Goal: Task Accomplishment & Management: Use online tool/utility

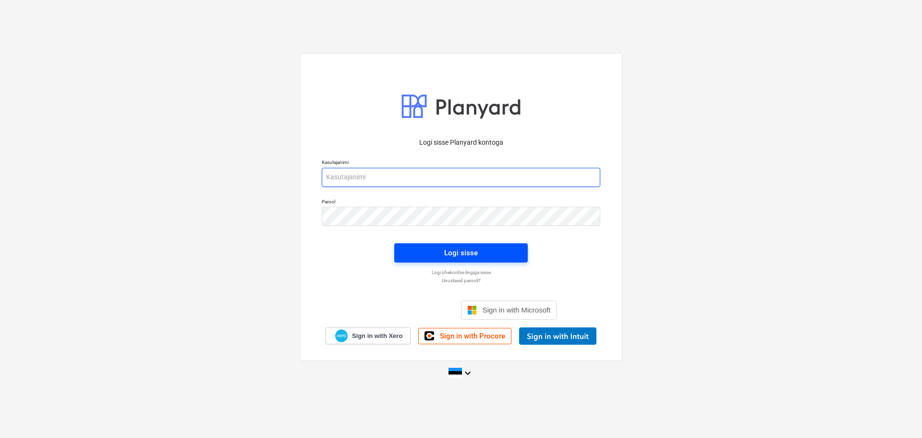
type input "[EMAIL_ADDRESS][DOMAIN_NAME]"
click at [470, 251] on div "Logi sisse" at bounding box center [461, 252] width 34 height 12
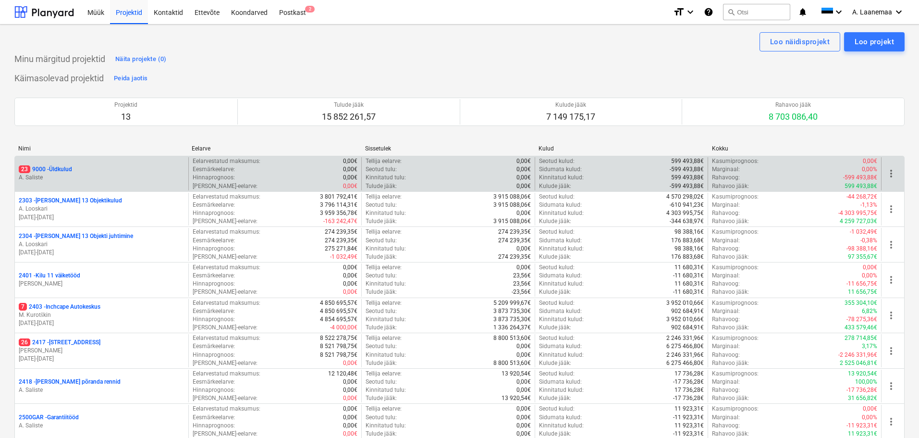
click at [62, 174] on p "A. Saliste" at bounding box center [102, 177] width 166 height 8
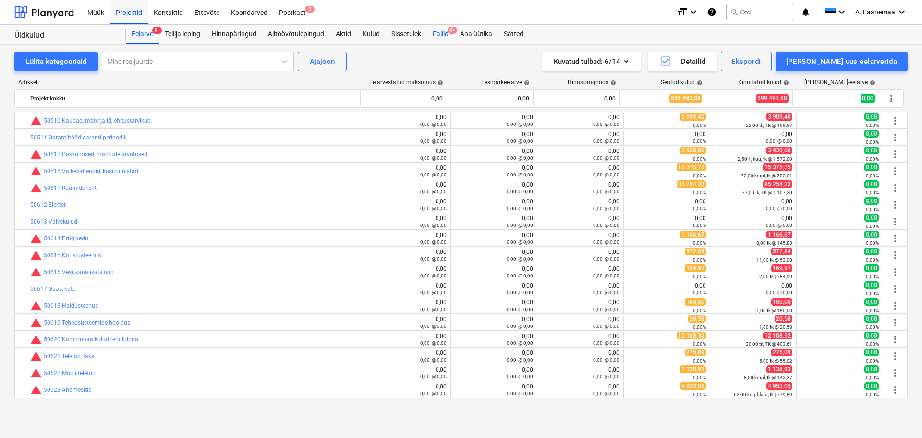
click at [453, 30] on span "9+" at bounding box center [453, 30] width 10 height 7
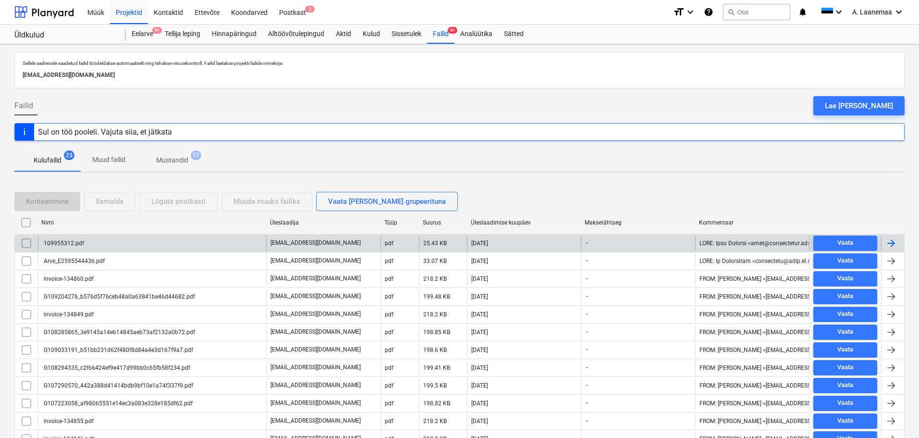
click at [70, 245] on div "109955312.pdf" at bounding box center [63, 243] width 42 height 7
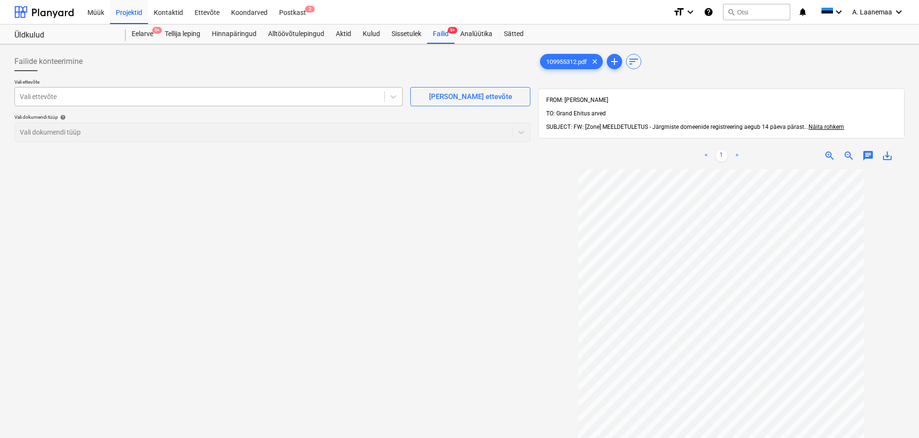
click at [70, 95] on div at bounding box center [200, 97] width 360 height 10
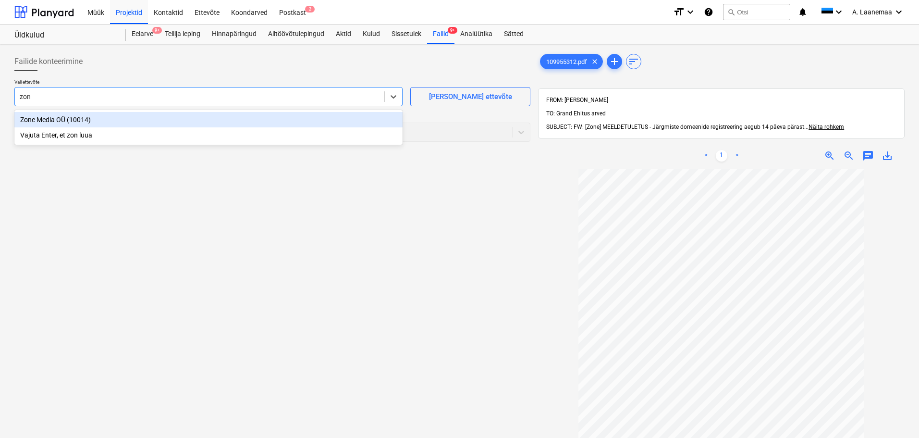
type input "zone"
click at [70, 120] on div "Zone Media OÜ (10014)" at bounding box center [208, 119] width 388 height 15
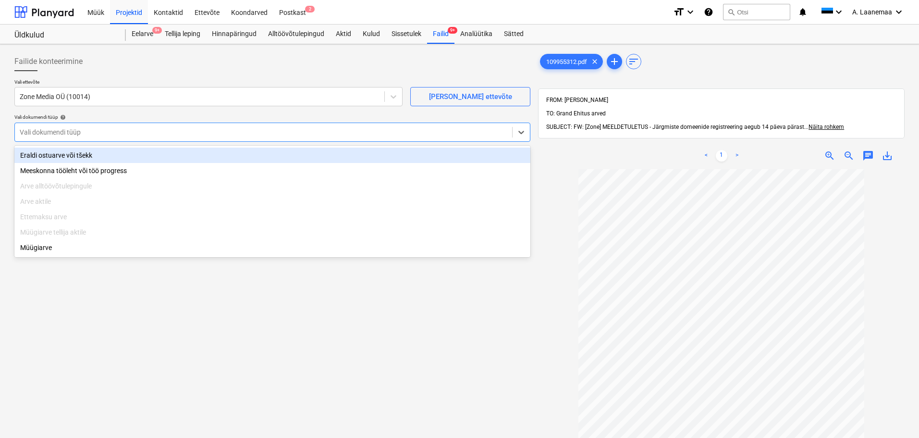
click at [69, 132] on div at bounding box center [264, 132] width 488 height 10
click at [72, 157] on div "Eraldi ostuarve või tšekk" at bounding box center [272, 154] width 516 height 15
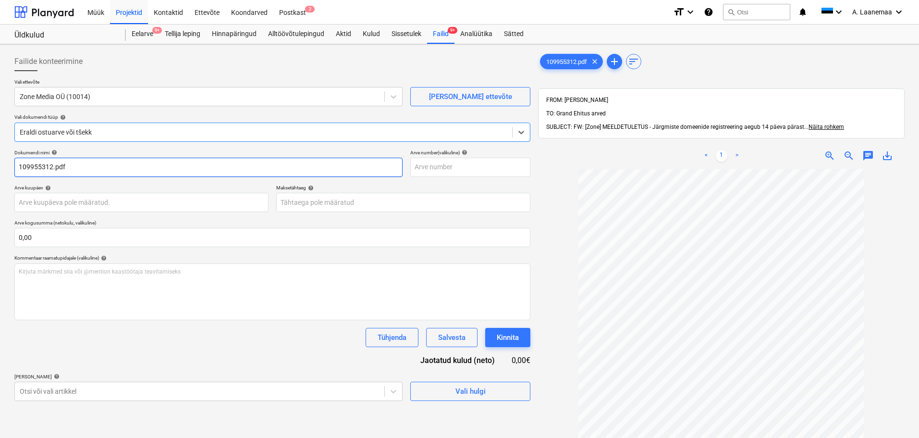
click at [75, 167] on input "109955312.pdf" at bounding box center [208, 167] width 388 height 19
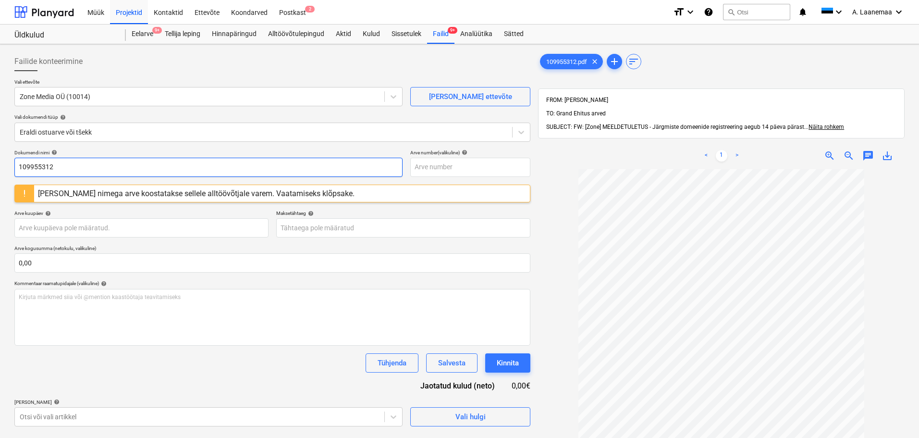
type input "109955312"
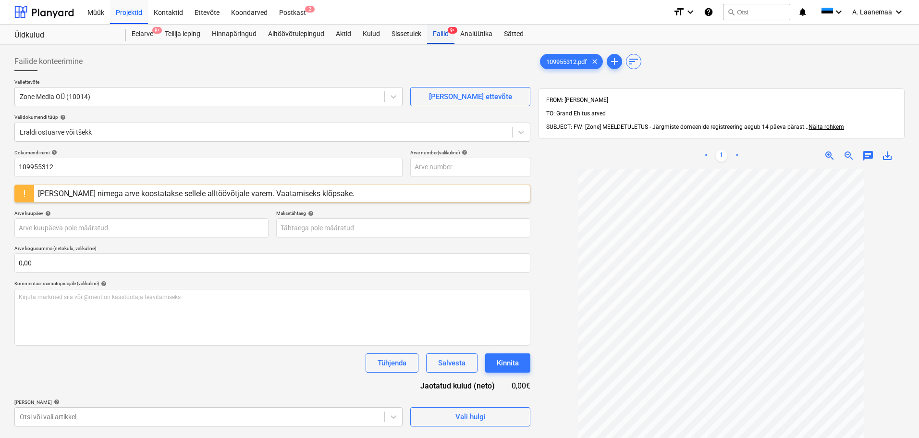
click at [448, 31] on div "Failid 9+" at bounding box center [440, 33] width 27 height 19
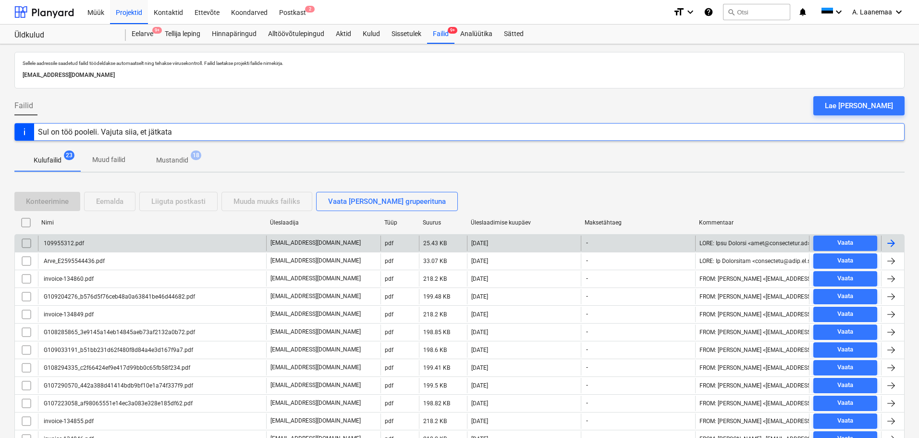
click at [30, 241] on input "checkbox" at bounding box center [26, 242] width 15 height 15
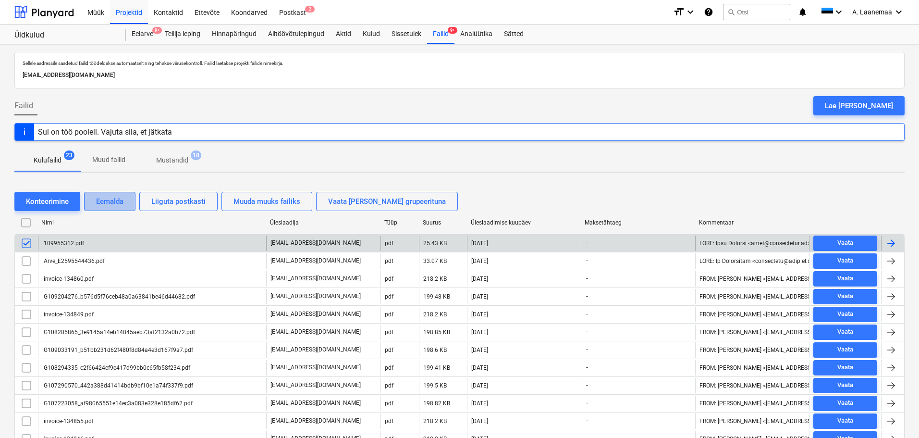
click at [112, 195] on div "Eemalda" at bounding box center [109, 201] width 27 height 12
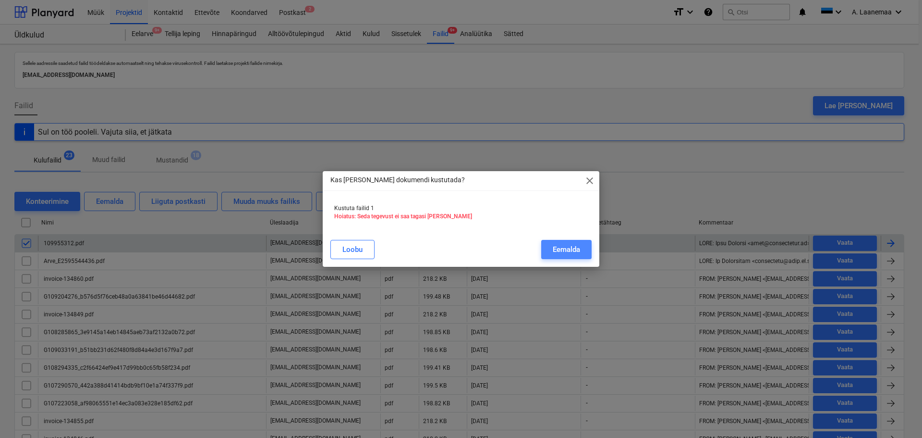
click at [564, 251] on div "Eemalda" at bounding box center [566, 249] width 27 height 12
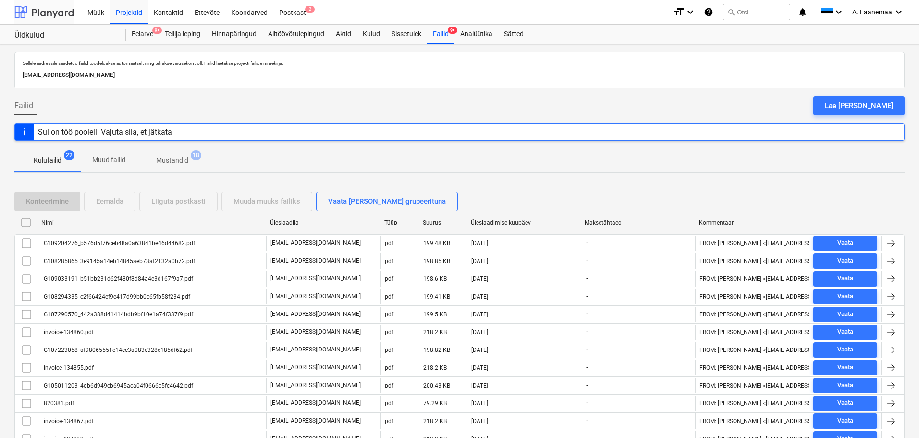
click at [53, 13] on div at bounding box center [44, 12] width 60 height 24
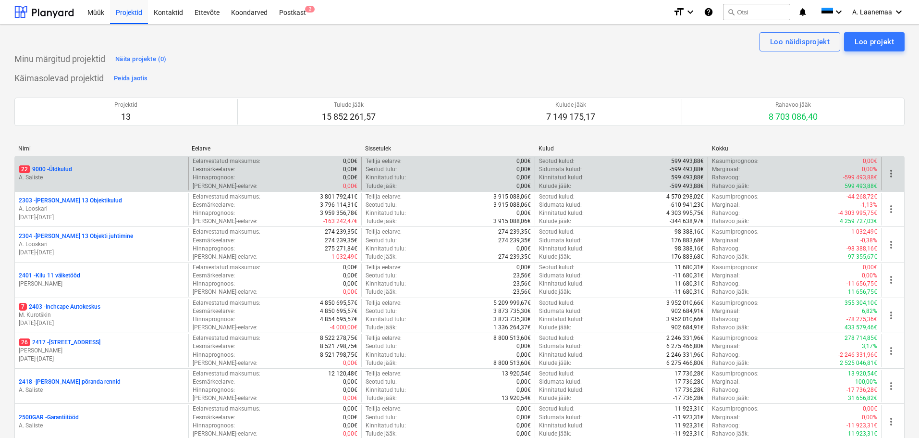
click at [59, 167] on p "22 9000 - Üldkulud" at bounding box center [45, 169] width 53 height 8
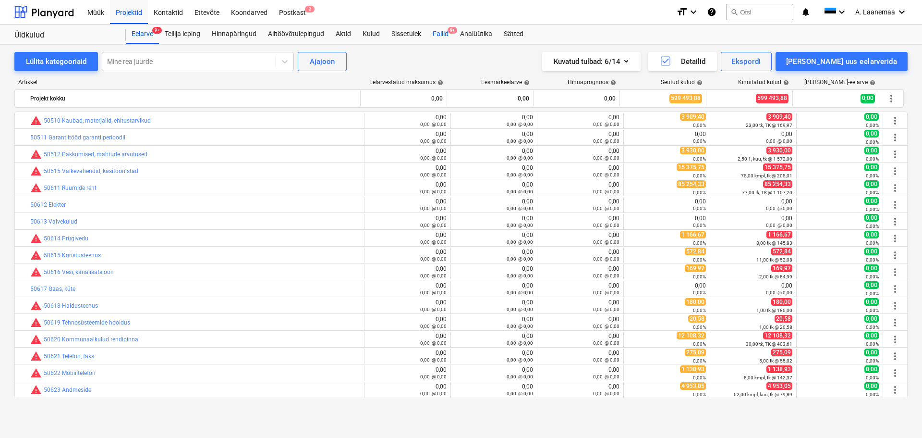
click at [453, 32] on span "9+" at bounding box center [453, 30] width 10 height 7
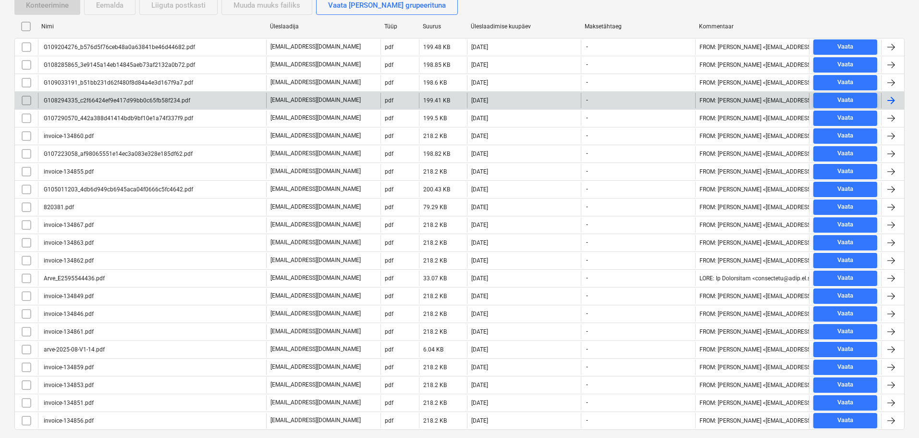
scroll to position [222, 0]
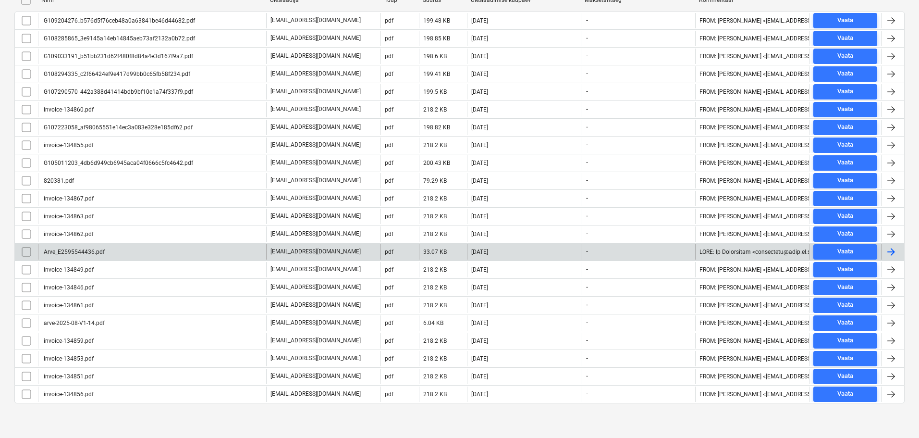
click at [92, 251] on div "Arve_E2595544436.pdf" at bounding box center [73, 251] width 62 height 7
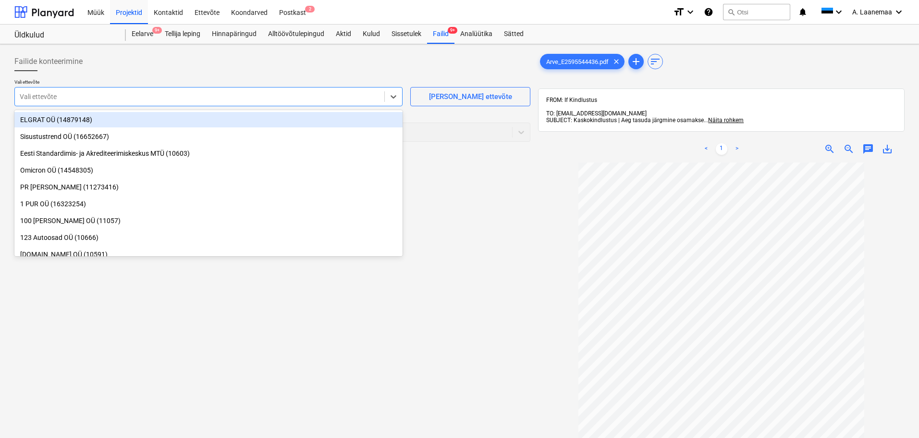
click at [136, 95] on div at bounding box center [200, 97] width 360 height 10
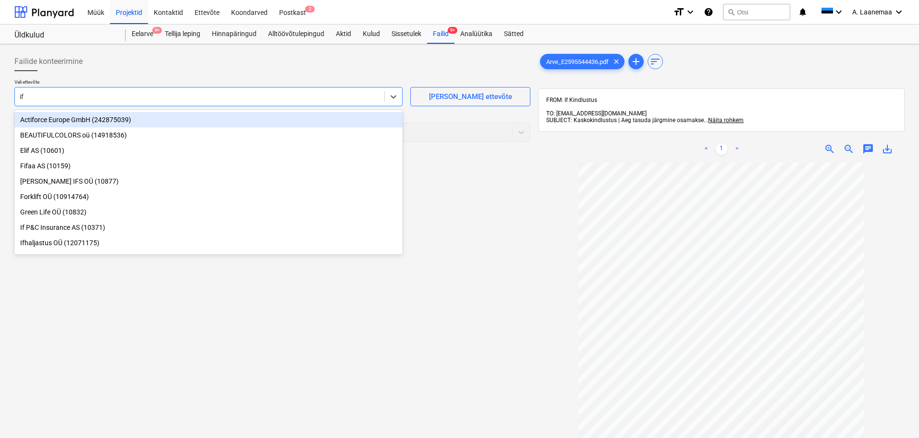
type input "if p"
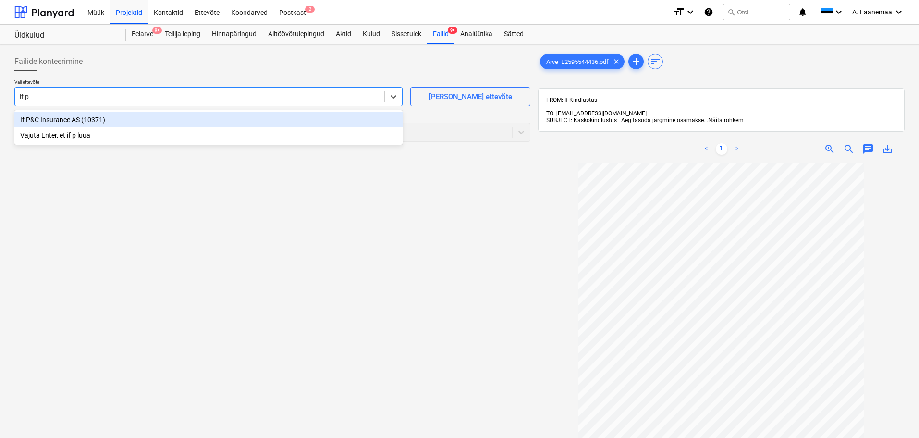
click at [128, 124] on div "If P&C Insurance AS (10371)" at bounding box center [208, 119] width 388 height 15
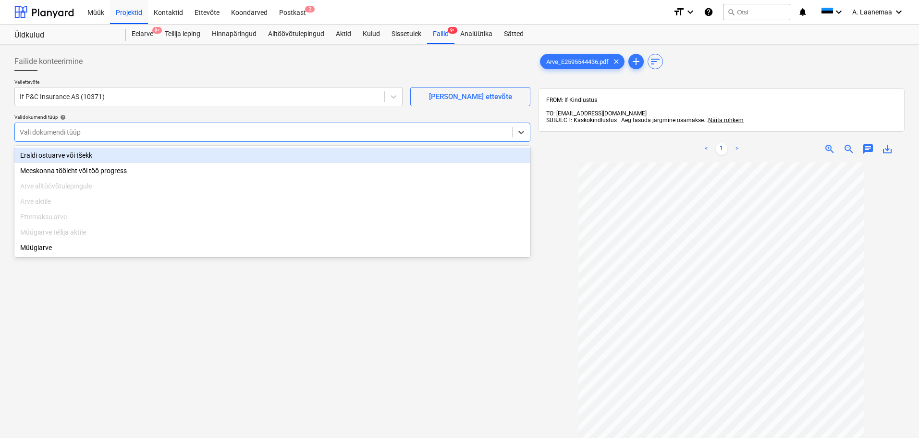
click at [126, 132] on div at bounding box center [264, 132] width 488 height 10
click at [123, 159] on div "Eraldi ostuarve või tšekk" at bounding box center [272, 154] width 516 height 15
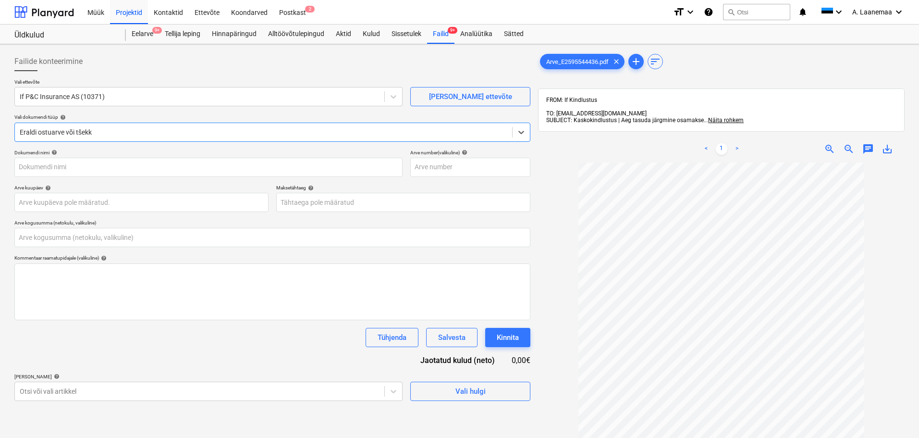
type input "Arve_E2595544436.pdf"
type input "0,00"
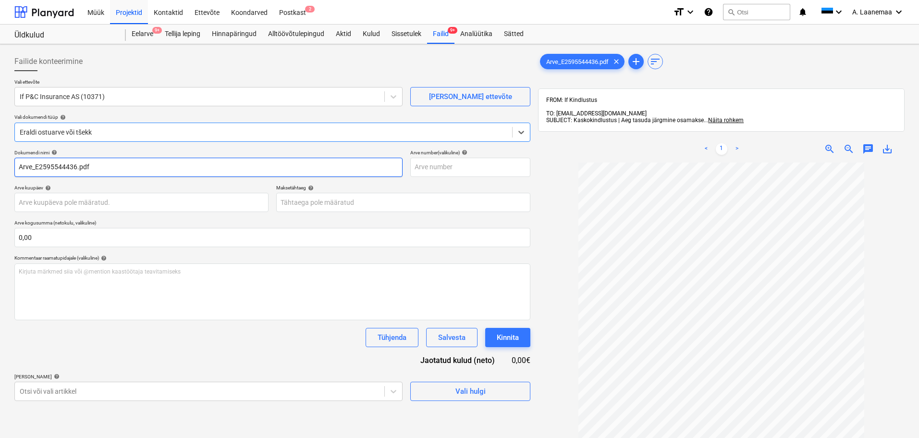
click at [120, 168] on input "Arve_E2595544436.pdf" at bounding box center [208, 167] width 388 height 19
type input "E2595544436"
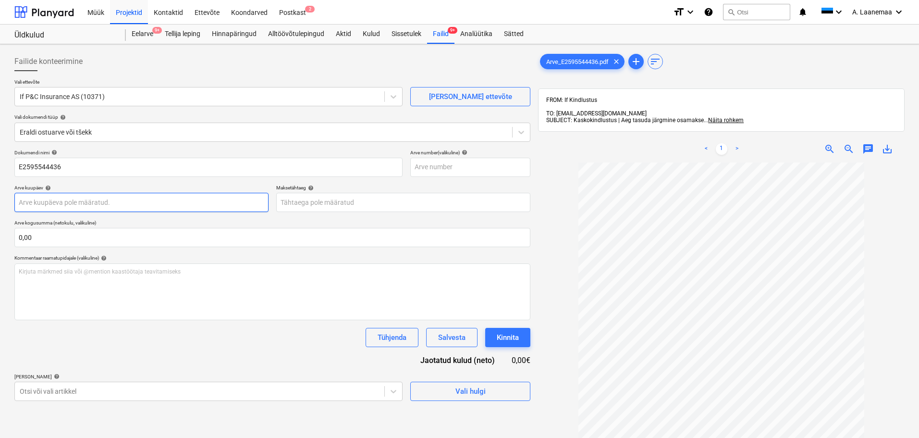
click at [95, 202] on body "Müük Projektid Kontaktid Ettevõte Koondarved Postkast 2 format_size keyboard_ar…" at bounding box center [459, 219] width 919 height 438
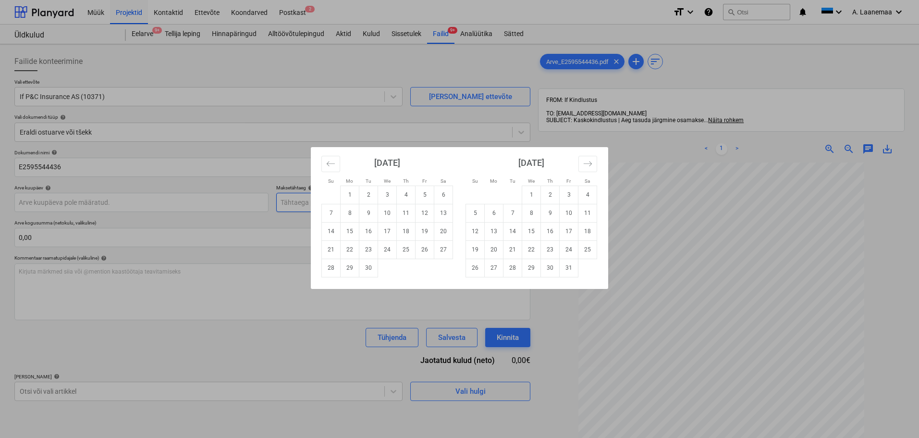
click at [422, 194] on td "5" at bounding box center [424, 194] width 19 height 18
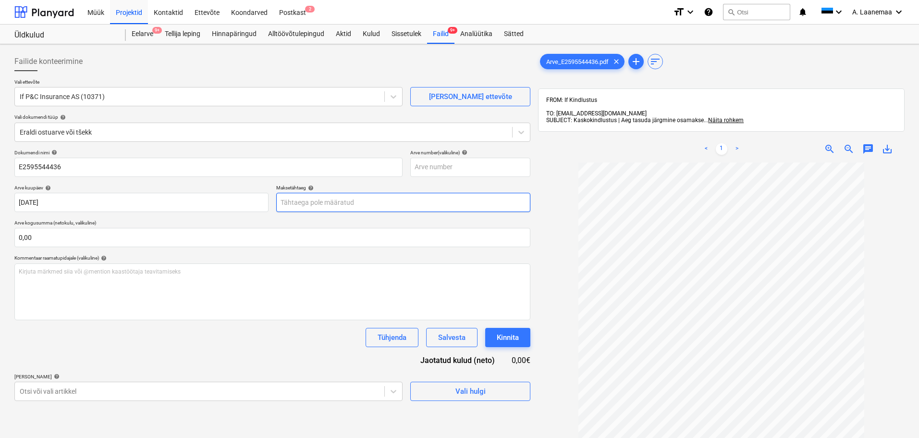
type input "[DATE]"
click at [420, 195] on body "Müük Projektid Kontaktid Ettevõte Koondarved Postkast 2 format_size keyboard_ar…" at bounding box center [459, 219] width 919 height 438
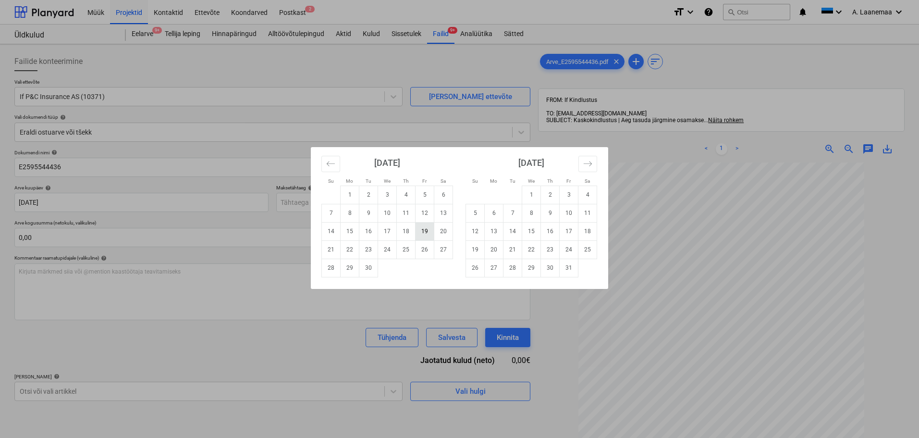
click at [431, 234] on td "19" at bounding box center [424, 231] width 19 height 18
type input "[DATE]"
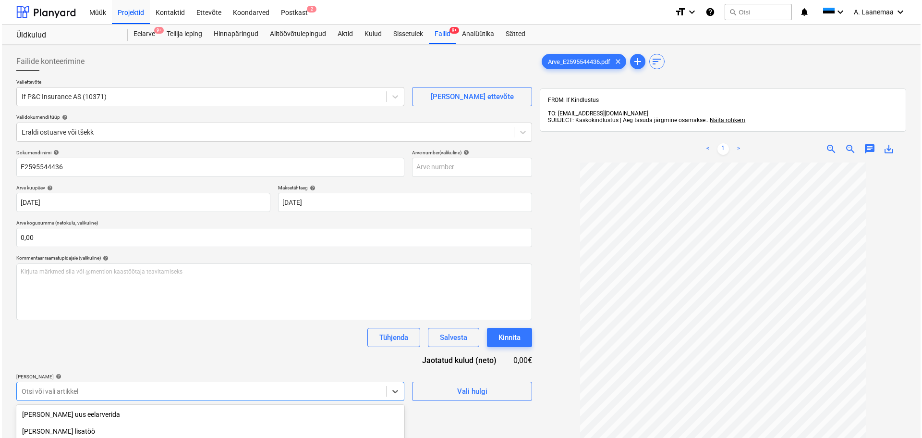
scroll to position [117, 0]
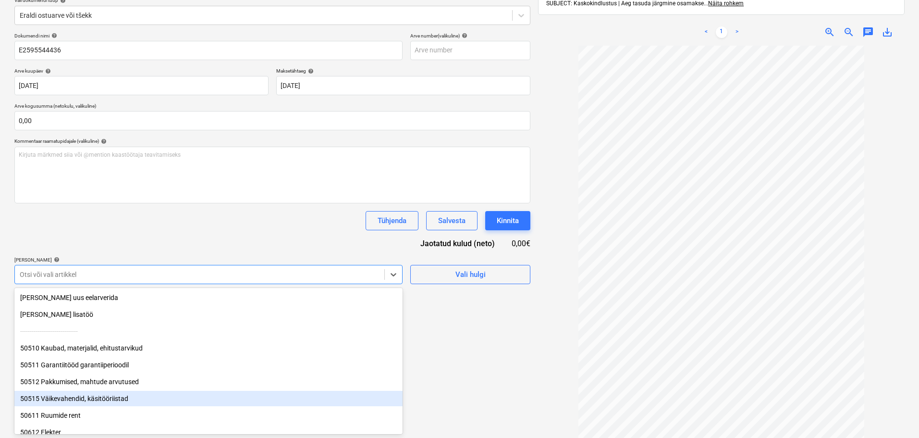
click at [269, 321] on body "Müük Projektid Kontaktid Ettevõte Koondarved Postkast 2 format_size keyboard_ar…" at bounding box center [459, 102] width 919 height 438
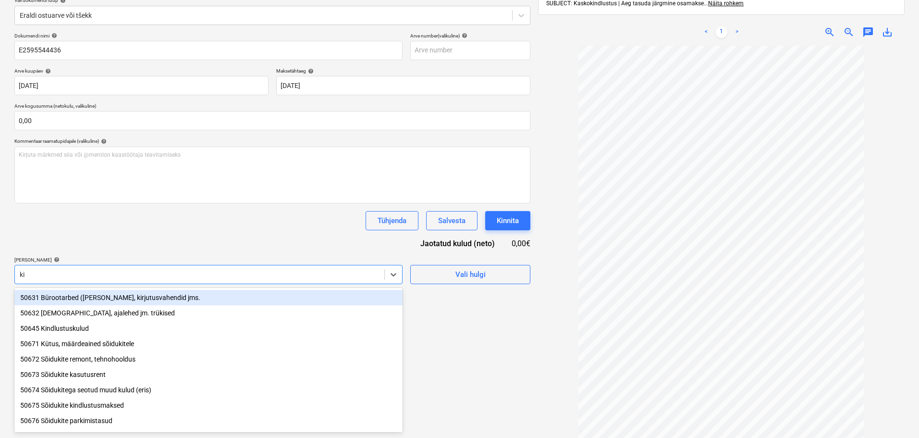
type input "kin"
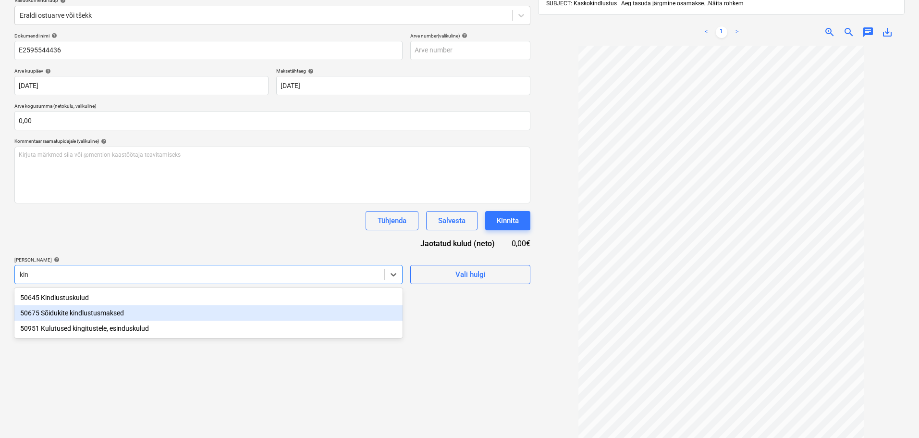
click at [83, 316] on div "50675 Sõidukite kindlustusmaksed" at bounding box center [208, 312] width 388 height 15
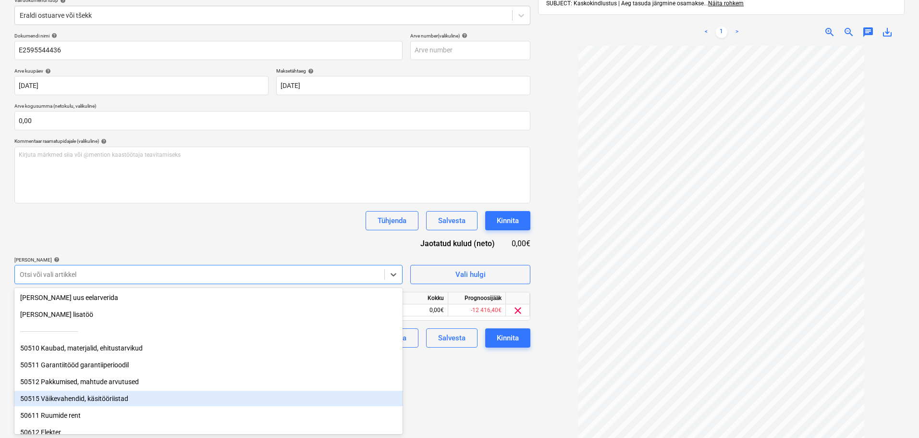
click at [452, 393] on div "Failide konteerimine Vali ettevõte If P&C Insurance AS (10371) [PERSON_NAME] et…" at bounding box center [273, 195] width 524 height 529
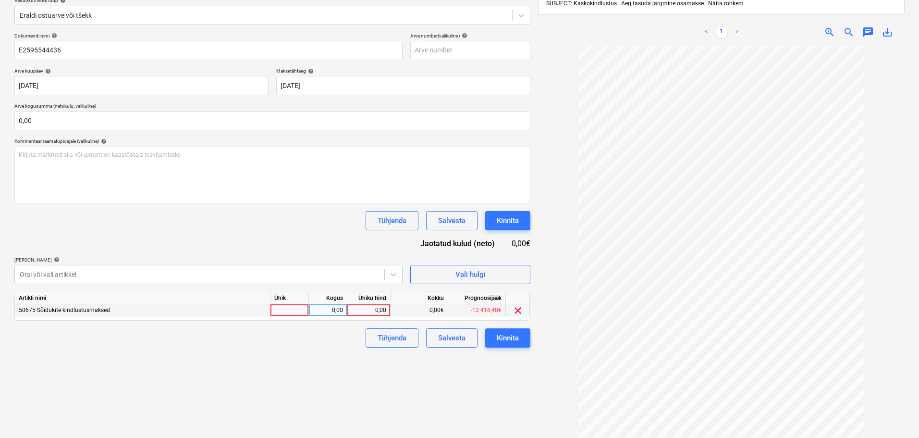
click at [367, 306] on div "0,00" at bounding box center [368, 310] width 35 height 12
type input "166,34"
click at [496, 338] on button "Kinnita" at bounding box center [507, 337] width 45 height 19
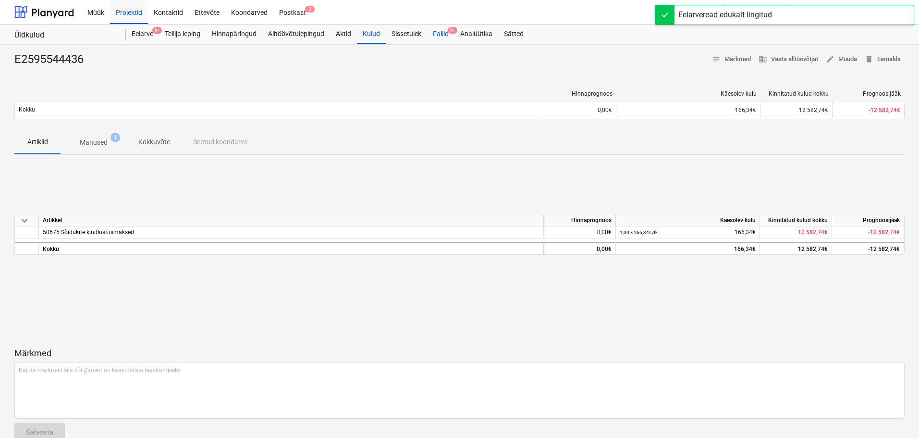
click at [440, 36] on div "Failid 9+" at bounding box center [440, 33] width 27 height 19
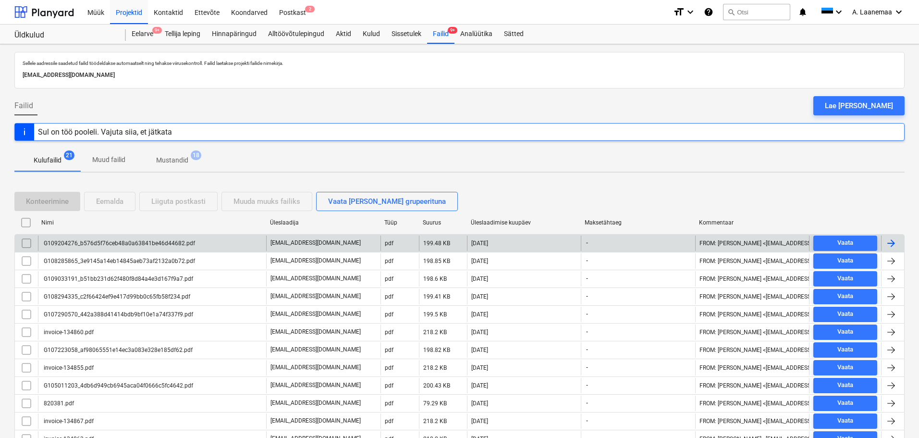
click at [100, 243] on div "G109204276_b576d5f76ceb48a0a63841be46d44682.pdf" at bounding box center [118, 243] width 153 height 7
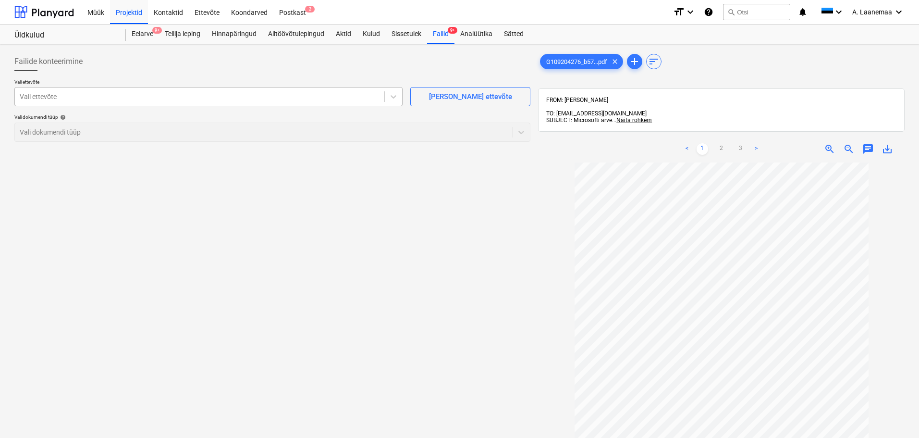
click at [93, 97] on div at bounding box center [200, 97] width 360 height 10
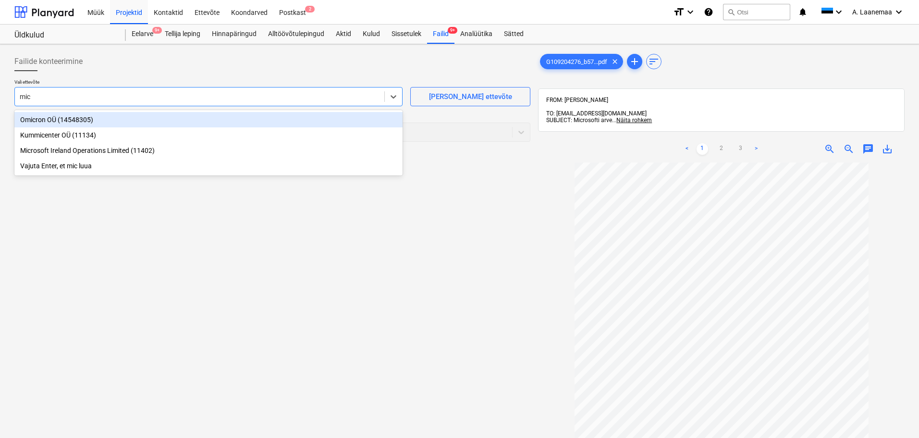
type input "micr"
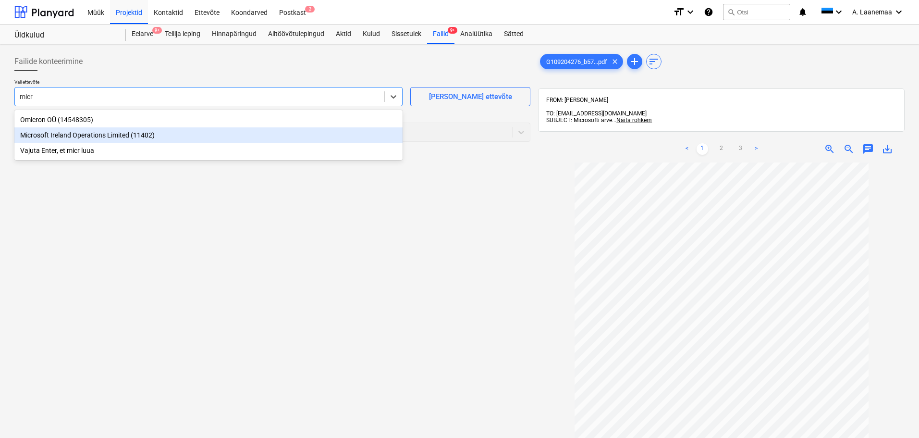
click at [99, 135] on div "Microsoft Ireland Operations Limited (11402)" at bounding box center [208, 134] width 388 height 15
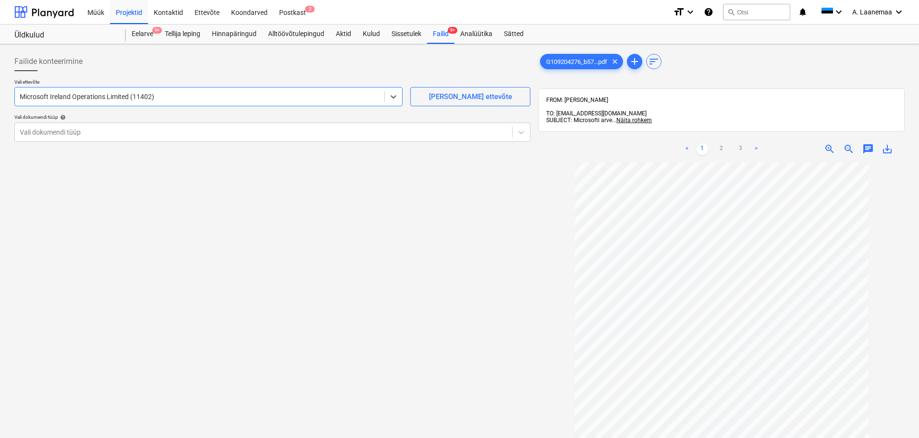
click at [99, 135] on div at bounding box center [264, 132] width 488 height 10
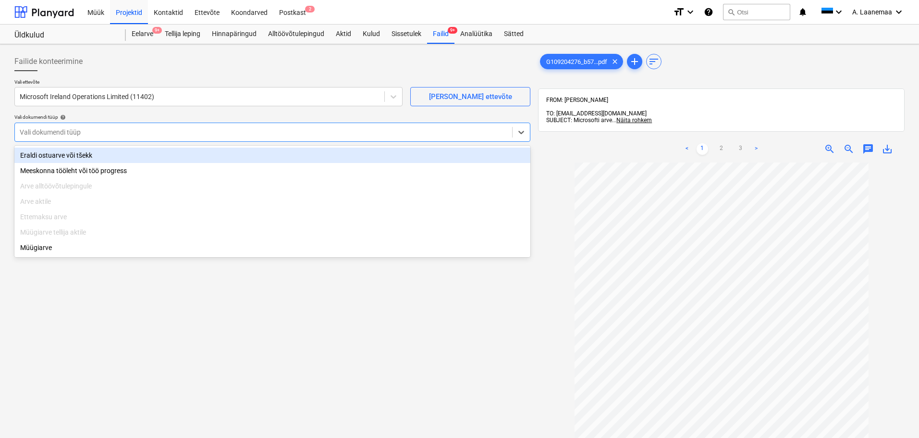
click at [98, 160] on div "Eraldi ostuarve või tšekk" at bounding box center [272, 154] width 516 height 15
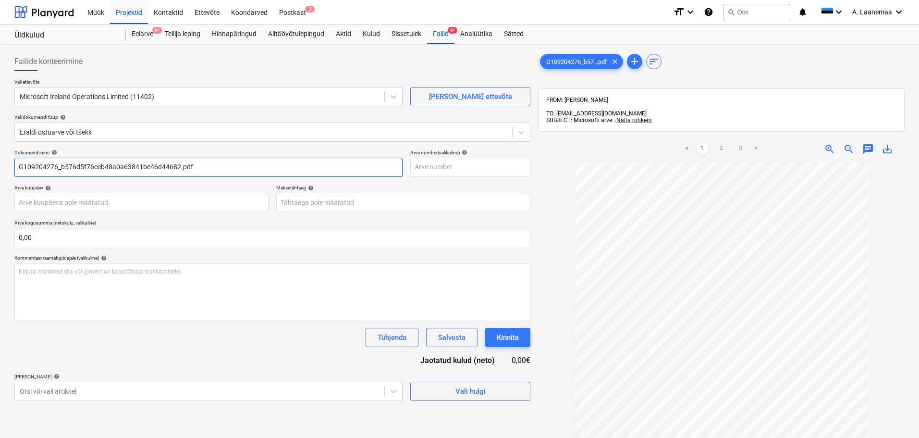
click at [285, 163] on input "G109204276_b576d5f76ceb48a0a63841be46d44682.pdf" at bounding box center [208, 167] width 388 height 19
type input "G109204276"
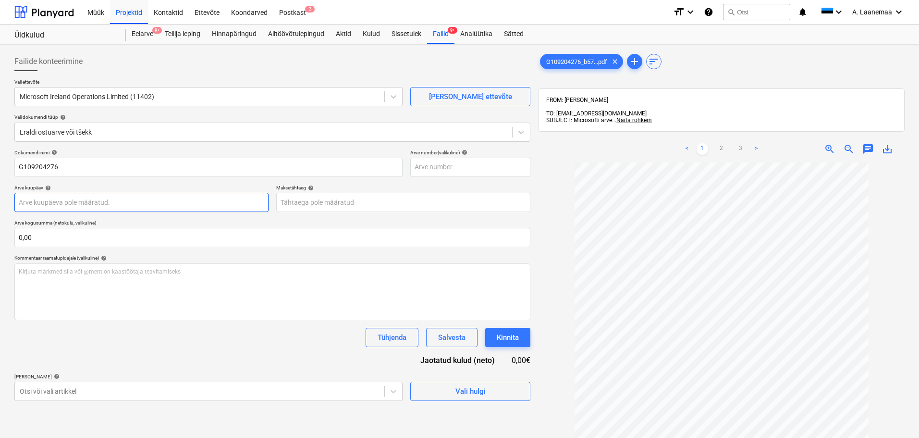
click at [68, 203] on body "Müük Projektid Kontaktid Ettevõte Koondarved Postkast 2 format_size keyboard_ar…" at bounding box center [459, 219] width 919 height 438
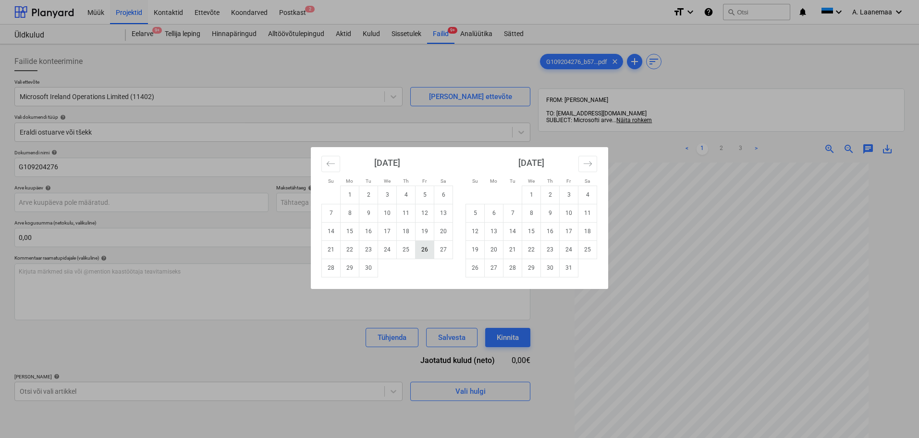
click at [428, 252] on td "26" at bounding box center [424, 249] width 19 height 18
click at [381, 204] on body "Müük Projektid Kontaktid Ettevõte Koondarved Postkast 2 format_size keyboard_ar…" at bounding box center [459, 219] width 919 height 438
click at [184, 207] on div "Su Mo Tu We Th Fr Sa Su Mo Tu We Th Fr Sa [DATE] 1 2 3 4 5 6 7 8 9 10 11 12 13 …" at bounding box center [459, 219] width 919 height 438
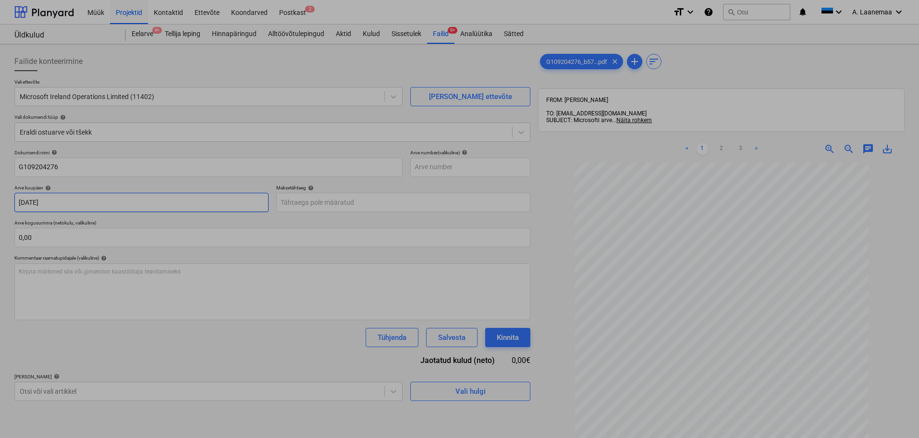
click at [183, 203] on body "Müük Projektid Kontaktid Ettevõte Koondarved Postkast 2 format_size keyboard_ar…" at bounding box center [459, 219] width 919 height 438
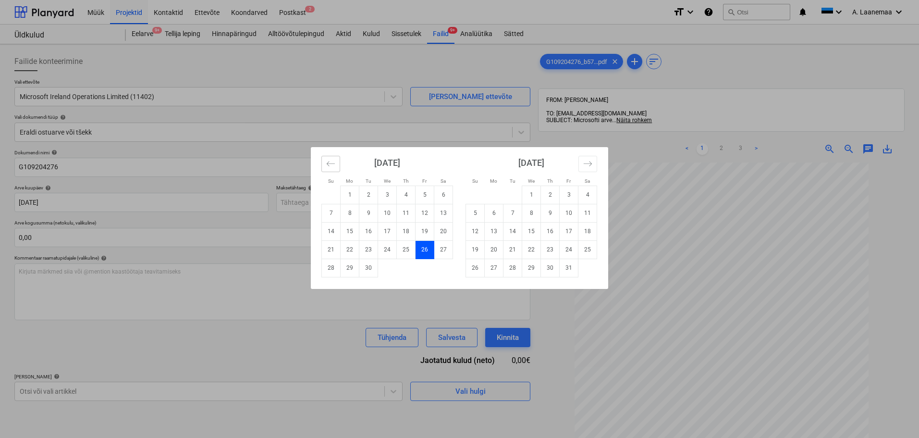
click at [334, 164] on icon "Move backward to switch to the previous month." at bounding box center [330, 163] width 9 height 9
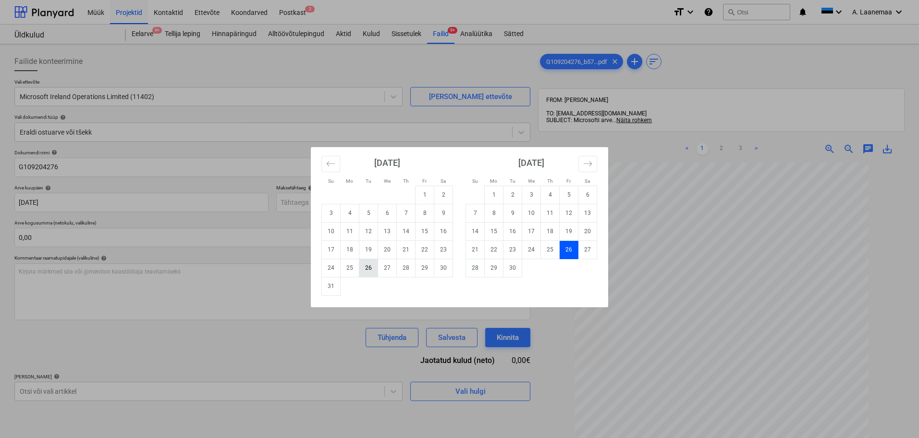
click at [370, 271] on td "26" at bounding box center [368, 267] width 19 height 18
type input "[DATE]"
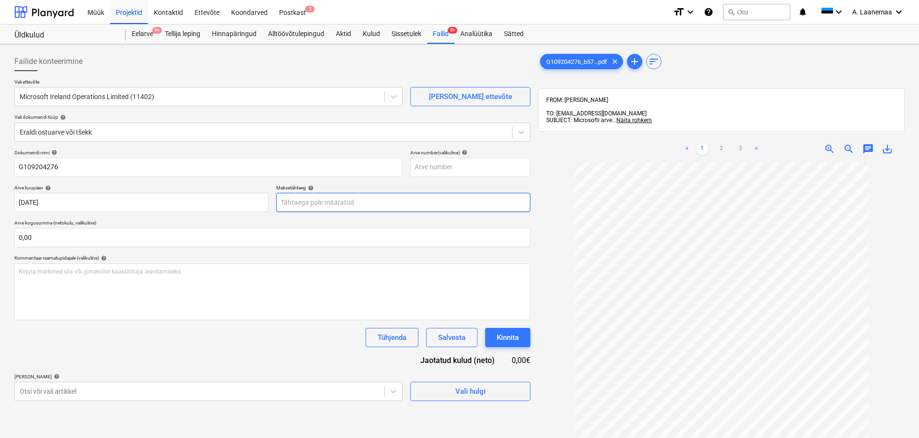
click at [338, 199] on body "Müük Projektid Kontaktid Ettevõte Koondarved Postkast 2 format_size keyboard_ar…" at bounding box center [459, 219] width 919 height 438
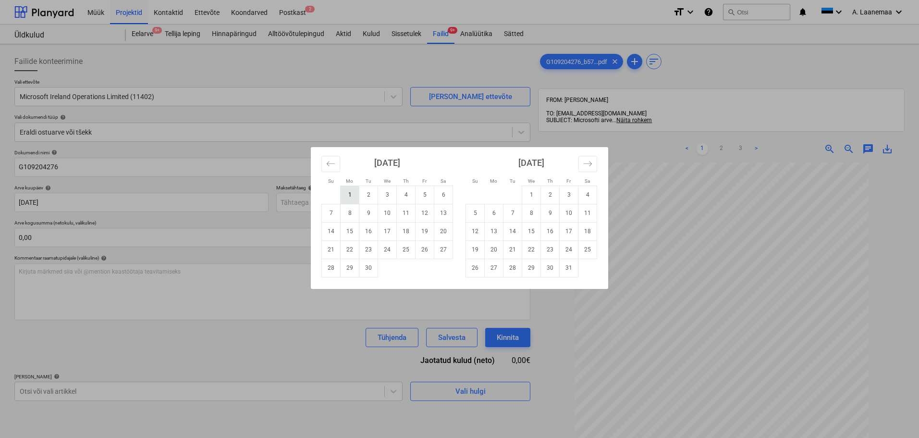
click at [347, 196] on td "1" at bounding box center [350, 194] width 19 height 18
type input "[DATE]"
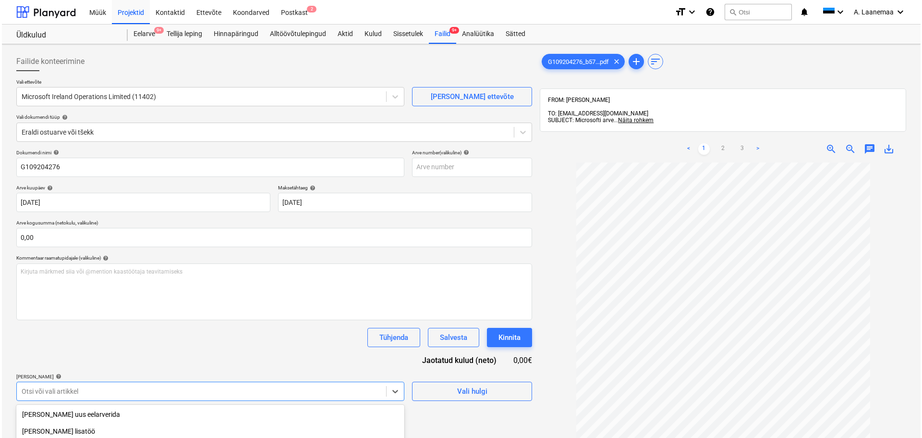
scroll to position [117, 0]
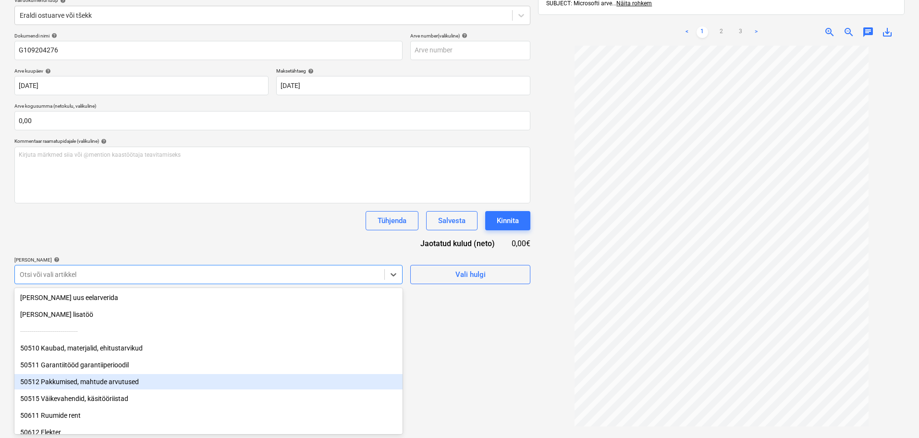
click at [186, 321] on body "Müük Projektid Kontaktid Ettevõte Koondarved Postkast 2 format_size keyboard_ar…" at bounding box center [459, 102] width 919 height 438
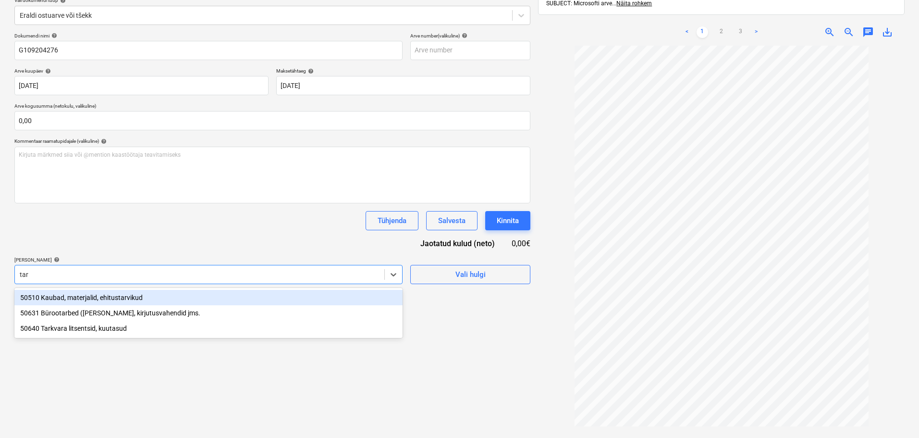
type input "tark"
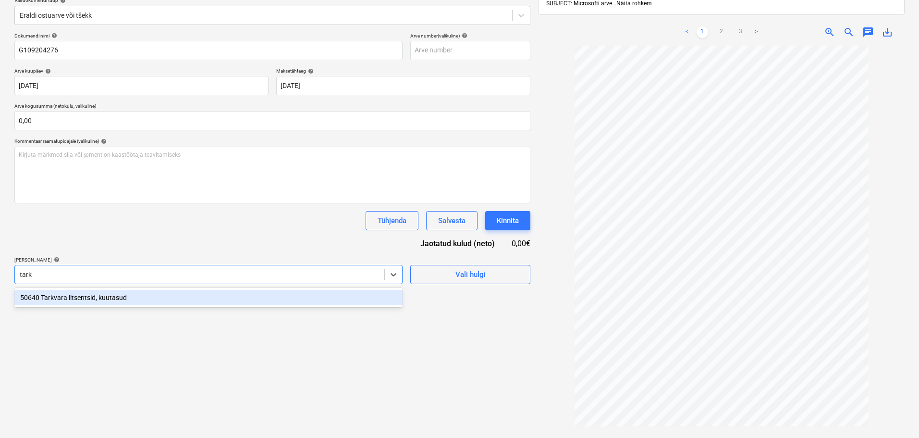
click at [114, 296] on div "50640 Tarkvara litsentsid, kuutasud" at bounding box center [208, 297] width 388 height 15
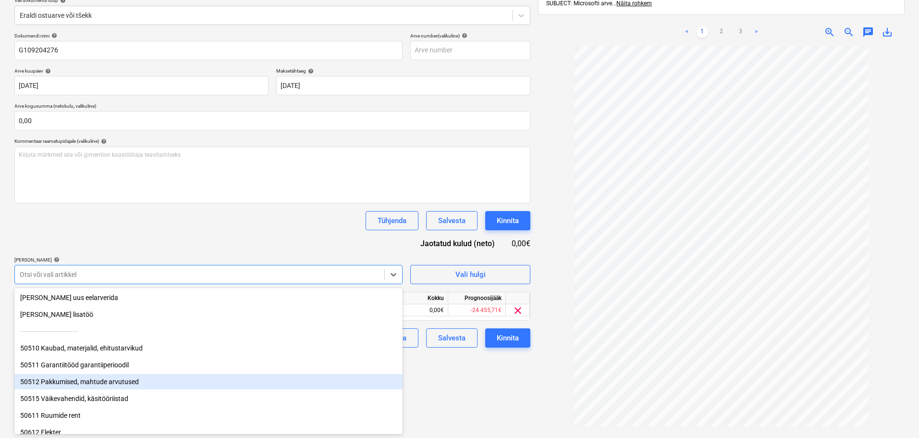
click at [481, 408] on div "Failide konteerimine Vali ettevõte Microsoft Ireland Operations Limited (11402)…" at bounding box center [273, 195] width 524 height 529
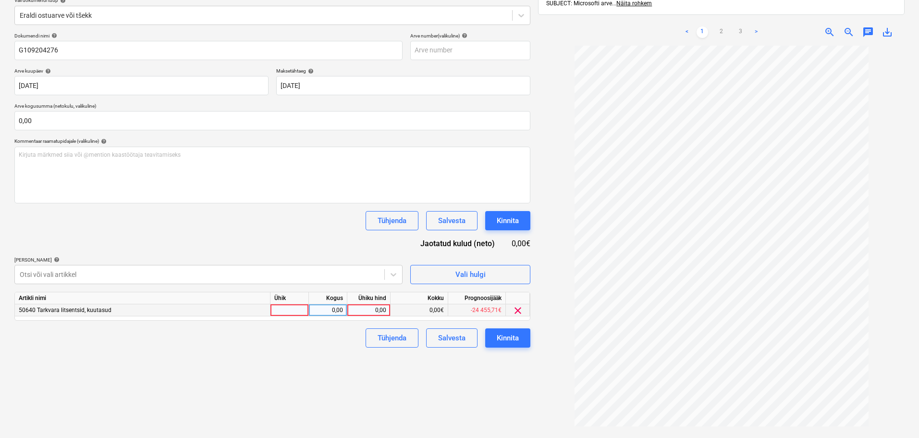
click at [360, 310] on div "0,00" at bounding box center [368, 310] width 35 height 12
type input "3,89"
click at [501, 332] on div "Kinnita" at bounding box center [508, 337] width 22 height 12
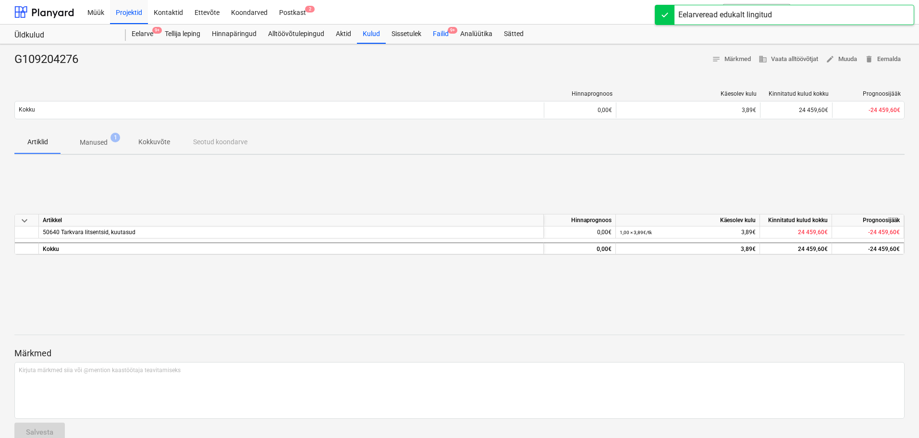
click at [439, 37] on div "Failid 9+" at bounding box center [440, 33] width 27 height 19
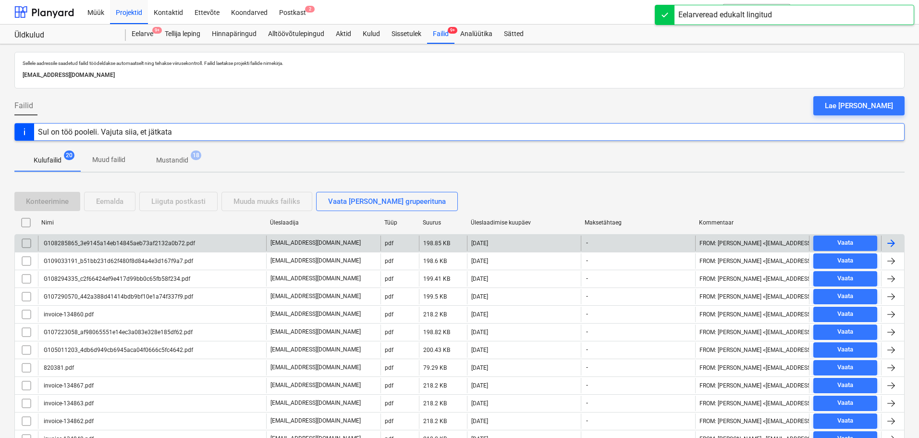
click at [144, 240] on div "G108285865_3e9145a14eb14845aeb73af2132a0b72.pdf" at bounding box center [118, 243] width 153 height 7
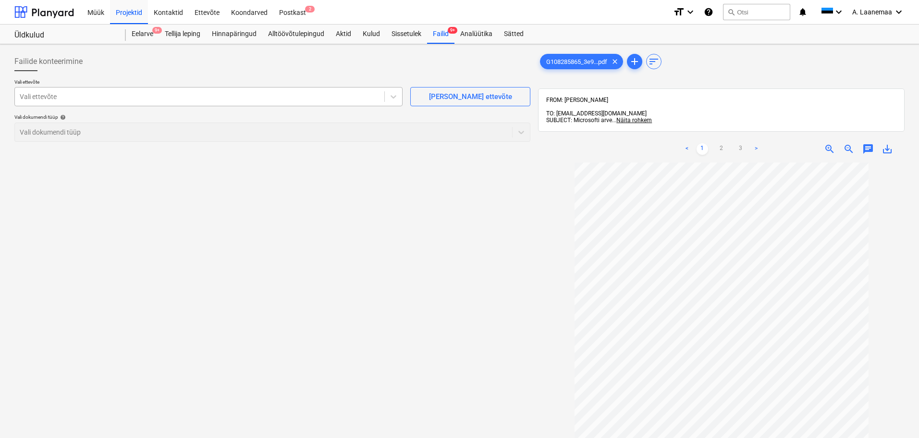
click at [60, 98] on div at bounding box center [200, 97] width 360 height 10
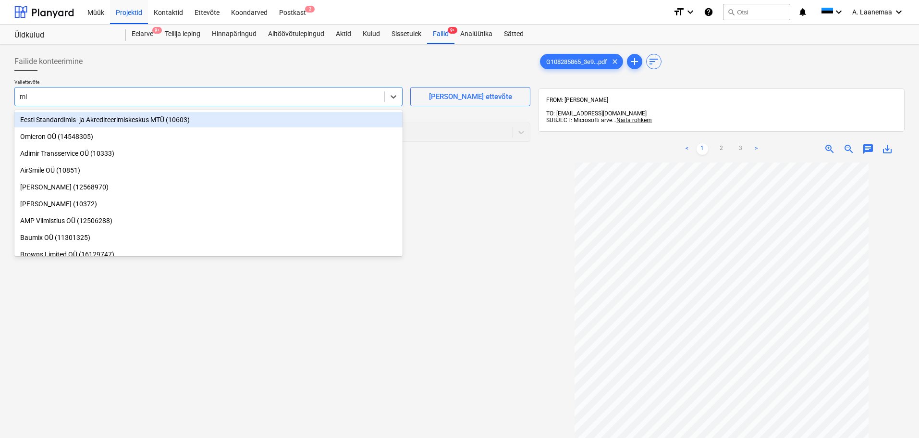
type input "mic"
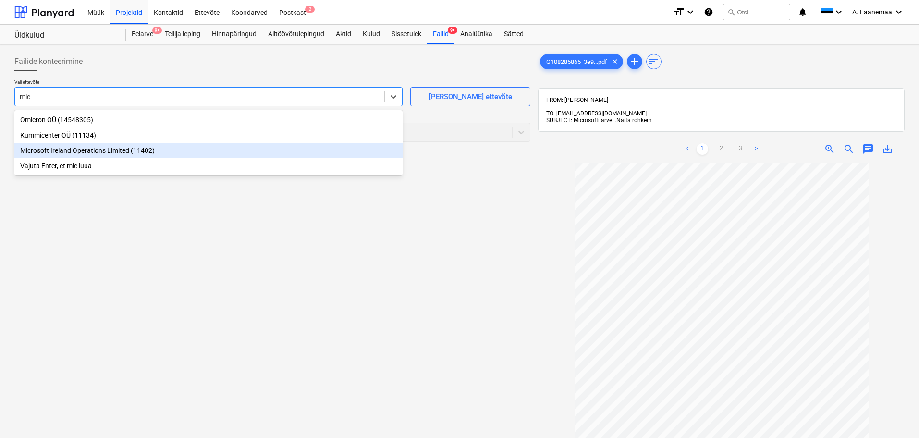
click at [84, 151] on div "Microsoft Ireland Operations Limited (11402)" at bounding box center [208, 150] width 388 height 15
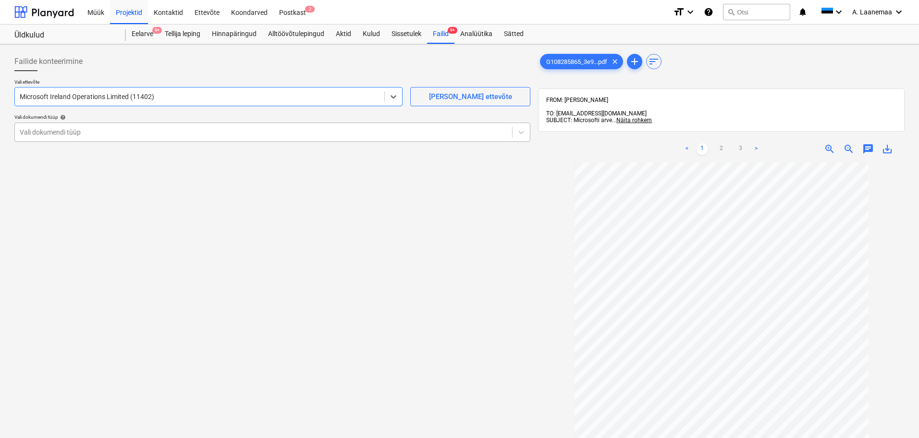
click at [86, 127] on div at bounding box center [264, 132] width 488 height 10
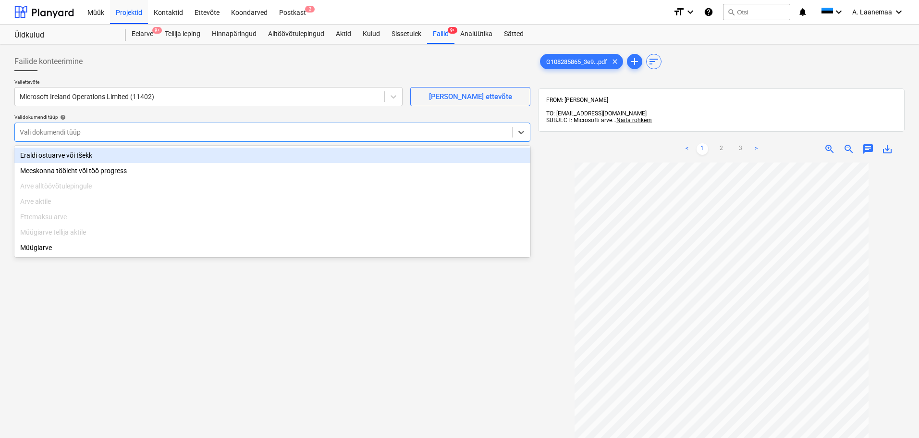
click at [92, 153] on div "Eraldi ostuarve või tšekk" at bounding box center [272, 154] width 516 height 15
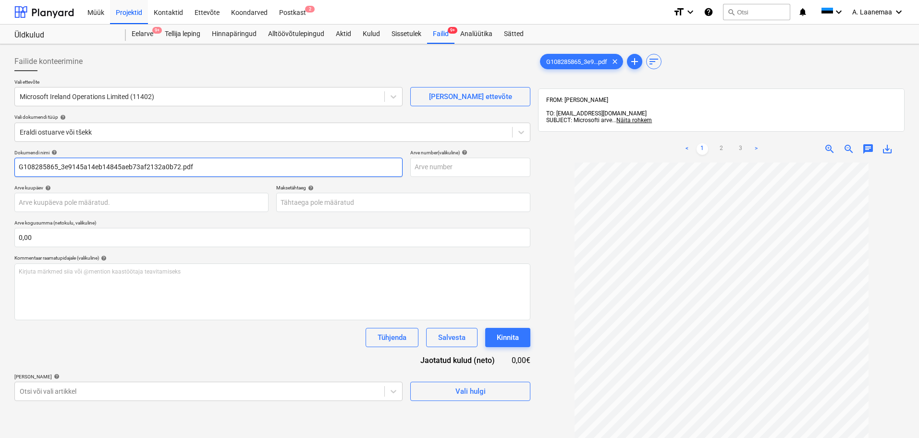
drag, startPoint x: 203, startPoint y: 166, endPoint x: 58, endPoint y: 173, distance: 144.7
click at [58, 173] on input "G108285865_3e9145a14eb14845aeb73af2132a0b72.pdf" at bounding box center [208, 167] width 388 height 19
type input "G108285865"
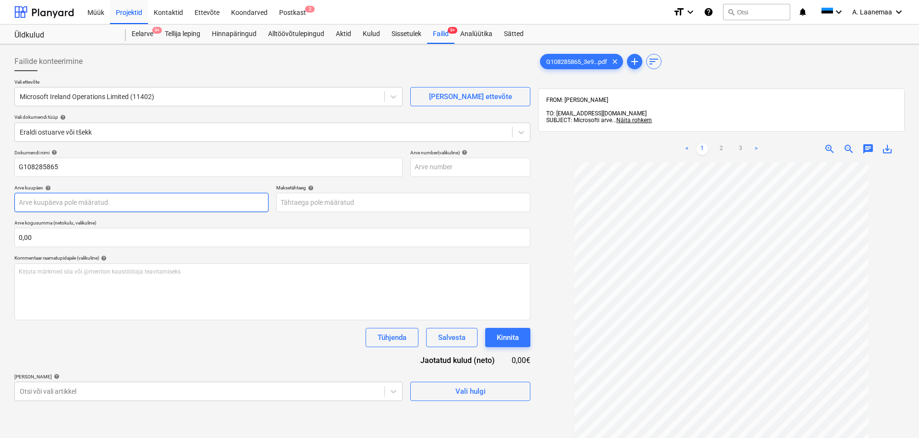
click at [80, 206] on body "Müük Projektid Kontaktid Ettevõte Koondarved Postkast 2 format_size keyboard_ar…" at bounding box center [459, 219] width 919 height 438
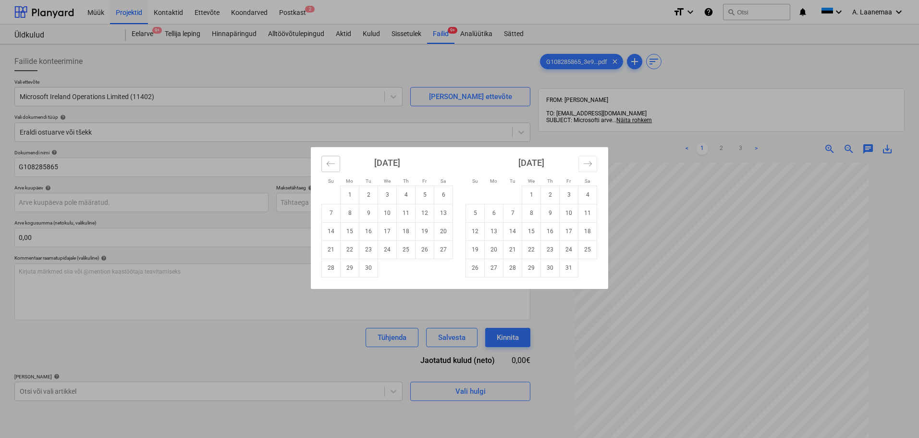
click at [332, 165] on icon "Move backward to switch to the previous month." at bounding box center [330, 163] width 9 height 9
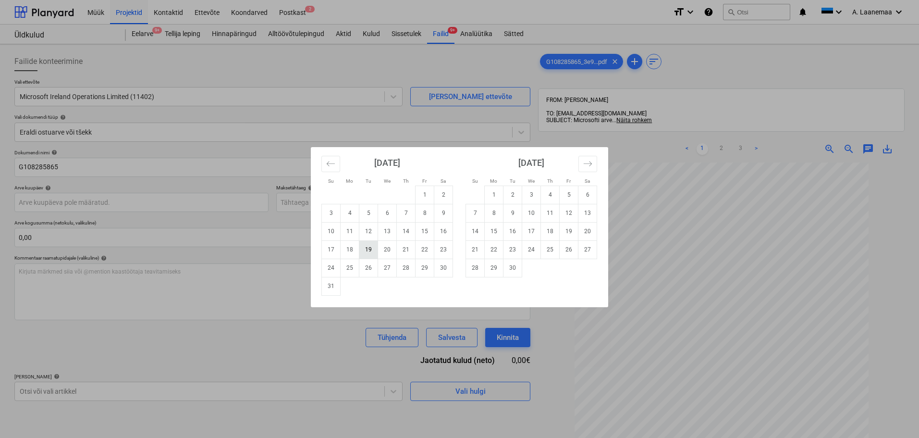
click at [367, 251] on td "19" at bounding box center [368, 249] width 19 height 18
type input "[DATE]"
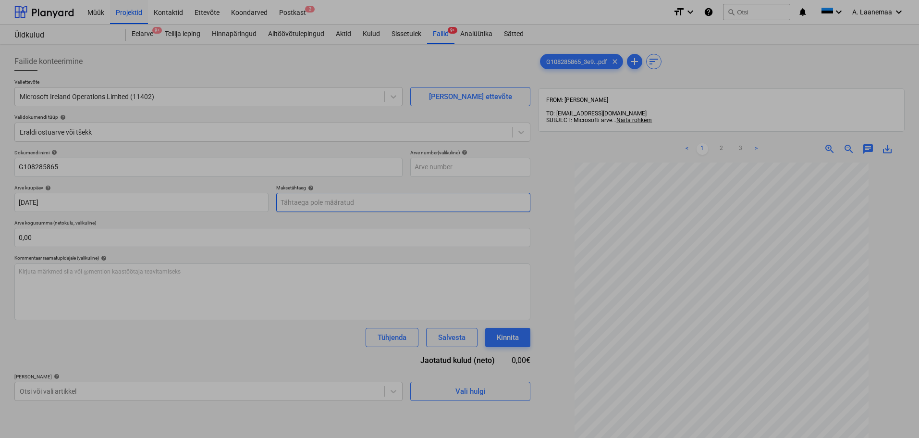
click at [324, 203] on body "Müük Projektid Kontaktid Ettevõte Koondarved Postkast 2 format_size keyboard_ar…" at bounding box center [459, 219] width 919 height 438
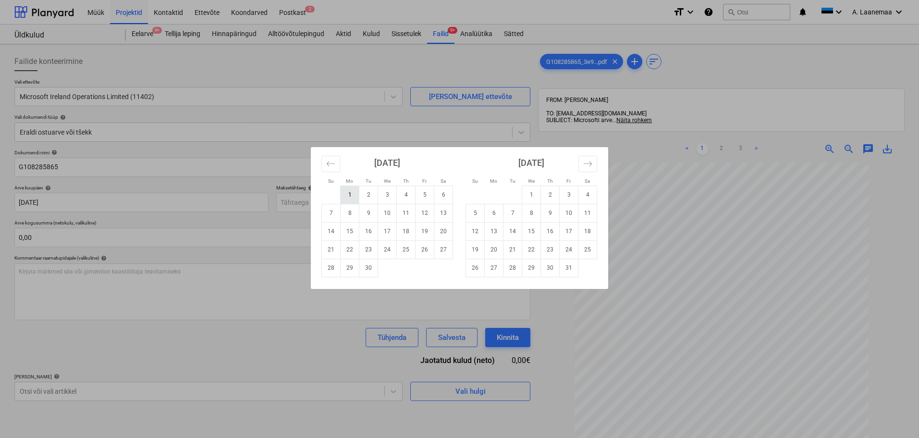
click at [351, 199] on td "1" at bounding box center [350, 194] width 19 height 18
type input "[DATE]"
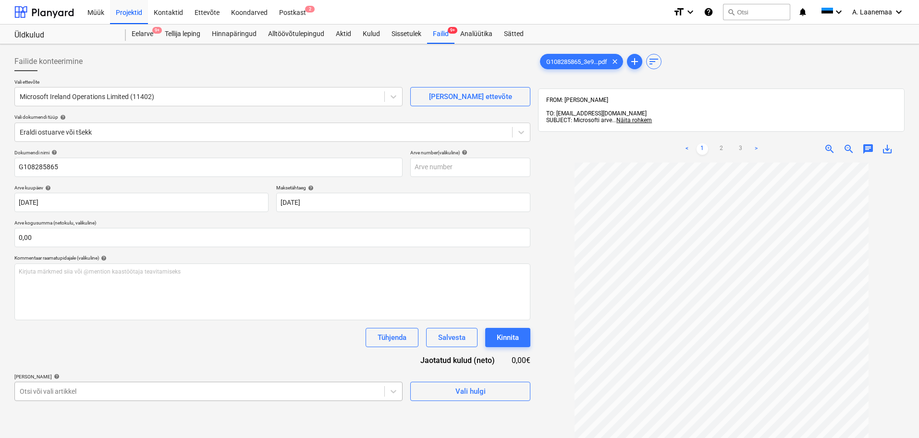
click at [272, 392] on body "Müük Projektid Kontaktid Ettevõte Koondarved Postkast 2 format_size keyboard_ar…" at bounding box center [459, 219] width 919 height 438
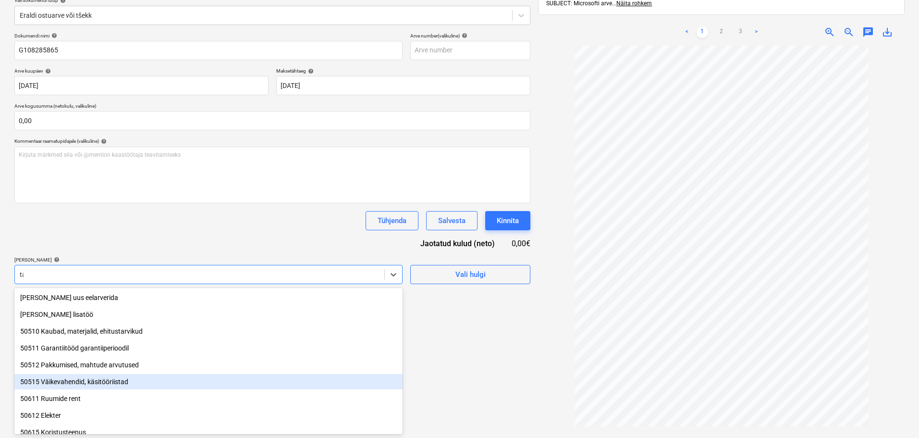
type input "tar"
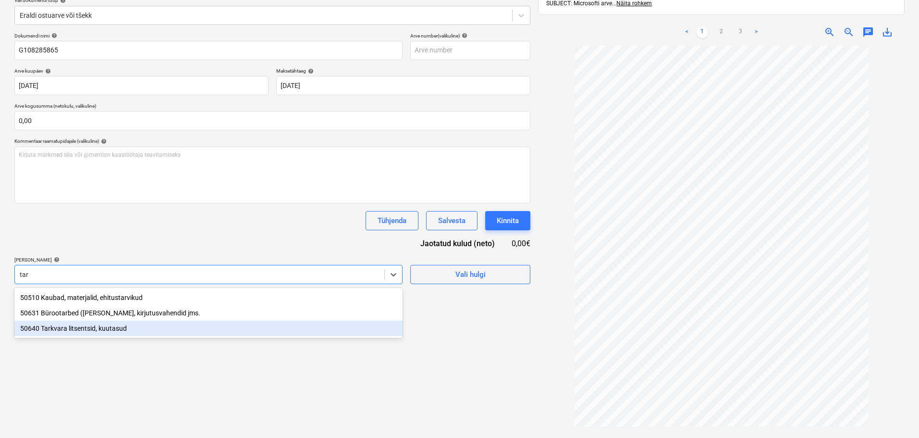
click at [97, 326] on div "50640 Tarkvara litsentsid, kuutasud" at bounding box center [208, 327] width 388 height 15
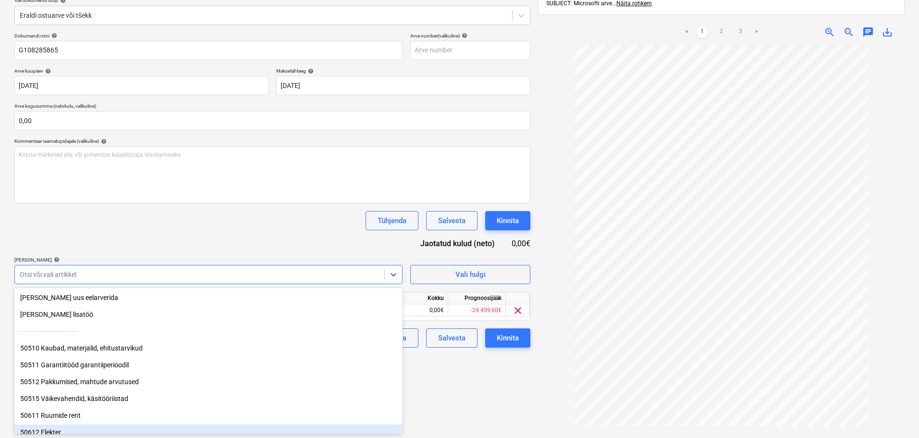
click at [437, 399] on div "Failide konteerimine Vali ettevõte Microsoft Ireland Operations Limited (11402)…" at bounding box center [273, 195] width 524 height 529
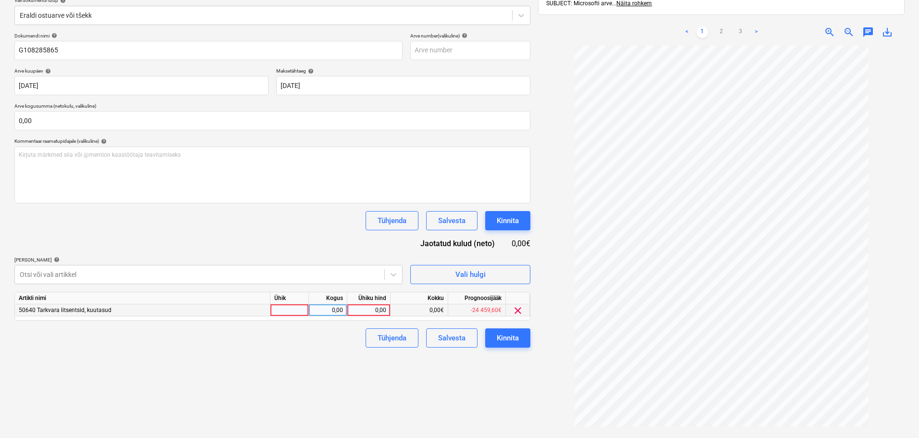
click at [363, 308] on div "0,00" at bounding box center [368, 310] width 35 height 12
type input "28,2"
click at [518, 338] on div "Kinnita" at bounding box center [508, 337] width 22 height 12
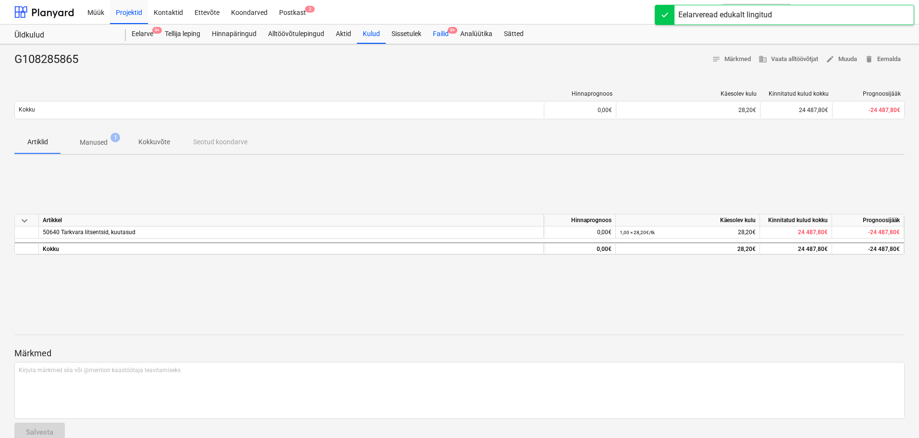
click at [440, 33] on div "Failid 9+" at bounding box center [440, 33] width 27 height 19
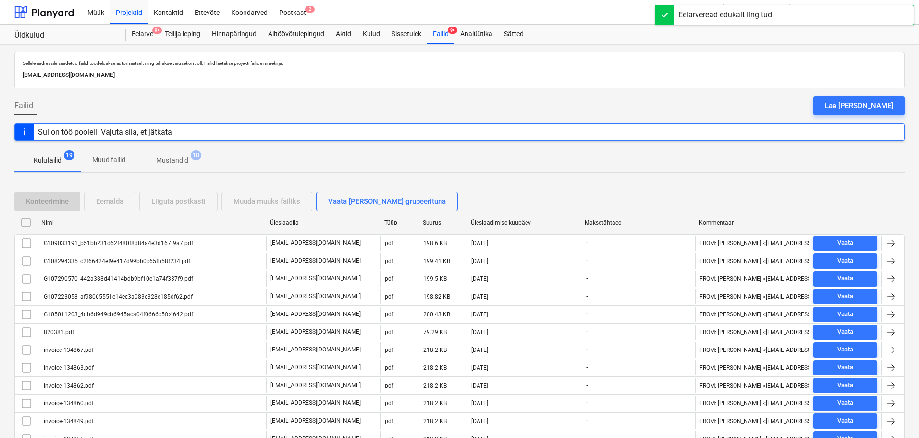
click at [127, 240] on div "G109033191_b51bb231d62f480f8d84a4e3d167f9a7.pdf" at bounding box center [117, 243] width 151 height 7
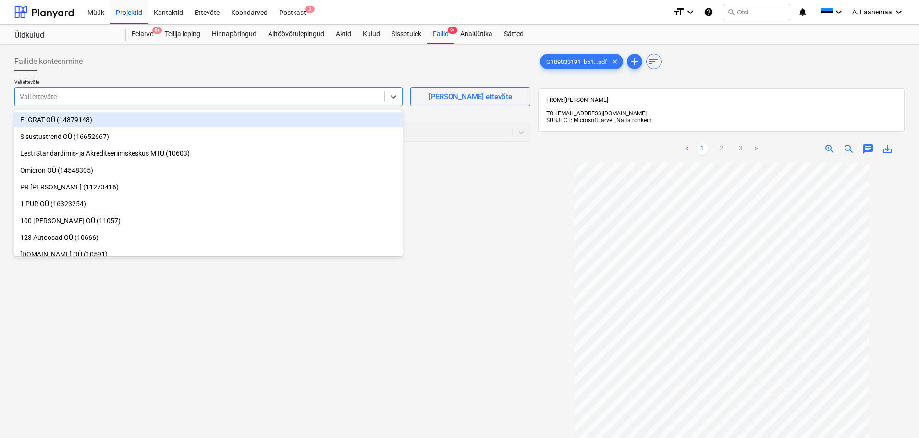
click at [130, 100] on div at bounding box center [200, 97] width 360 height 10
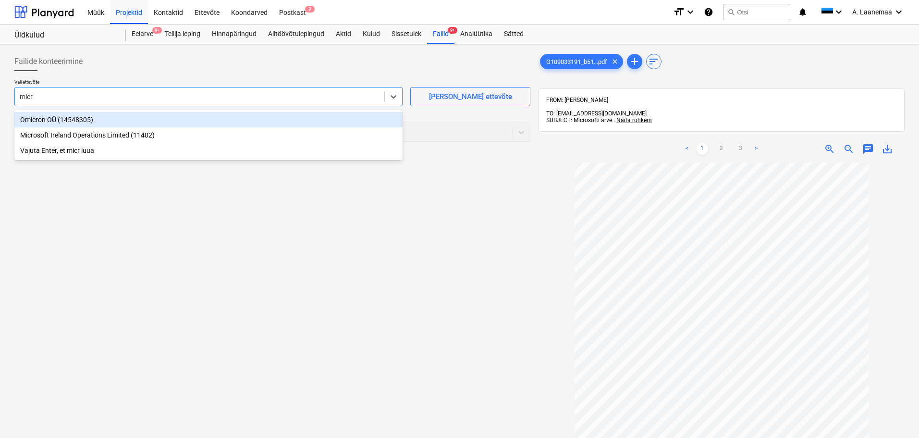
type input "micro"
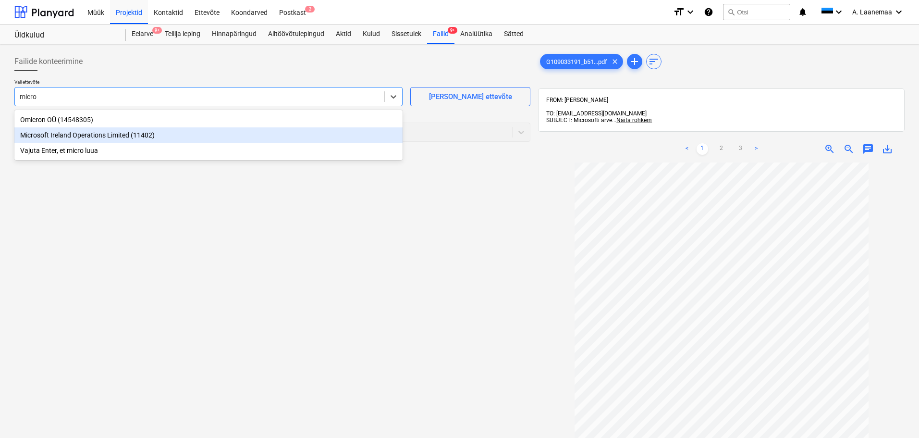
click at [58, 141] on div "Microsoft Ireland Operations Limited (11402)" at bounding box center [208, 134] width 388 height 15
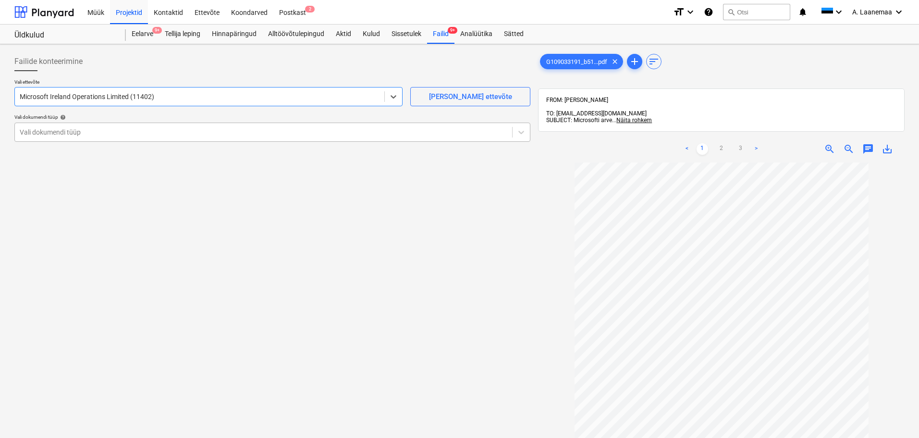
click at [64, 136] on div at bounding box center [264, 132] width 488 height 10
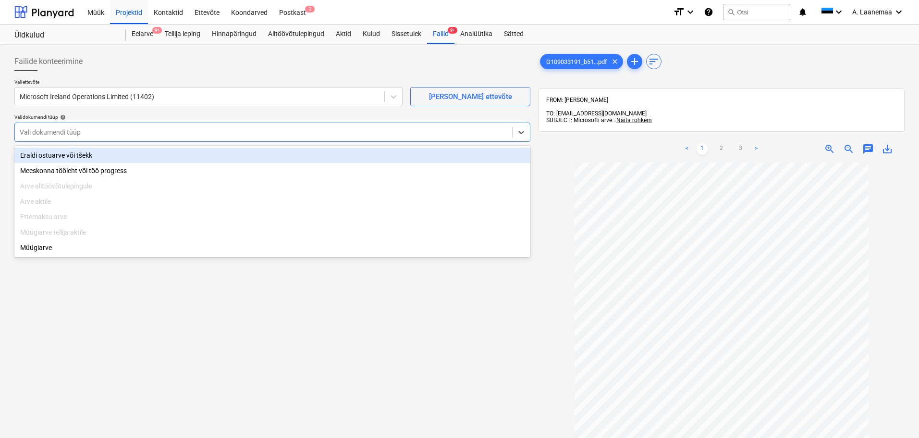
click at [85, 157] on div "Eraldi ostuarve või tšekk" at bounding box center [272, 154] width 516 height 15
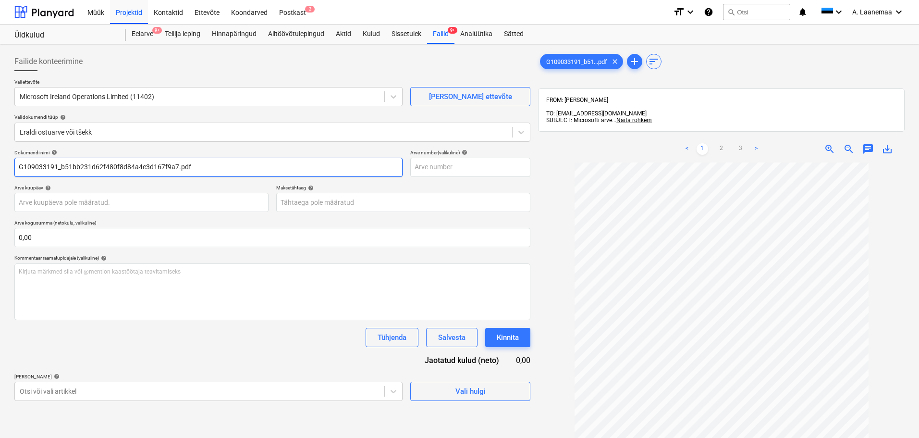
drag, startPoint x: 199, startPoint y: 168, endPoint x: 59, endPoint y: 173, distance: 140.8
click at [59, 173] on input "G109033191_b51bb231d62f480f8d84a4e3d167f9a7.pdf" at bounding box center [208, 167] width 388 height 19
type input "G109033191"
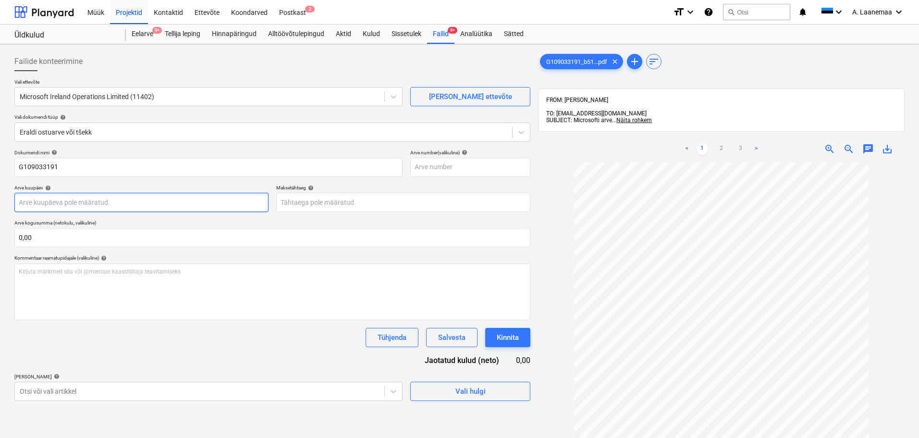
click at [56, 198] on body "Müük Projektid Kontaktid Ettevõte Koondarved Postkast 2 format_size keyboard_ar…" at bounding box center [459, 219] width 919 height 438
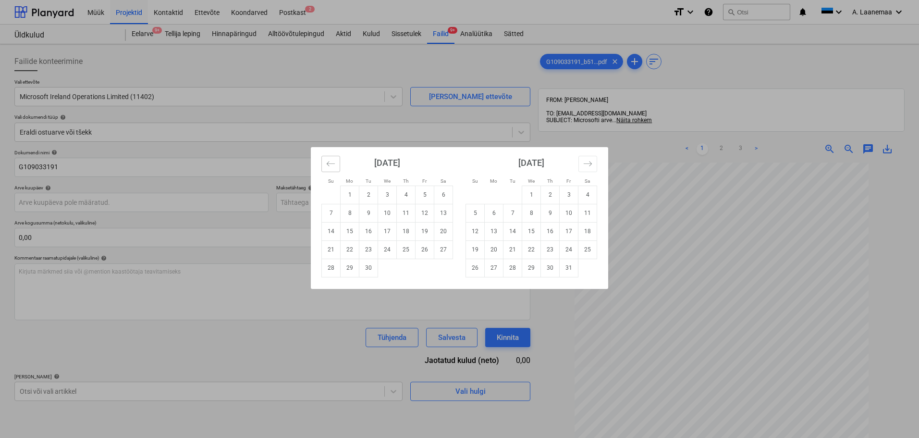
click at [330, 162] on icon "Move backward to switch to the previous month." at bounding box center [330, 163] width 9 height 9
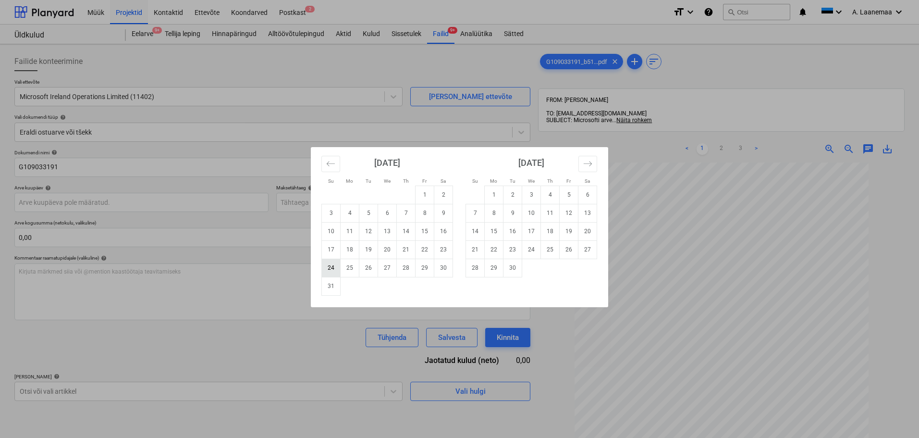
click at [326, 269] on td "24" at bounding box center [331, 267] width 19 height 18
type input "[DATE]"
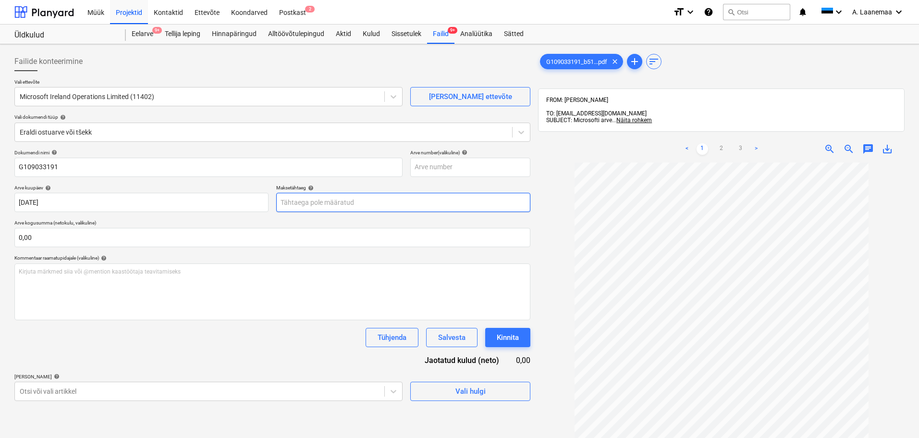
click at [299, 201] on body "Müük Projektid Kontaktid Ettevõte Koondarved Postkast 2 format_size keyboard_ar…" at bounding box center [459, 219] width 919 height 438
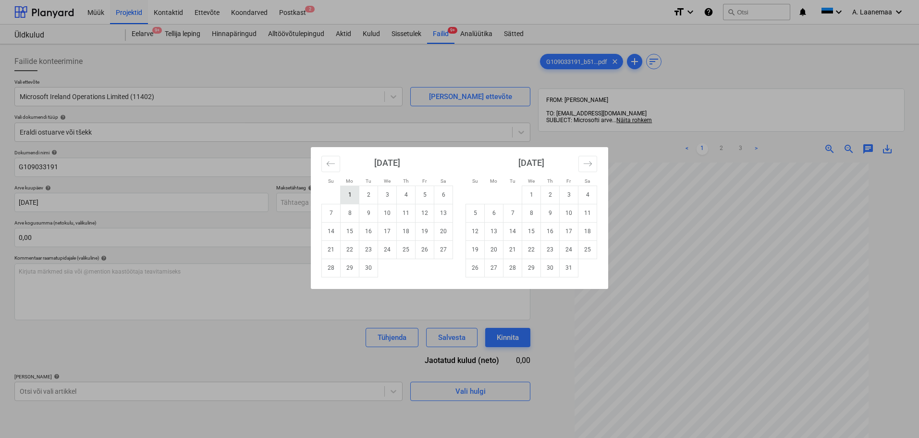
click at [347, 198] on td "1" at bounding box center [350, 194] width 19 height 18
type input "[DATE]"
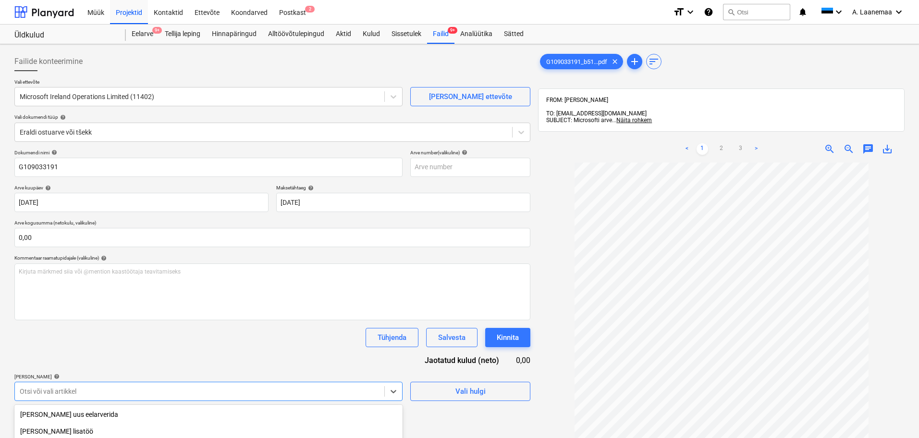
click at [202, 388] on body "Müük Projektid Kontaktid Ettevõte Koondarved Postkast 2 format_size keyboard_ar…" at bounding box center [459, 219] width 919 height 438
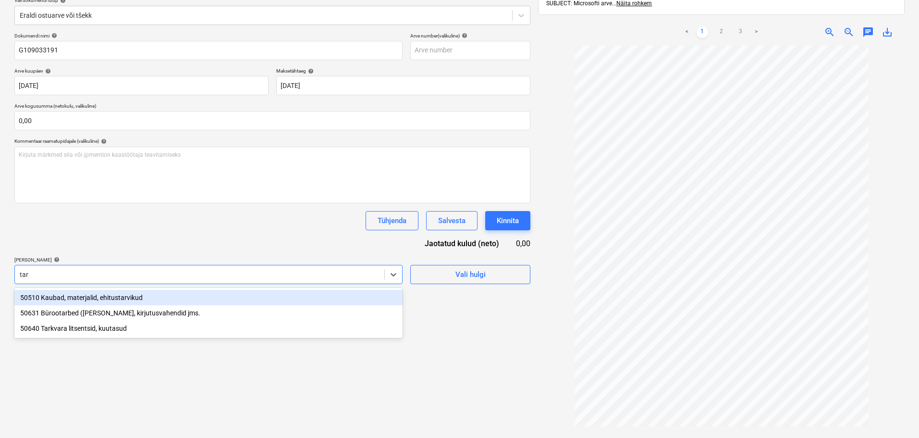
type input "tark"
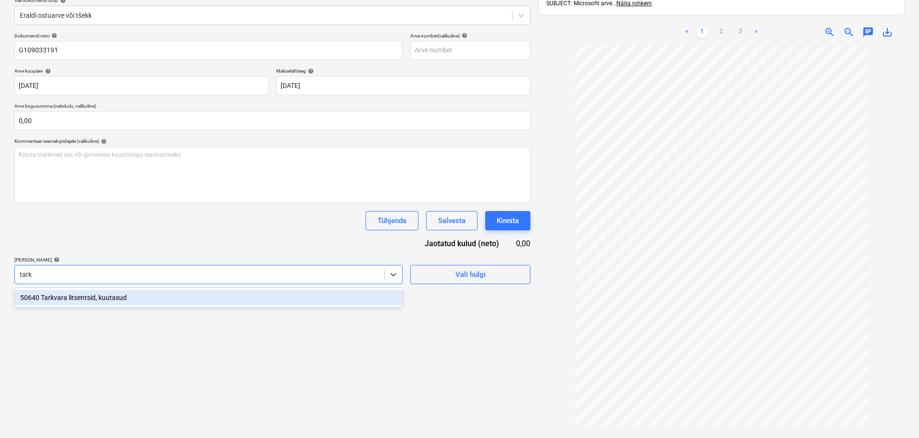
click at [125, 294] on div "50640 Tarkvara litsentsid, kuutasud" at bounding box center [208, 297] width 388 height 15
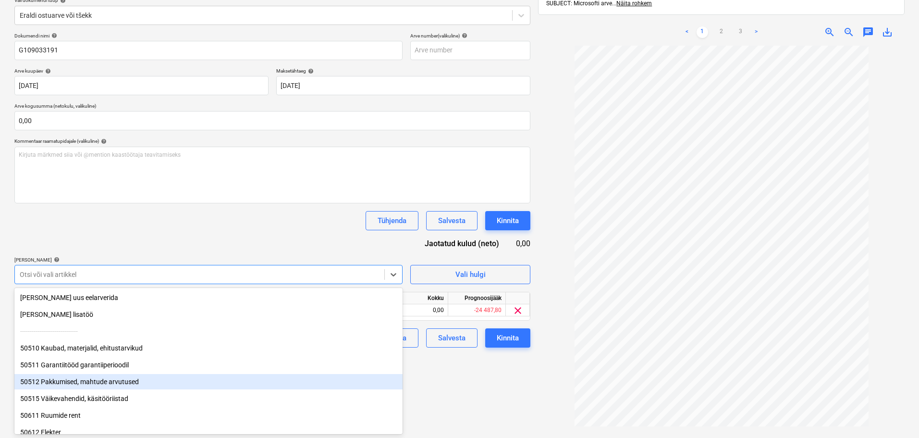
click at [421, 382] on div "Failide konteerimine Vali ettevõte Microsoft Ireland Operations Limited (11402)…" at bounding box center [273, 195] width 524 height 529
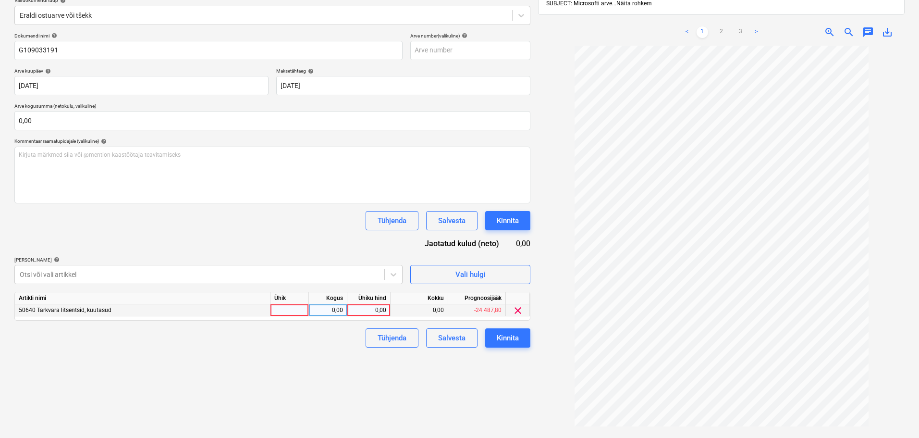
click at [369, 311] on div "0,00" at bounding box center [368, 310] width 35 height 12
type input "50,4"
click at [512, 336] on div "Kinnita" at bounding box center [508, 337] width 22 height 12
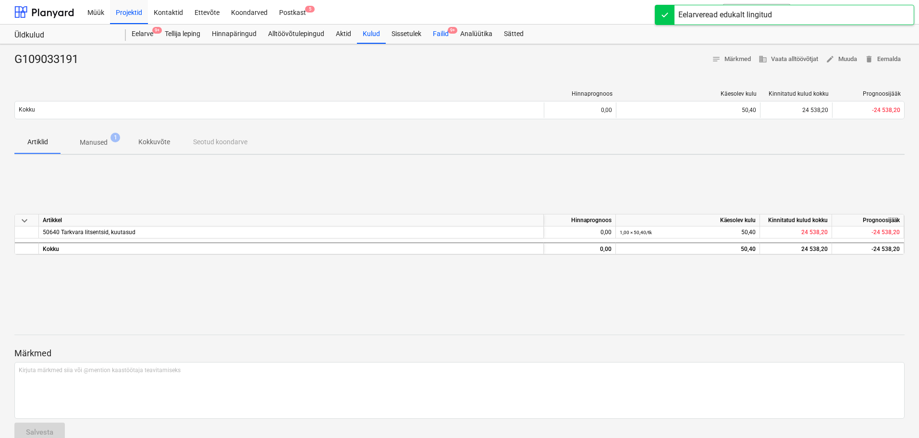
click at [448, 33] on div "Failid 9+" at bounding box center [440, 33] width 27 height 19
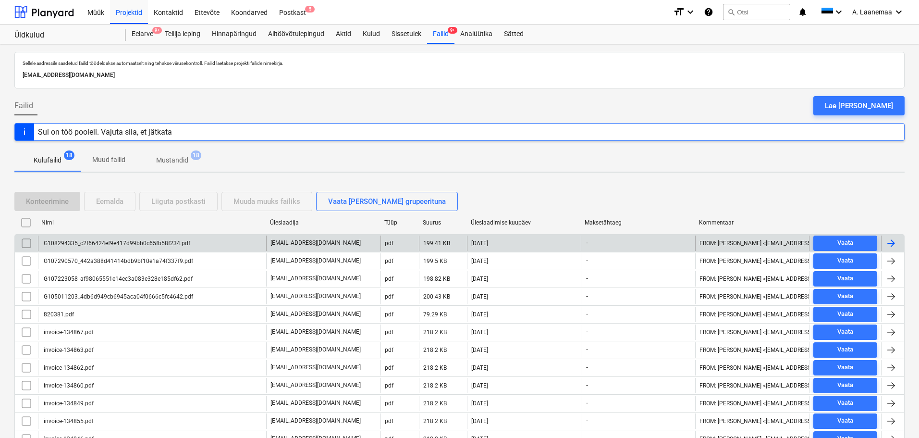
click at [119, 240] on div "G108294335_c2f66424ef9e417d99bb0c65fb58f234.pdf" at bounding box center [116, 243] width 148 height 7
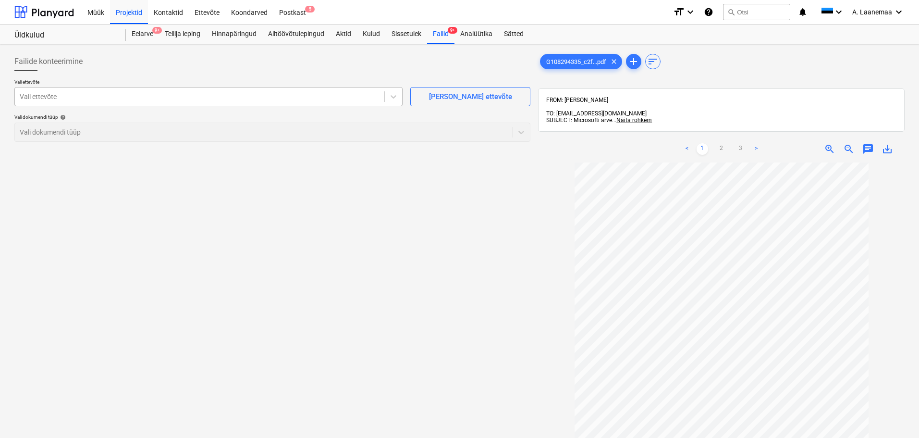
click at [61, 95] on div at bounding box center [200, 97] width 360 height 10
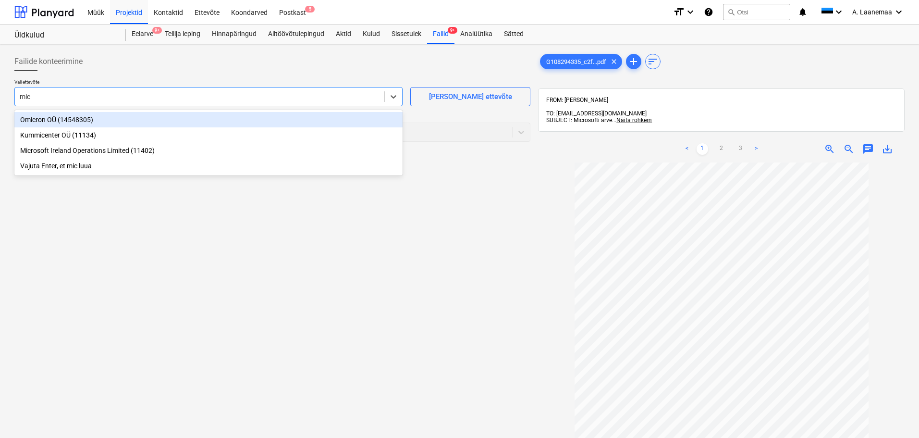
type input "micr"
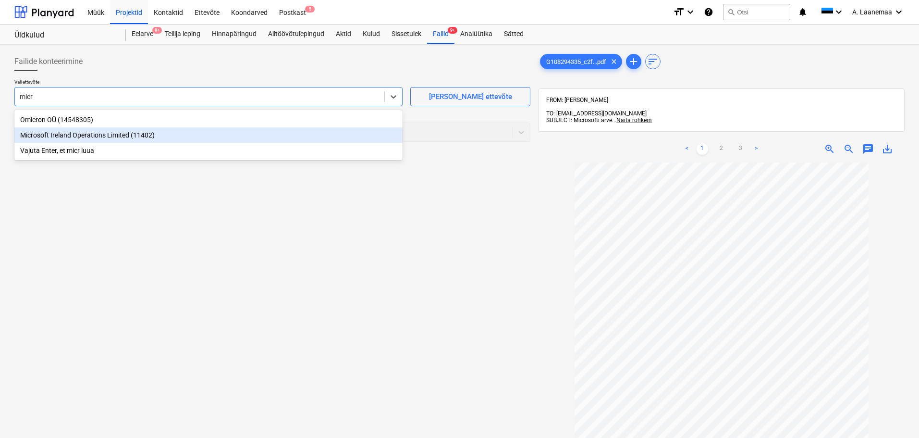
click at [64, 133] on div "Microsoft Ireland Operations Limited (11402)" at bounding box center [208, 134] width 388 height 15
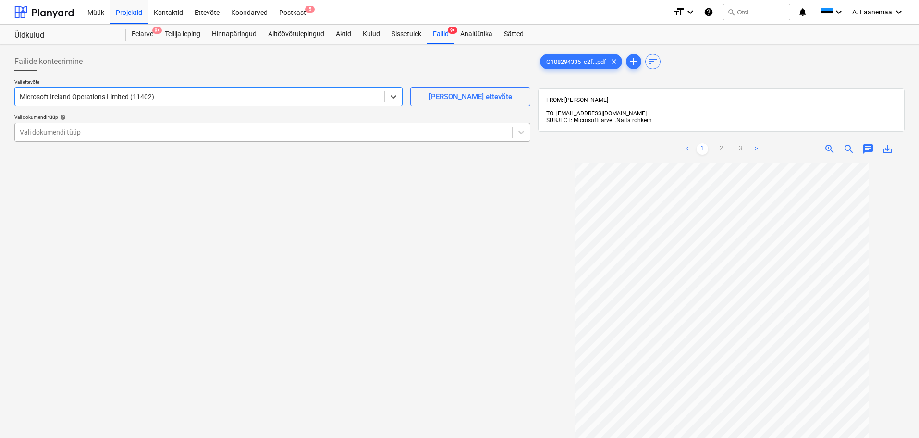
click at [65, 133] on div at bounding box center [264, 132] width 488 height 10
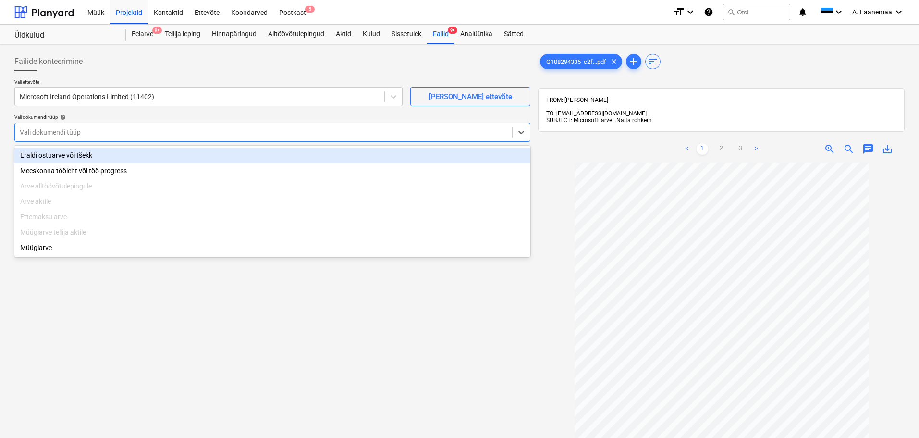
click at [74, 158] on div "Eraldi ostuarve või tšekk" at bounding box center [272, 154] width 516 height 15
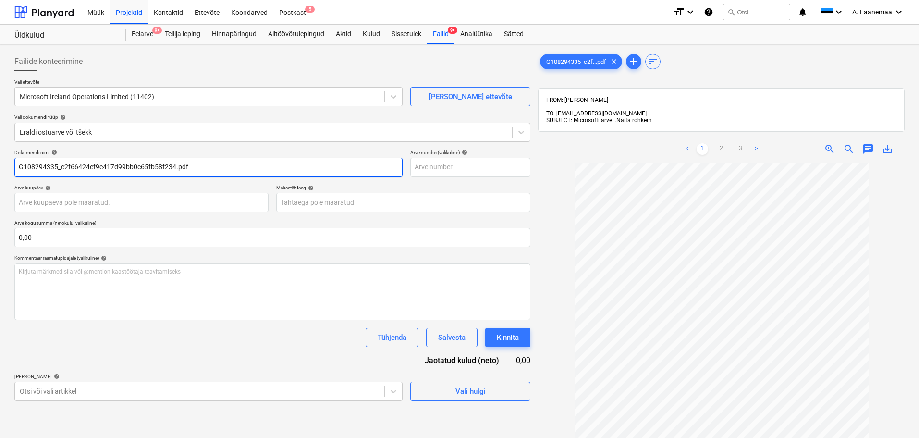
drag, startPoint x: 195, startPoint y: 164, endPoint x: 57, endPoint y: 172, distance: 138.1
click at [57, 172] on input "G108294335_c2f66424ef9e417d99bb0c65fb58f234.pdf" at bounding box center [208, 167] width 388 height 19
type input "G108294335"
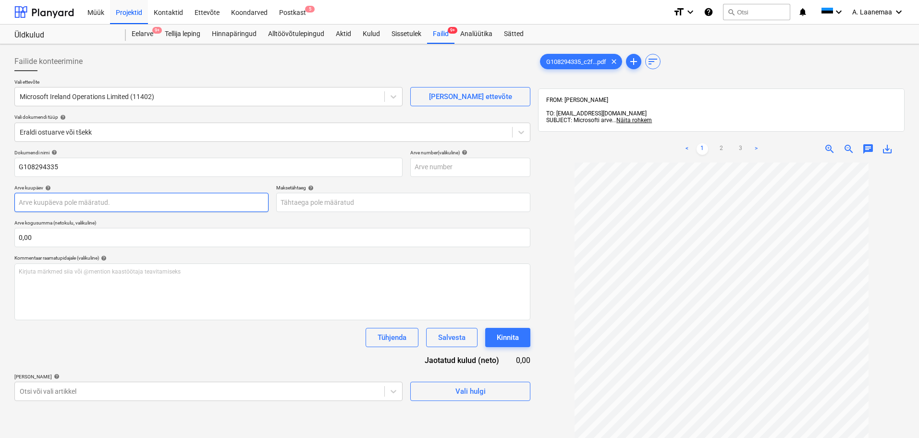
click at [65, 198] on body "Müük Projektid Kontaktid Ettevõte Koondarved Postkast 5 format_size keyboard_ar…" at bounding box center [459, 219] width 919 height 438
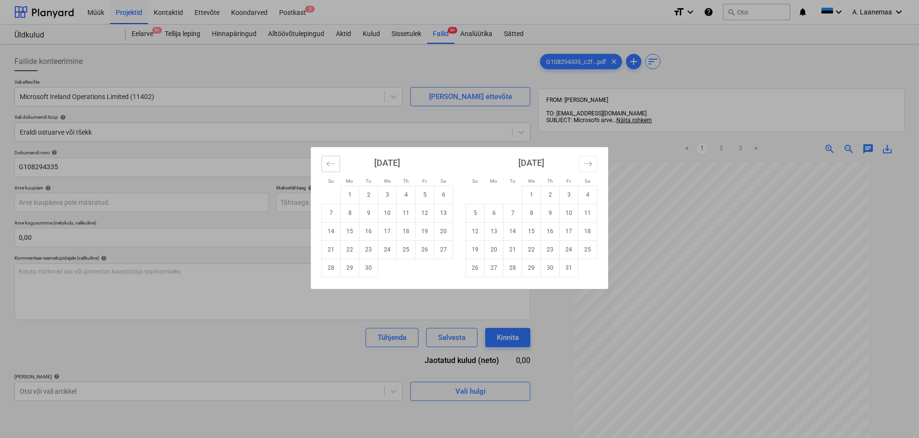
click at [329, 162] on icon "Move backward to switch to the previous month." at bounding box center [330, 163] width 9 height 9
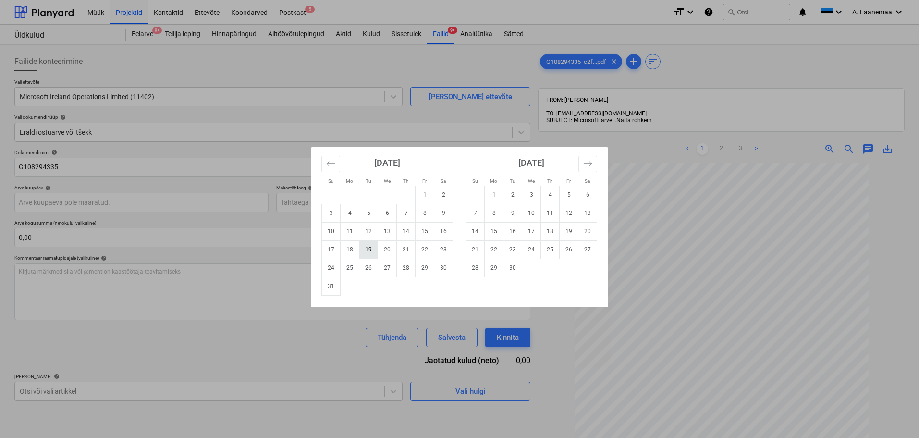
click at [364, 254] on td "19" at bounding box center [368, 249] width 19 height 18
type input "[DATE]"
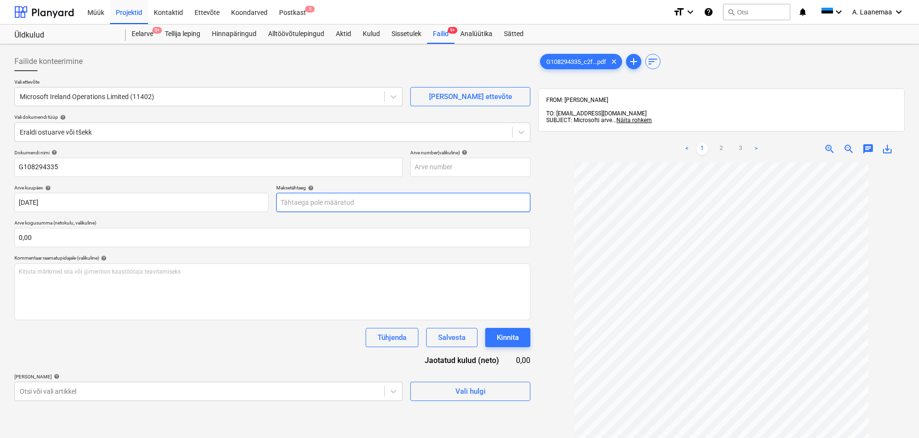
click at [364, 203] on body "Müük Projektid Kontaktid Ettevõte Koondarved Postkast 5 format_size keyboard_ar…" at bounding box center [459, 219] width 919 height 438
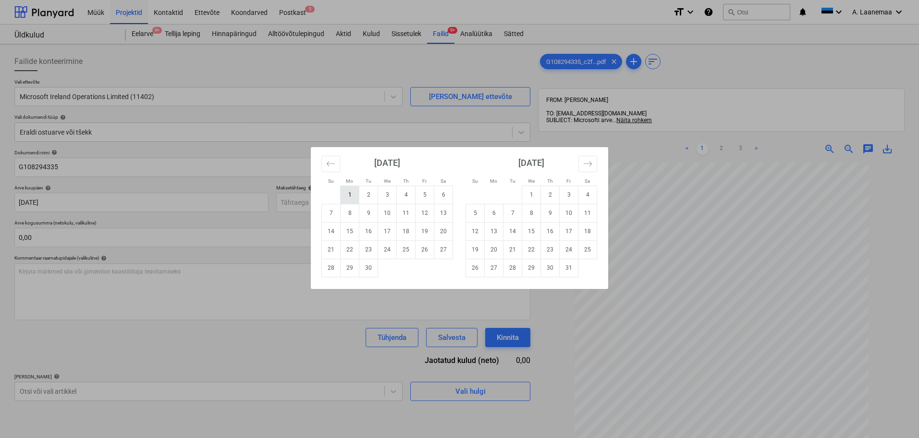
click at [351, 195] on td "1" at bounding box center [350, 194] width 19 height 18
type input "[DATE]"
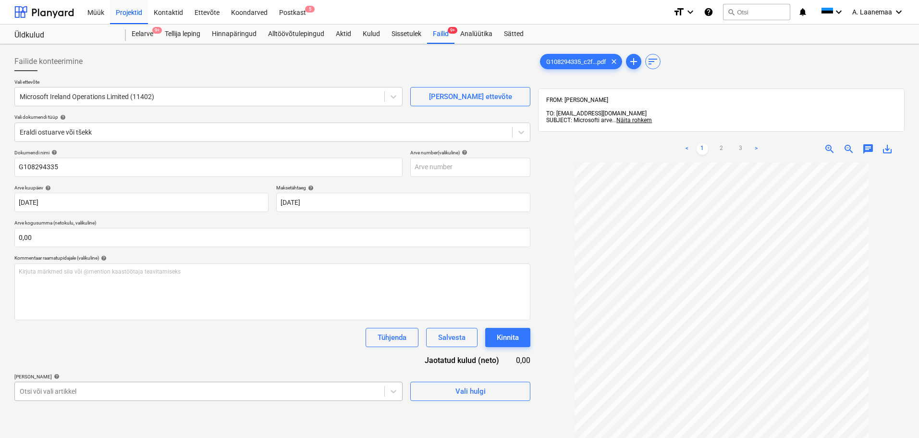
click at [165, 389] on body "Müük Projektid Kontaktid Ettevõte Koondarved Postkast 5 format_size keyboard_ar…" at bounding box center [459, 219] width 919 height 438
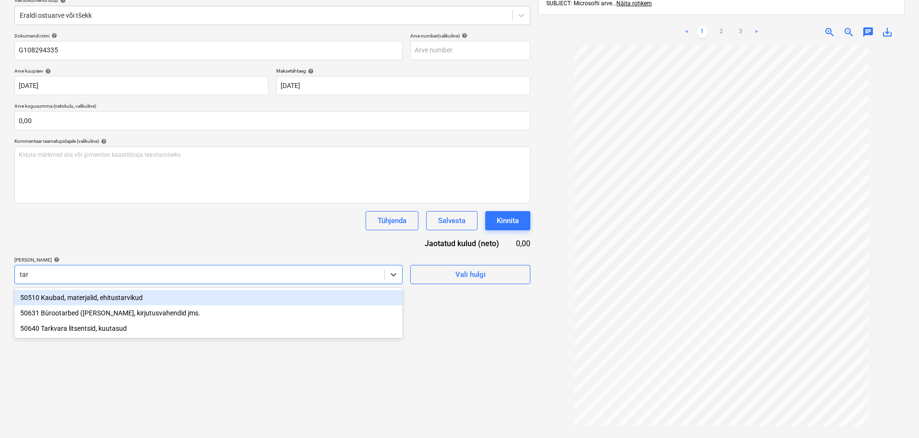
type input "tark"
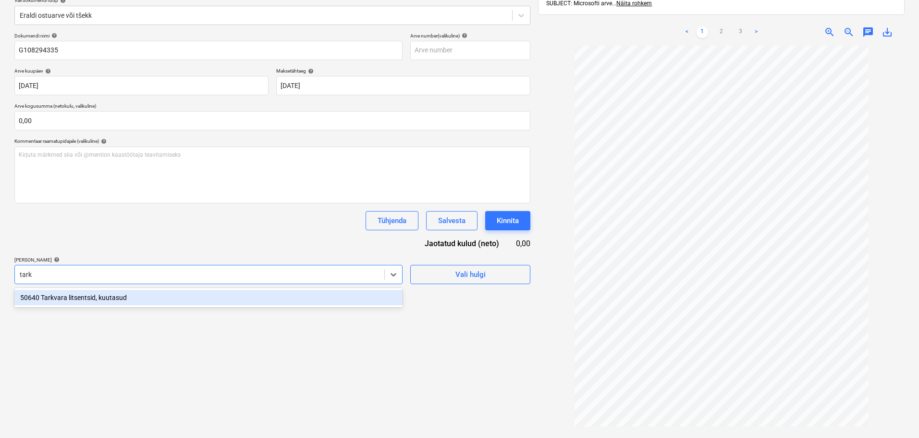
click at [93, 300] on div "50640 Tarkvara litsentsid, kuutasud" at bounding box center [208, 297] width 388 height 15
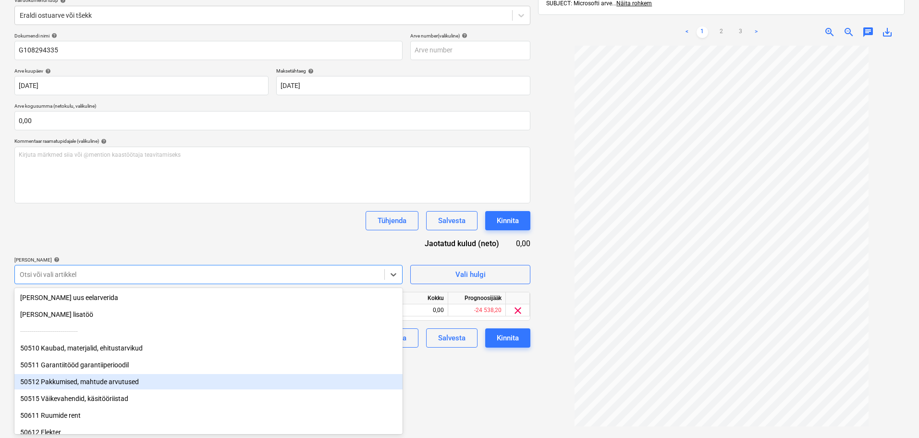
click at [458, 384] on div "Failide konteerimine Vali ettevõte Microsoft Ireland Operations Limited (11402)…" at bounding box center [273, 195] width 524 height 529
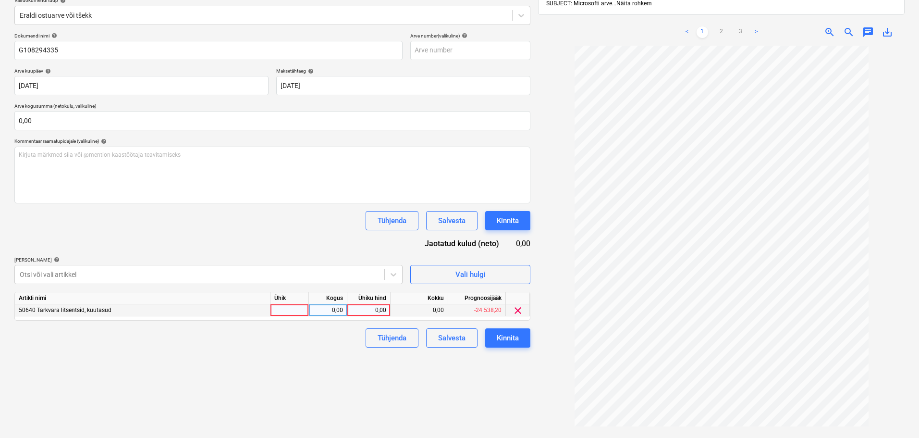
click at [364, 308] on div "0,00" at bounding box center [368, 310] width 35 height 12
type input "196,7"
click at [507, 340] on div "Kinnita" at bounding box center [508, 337] width 22 height 12
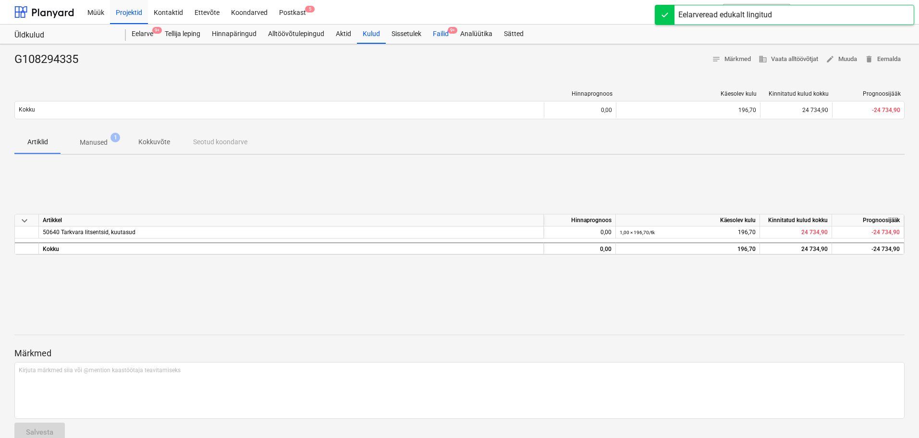
drag, startPoint x: 446, startPoint y: 32, endPoint x: 446, endPoint y: 38, distance: 5.8
click at [446, 32] on div "Failid 9+" at bounding box center [440, 33] width 27 height 19
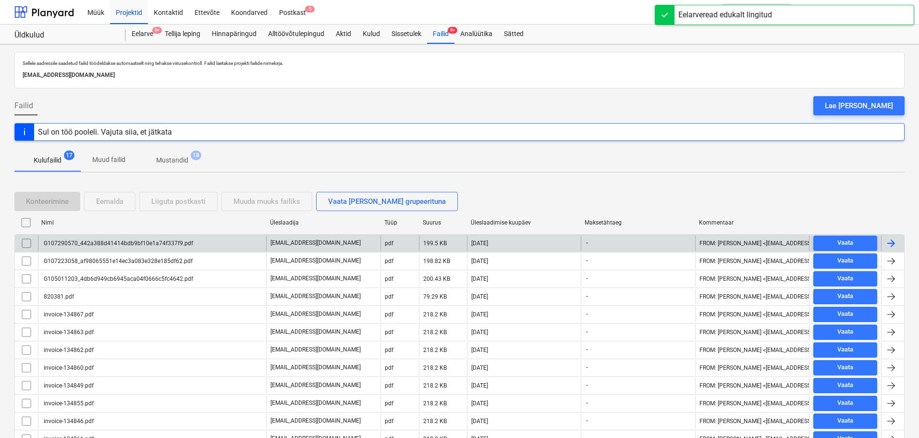
click at [159, 244] on div "G107290570_442a388d41414bdb9bf10e1a74f337f9.pdf" at bounding box center [117, 243] width 151 height 7
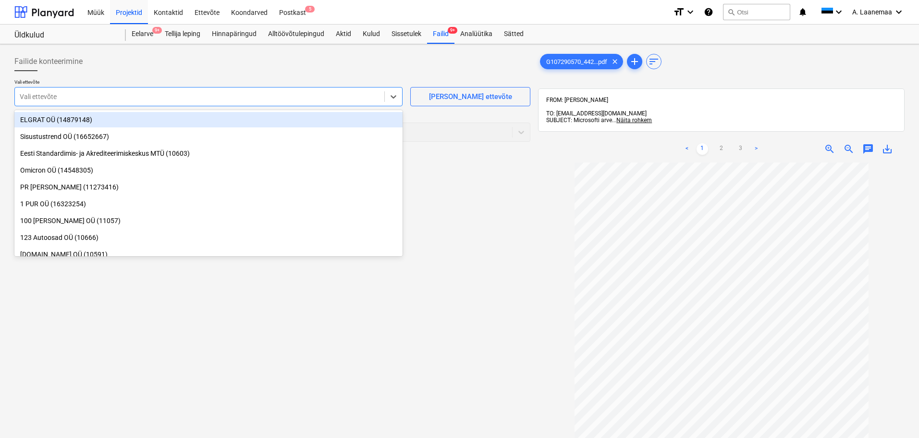
click at [71, 94] on div at bounding box center [200, 97] width 360 height 10
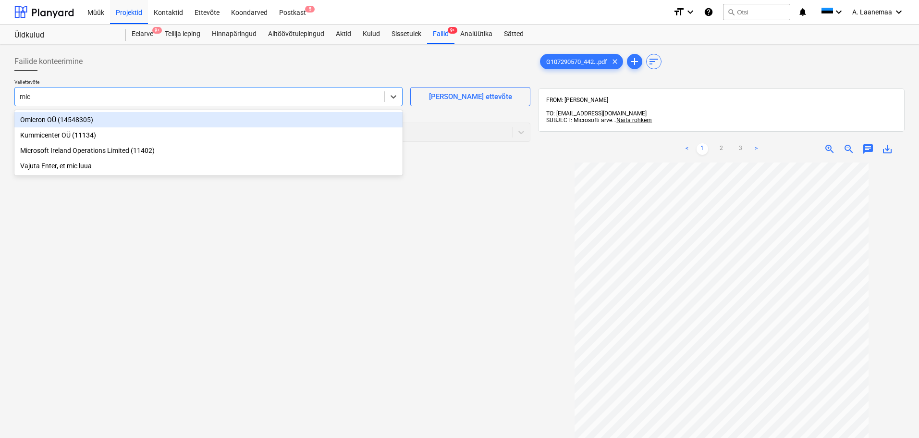
type input "micr"
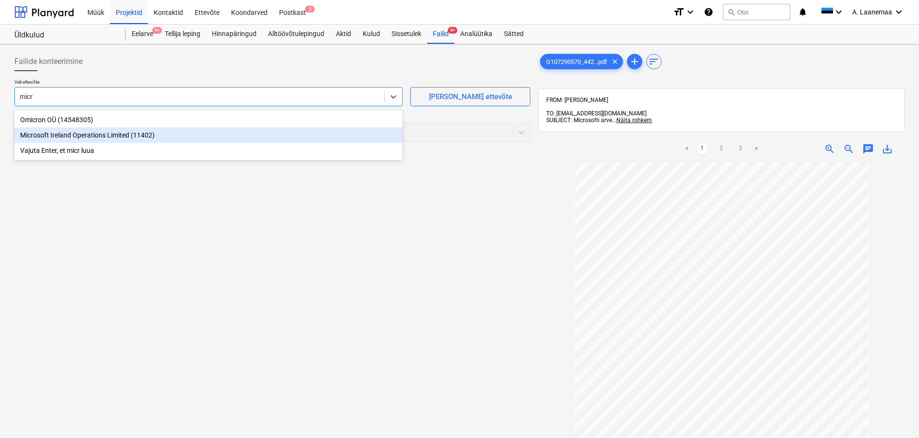
click at [80, 139] on div "Microsoft Ireland Operations Limited (11402)" at bounding box center [208, 134] width 388 height 15
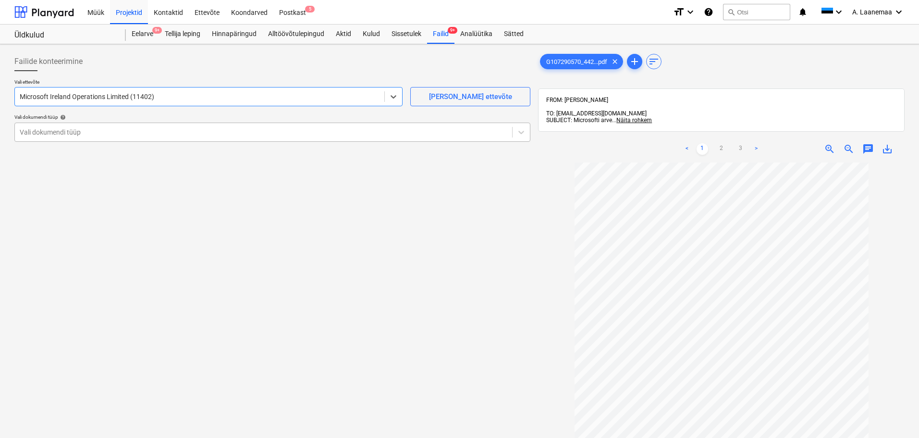
click at [82, 132] on div at bounding box center [264, 132] width 488 height 10
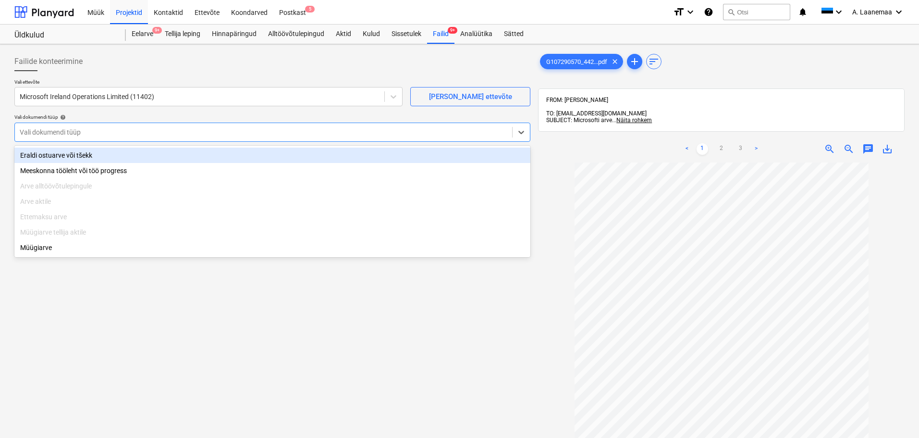
click at [91, 159] on div "Eraldi ostuarve või tšekk" at bounding box center [272, 154] width 516 height 15
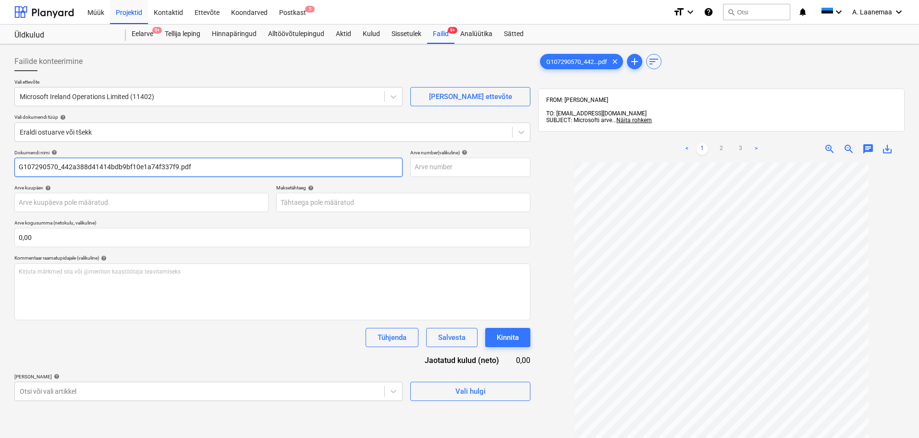
drag, startPoint x: 204, startPoint y: 162, endPoint x: 58, endPoint y: 171, distance: 146.3
click at [58, 171] on input "G107290570_442a388d41414bdb9bf10e1a74f337f9.pdf" at bounding box center [208, 167] width 388 height 19
type input "G107290570"
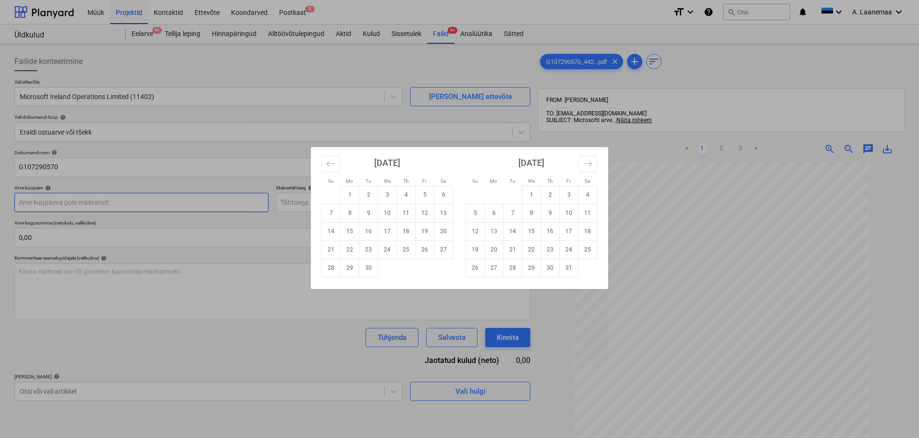
click at [69, 208] on body "Müük Projektid Kontaktid Ettevõte Koondarved Postkast 5 format_size keyboard_ar…" at bounding box center [459, 219] width 919 height 438
click at [326, 168] on button "Move backward to switch to the previous month." at bounding box center [330, 164] width 19 height 16
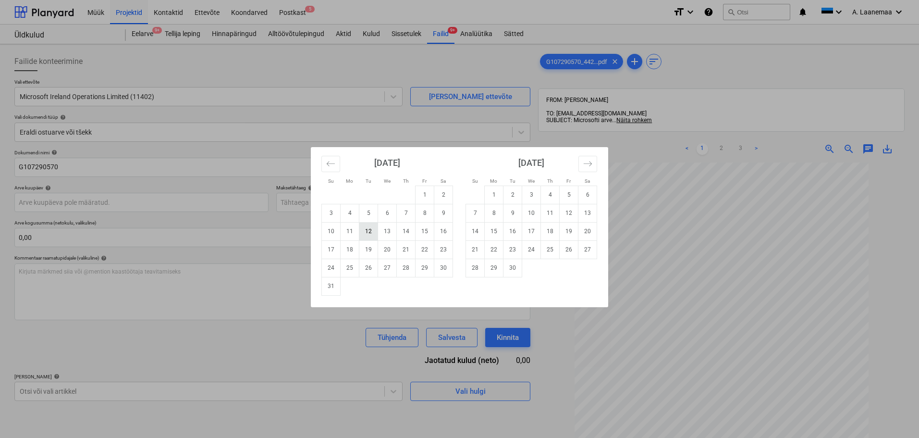
click at [372, 233] on td "12" at bounding box center [368, 231] width 19 height 18
type input "[DATE]"
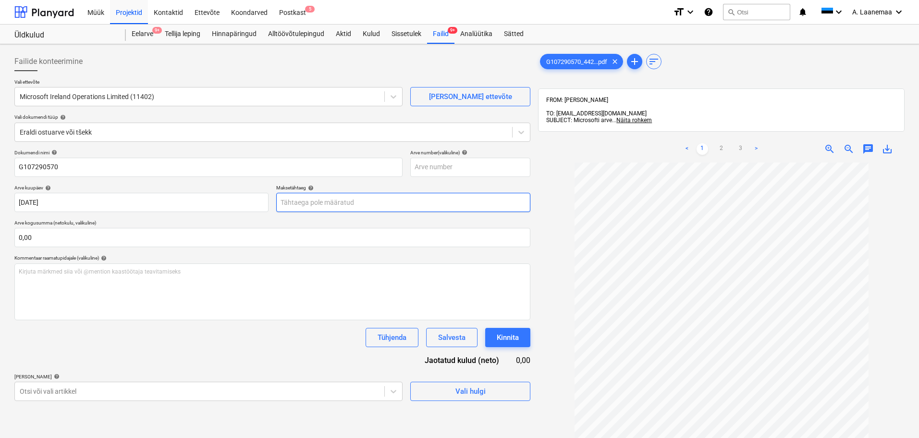
click at [351, 200] on body "Müük Projektid Kontaktid Ettevõte Koondarved Postkast 5 format_size keyboard_ar…" at bounding box center [459, 219] width 919 height 438
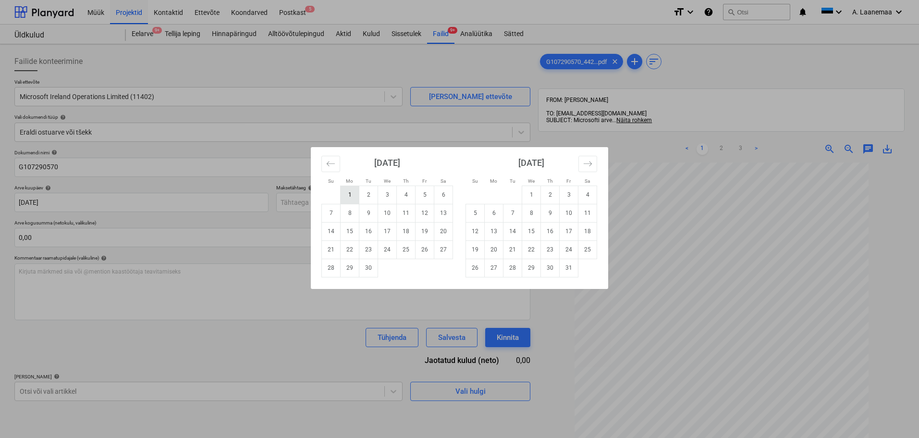
click at [350, 196] on td "1" at bounding box center [350, 194] width 19 height 18
type input "[DATE]"
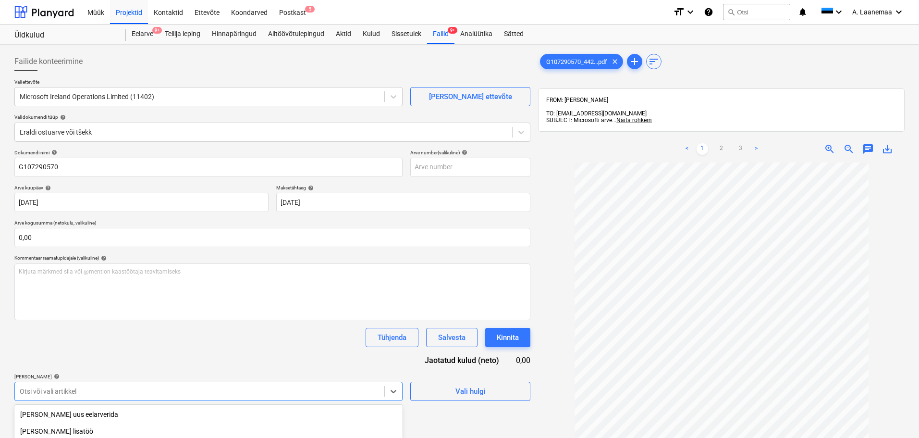
click at [199, 397] on body "Müük Projektid Kontaktid Ettevõte Koondarved Postkast 5 format_size keyboard_ar…" at bounding box center [459, 219] width 919 height 438
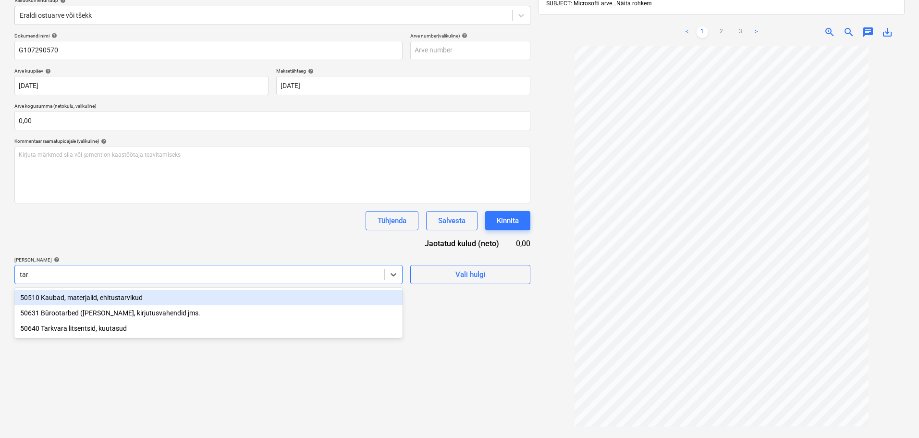
type input "tark"
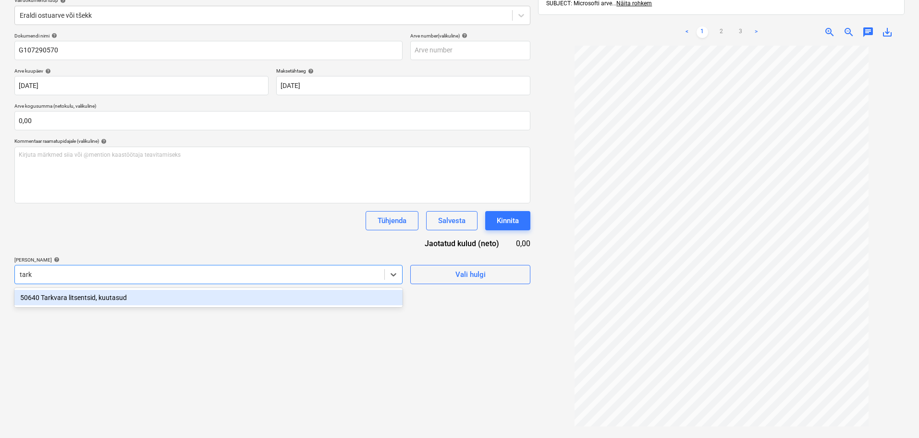
click at [120, 302] on div "50640 Tarkvara litsentsid, kuutasud" at bounding box center [208, 297] width 388 height 15
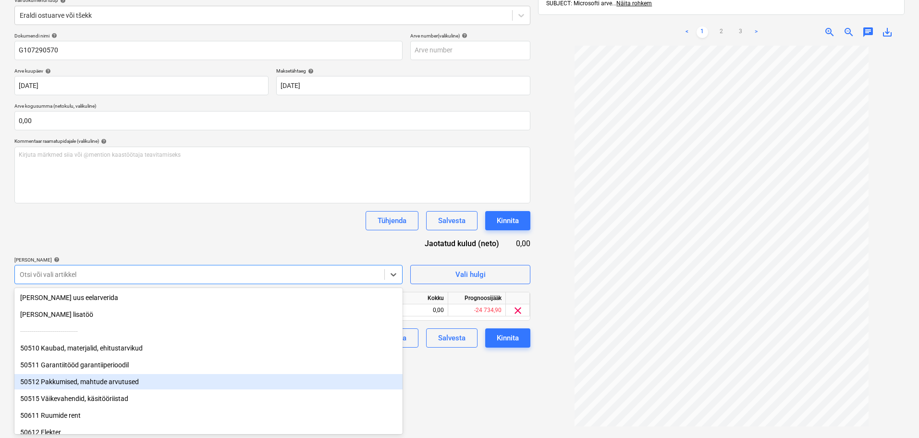
click at [458, 379] on div "Failide konteerimine Vali ettevõte Microsoft Ireland Operations Limited (11402)…" at bounding box center [273, 195] width 524 height 529
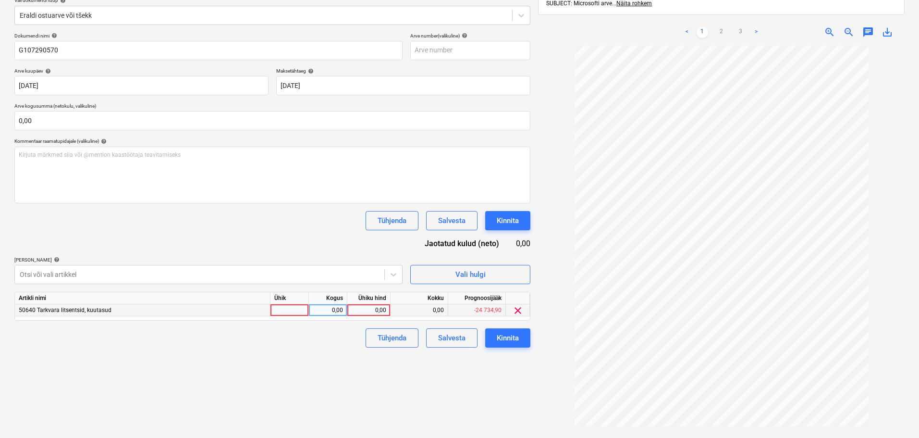
click at [371, 312] on div "0,00" at bounding box center [368, 310] width 35 height 12
type input "163,8"
click at [513, 336] on div "Kinnita" at bounding box center [508, 337] width 22 height 12
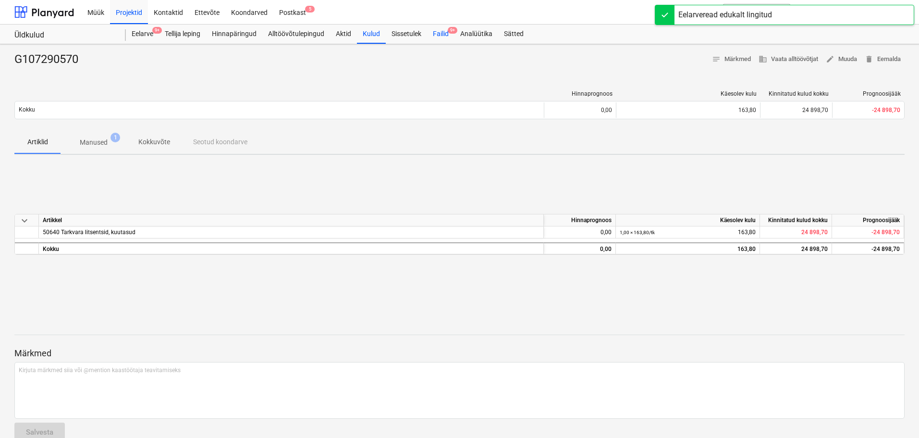
click at [444, 34] on div "Failid 9+" at bounding box center [440, 33] width 27 height 19
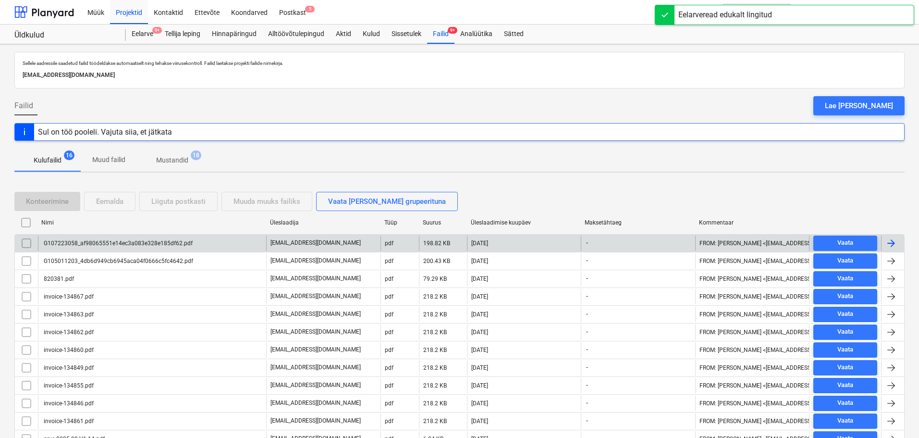
click at [144, 240] on div "G107223058_af98065551e14ec3a083e328e185df62.pdf" at bounding box center [117, 243] width 150 height 7
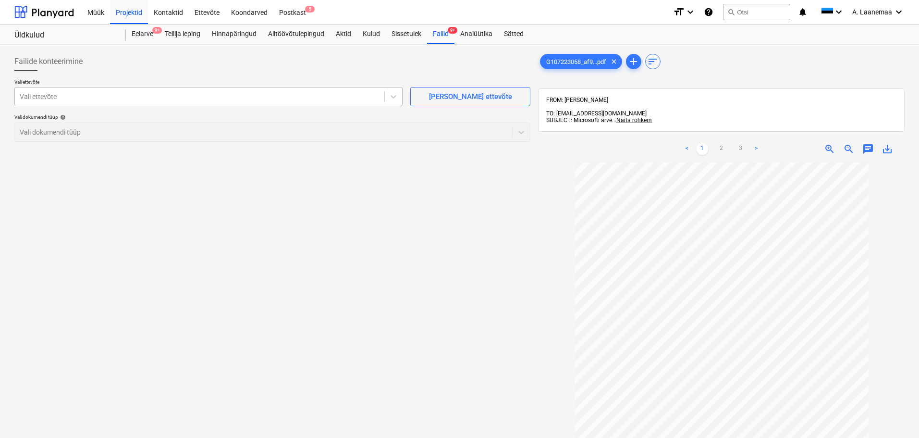
click at [70, 92] on div at bounding box center [200, 97] width 360 height 10
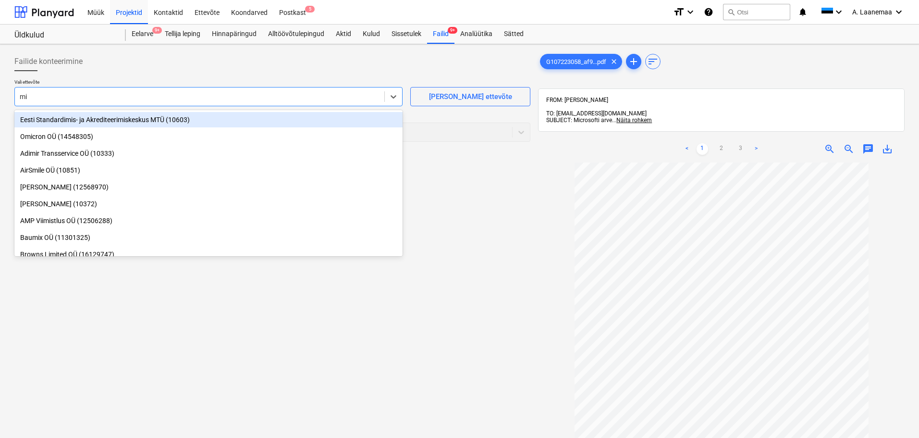
type input "mic"
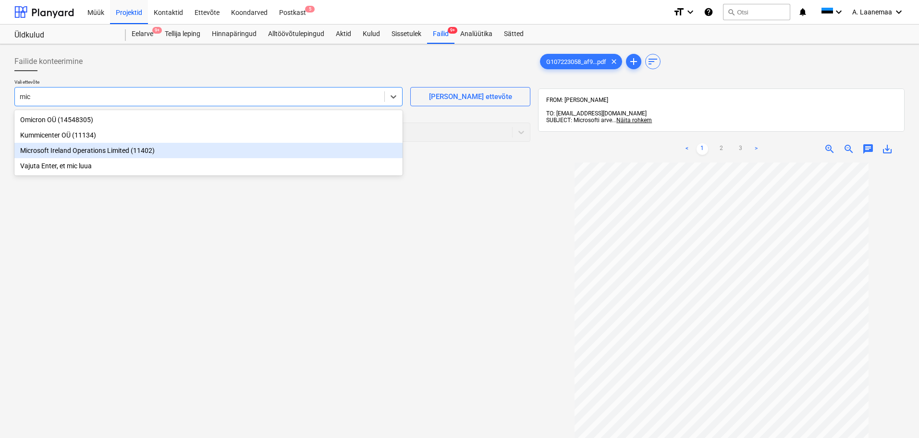
click at [82, 150] on div "Microsoft Ireland Operations Limited (11402)" at bounding box center [208, 150] width 388 height 15
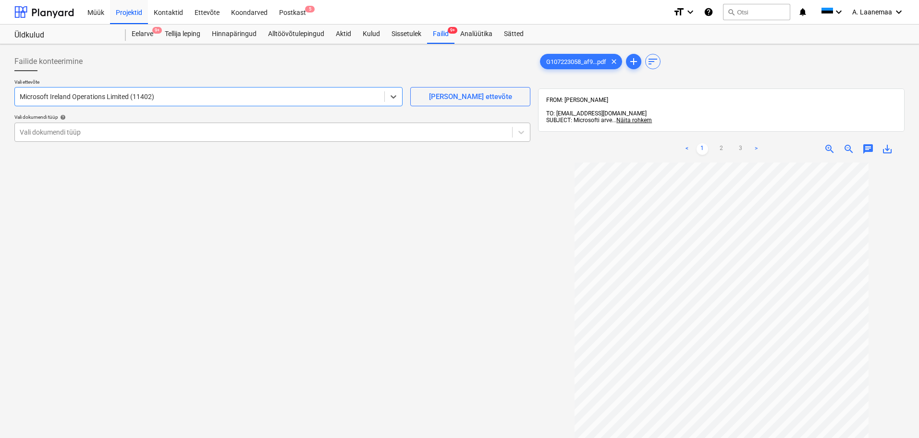
drag, startPoint x: 85, startPoint y: 130, endPoint x: 88, endPoint y: 140, distance: 10.8
click at [85, 130] on div at bounding box center [264, 132] width 488 height 10
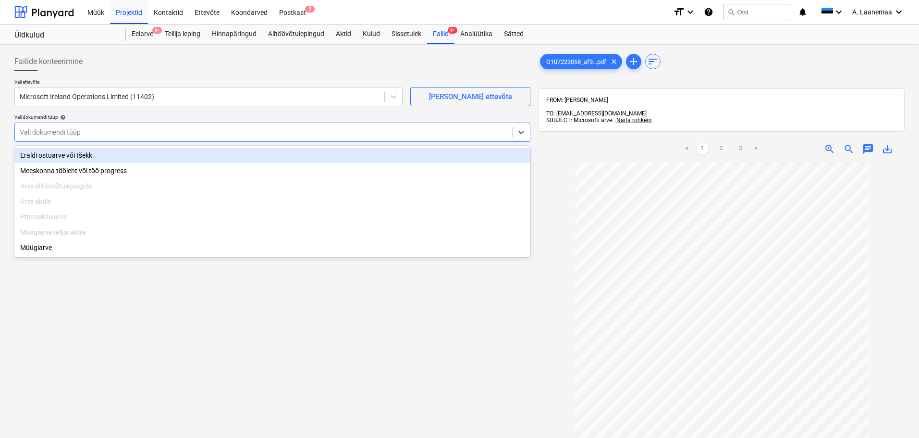
click at [92, 153] on div "Eraldi ostuarve või tšekk" at bounding box center [272, 154] width 516 height 15
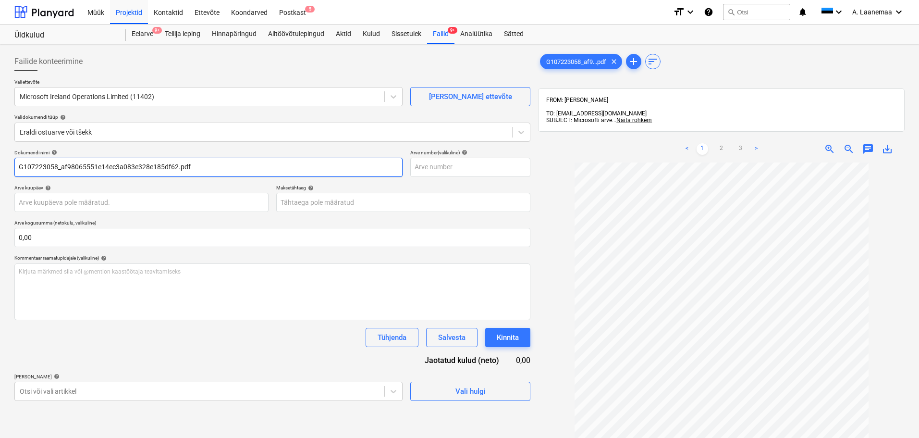
drag, startPoint x: 202, startPoint y: 170, endPoint x: 57, endPoint y: 175, distance: 145.1
click at [57, 175] on input "G107223058_af98065551e14ec3a083e328e185df62.pdf" at bounding box center [208, 167] width 388 height 19
type input "G107223058"
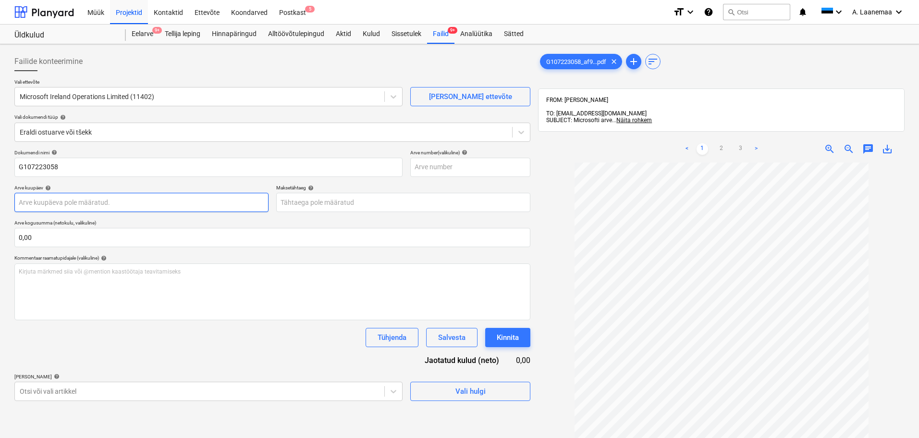
click at [80, 204] on body "Müük Projektid Kontaktid Ettevõte Koondarved Postkast 5 format_size keyboard_ar…" at bounding box center [459, 219] width 919 height 438
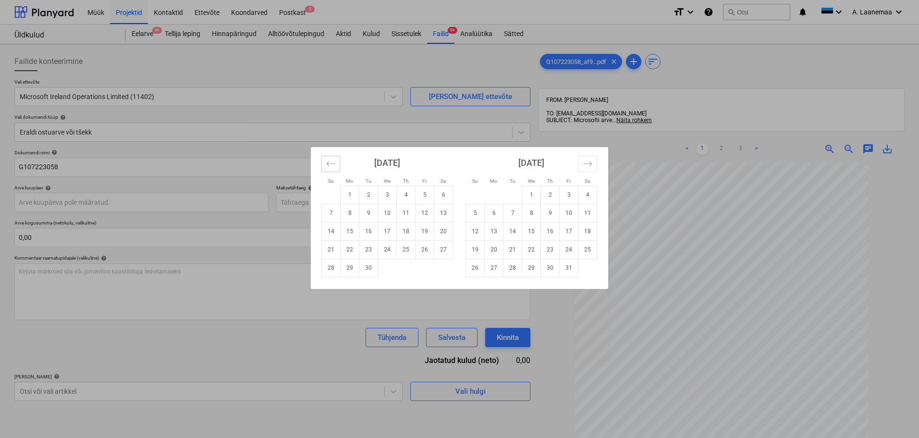
click at [326, 160] on button "Move backward to switch to the previous month." at bounding box center [330, 164] width 19 height 16
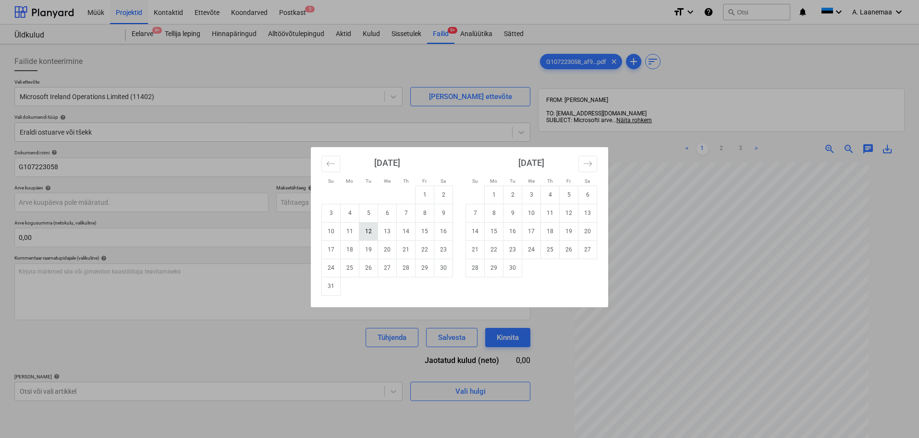
click at [377, 235] on td "12" at bounding box center [368, 231] width 19 height 18
type input "[DATE]"
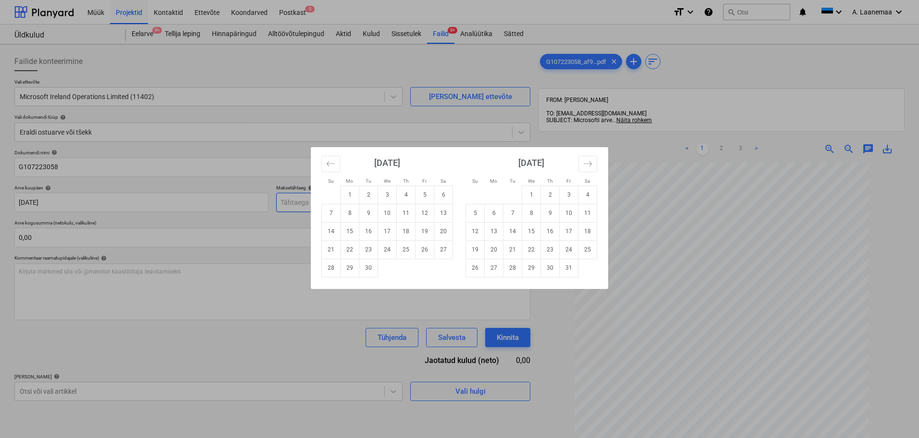
click at [342, 201] on body "Müük Projektid Kontaktid Ettevõte Koondarved Postkast 5 format_size keyboard_ar…" at bounding box center [459, 219] width 919 height 438
click at [342, 192] on td "1" at bounding box center [350, 194] width 19 height 18
type input "[DATE]"
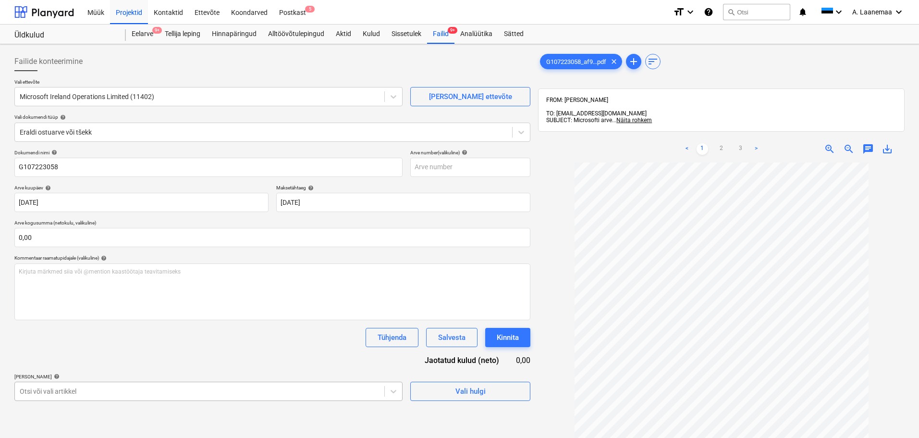
click at [187, 390] on body "Müük Projektid Kontaktid Ettevõte Koondarved Postkast 5 format_size keyboard_ar…" at bounding box center [459, 219] width 919 height 438
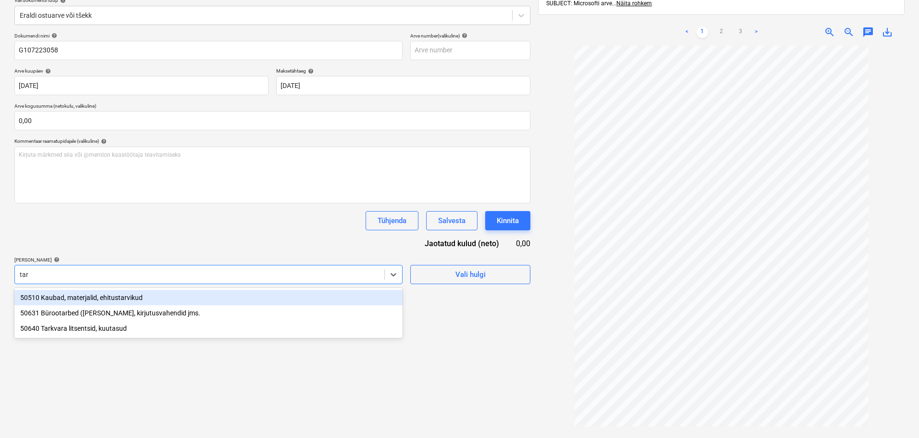
type input "tark"
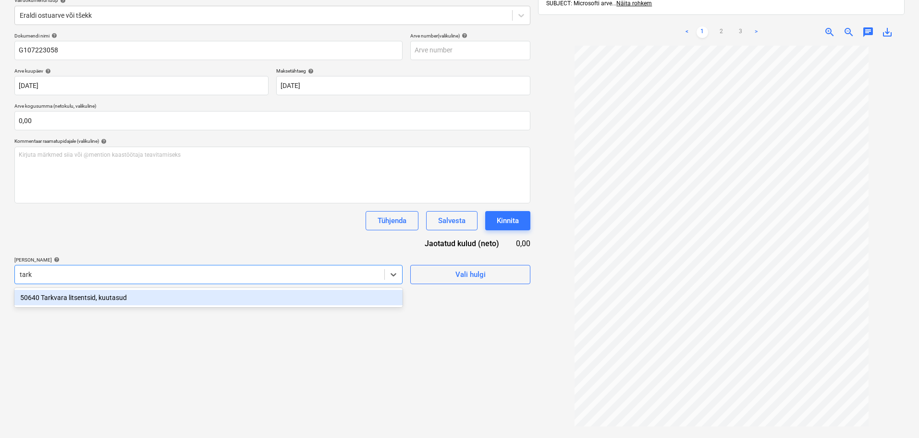
click at [112, 299] on div "50640 Tarkvara litsentsid, kuutasud" at bounding box center [208, 297] width 388 height 15
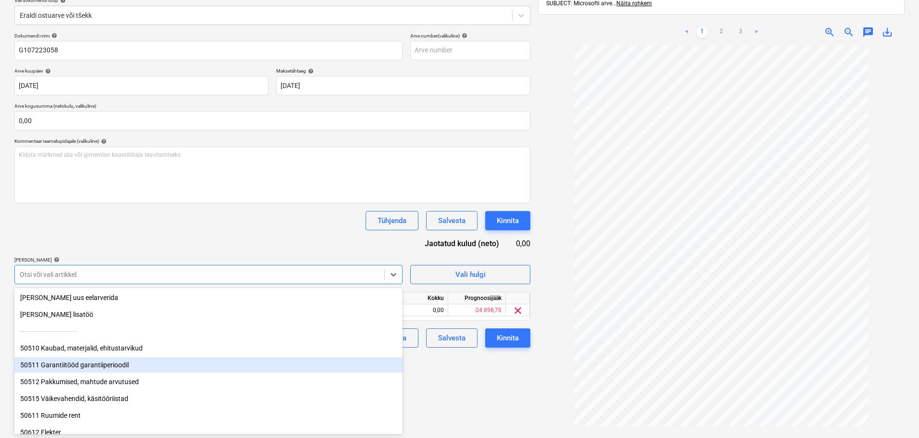
click at [491, 384] on div "Failide konteerimine Vali ettevõte Microsoft Ireland Operations Limited (11402)…" at bounding box center [273, 195] width 524 height 529
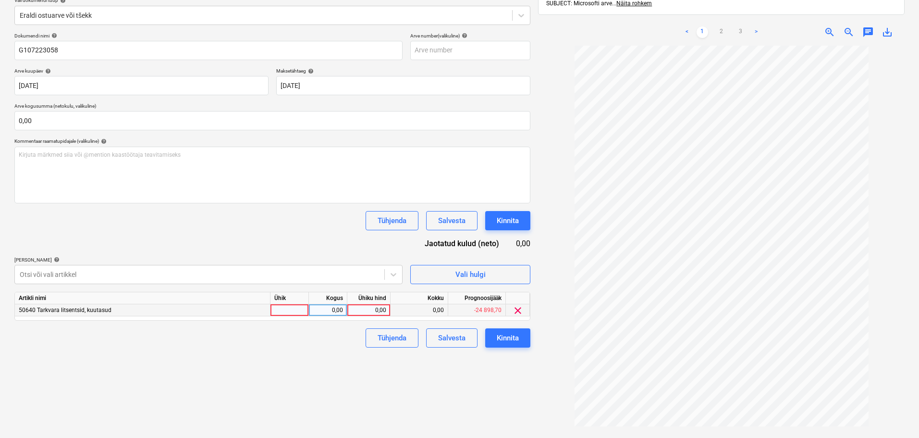
click at [364, 310] on div "0,00" at bounding box center [368, 310] width 35 height 12
type input "22,5"
click at [512, 342] on div "Kinnita" at bounding box center [508, 337] width 22 height 12
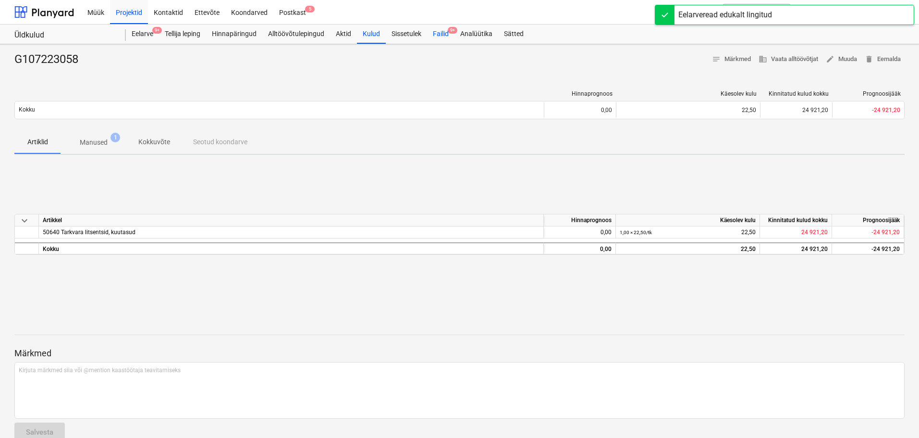
click at [440, 33] on div "Failid 9+" at bounding box center [440, 33] width 27 height 19
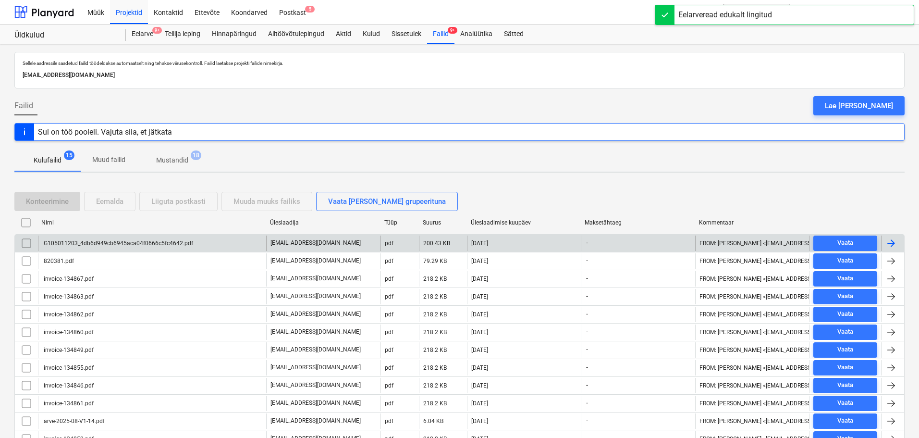
click at [87, 242] on div "G105011203_4db6d949cb6945aca04f0666c5fc4642.pdf" at bounding box center [117, 243] width 151 height 7
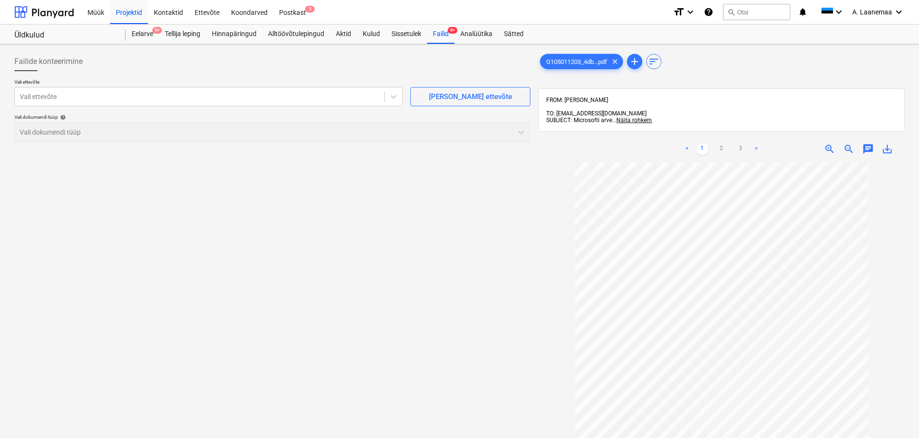
click at [56, 107] on div "Vali ettevõte Vali ettevõte [PERSON_NAME] uus ettevõte Vali dokumendi tüüp help…" at bounding box center [272, 114] width 516 height 71
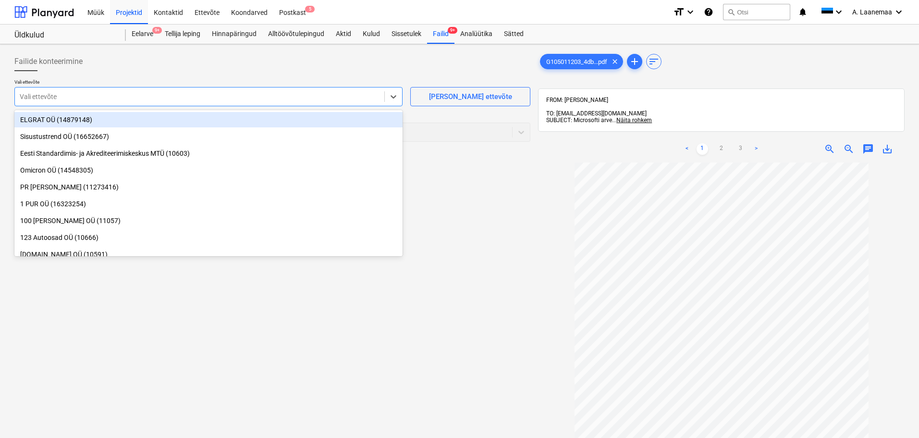
click at [58, 101] on div at bounding box center [200, 97] width 360 height 10
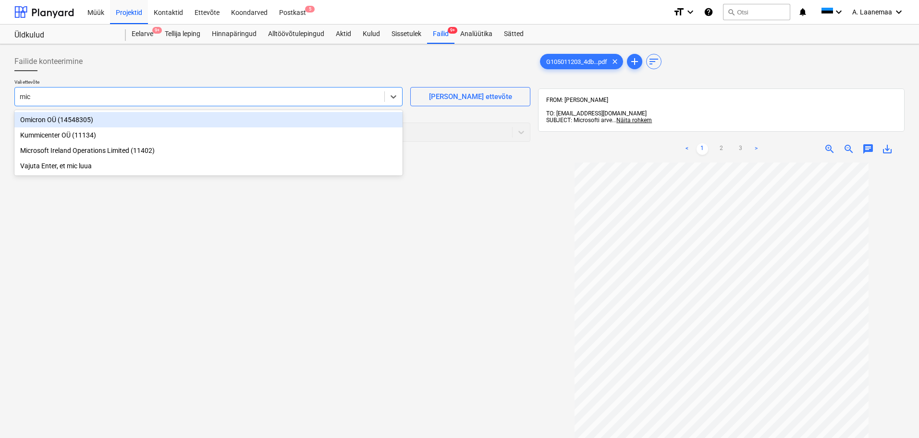
type input "micr"
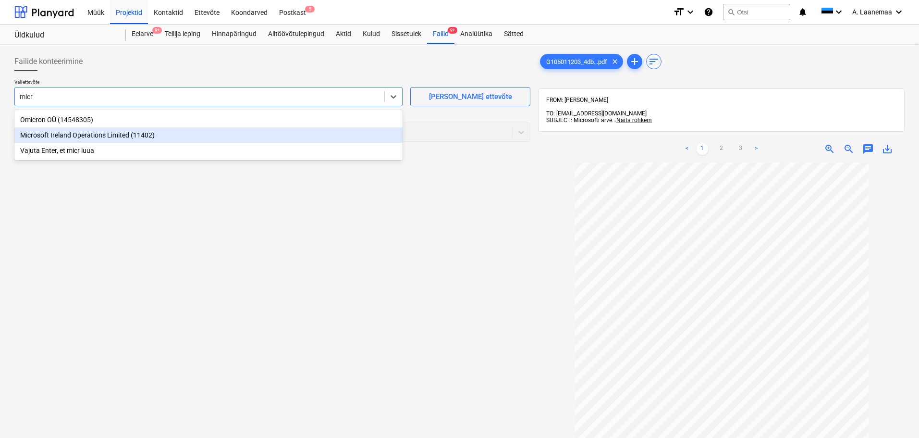
click at [69, 134] on div "Microsoft Ireland Operations Limited (11402)" at bounding box center [208, 134] width 388 height 15
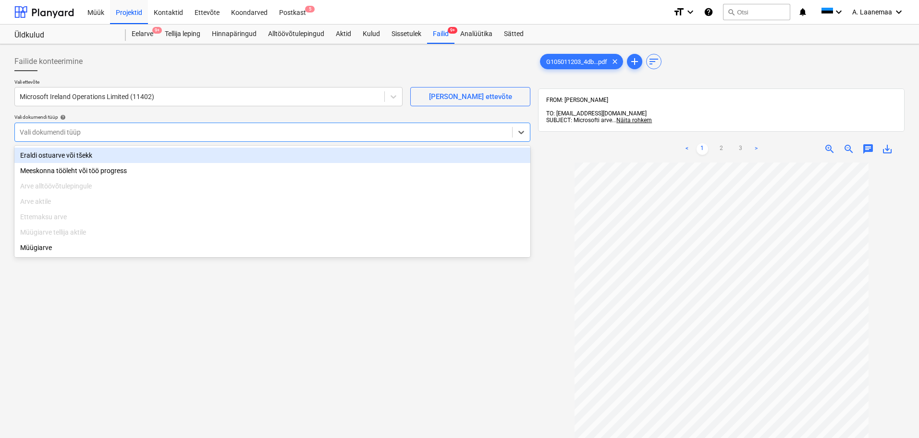
click at [102, 135] on div at bounding box center [264, 132] width 488 height 10
click at [96, 156] on div "Eraldi ostuarve või tšekk" at bounding box center [272, 154] width 516 height 15
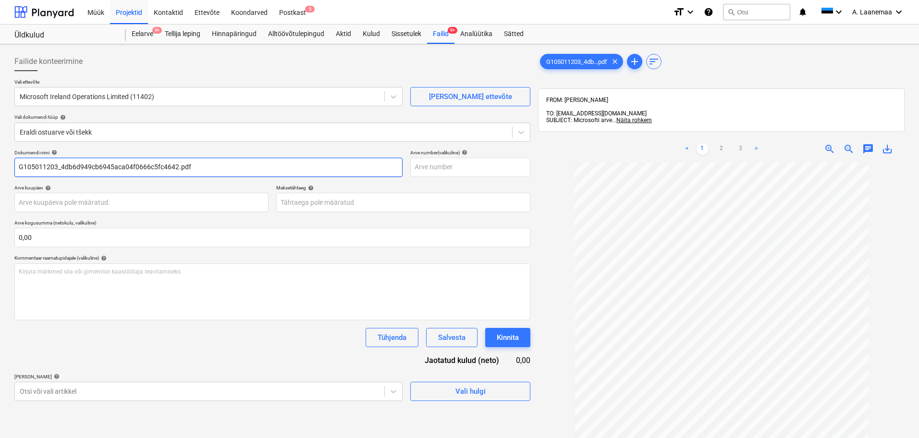
drag, startPoint x: 191, startPoint y: 161, endPoint x: 58, endPoint y: 176, distance: 133.9
click at [58, 176] on input "G105011203_4db6d949cb6945aca04f0666c5fc4642.pdf" at bounding box center [208, 167] width 388 height 19
type input "G105011203"
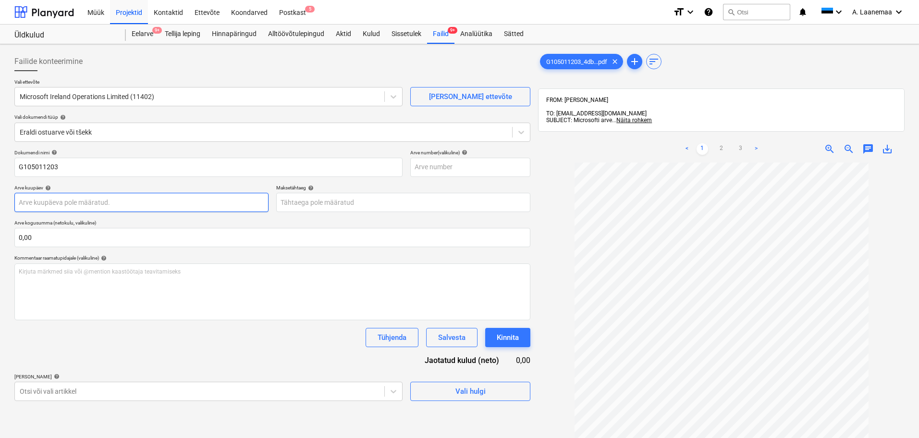
click at [59, 206] on body "Müük Projektid Kontaktid Ettevõte Koondarved Postkast 5 format_size keyboard_ar…" at bounding box center [459, 219] width 919 height 438
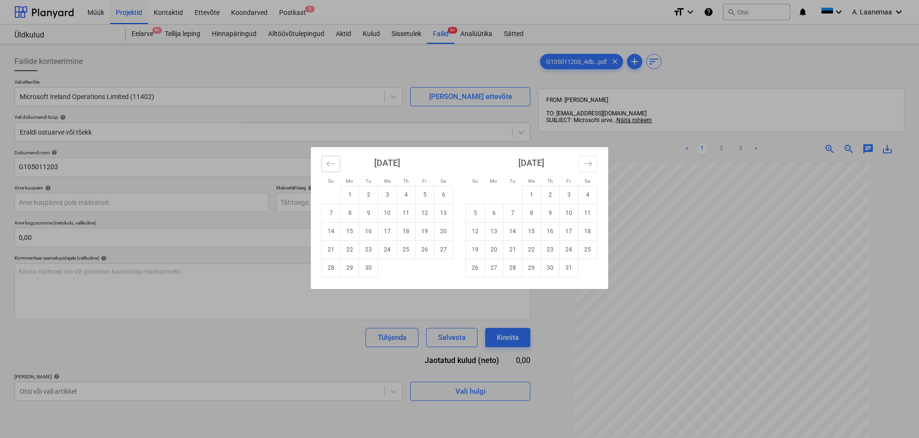
click at [333, 161] on icon "Move backward to switch to the previous month." at bounding box center [330, 163] width 9 height 9
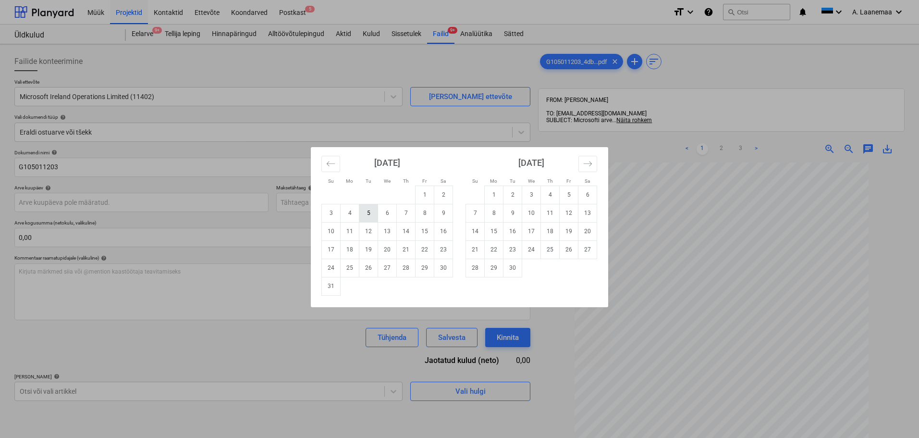
click at [365, 218] on td "5" at bounding box center [368, 213] width 19 height 18
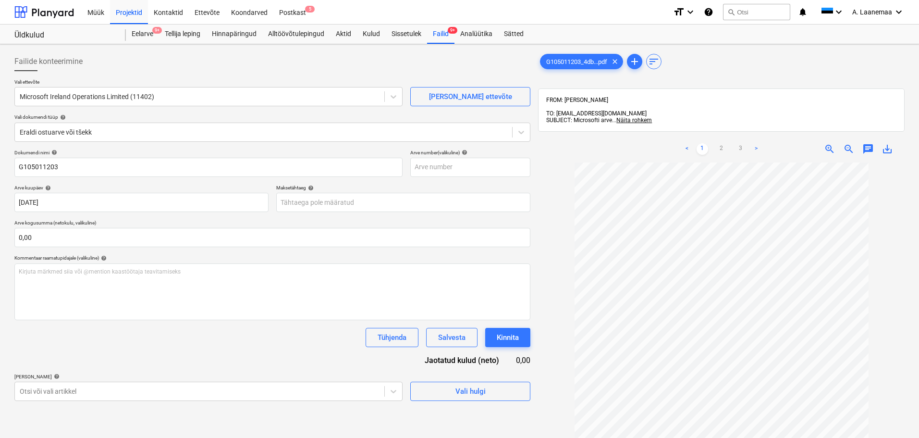
type input "[DATE]"
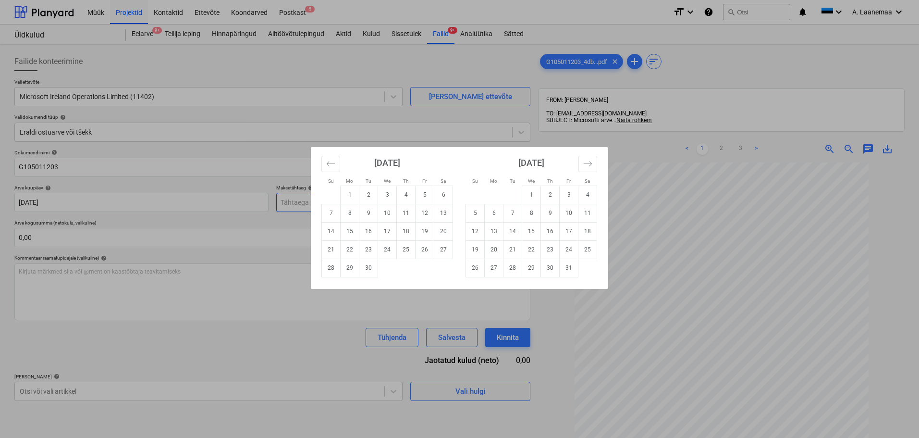
click at [362, 199] on body "Müük Projektid Kontaktid Ettevõte Koondarved Postkast 5 format_size keyboard_ar…" at bounding box center [459, 219] width 919 height 438
click at [344, 200] on td "1" at bounding box center [350, 194] width 19 height 18
type input "[DATE]"
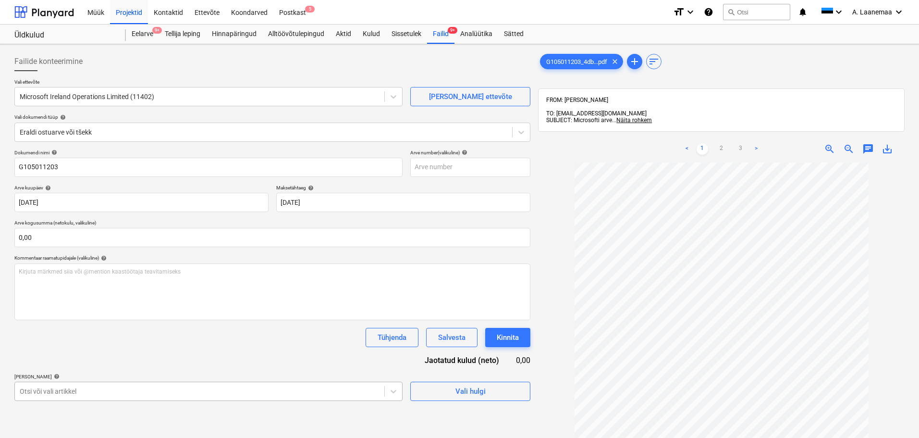
click at [180, 391] on body "Müük Projektid Kontaktid Ettevõte Koondarved Postkast 5 format_size keyboard_ar…" at bounding box center [459, 219] width 919 height 438
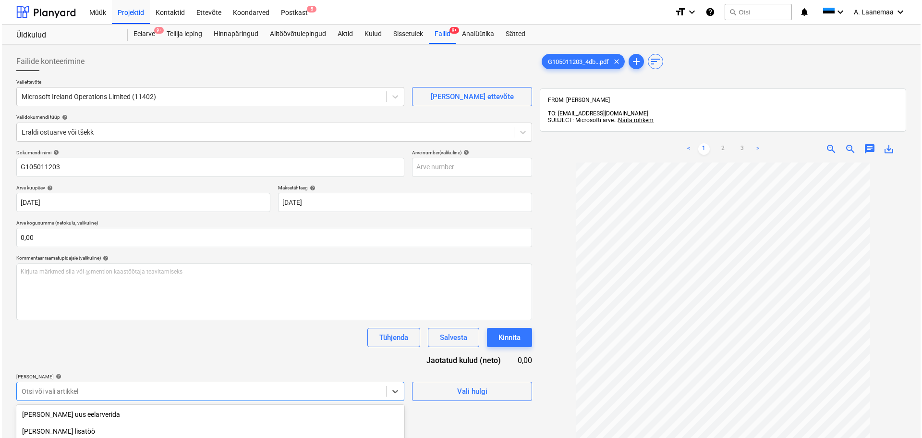
scroll to position [117, 0]
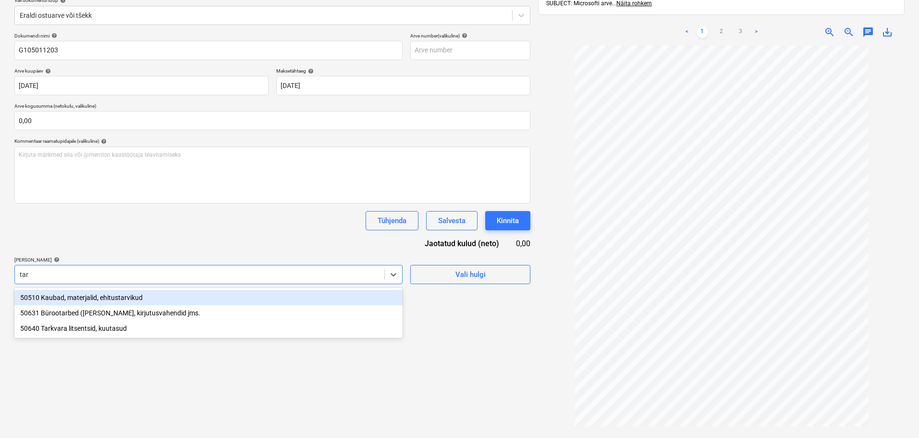
type input "tark"
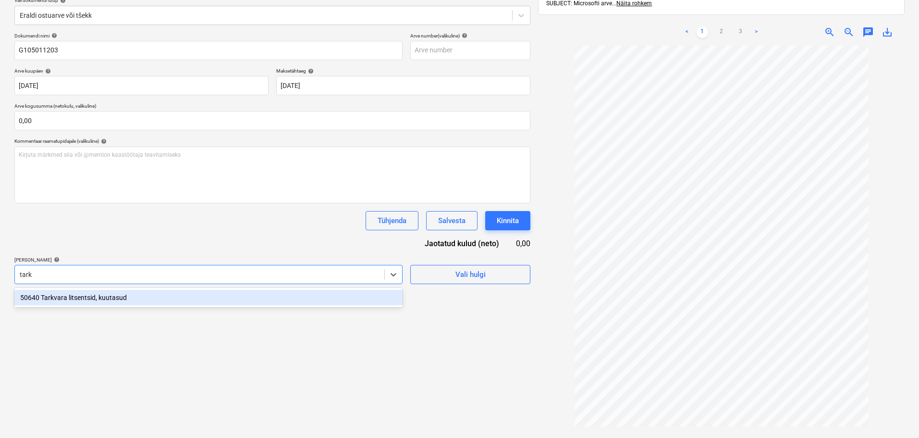
click at [91, 299] on div "50640 Tarkvara litsentsid, kuutasud" at bounding box center [208, 297] width 388 height 15
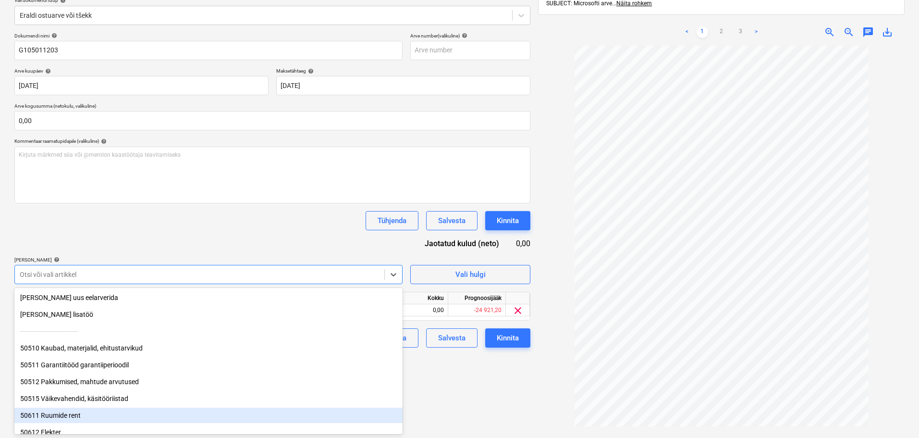
click at [457, 405] on div "Failide konteerimine Vali ettevõte Microsoft Ireland Operations Limited (11402)…" at bounding box center [273, 195] width 524 height 529
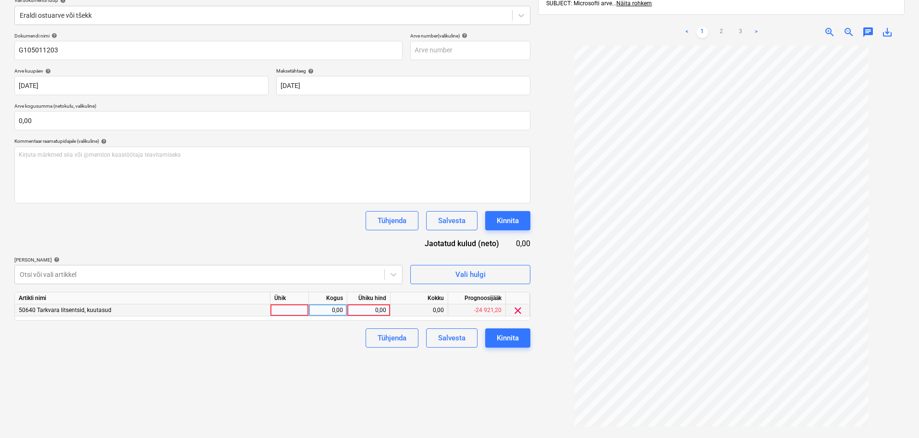
click at [364, 307] on div "0,00" at bounding box center [368, 310] width 35 height 12
type input "5,24"
click at [521, 336] on button "Kinnita" at bounding box center [507, 337] width 45 height 19
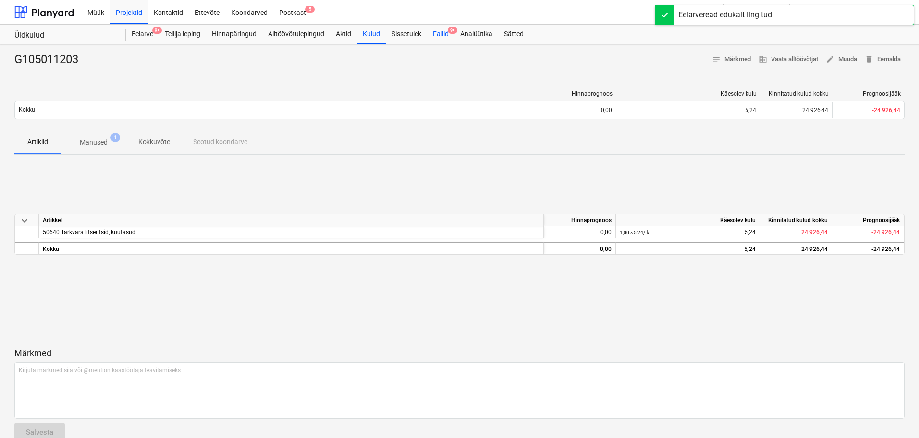
click at [441, 34] on div "Failid 9+" at bounding box center [440, 33] width 27 height 19
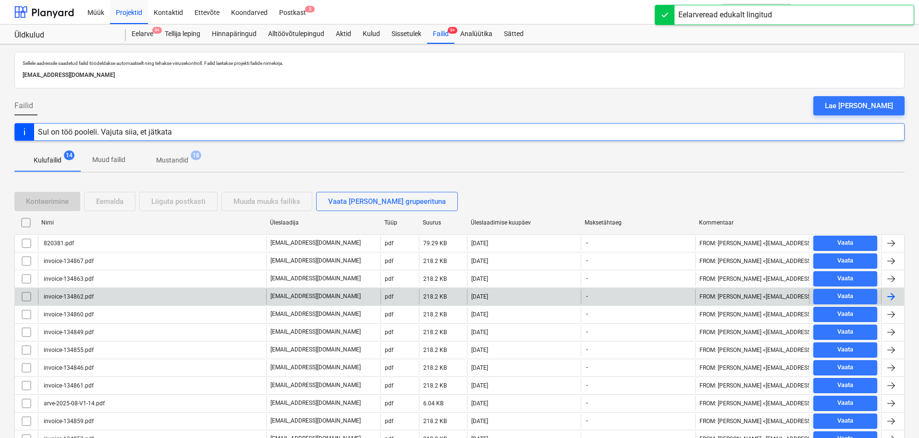
scroll to position [80, 0]
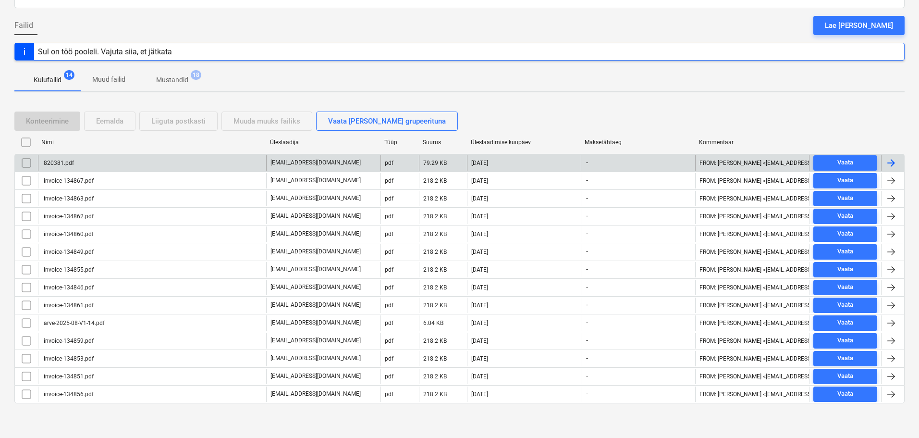
click at [57, 161] on div "820381.pdf" at bounding box center [58, 162] width 32 height 7
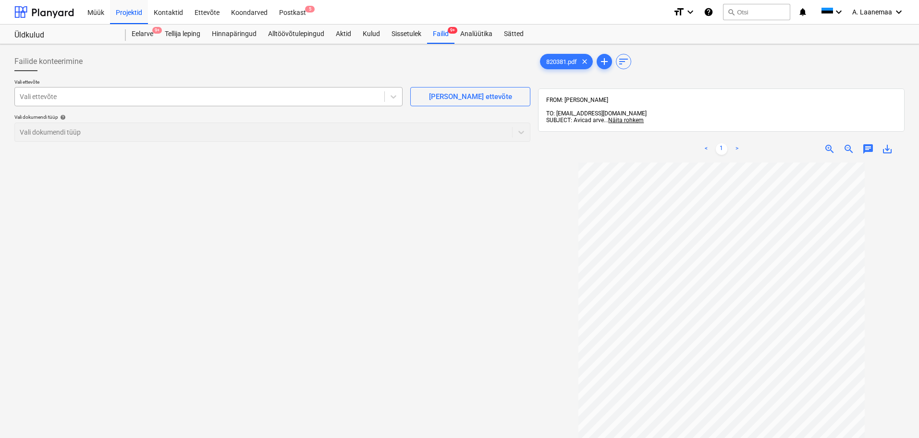
click at [98, 103] on div "Vali ettevõte" at bounding box center [199, 96] width 369 height 13
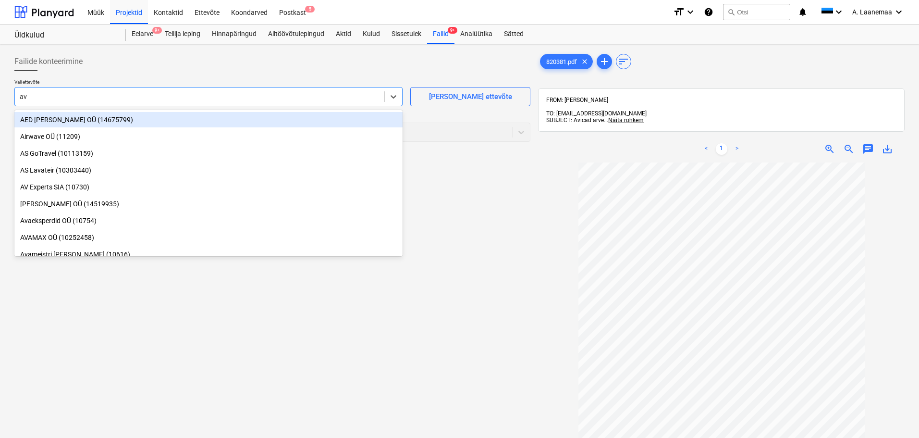
type input "avi"
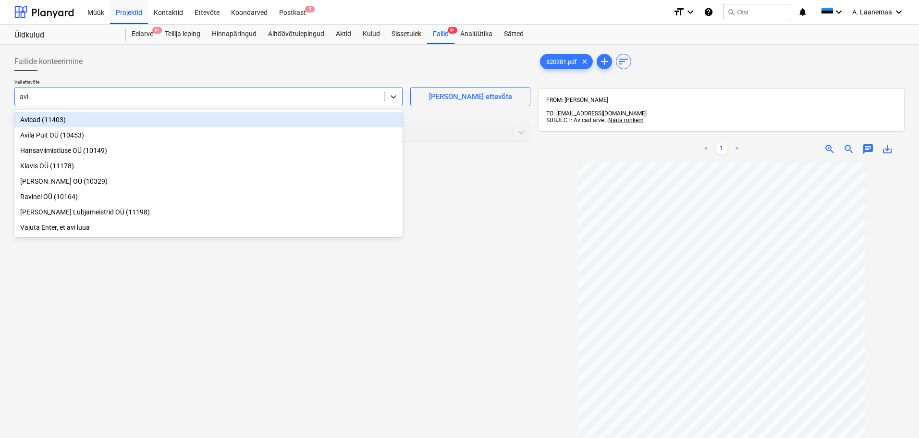
click at [64, 114] on div "Avicad (11403)" at bounding box center [208, 119] width 388 height 15
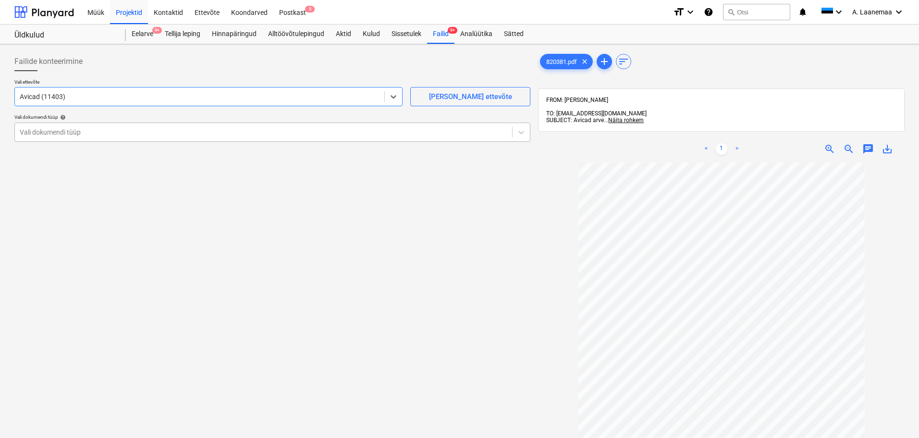
click at [160, 135] on div at bounding box center [264, 132] width 488 height 10
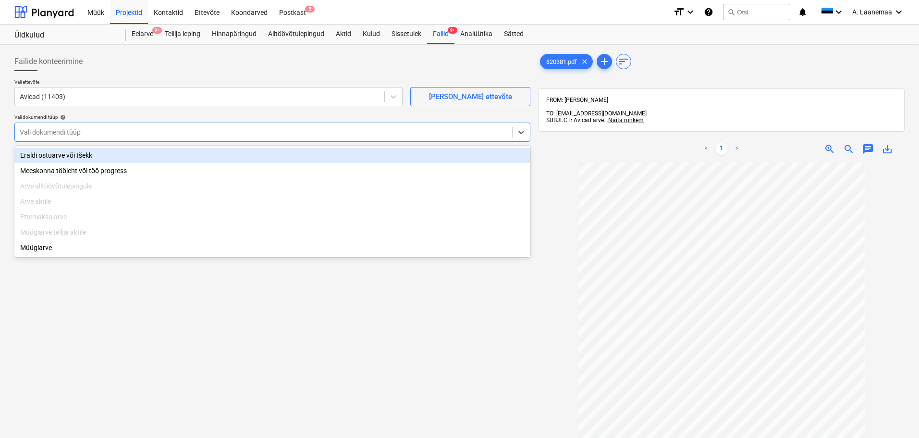
click at [120, 151] on div "Eraldi ostuarve või tšekk" at bounding box center [272, 154] width 516 height 15
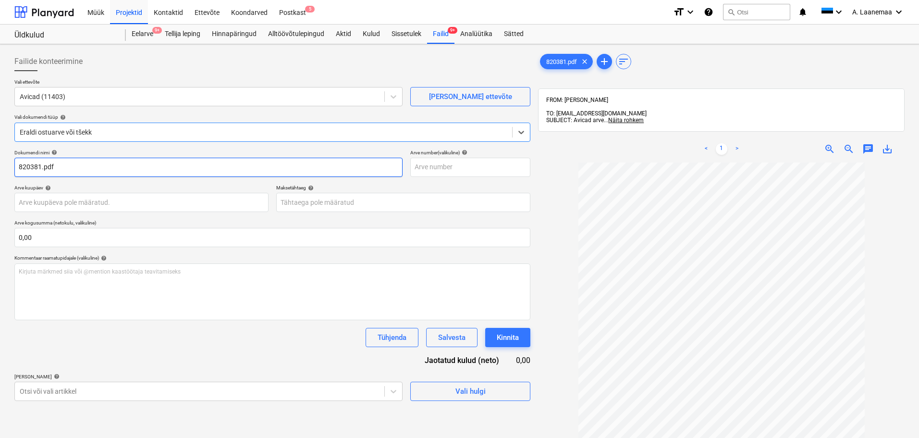
click at [110, 167] on input "820381.pdf" at bounding box center [208, 167] width 388 height 19
type input "820381"
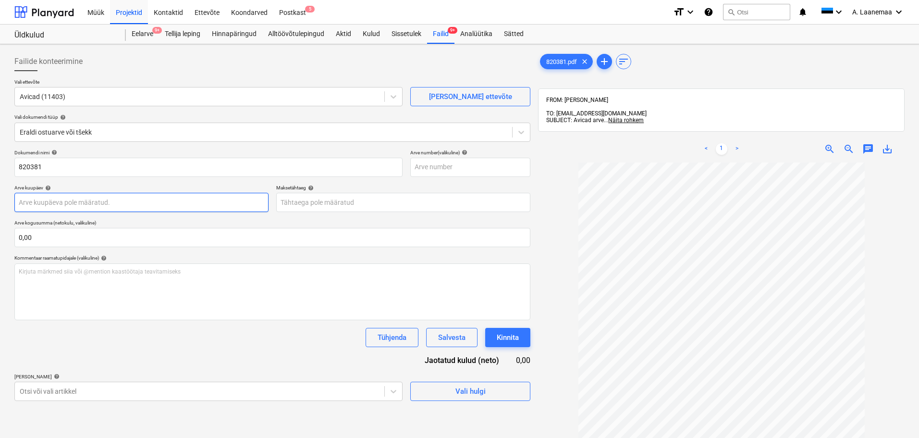
click at [68, 199] on body "Müük Projektid Kontaktid Ettevõte Koondarved Postkast 5 format_size keyboard_ar…" at bounding box center [459, 219] width 919 height 438
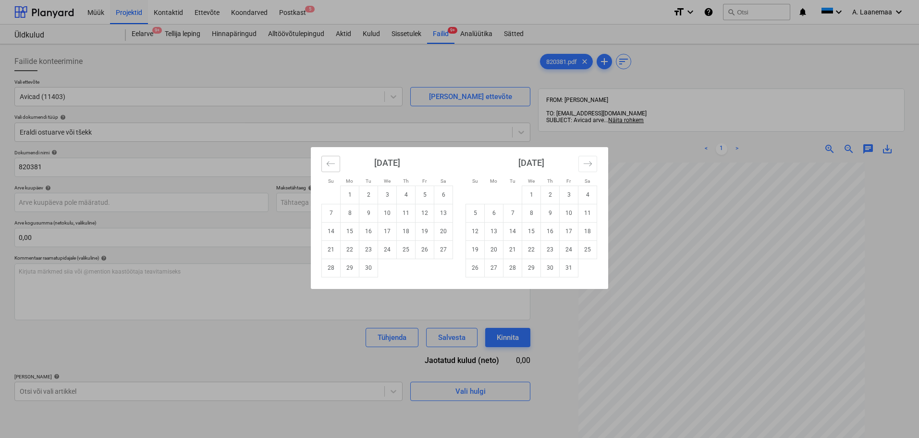
click at [329, 165] on icon "Move backward to switch to the previous month." at bounding box center [330, 163] width 9 height 9
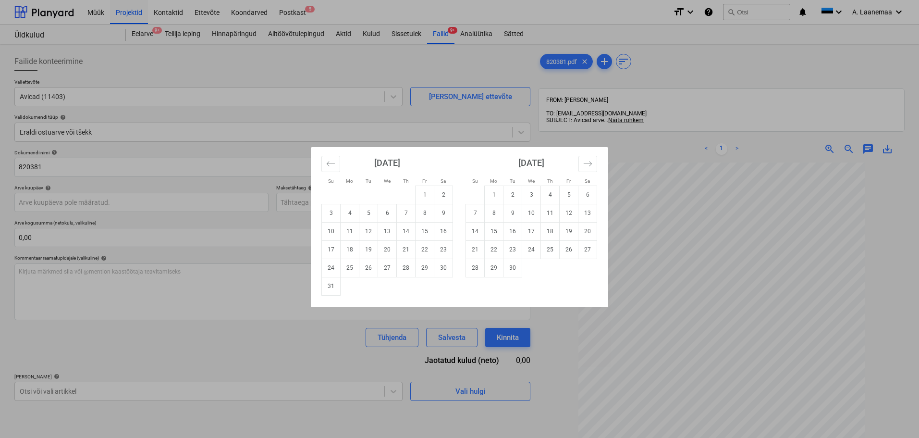
click at [366, 213] on td "5" at bounding box center [368, 213] width 19 height 18
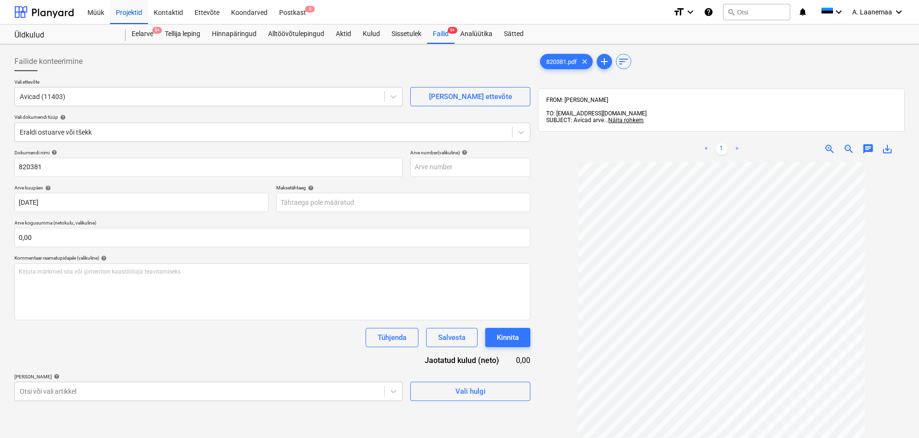
type input "[DATE]"
click at [356, 204] on body "Müük Projektid Kontaktid Ettevõte Koondarved Postkast 5 format_size keyboard_ar…" at bounding box center [459, 219] width 919 height 438
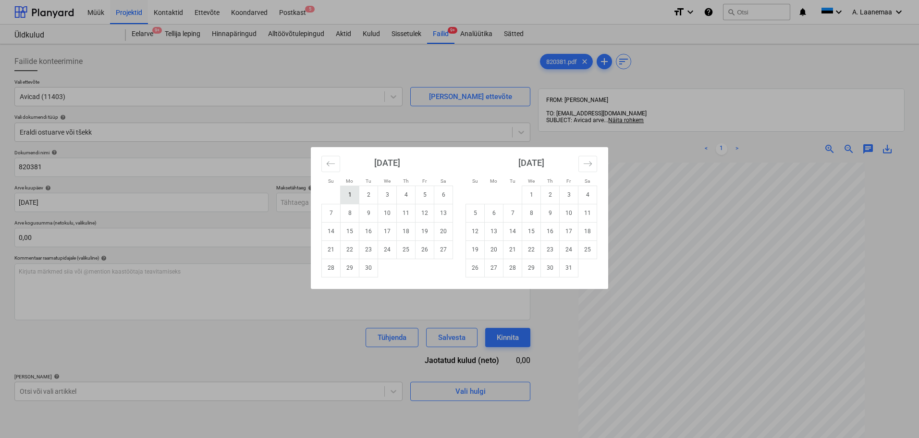
click at [350, 203] on td "1" at bounding box center [350, 194] width 19 height 18
type input "[DATE]"
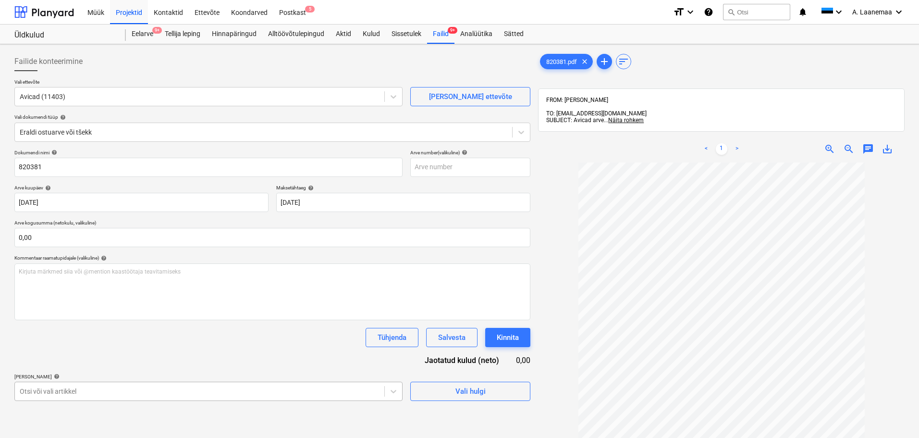
click at [216, 388] on body "Müük Projektid Kontaktid Ettevõte Koondarved Postkast 5 format_size keyboard_ar…" at bounding box center [459, 219] width 919 height 438
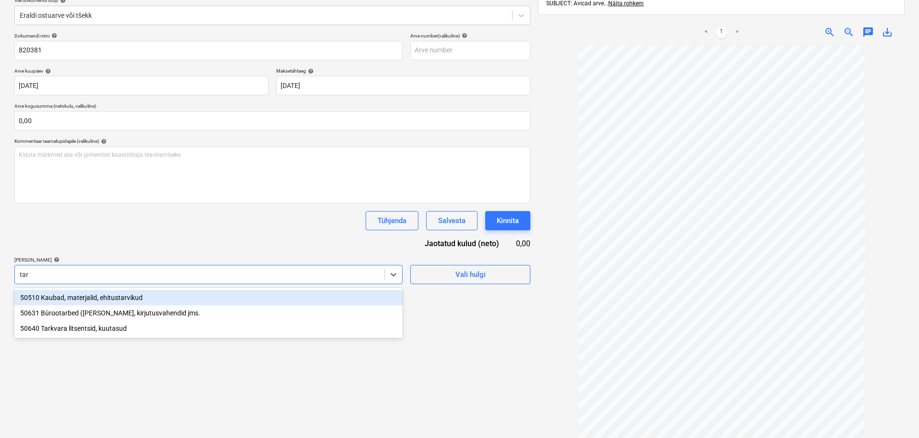
type input "tark"
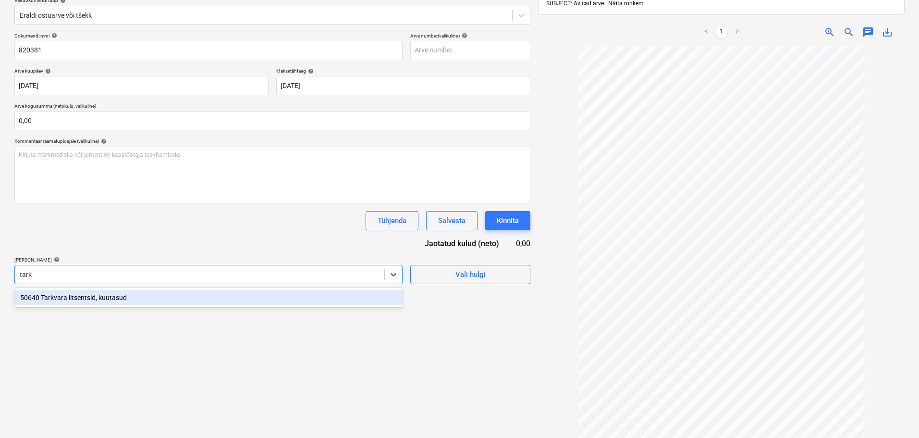
click at [122, 296] on div "50640 Tarkvara litsentsid, kuutasud" at bounding box center [208, 297] width 388 height 15
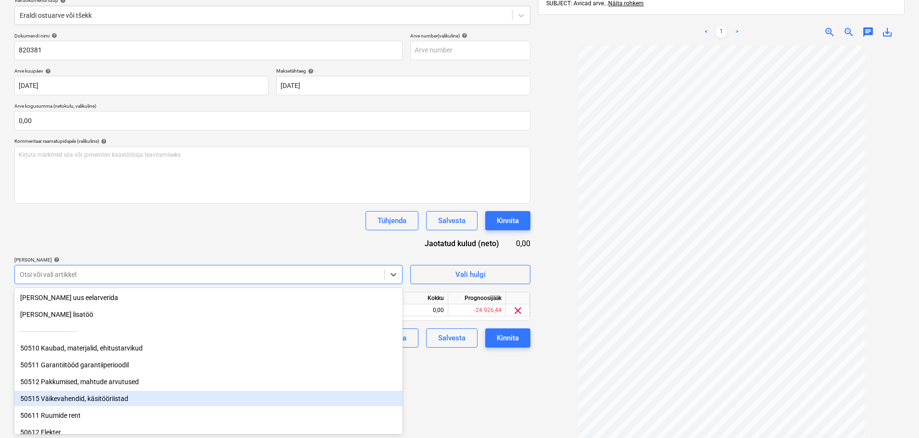
click at [450, 404] on div "Failide konteerimine Vali ettevõte Avicad (11403) [PERSON_NAME] uus ettevõte Va…" at bounding box center [273, 195] width 524 height 529
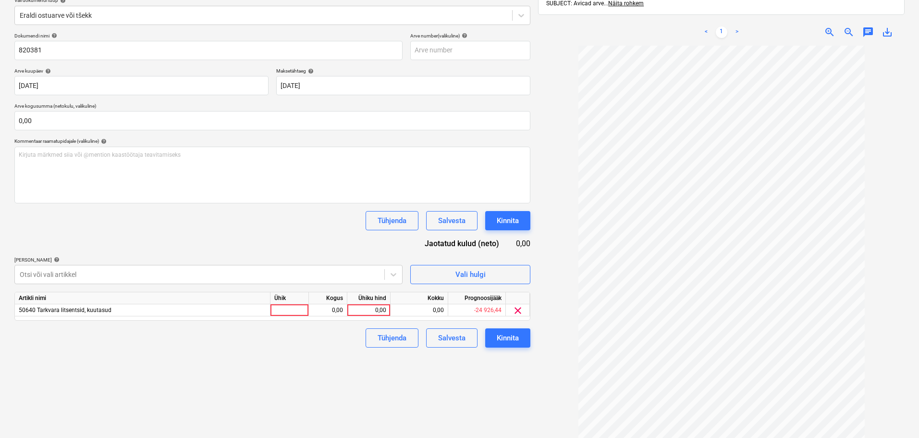
click at [364, 302] on div "Ühiku hind" at bounding box center [368, 298] width 43 height 12
click at [373, 313] on div "0,00" at bounding box center [368, 310] width 35 height 12
type input "49"
click at [513, 334] on div "Kinnita" at bounding box center [508, 337] width 22 height 12
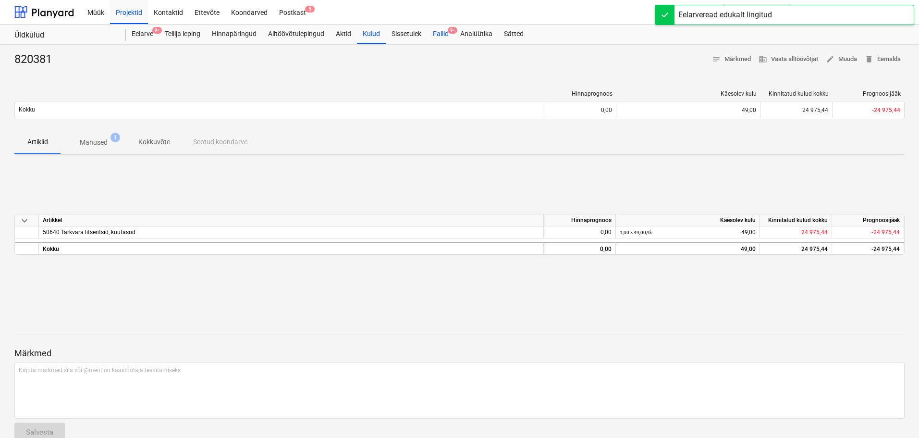
click at [442, 33] on div "Failid 9+" at bounding box center [440, 33] width 27 height 19
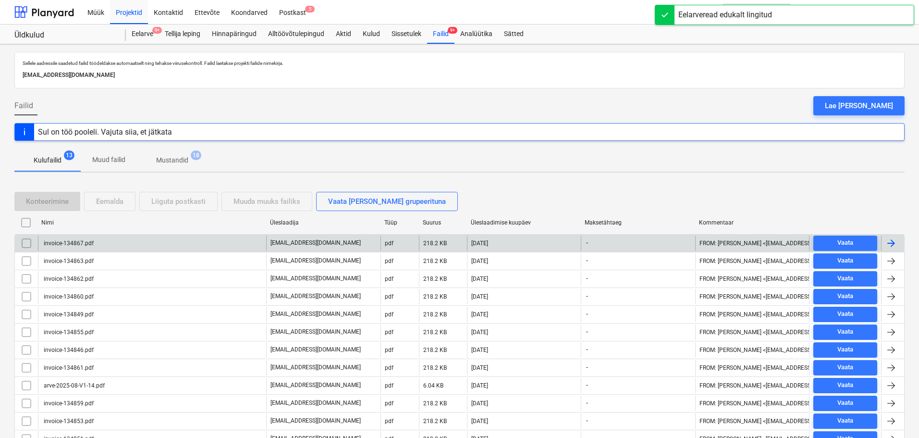
click at [81, 243] on div "invoice-134867.pdf" at bounding box center [67, 243] width 51 height 7
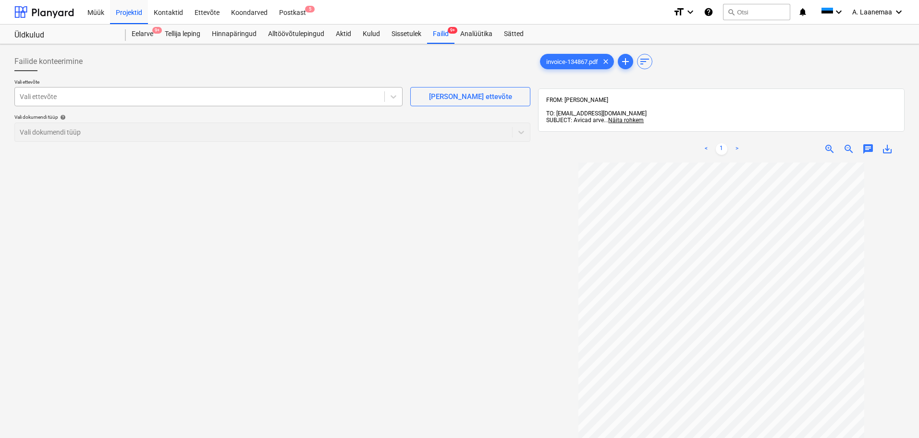
click at [101, 98] on div at bounding box center [200, 97] width 360 height 10
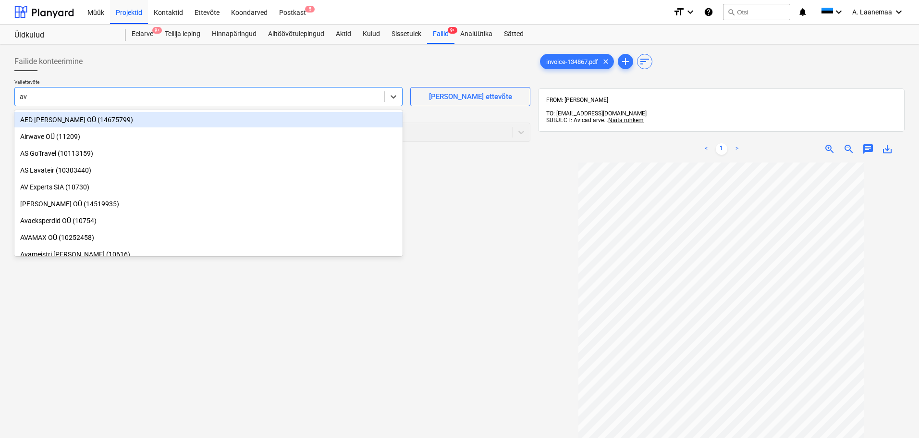
type input "avi"
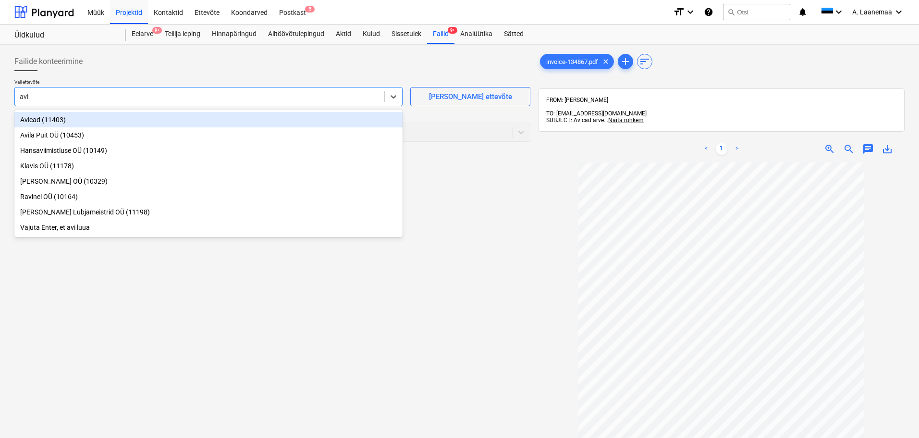
click at [67, 119] on div "Avicad (11403)" at bounding box center [208, 119] width 388 height 15
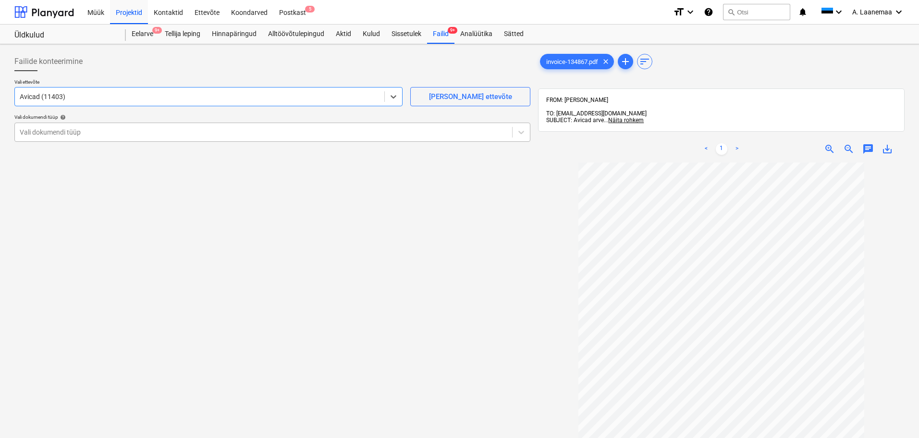
click at [61, 129] on div at bounding box center [264, 132] width 488 height 10
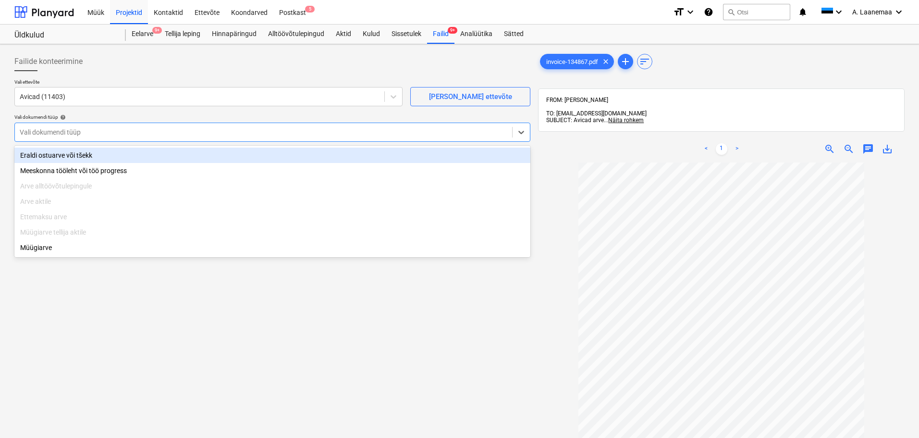
click at [61, 154] on div "Eraldi ostuarve või tšekk" at bounding box center [272, 154] width 516 height 15
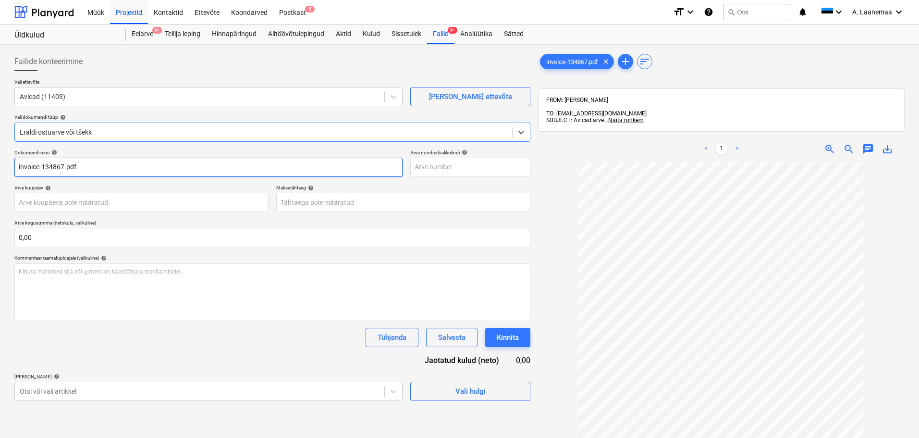
click at [91, 170] on input "invoice-134867.pdf" at bounding box center [208, 167] width 388 height 19
drag, startPoint x: 91, startPoint y: 170, endPoint x: 0, endPoint y: 126, distance: 101.0
click at [0, 126] on div "Failide konteerimine Vali ettevõte Avicad (11403) [PERSON_NAME] uus ettevõte Va…" at bounding box center [459, 312] width 919 height 537
type input "134867"
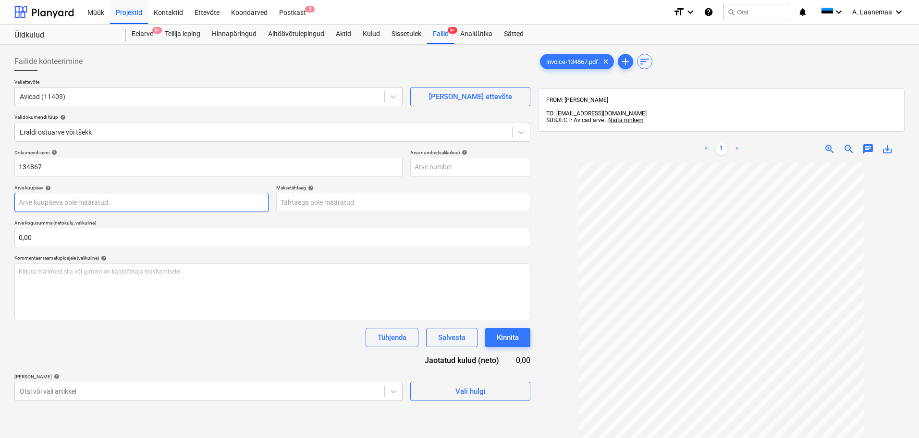
click at [55, 200] on body "Müük Projektid Kontaktid Ettevõte Koondarved Postkast 5 format_size keyboard_ar…" at bounding box center [459, 219] width 919 height 438
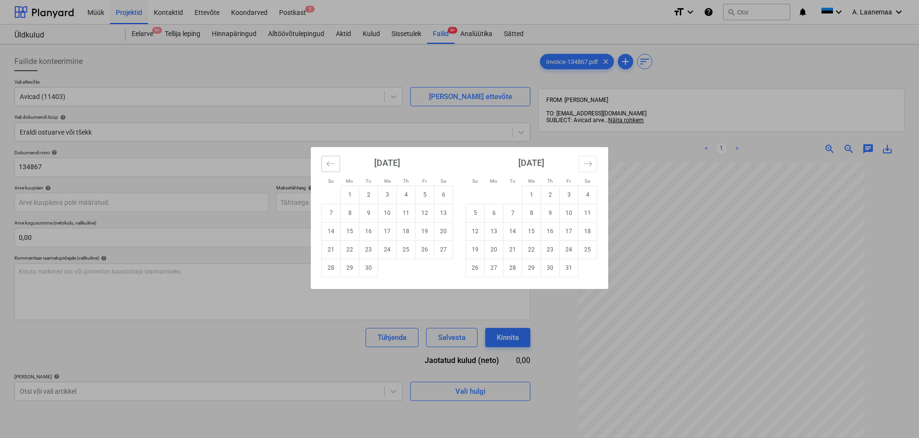
click at [334, 160] on icon "Move backward to switch to the previous month." at bounding box center [330, 163] width 9 height 9
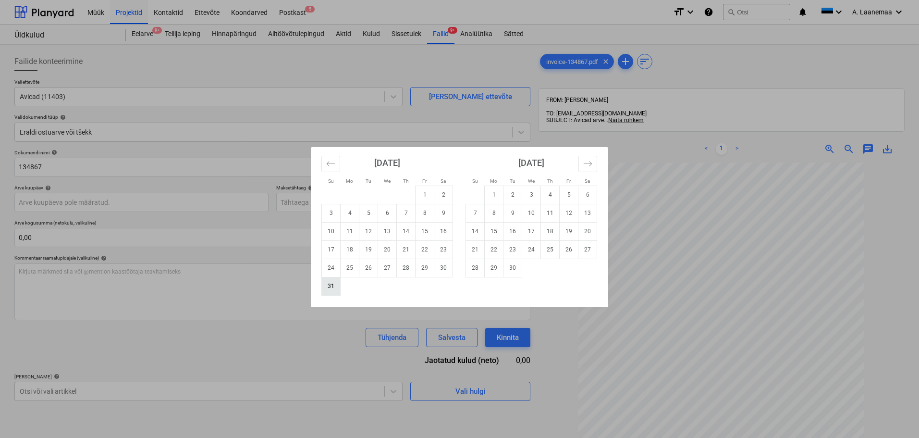
click at [333, 289] on td "31" at bounding box center [331, 286] width 19 height 18
type input "[DATE]"
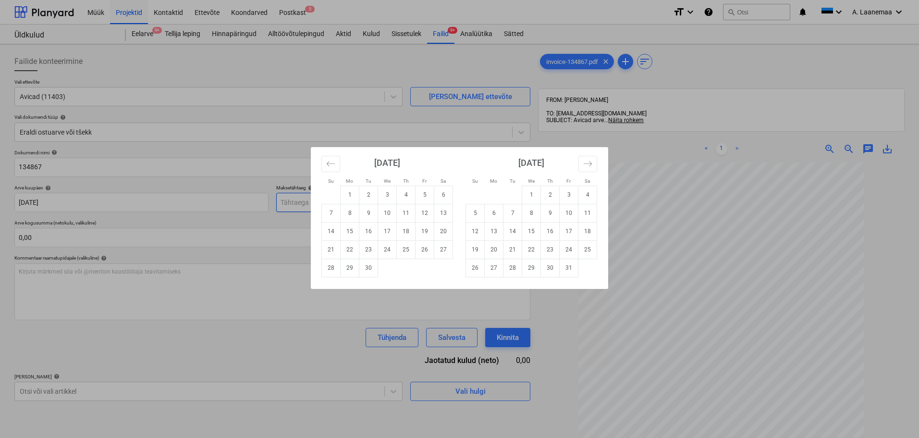
click at [302, 199] on body "Müük Projektid Kontaktid Ettevõte Koondarved Postkast 5 format_size keyboard_ar…" at bounding box center [459, 219] width 919 height 438
click at [530, 190] on td "1" at bounding box center [531, 194] width 19 height 18
type input "[DATE]"
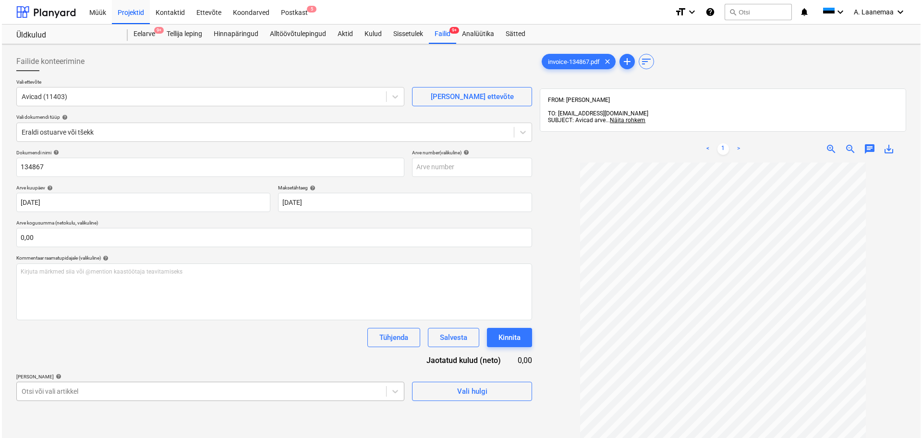
scroll to position [117, 0]
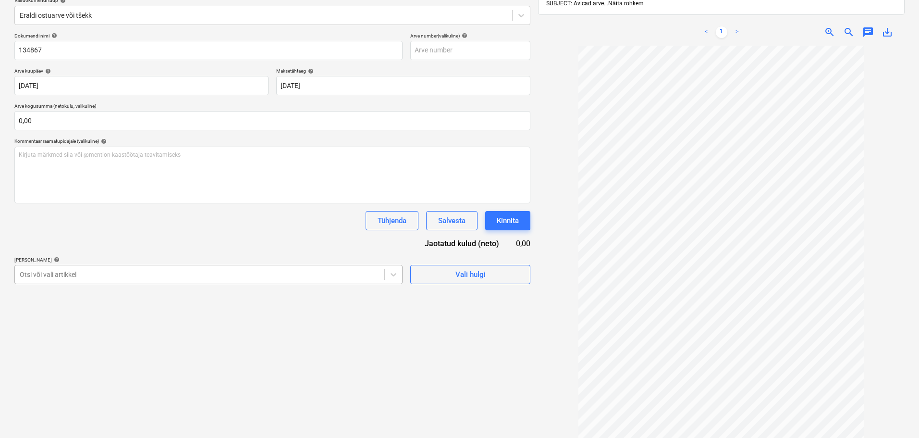
click at [74, 321] on body "Müük Projektid Kontaktid Ettevõte Koondarved Postkast 5 format_size keyboard_ar…" at bounding box center [459, 102] width 919 height 438
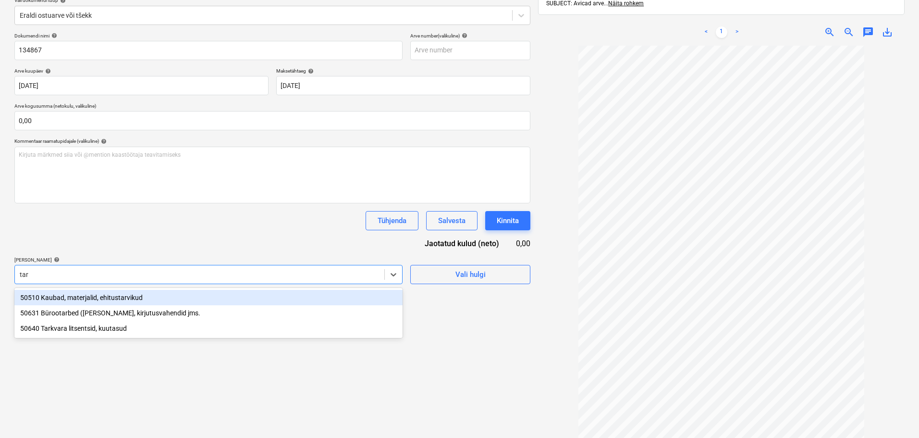
type input "tark"
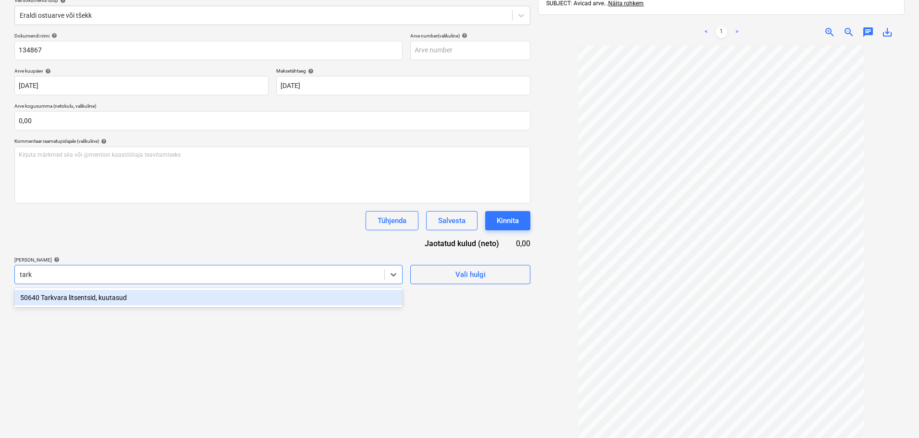
click at [89, 299] on div "50640 Tarkvara litsentsid, kuutasud" at bounding box center [208, 297] width 388 height 15
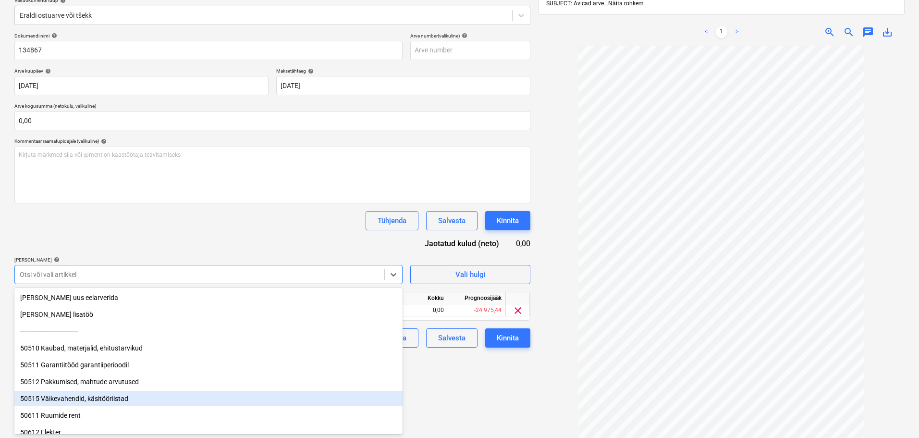
click at [419, 404] on div "Failide konteerimine Vali ettevõte Avicad (11403) [PERSON_NAME] uus ettevõte Va…" at bounding box center [273, 195] width 524 height 529
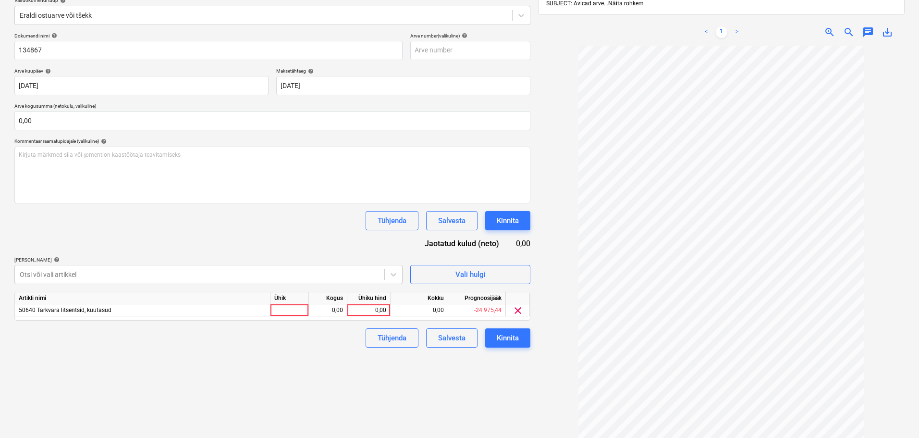
click at [366, 304] on div "Ühiku hind" at bounding box center [368, 298] width 43 height 12
click at [366, 309] on div "0,00" at bounding box center [368, 310] width 35 height 12
type input "49"
click at [504, 337] on div "Kinnita" at bounding box center [508, 337] width 22 height 12
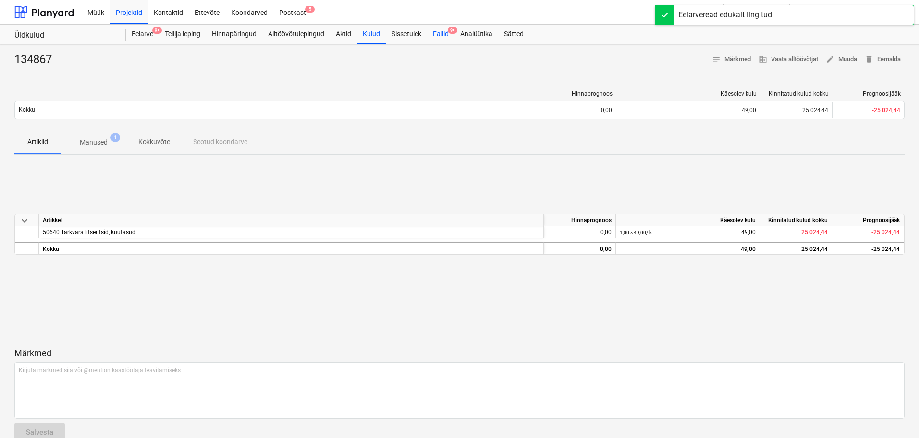
click at [438, 36] on div "Failid 9+" at bounding box center [440, 33] width 27 height 19
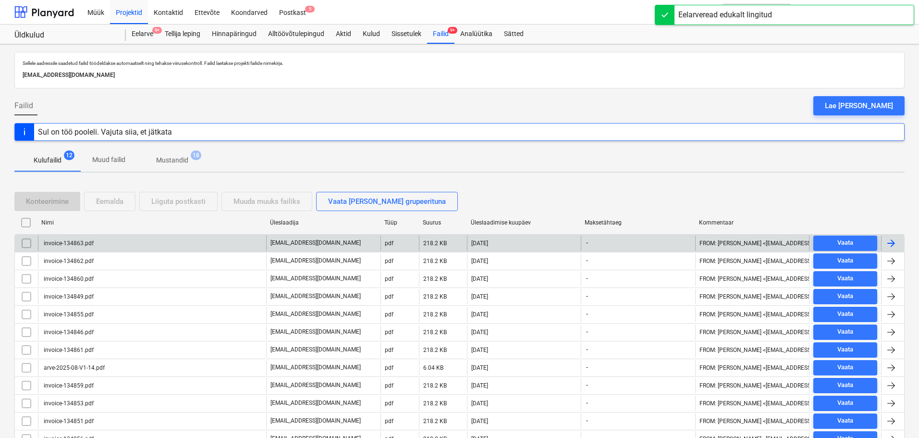
click at [73, 244] on div "invoice-134863.pdf" at bounding box center [67, 243] width 51 height 7
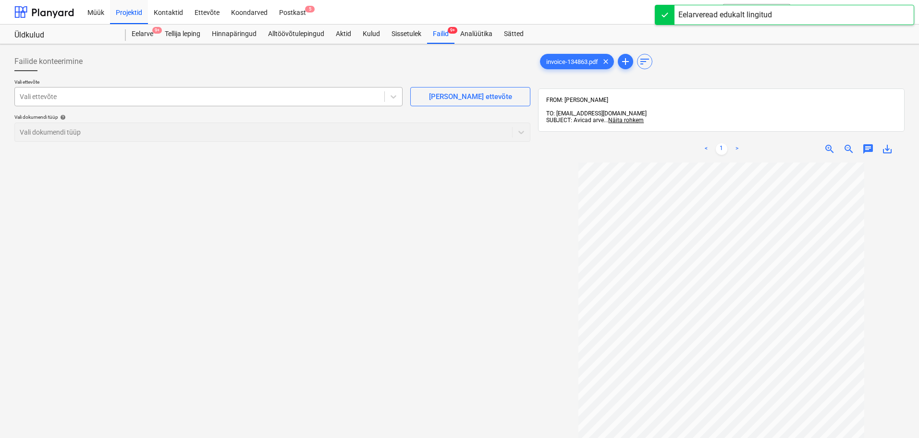
click at [72, 99] on div at bounding box center [200, 97] width 360 height 10
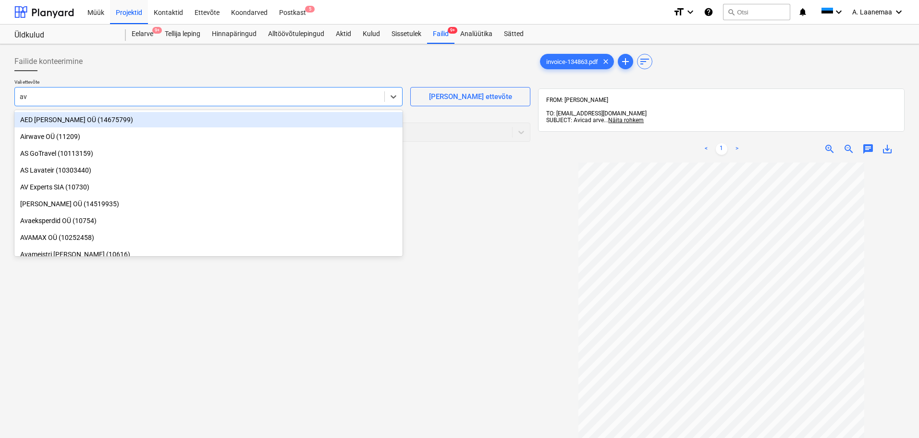
type input "avi"
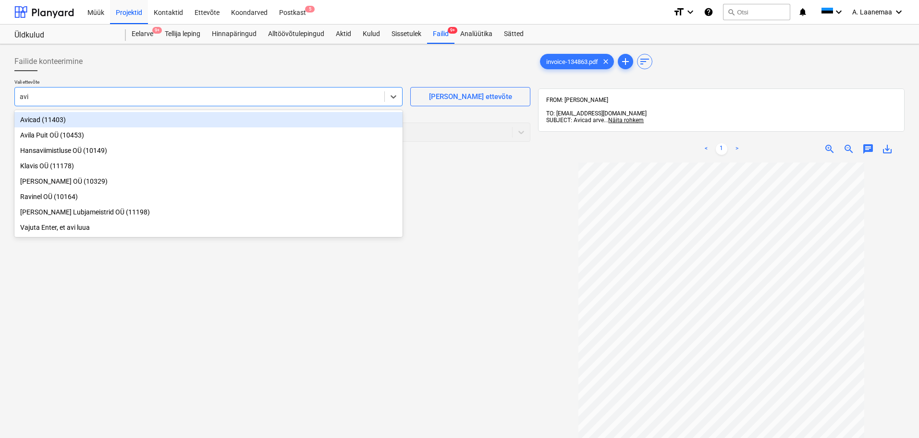
click at [70, 114] on div "Avicad (11403)" at bounding box center [208, 119] width 388 height 15
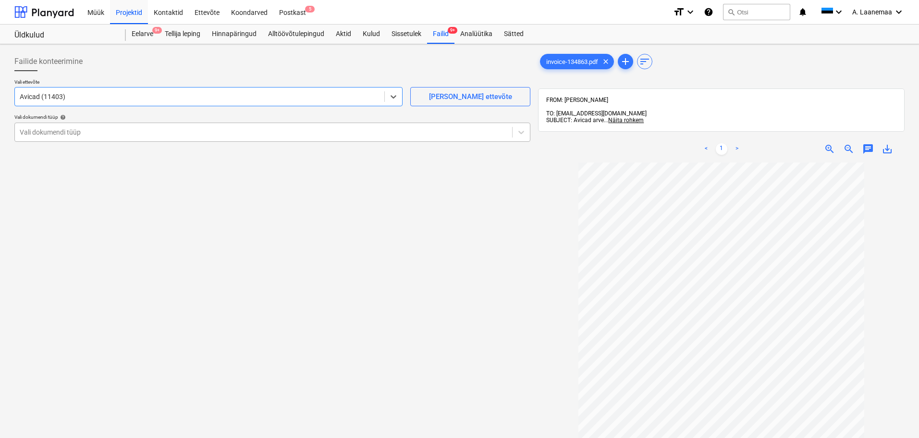
click at [67, 132] on div at bounding box center [264, 132] width 488 height 10
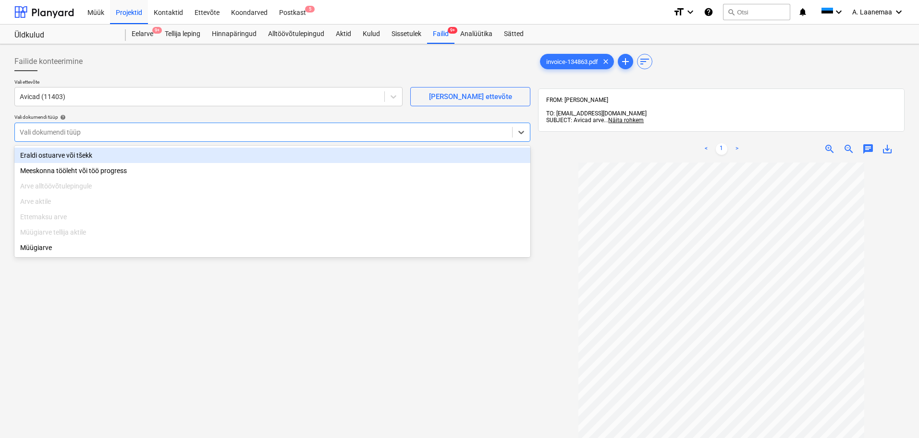
click at [67, 161] on div "Eraldi ostuarve või tšekk" at bounding box center [272, 154] width 516 height 15
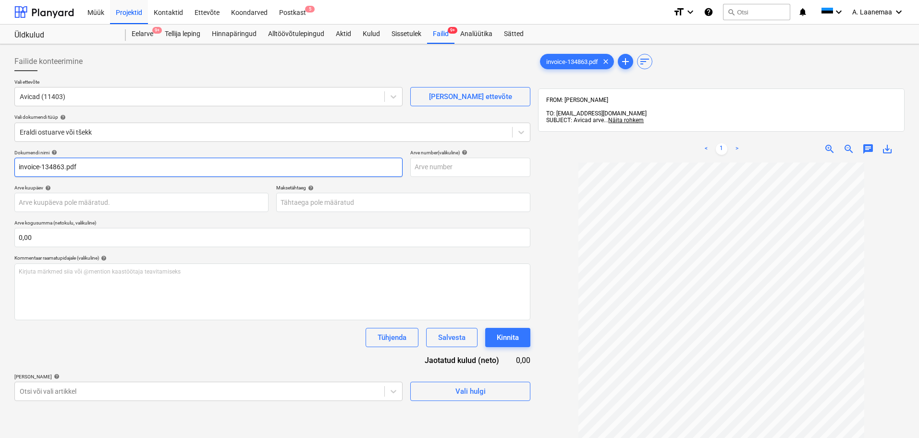
click at [81, 165] on input "invoice-134863.pdf" at bounding box center [208, 167] width 388 height 19
click at [17, 167] on input "invoice-134863" at bounding box center [208, 167] width 388 height 19
type input "134863"
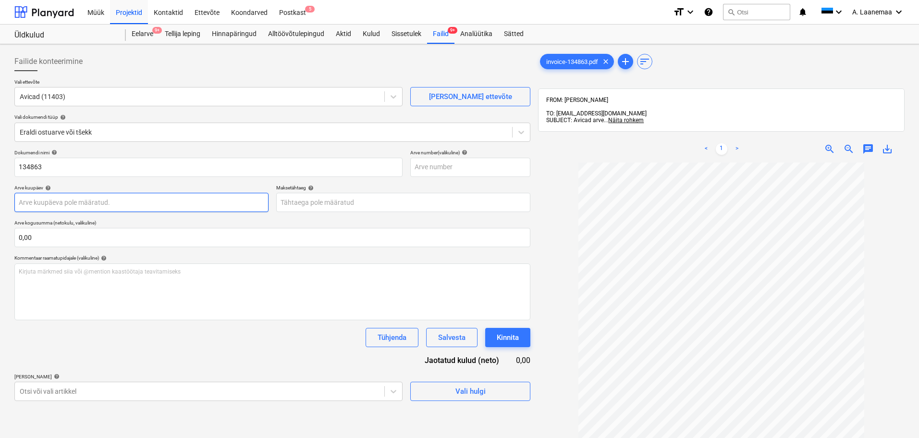
click at [61, 208] on body "Müük Projektid Kontaktid Ettevõte Koondarved Postkast 5 format_size keyboard_ar…" at bounding box center [459, 219] width 919 height 438
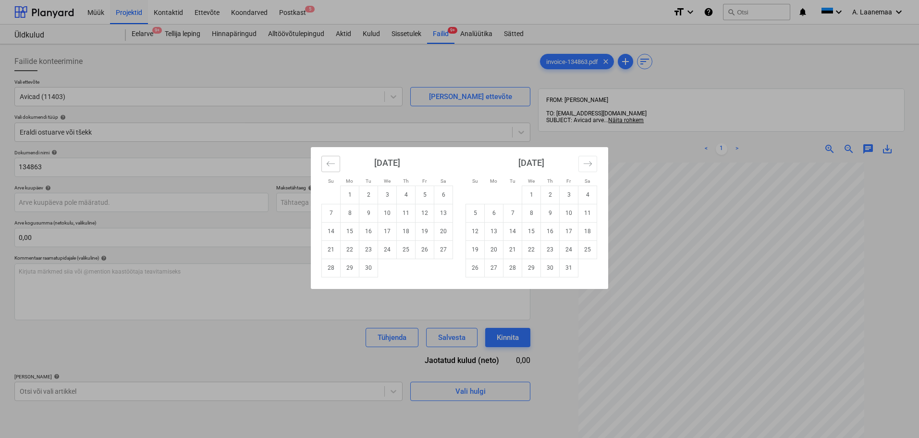
click at [327, 163] on icon "Move backward to switch to the previous month." at bounding box center [330, 163] width 9 height 9
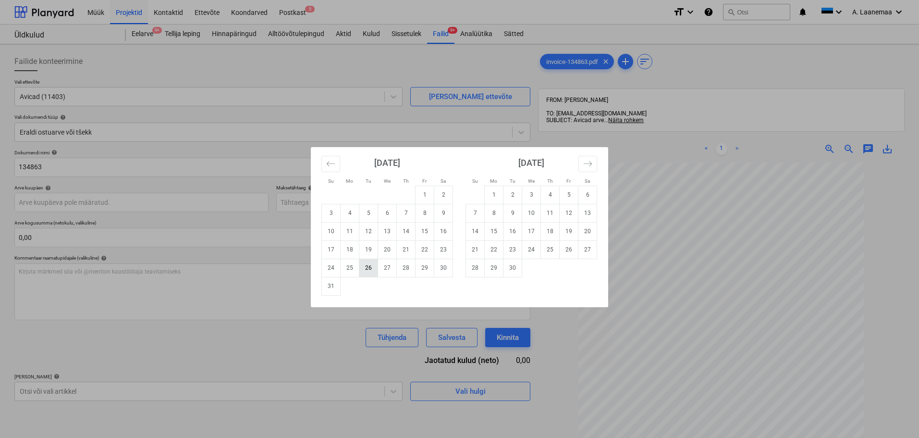
click at [375, 271] on td "26" at bounding box center [368, 267] width 19 height 18
type input "[DATE]"
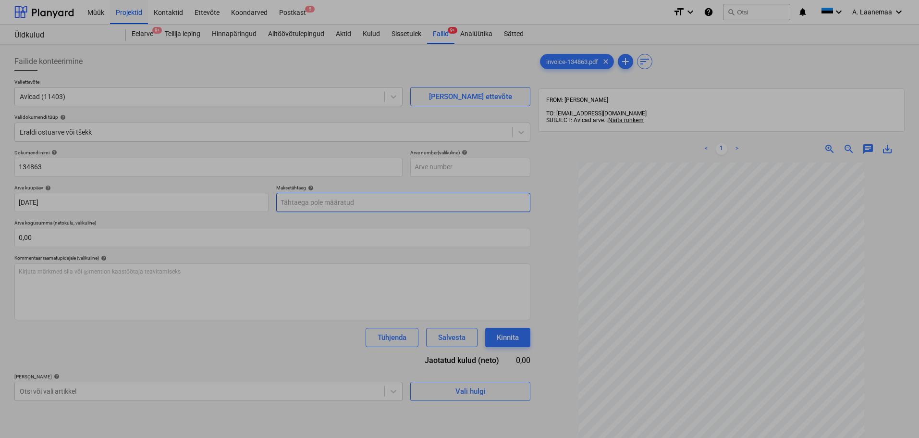
click at [369, 203] on body "Müük Projektid Kontaktid Ettevõte Koondarved Postkast 5 format_size keyboard_ar…" at bounding box center [459, 219] width 919 height 438
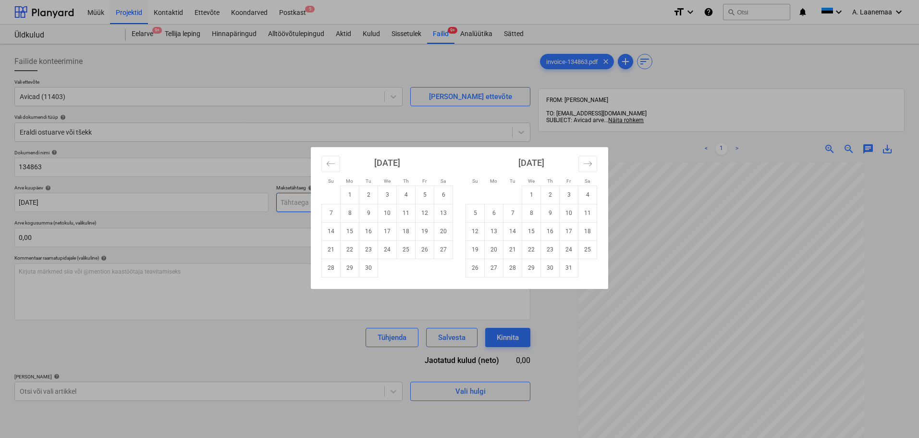
click at [346, 192] on td "1" at bounding box center [350, 194] width 19 height 18
type input "[DATE]"
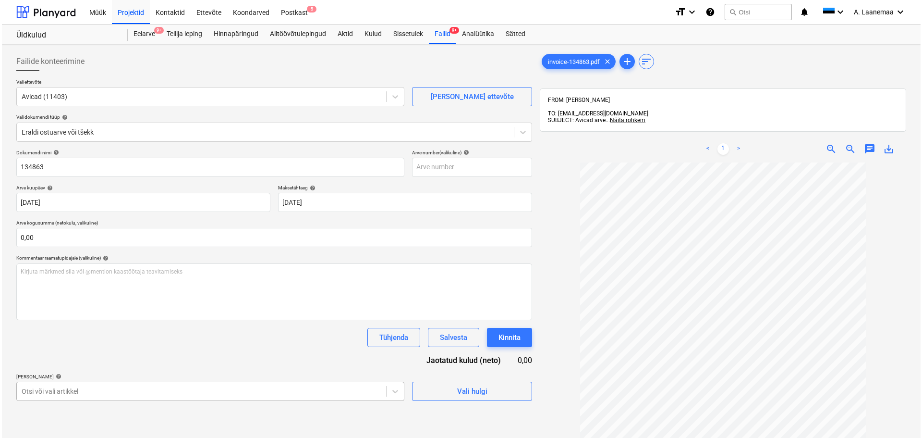
scroll to position [117, 0]
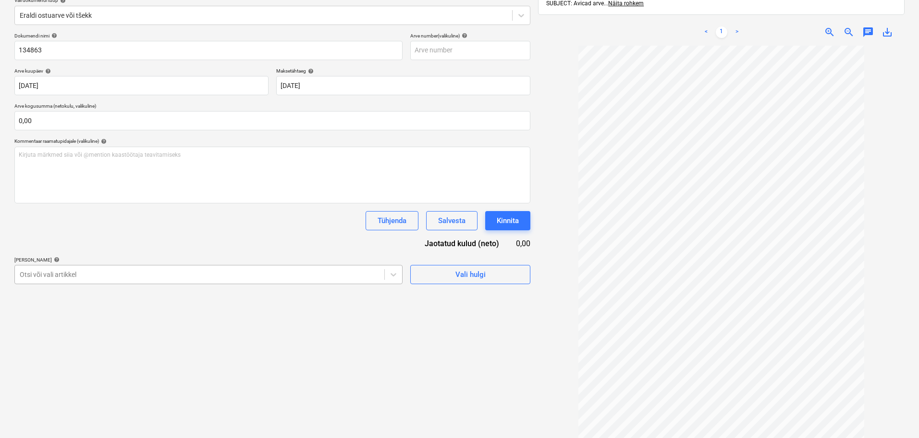
click at [259, 321] on body "Müük Projektid Kontaktid Ettevõte Koondarved Postkast 5 format_size keyboard_ar…" at bounding box center [459, 102] width 919 height 438
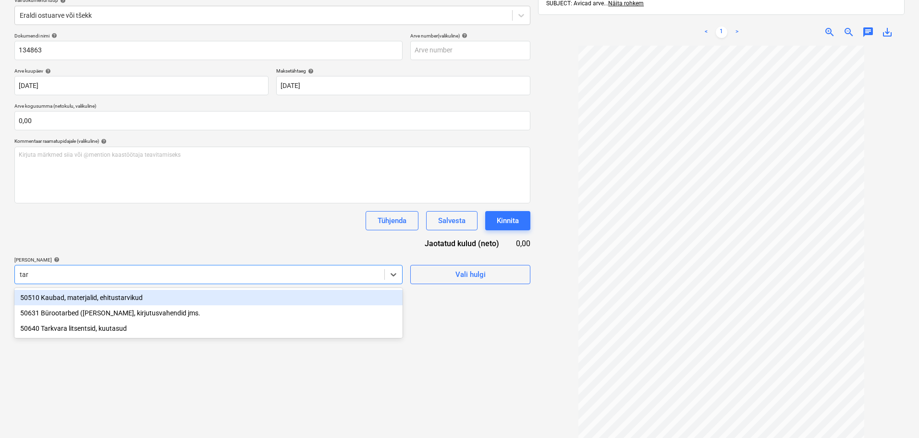
type input "tark"
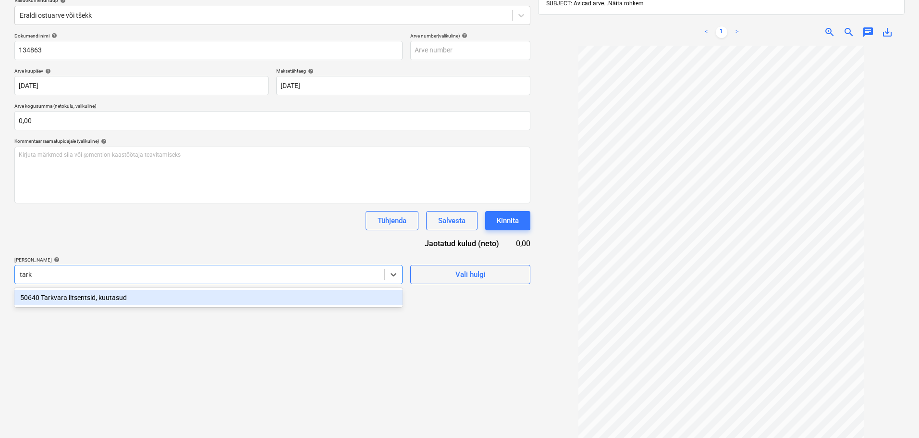
click at [128, 293] on div "50640 Tarkvara litsentsid, kuutasud" at bounding box center [208, 297] width 388 height 15
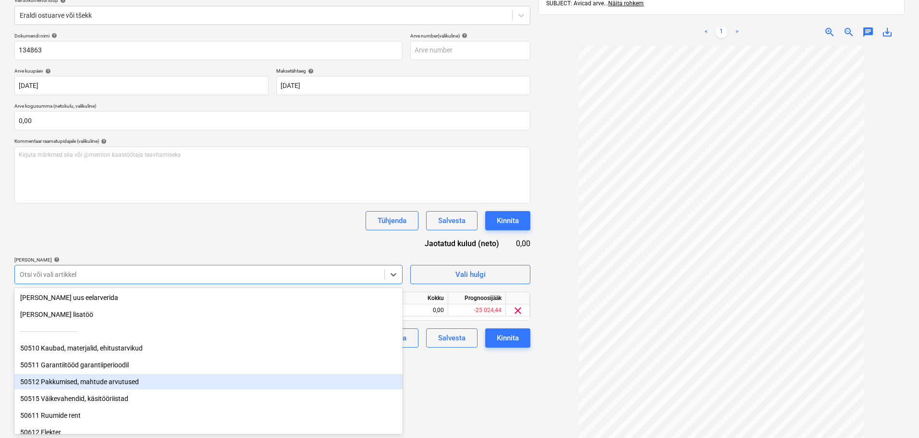
click at [405, 387] on div "Failide konteerimine Vali ettevõte Avicad (11403) [PERSON_NAME] uus ettevõte Va…" at bounding box center [273, 195] width 524 height 529
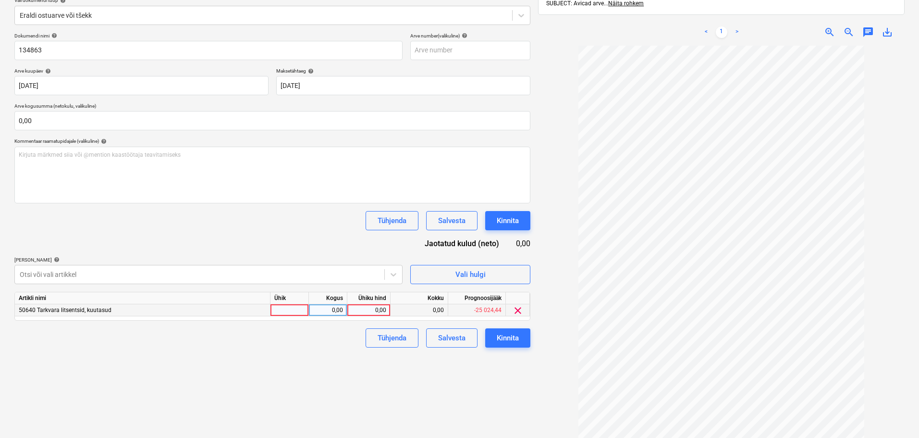
click at [368, 309] on div "0,00" at bounding box center [368, 310] width 35 height 12
type input "49"
click at [503, 335] on div "Kinnita" at bounding box center [508, 337] width 22 height 12
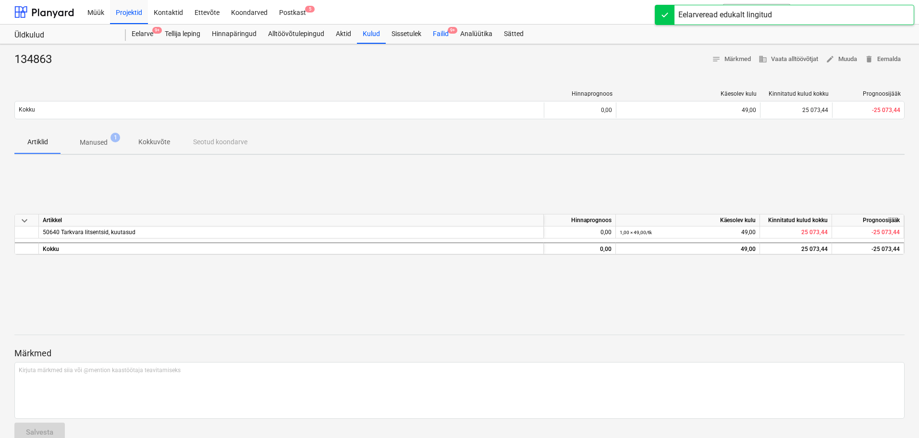
click at [441, 34] on div "Failid 9+" at bounding box center [440, 33] width 27 height 19
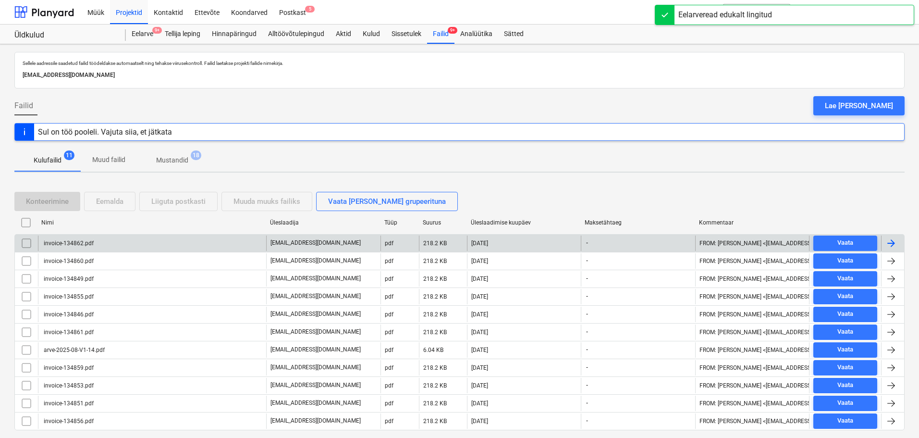
click at [68, 244] on div "invoice-134862.pdf" at bounding box center [67, 243] width 51 height 7
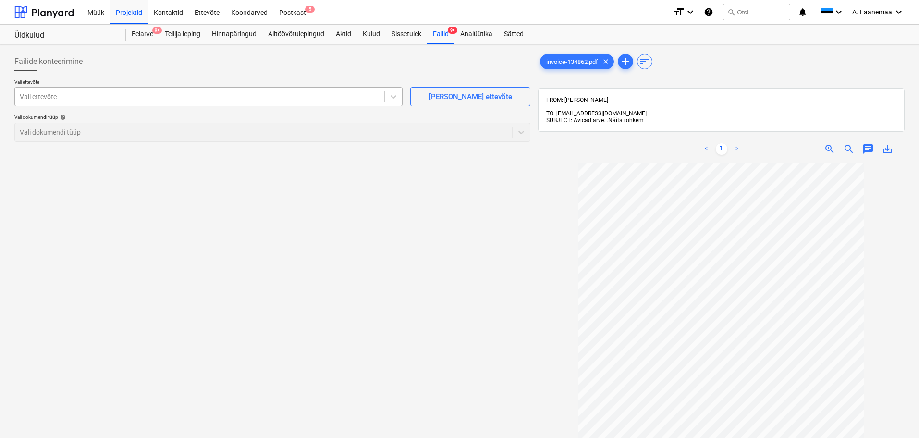
click at [99, 96] on div at bounding box center [200, 97] width 360 height 10
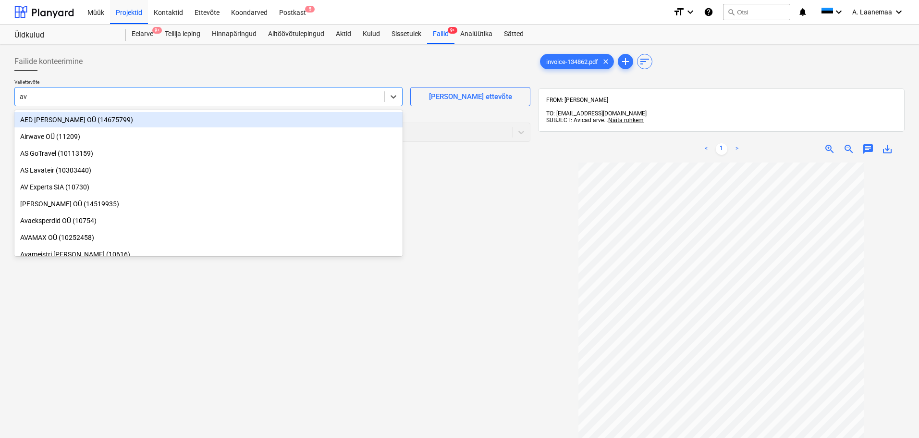
type input "avi"
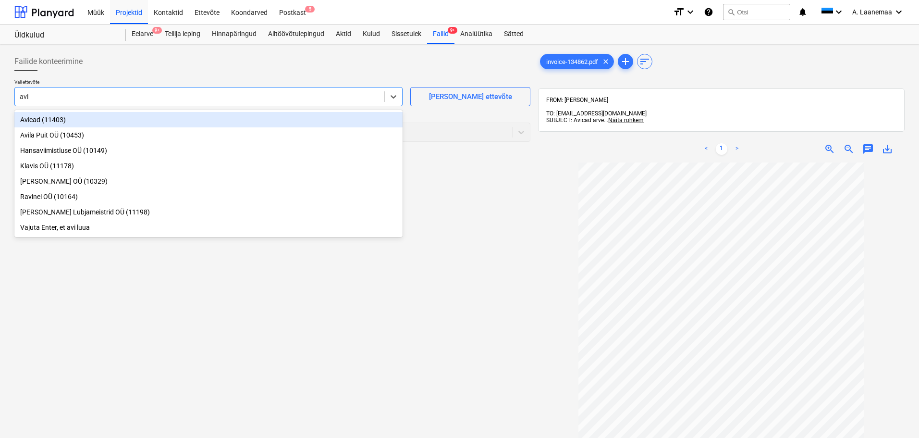
click at [53, 125] on div "Avicad (11403)" at bounding box center [208, 119] width 388 height 15
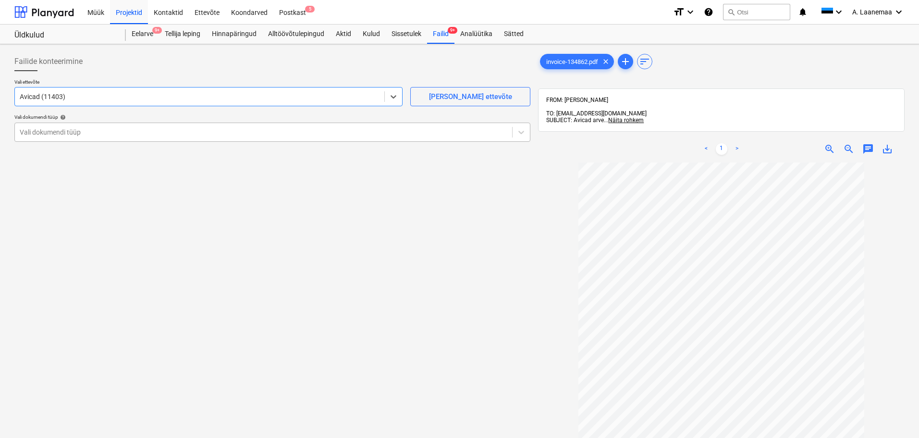
click at [53, 129] on div at bounding box center [264, 132] width 488 height 10
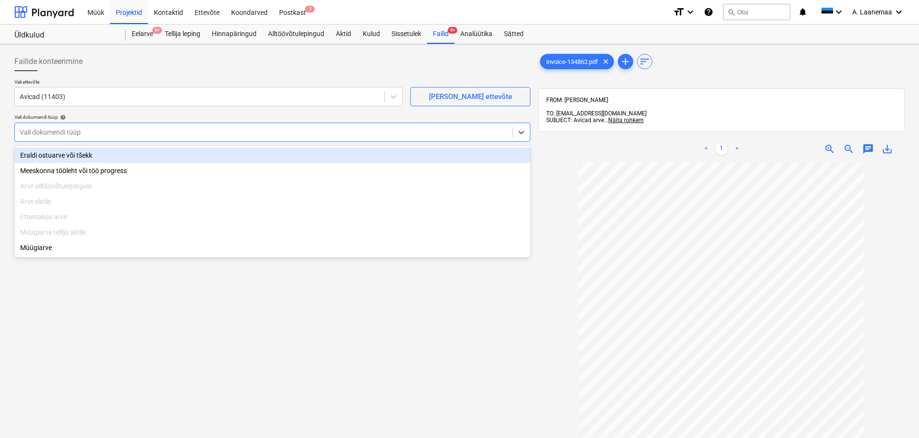
click at [57, 155] on div "Eraldi ostuarve või tšekk" at bounding box center [272, 154] width 516 height 15
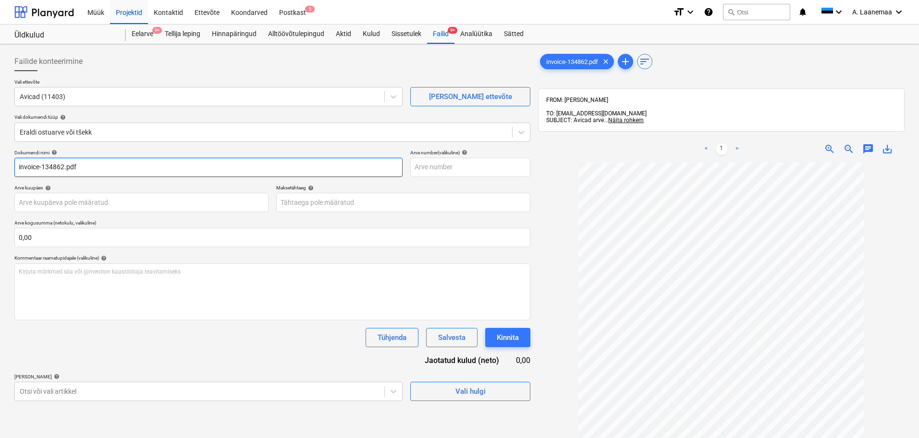
drag, startPoint x: 83, startPoint y: 168, endPoint x: 0, endPoint y: 152, distance: 84.2
click at [0, 150] on div "Failide konteerimine Vali ettevõte Avicad (11403) [PERSON_NAME] uus ettevõte Va…" at bounding box center [459, 312] width 919 height 537
type input "134862"
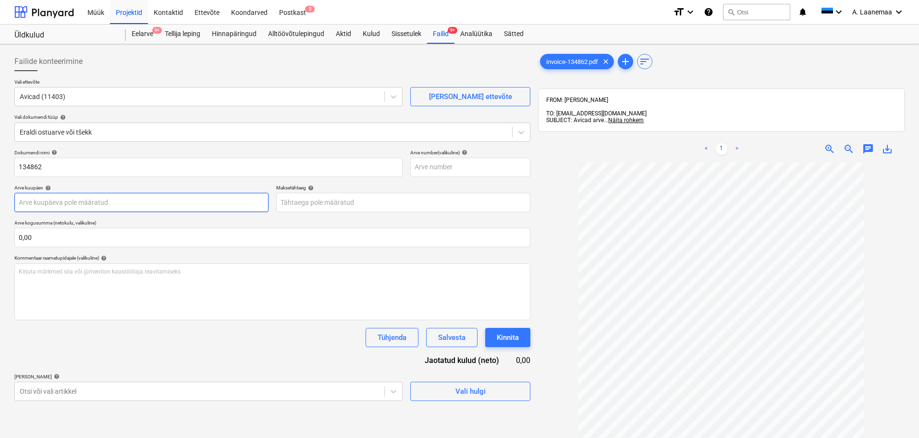
click at [61, 198] on body "Müük Projektid Kontaktid Ettevõte Koondarved Postkast 5 format_size keyboard_ar…" at bounding box center [459, 219] width 919 height 438
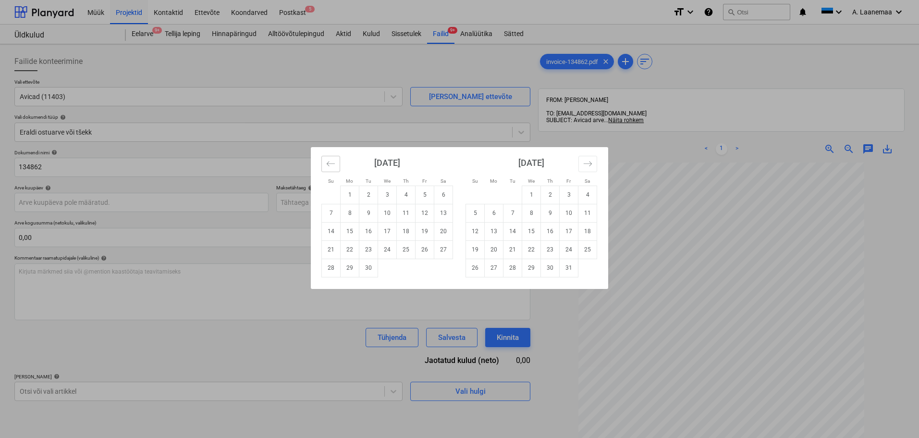
click at [333, 161] on icon "Move backward to switch to the previous month." at bounding box center [330, 163] width 9 height 9
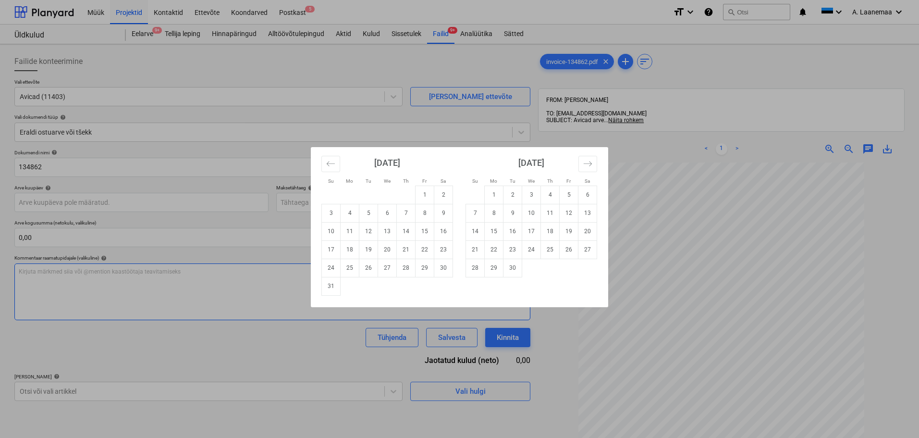
click at [372, 270] on td "26" at bounding box center [368, 267] width 19 height 18
type input "[DATE]"
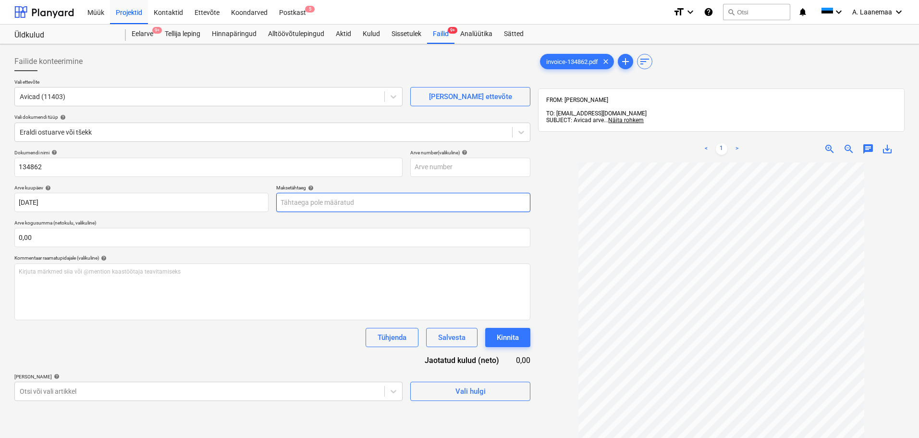
click at [335, 203] on body "Müük Projektid Kontaktid Ettevõte Koondarved Postkast 5 format_size keyboard_ar…" at bounding box center [459, 219] width 919 height 438
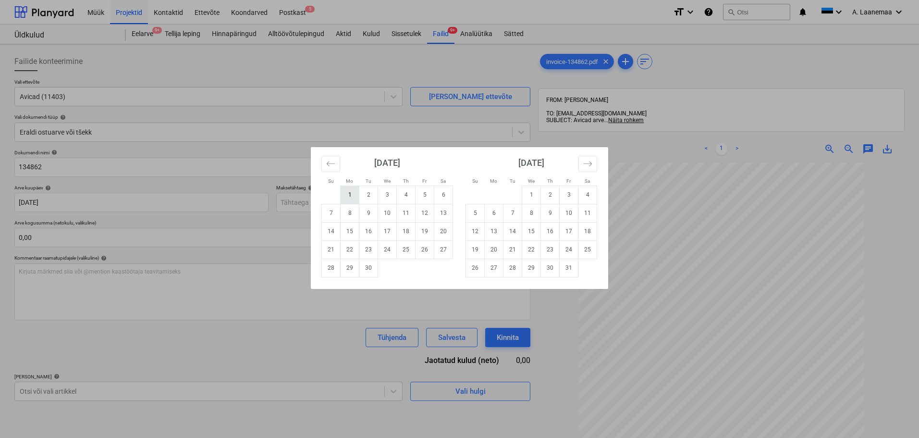
click at [352, 197] on td "1" at bounding box center [350, 194] width 19 height 18
type input "[DATE]"
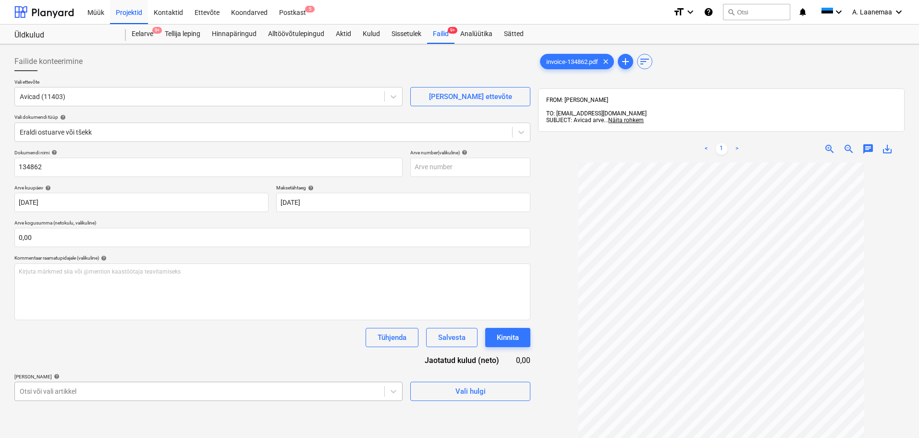
click at [291, 396] on body "Müük Projektid Kontaktid Ettevõte Koondarved Postkast 5 format_size keyboard_ar…" at bounding box center [459, 219] width 919 height 438
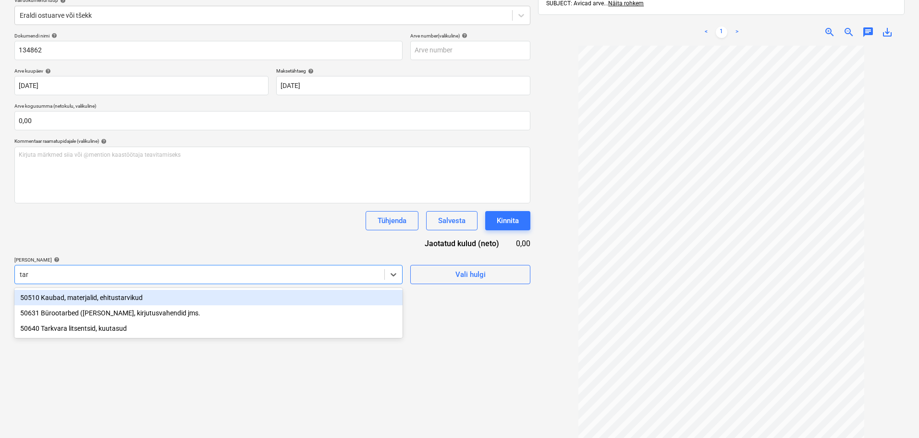
type input "tark"
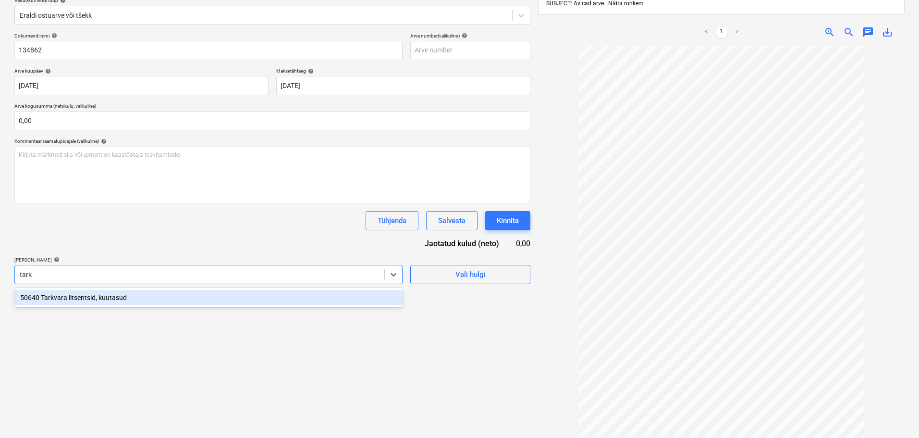
click at [98, 295] on div "50640 Tarkvara litsentsid, kuutasud" at bounding box center [208, 297] width 388 height 15
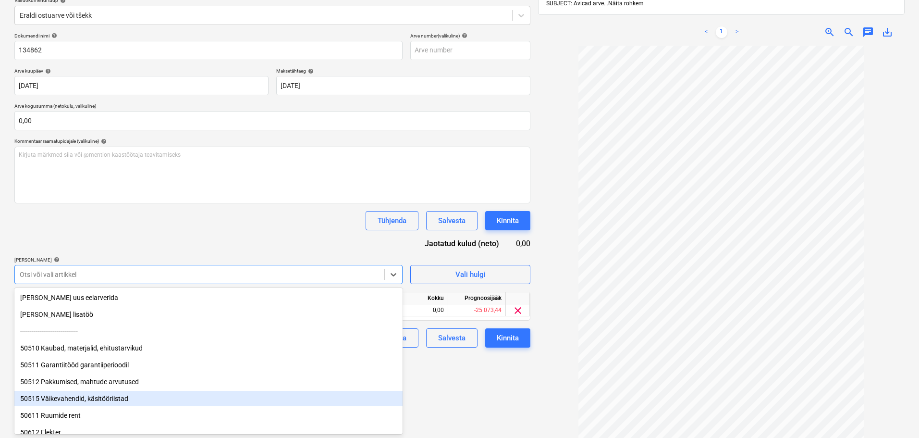
click at [443, 389] on div "Failide konteerimine Vali ettevõte Avicad (11403) [PERSON_NAME] uus ettevõte Va…" at bounding box center [273, 195] width 524 height 529
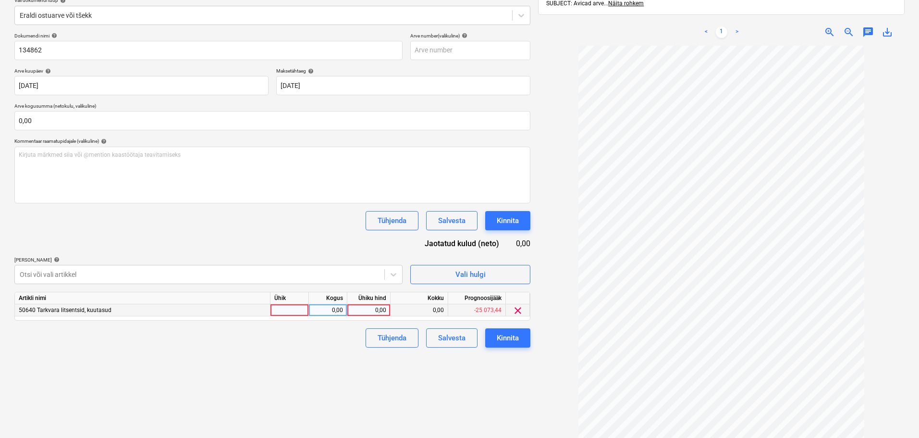
click at [363, 305] on div "0,00" at bounding box center [368, 310] width 35 height 12
type input "49"
click at [502, 336] on div "Kinnita" at bounding box center [508, 337] width 22 height 12
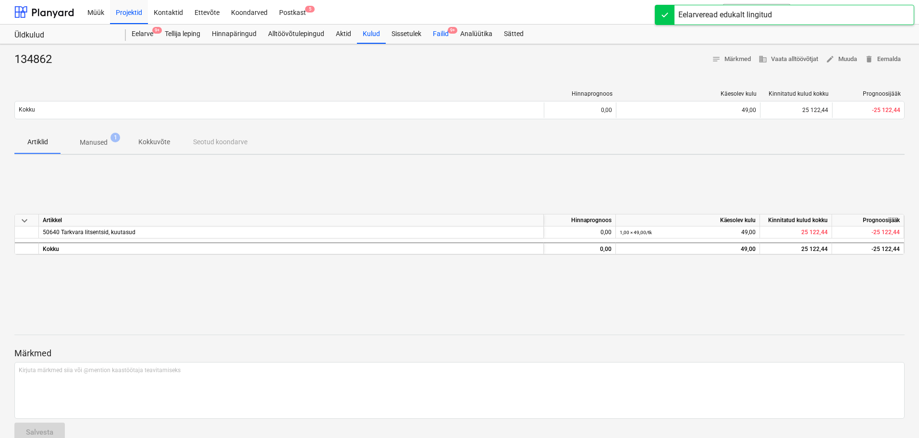
click at [442, 36] on div "Failid 9+" at bounding box center [440, 33] width 27 height 19
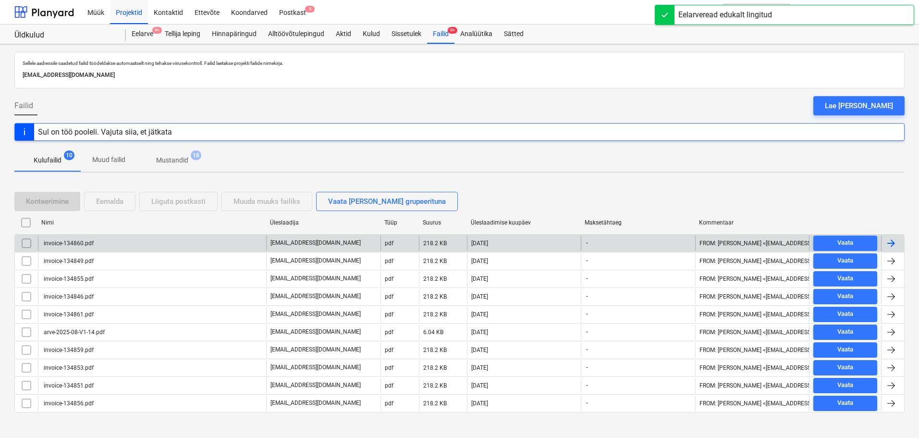
click at [64, 245] on div "invoice-134860.pdf" at bounding box center [67, 243] width 51 height 7
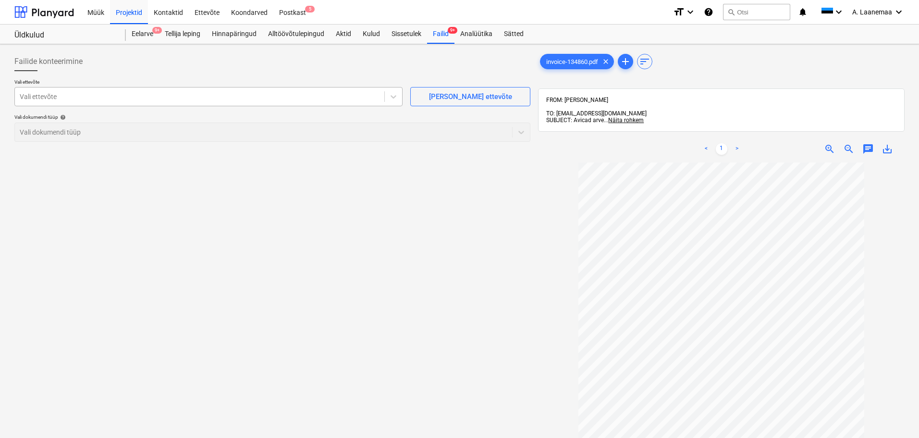
click at [52, 98] on div at bounding box center [200, 97] width 360 height 10
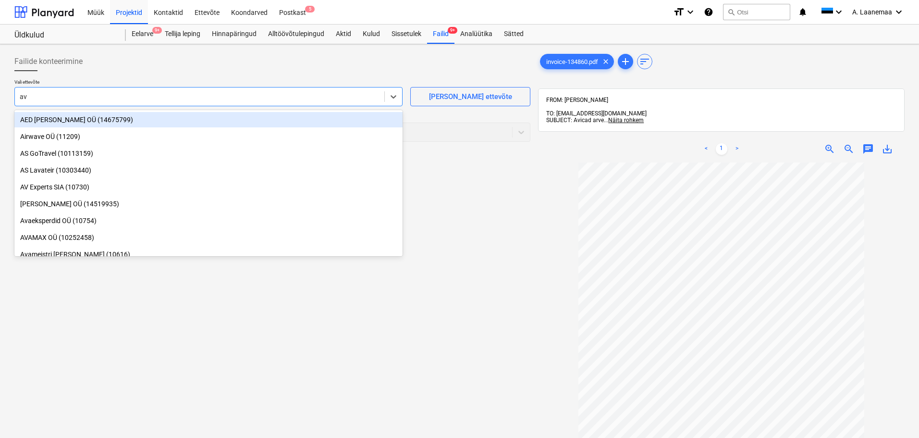
type input "avi"
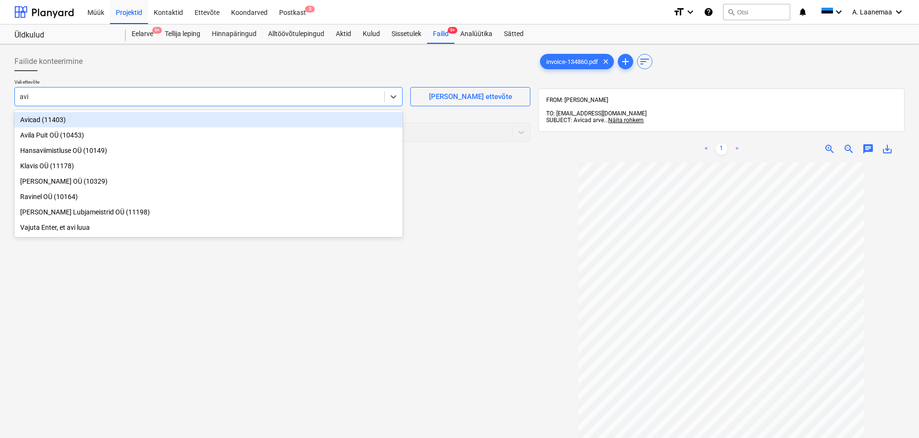
click at [50, 116] on div "Avicad (11403)" at bounding box center [208, 119] width 388 height 15
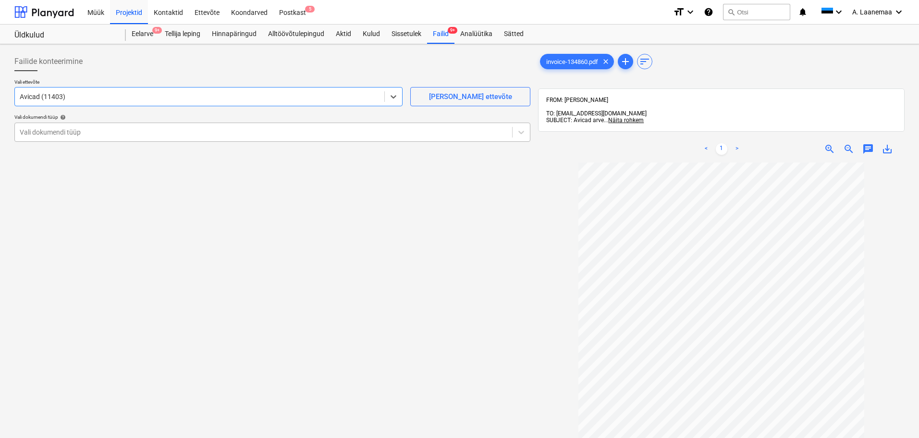
click at [52, 129] on div at bounding box center [264, 132] width 488 height 10
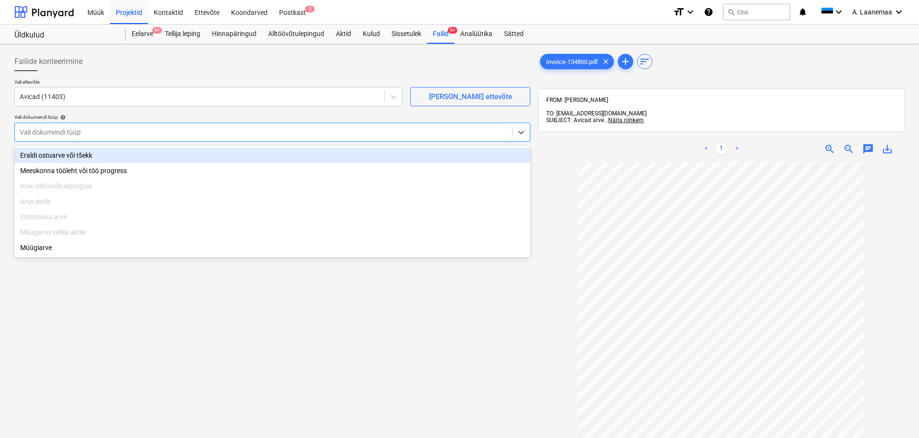
click at [54, 153] on div "Eraldi ostuarve või tšekk" at bounding box center [272, 154] width 516 height 15
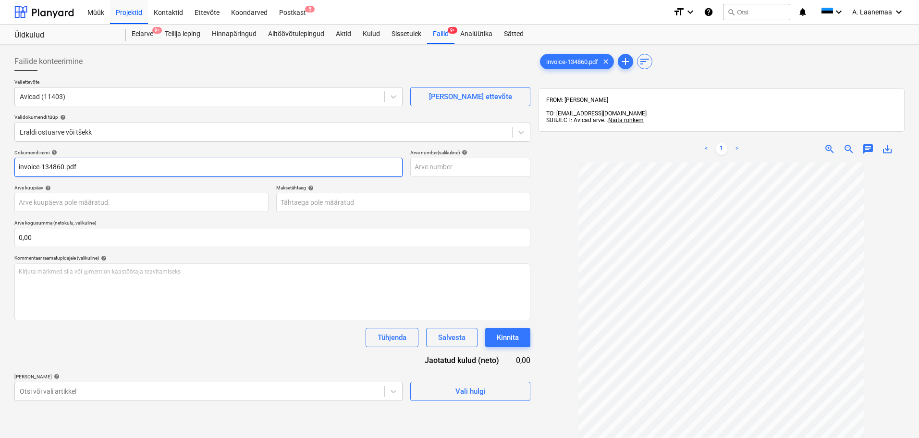
drag, startPoint x: 111, startPoint y: 170, endPoint x: 0, endPoint y: 170, distance: 111.4
click at [0, 170] on div "Failide konteerimine Vali ettevõte Avicad (11403) [PERSON_NAME] uus ettevõte Va…" at bounding box center [459, 312] width 919 height 537
type input "134860"
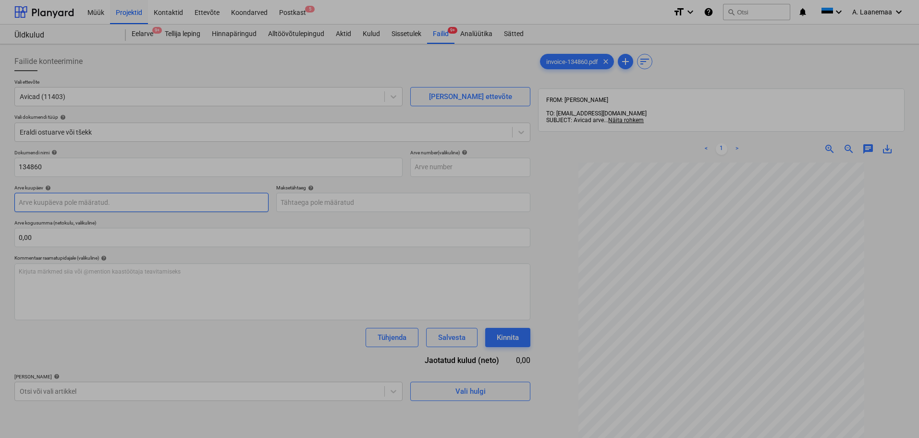
click at [61, 207] on body "Müük Projektid Kontaktid Ettevõte Koondarved Postkast 5 format_size keyboard_ar…" at bounding box center [459, 219] width 919 height 438
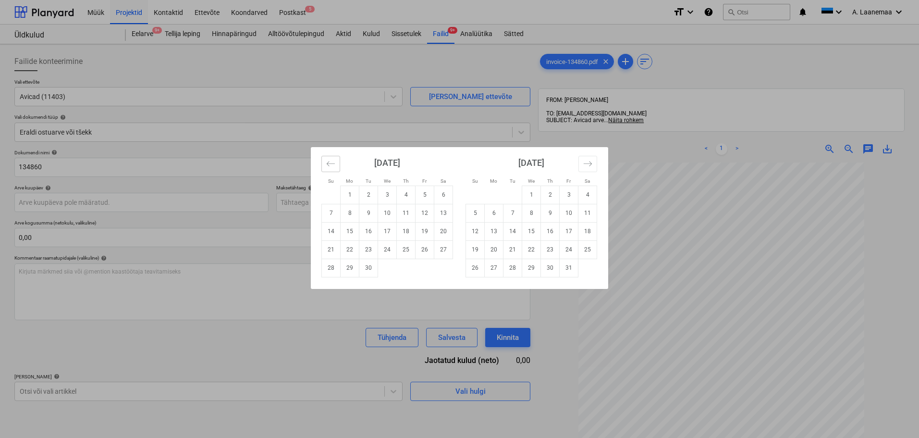
click at [332, 164] on icon "Move backward to switch to the previous month." at bounding box center [330, 163] width 9 height 9
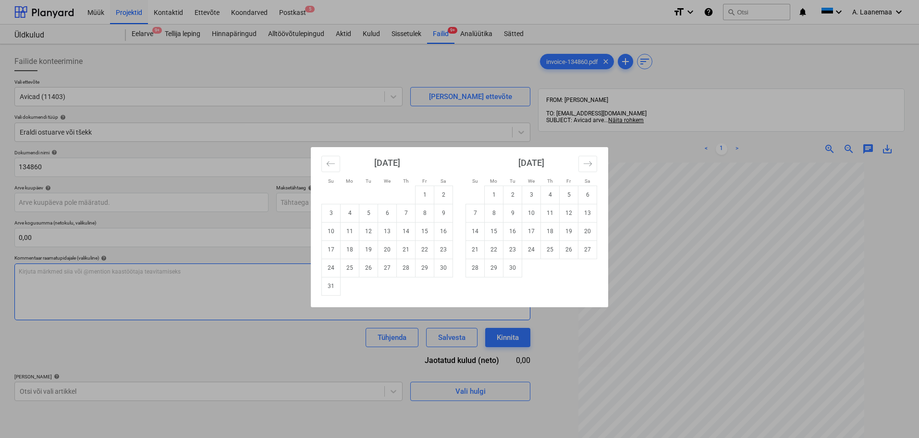
click at [370, 269] on td "26" at bounding box center [368, 267] width 19 height 18
type input "[DATE]"
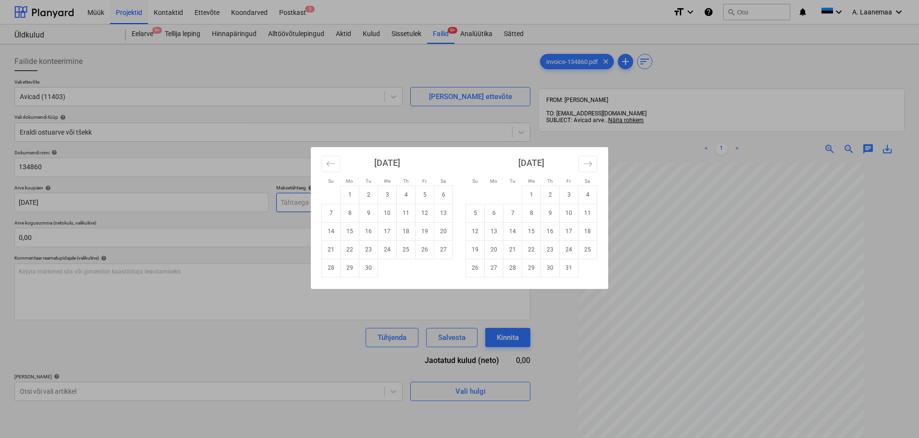
click at [329, 197] on body "Müük Projektid Kontaktid Ettevõte Koondarved Postkast 5 format_size keyboard_ar…" at bounding box center [459, 219] width 919 height 438
click at [347, 198] on td "1" at bounding box center [350, 194] width 19 height 18
type input "[DATE]"
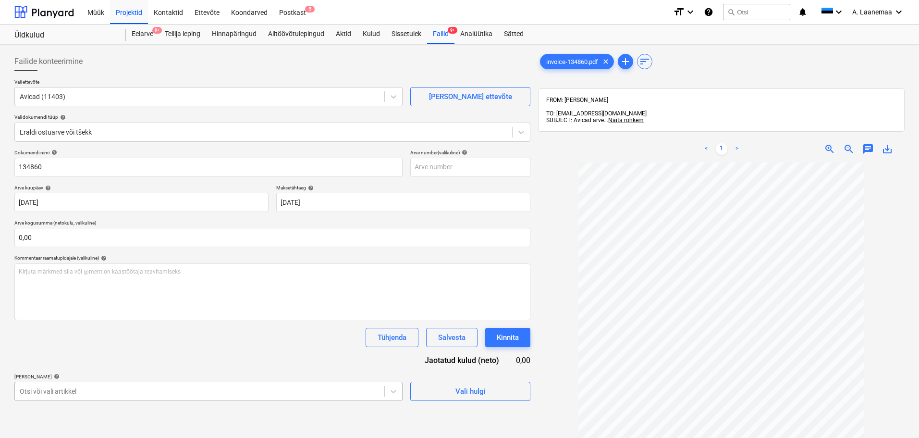
click at [234, 385] on body "Müük Projektid Kontaktid Ettevõte Koondarved Postkast 5 format_size keyboard_ar…" at bounding box center [459, 219] width 919 height 438
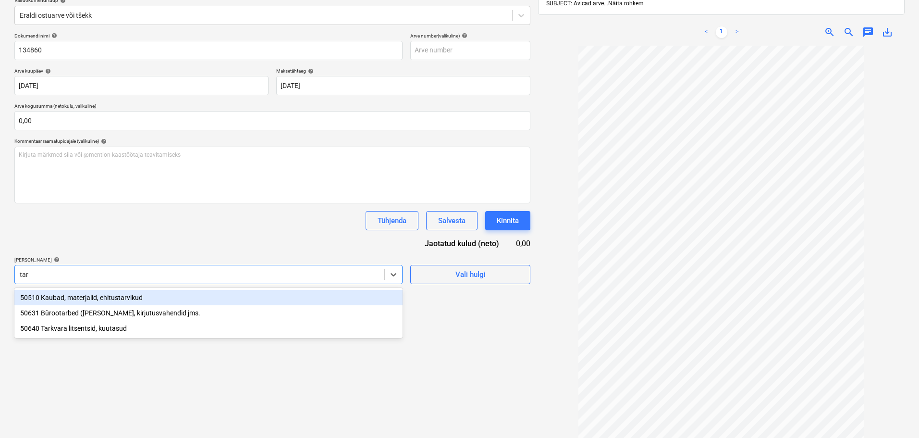
type input "tark"
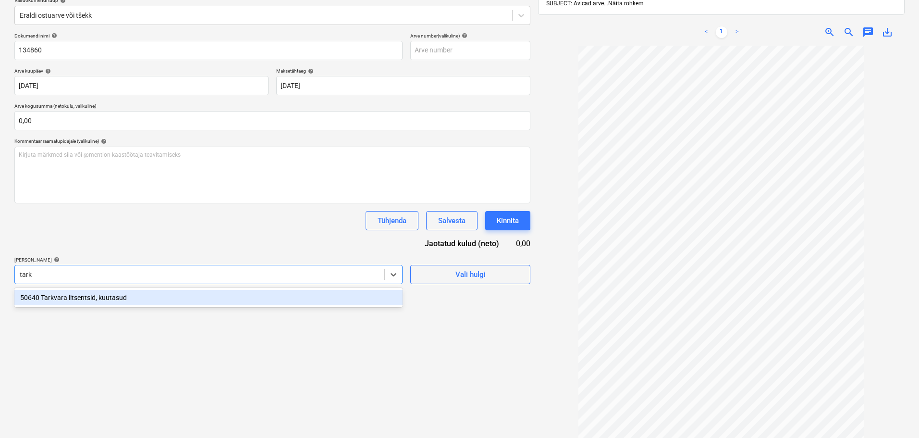
click at [121, 298] on div "50640 Tarkvara litsentsid, kuutasud" at bounding box center [208, 297] width 388 height 15
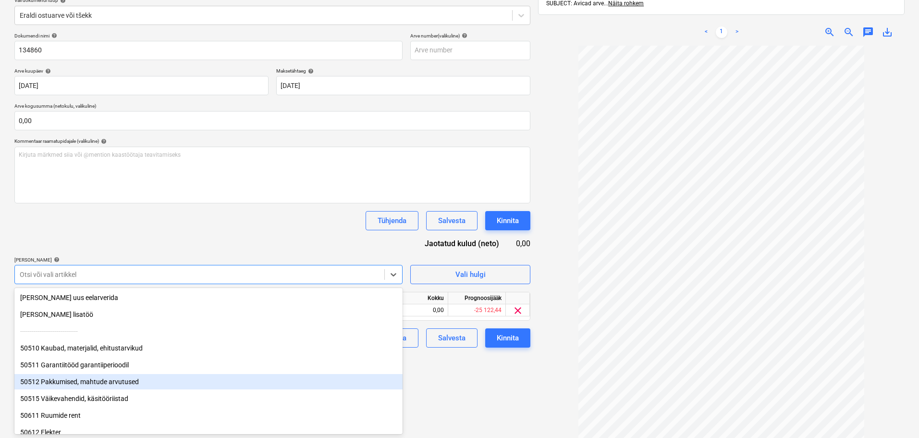
click at [447, 402] on div "Failide konteerimine Vali ettevõte Avicad (11403) [PERSON_NAME] uus ettevõte Va…" at bounding box center [273, 195] width 524 height 529
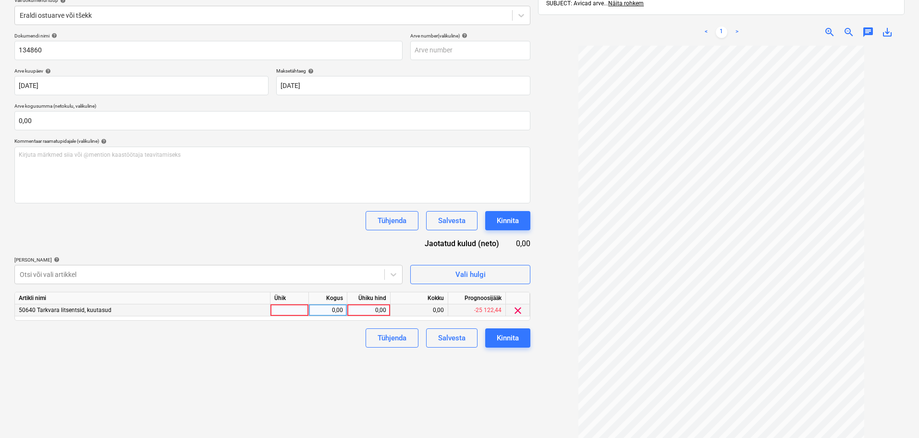
click at [377, 307] on div "0,00" at bounding box center [368, 310] width 35 height 12
type input "49"
click at [499, 335] on div "Kinnita" at bounding box center [508, 337] width 22 height 12
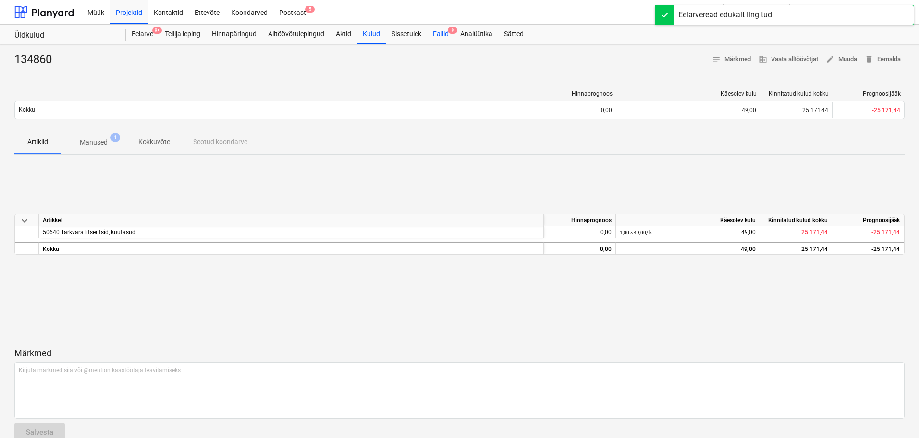
click at [440, 34] on div "Failid 9" at bounding box center [440, 33] width 27 height 19
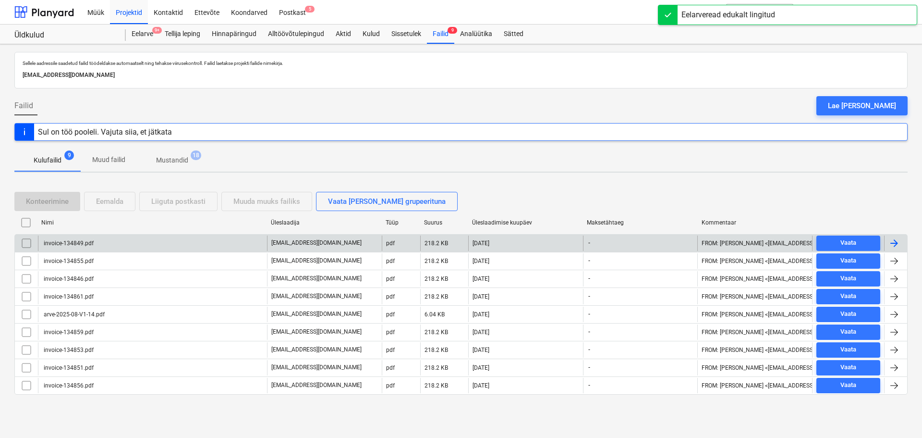
click at [81, 242] on div "invoice-134849.pdf" at bounding box center [67, 243] width 51 height 7
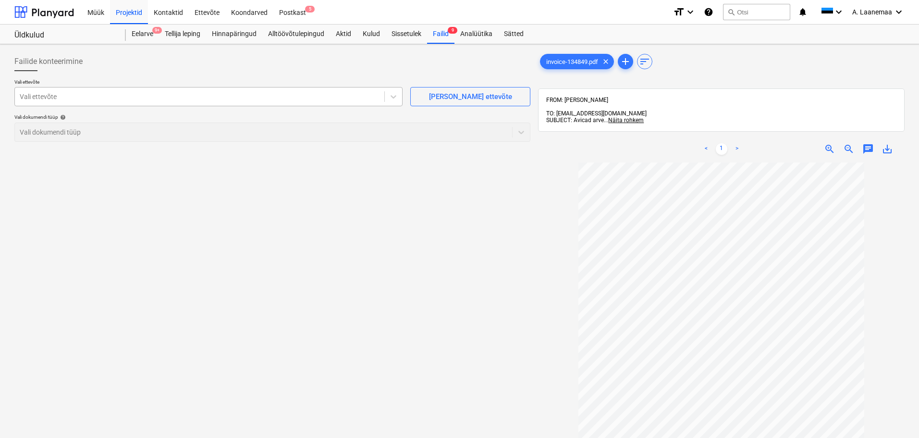
click at [61, 99] on div at bounding box center [200, 97] width 360 height 10
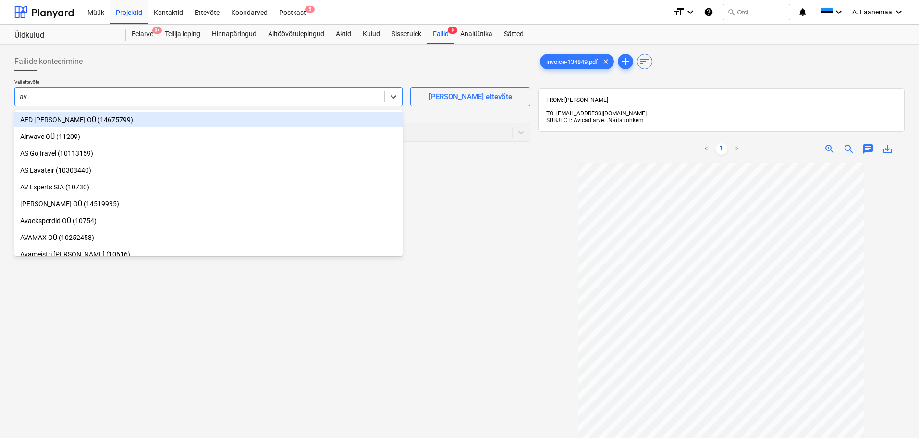
type input "avi"
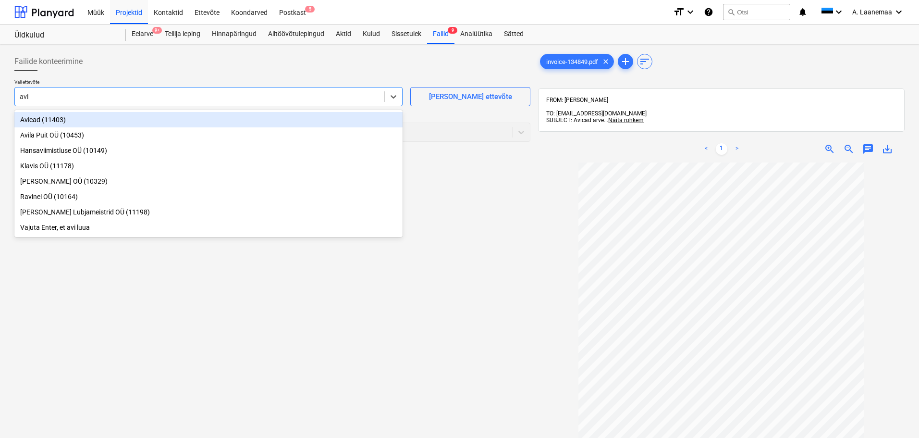
click at [62, 117] on div "Avicad (11403)" at bounding box center [208, 119] width 388 height 15
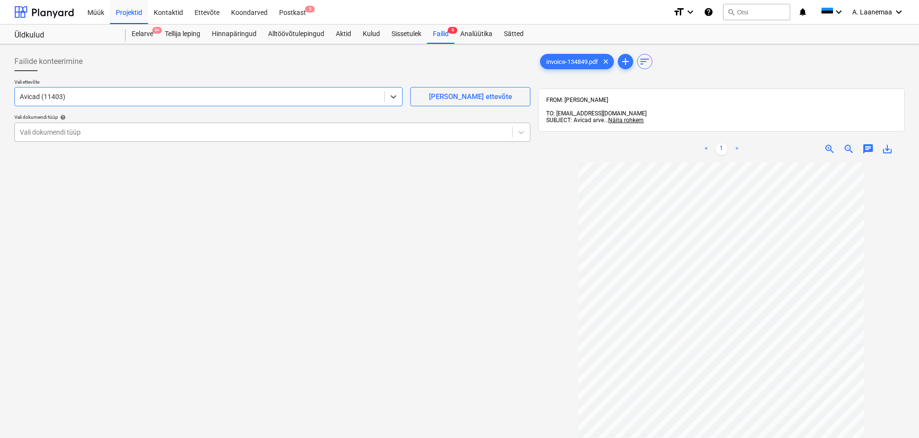
click at [84, 135] on div at bounding box center [264, 132] width 488 height 10
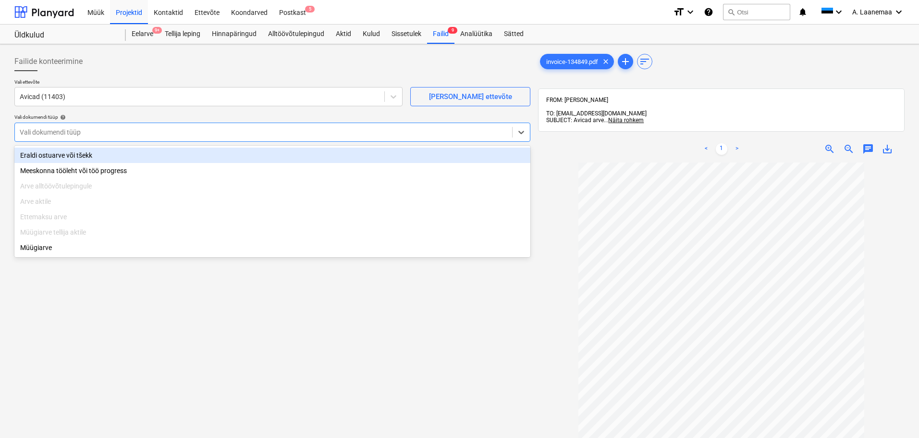
click at [93, 154] on div "Eraldi ostuarve või tšekk" at bounding box center [272, 154] width 516 height 15
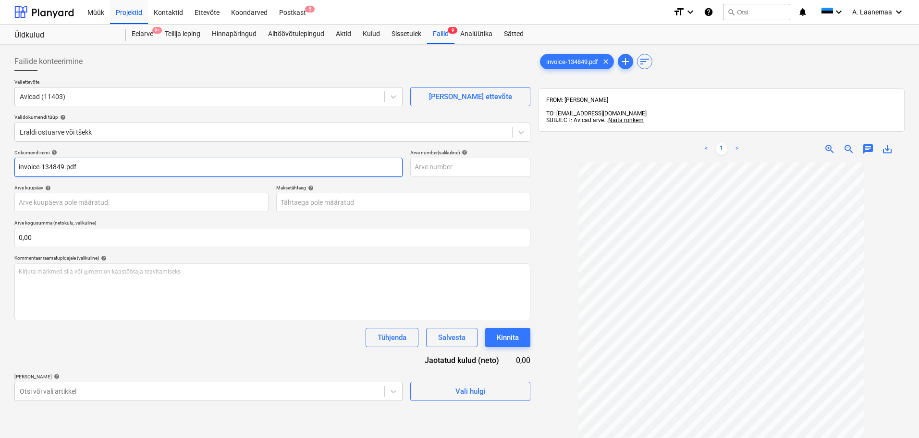
drag, startPoint x: 97, startPoint y: 162, endPoint x: 0, endPoint y: 108, distance: 110.9
click at [0, 108] on div "Failide konteerimine Vali ettevõte Avicad (11403) [PERSON_NAME] uus ettevõte Va…" at bounding box center [459, 312] width 919 height 537
type input "134849"
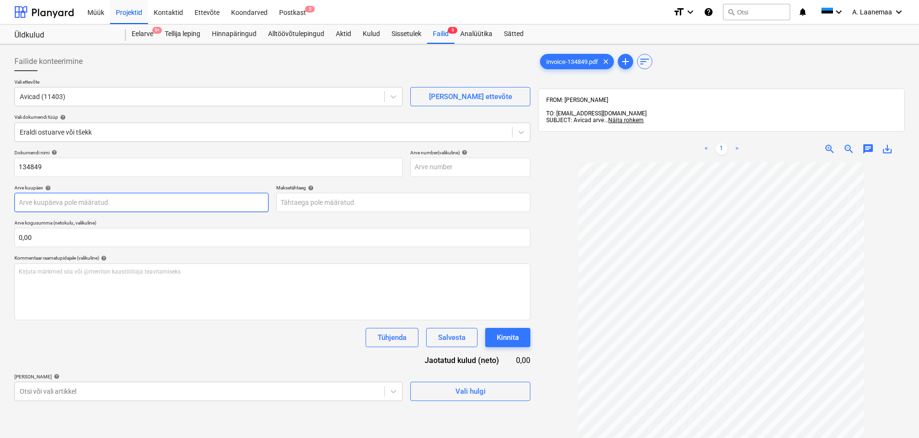
click at [82, 200] on body "Müük Projektid Kontaktid Ettevõte Koondarved Postkast 5 format_size keyboard_ar…" at bounding box center [459, 219] width 919 height 438
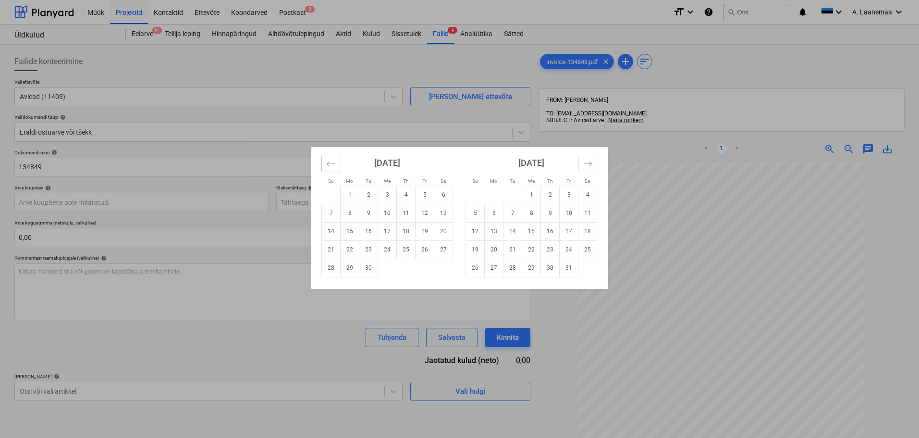
click at [337, 165] on button "Move backward to switch to the previous month." at bounding box center [330, 164] width 19 height 16
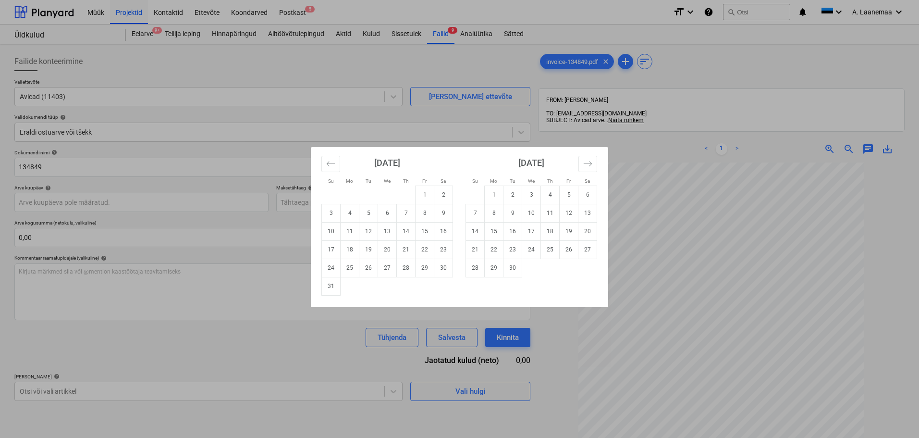
click at [372, 250] on td "19" at bounding box center [368, 249] width 19 height 18
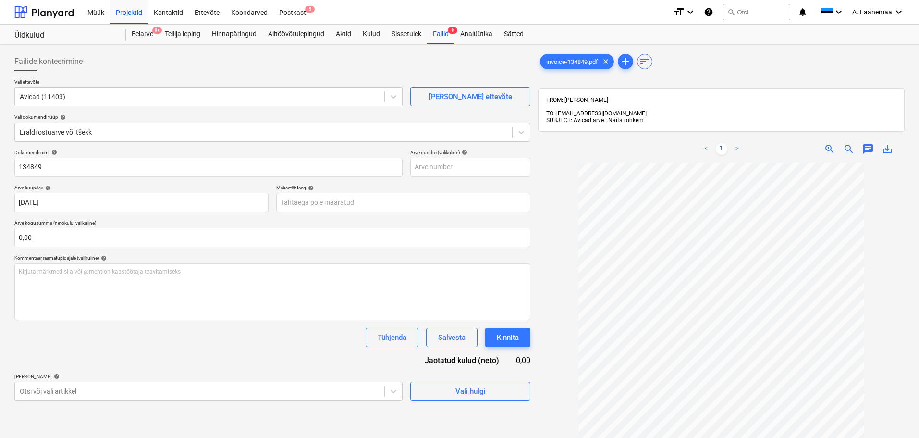
type input "[DATE]"
click at [331, 206] on body "Müük Projektid Kontaktid Ettevõte Koondarved Postkast 5 format_size keyboard_ar…" at bounding box center [459, 219] width 919 height 438
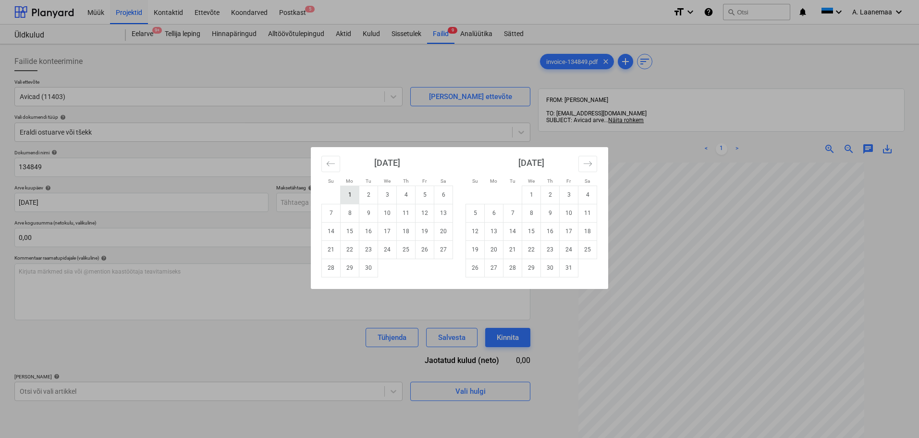
click at [351, 194] on td "1" at bounding box center [350, 194] width 19 height 18
type input "[DATE]"
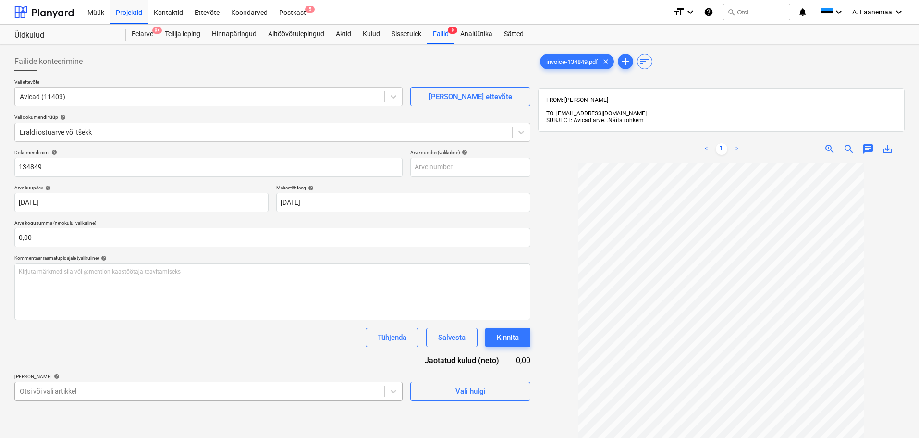
click at [267, 389] on body "Müük Projektid Kontaktid Ettevõte Koondarved Postkast 5 format_size keyboard_ar…" at bounding box center [459, 219] width 919 height 438
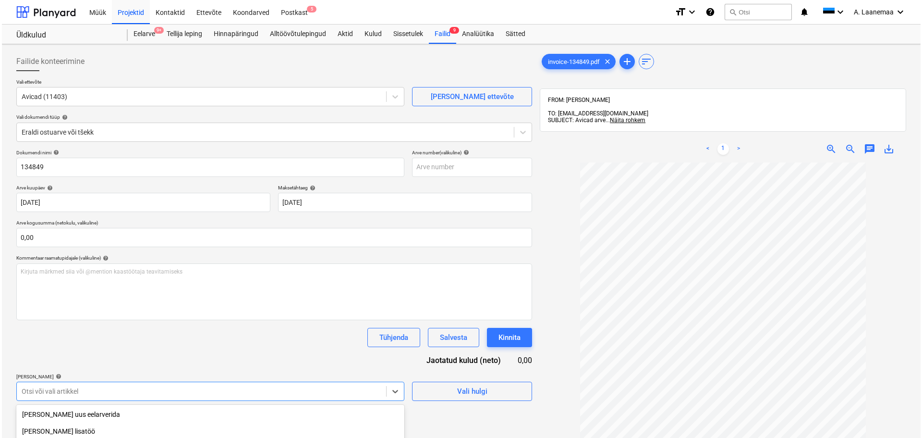
scroll to position [117, 0]
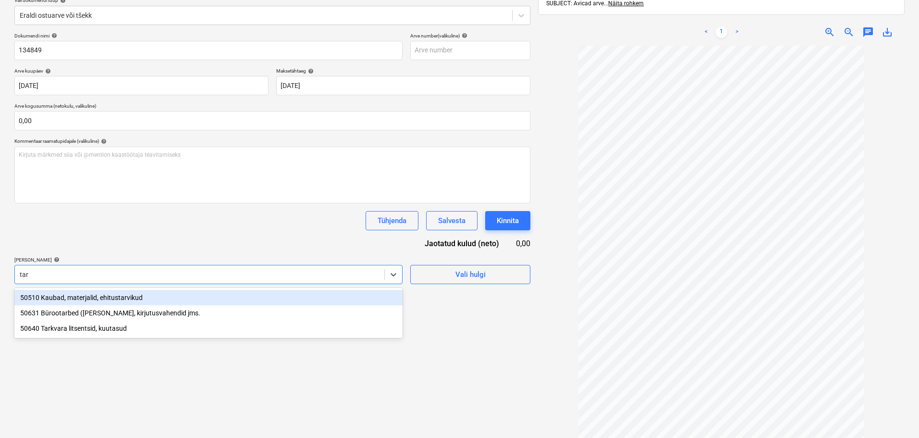
type input "tark"
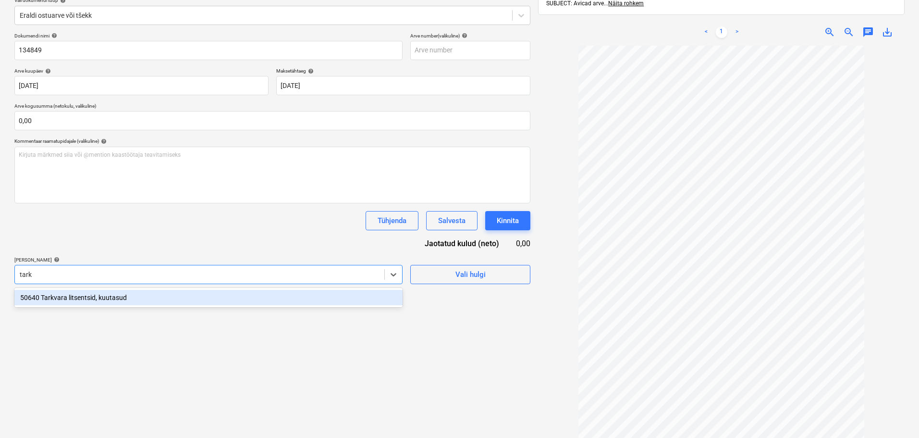
click at [137, 301] on div "50640 Tarkvara litsentsid, kuutasud" at bounding box center [208, 297] width 388 height 15
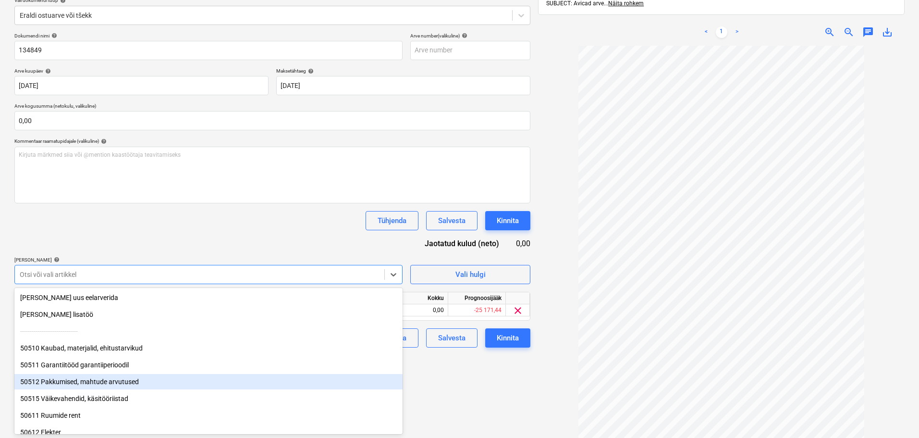
click at [474, 409] on div "Failide konteerimine Vali ettevõte Avicad (11403) [PERSON_NAME] uus ettevõte Va…" at bounding box center [273, 195] width 524 height 529
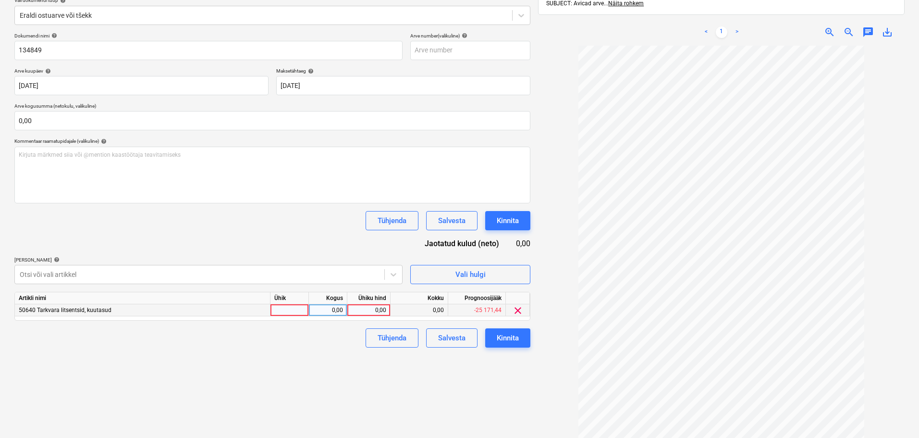
click at [369, 309] on div "0,00" at bounding box center [368, 310] width 35 height 12
type input "49"
click at [511, 333] on div "Kinnita" at bounding box center [508, 337] width 22 height 12
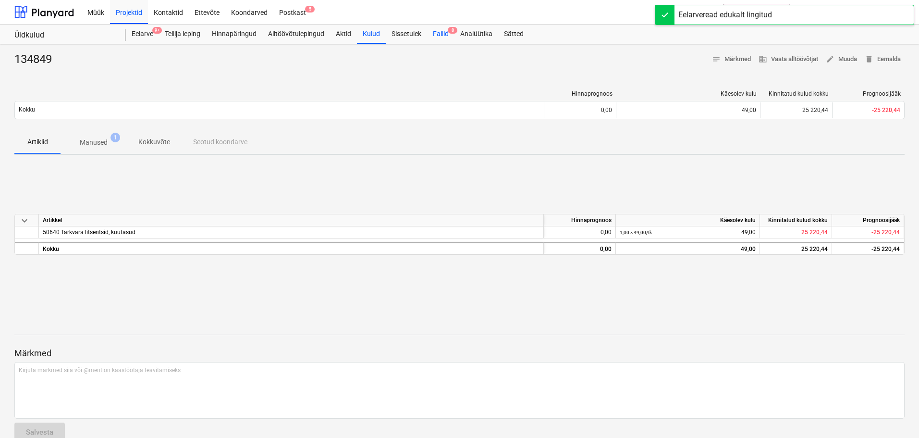
click at [441, 30] on div "Failid 8" at bounding box center [440, 33] width 27 height 19
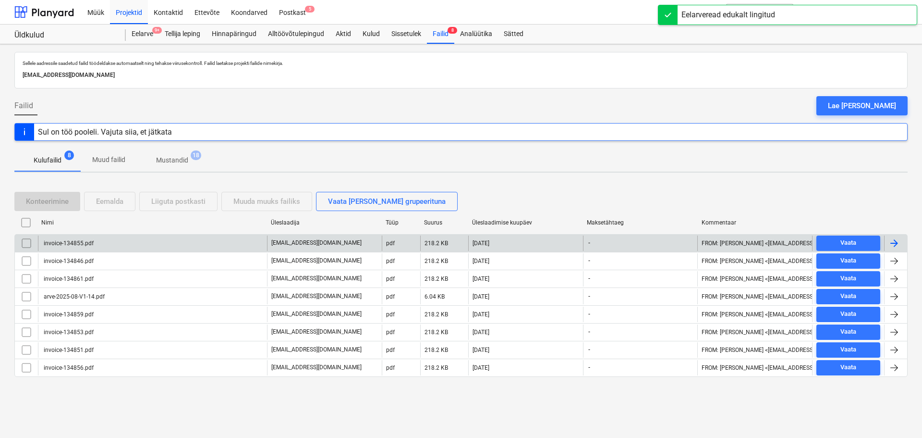
click at [79, 239] on div "invoice-134855.pdf" at bounding box center [152, 242] width 229 height 15
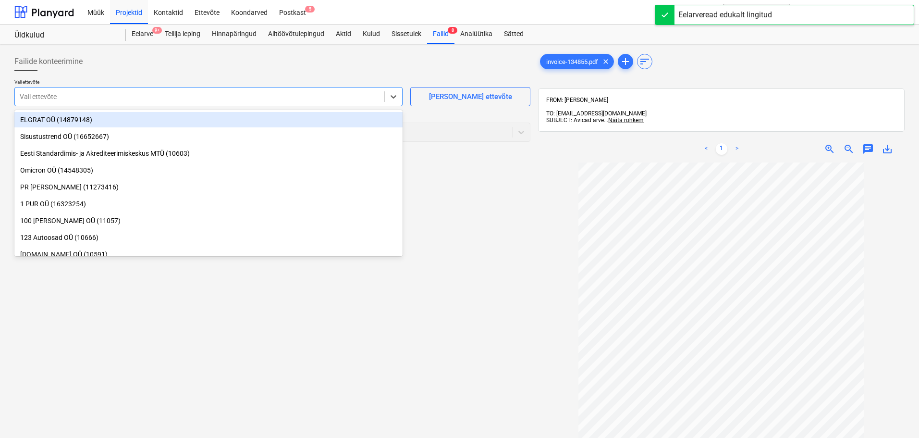
click at [45, 98] on div at bounding box center [200, 97] width 360 height 10
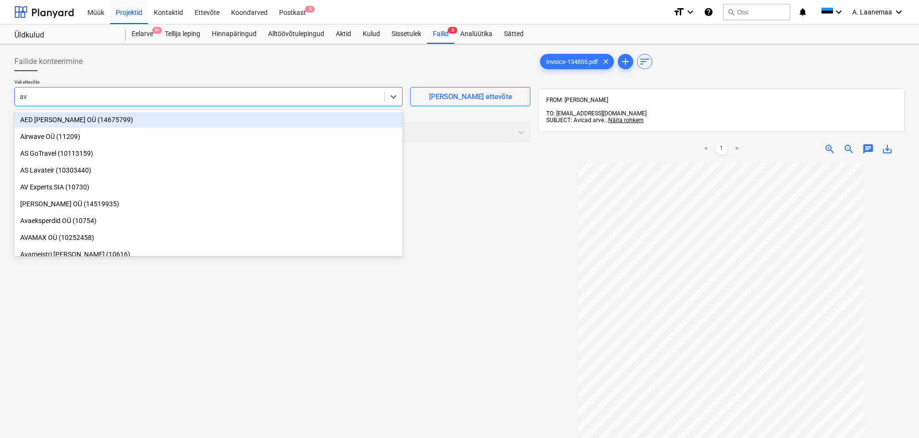
type input "avi"
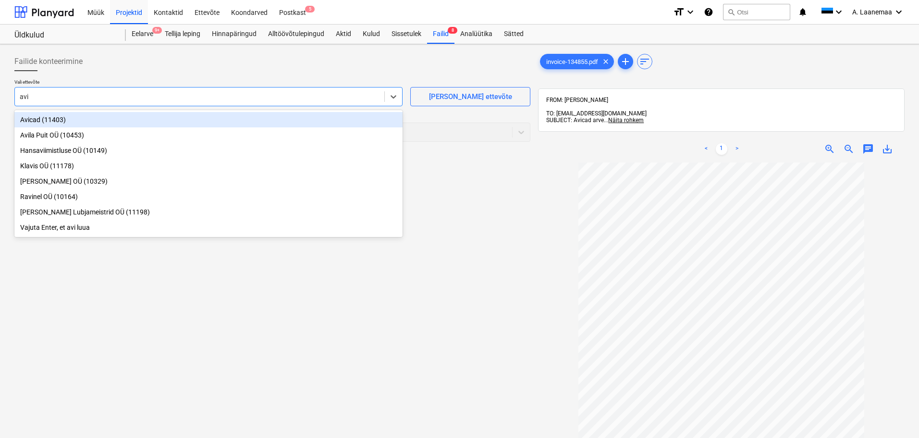
click at [45, 119] on div "Avicad (11403)" at bounding box center [208, 119] width 388 height 15
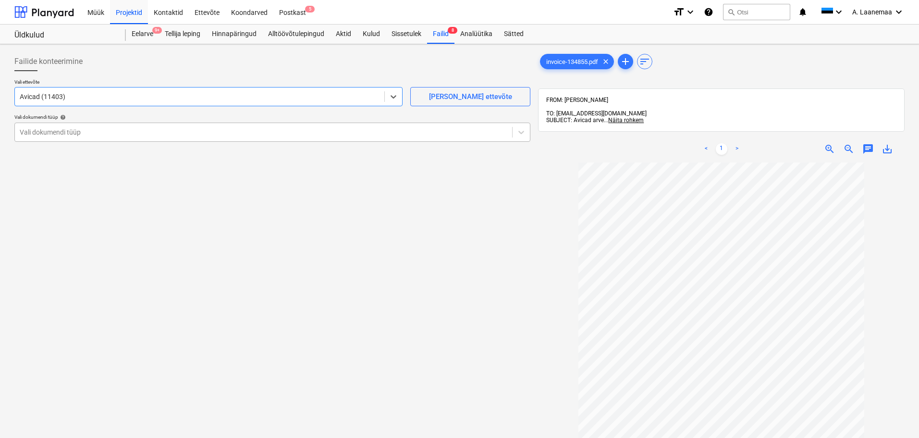
click at [49, 130] on div at bounding box center [264, 132] width 488 height 10
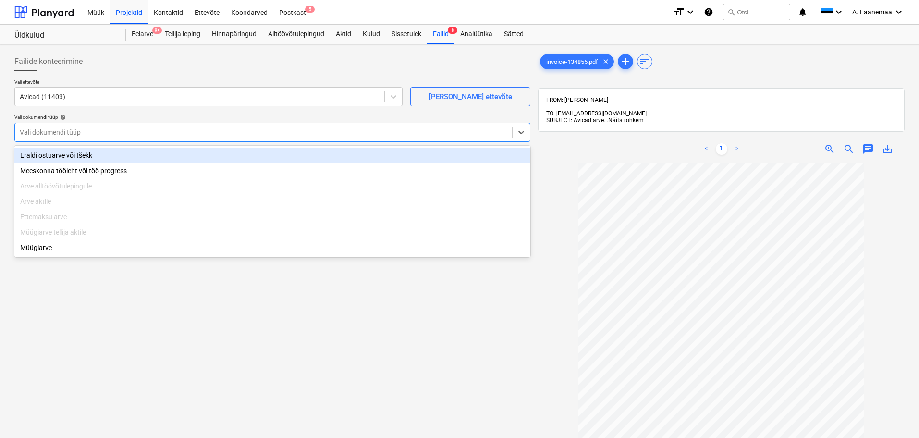
click at [57, 155] on div "Eraldi ostuarve või tšekk" at bounding box center [272, 154] width 516 height 15
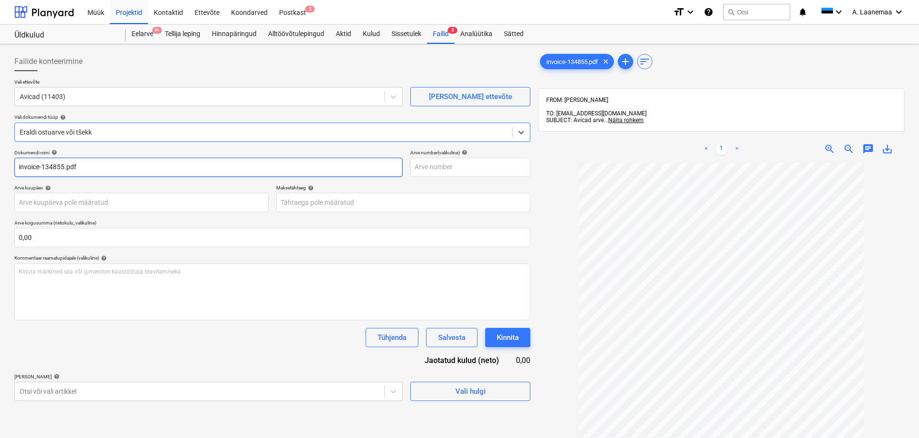
drag, startPoint x: 125, startPoint y: 170, endPoint x: 0, endPoint y: 132, distance: 130.7
click at [0, 133] on div "Failide konteerimine Vali ettevõte Avicad (11403) [PERSON_NAME] uus ettevõte Va…" at bounding box center [459, 312] width 919 height 537
type input "134855"
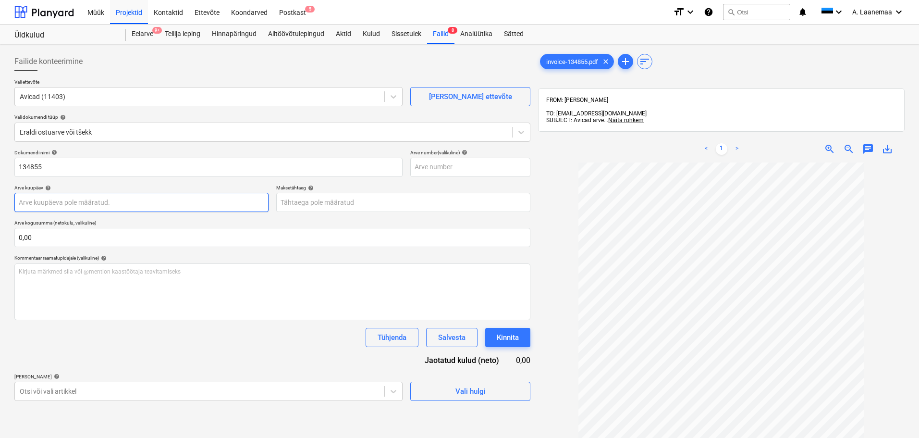
click at [76, 208] on body "Müük Projektid Kontaktid Ettevõte Koondarved Postkast 5 format_size keyboard_ar…" at bounding box center [459, 219] width 919 height 438
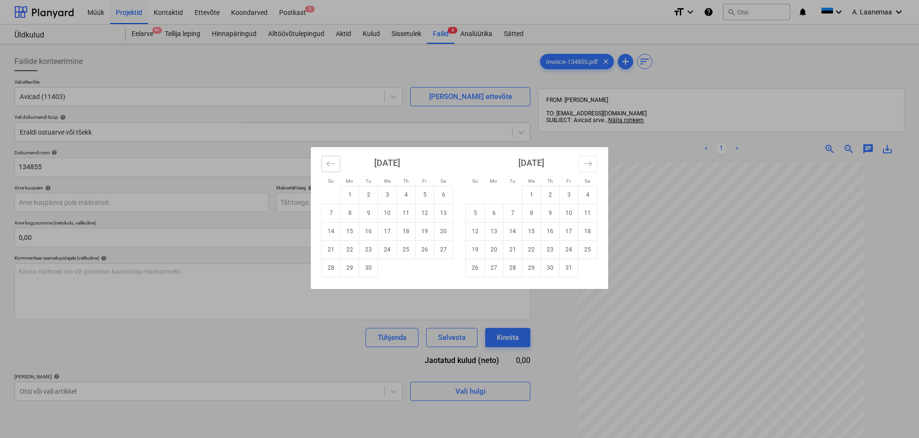
click at [329, 165] on icon "Move backward to switch to the previous month." at bounding box center [331, 163] width 8 height 5
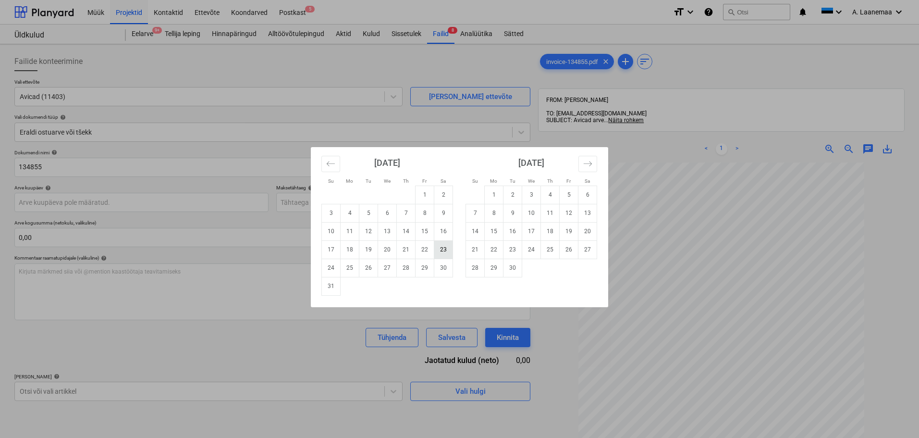
click at [444, 247] on td "23" at bounding box center [443, 249] width 19 height 18
type input "[DATE]"
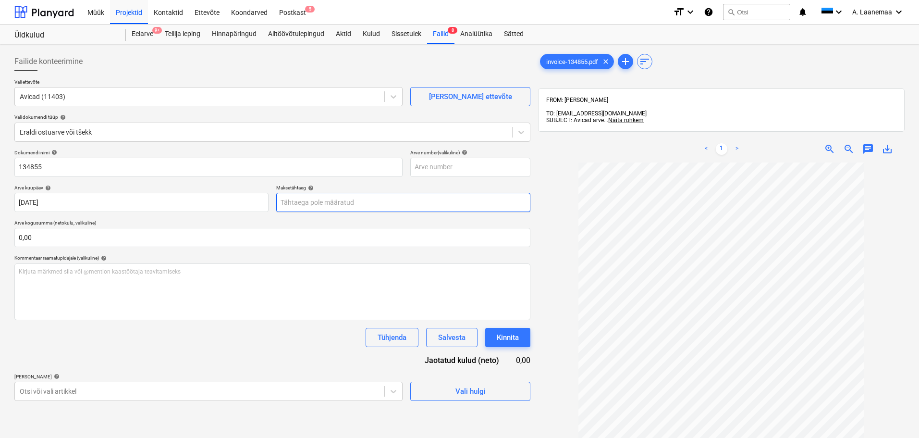
click at [399, 199] on body "Müük Projektid Kontaktid Ettevõte Koondarved Postkast 5 format_size keyboard_ar…" at bounding box center [459, 219] width 919 height 438
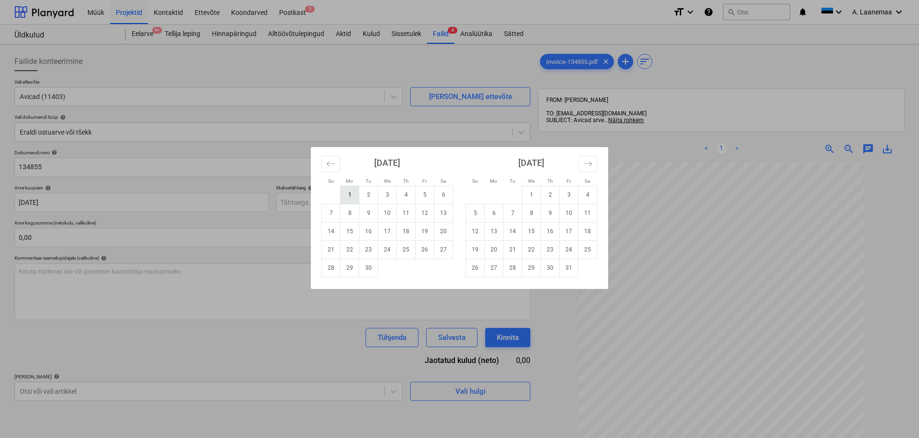
click at [343, 200] on td "1" at bounding box center [350, 194] width 19 height 18
type input "[DATE]"
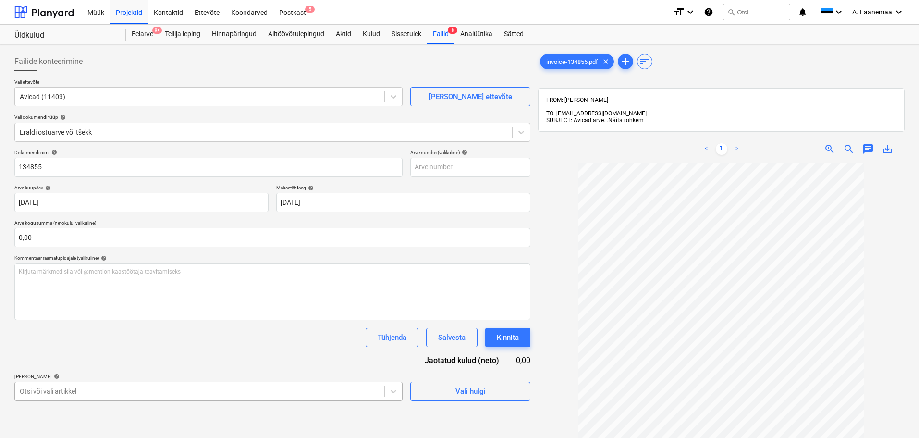
click at [164, 387] on body "Müük Projektid Kontaktid Ettevõte Koondarved Postkast 5 format_size keyboard_ar…" at bounding box center [459, 219] width 919 height 438
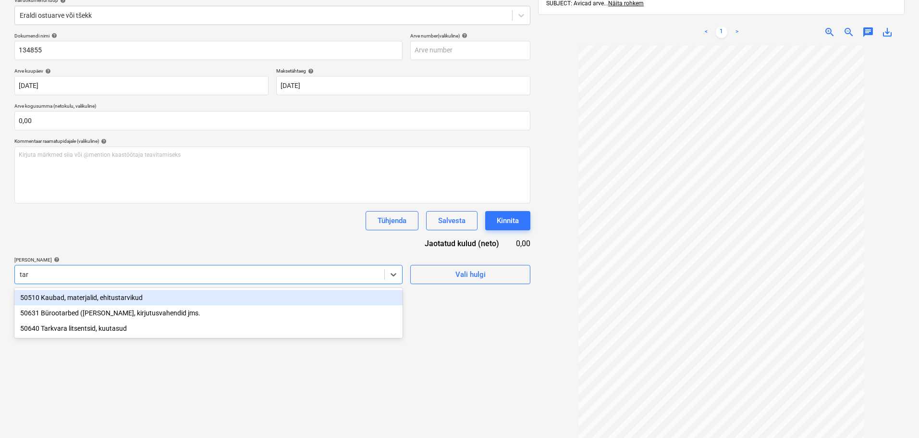
type input "tark"
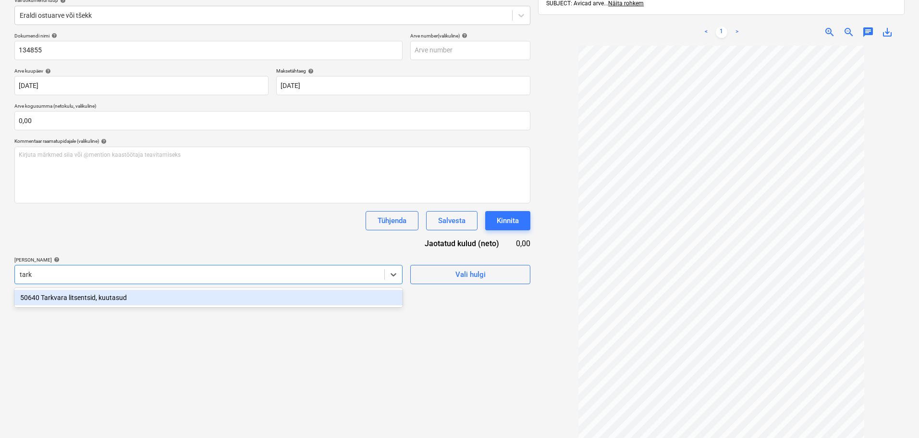
click at [83, 304] on div "50640 Tarkvara litsentsid, kuutasud" at bounding box center [208, 297] width 388 height 15
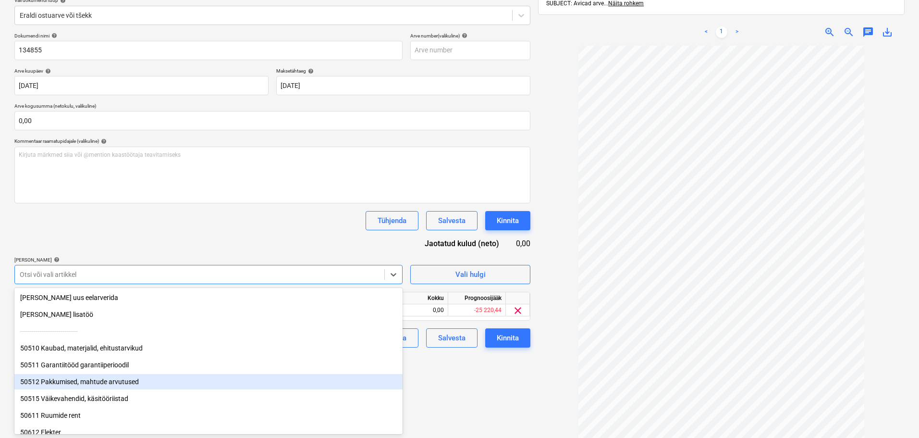
click at [454, 383] on div "Failide konteerimine Vali ettevõte Avicad (11403) [PERSON_NAME] uus ettevõte Va…" at bounding box center [273, 195] width 524 height 529
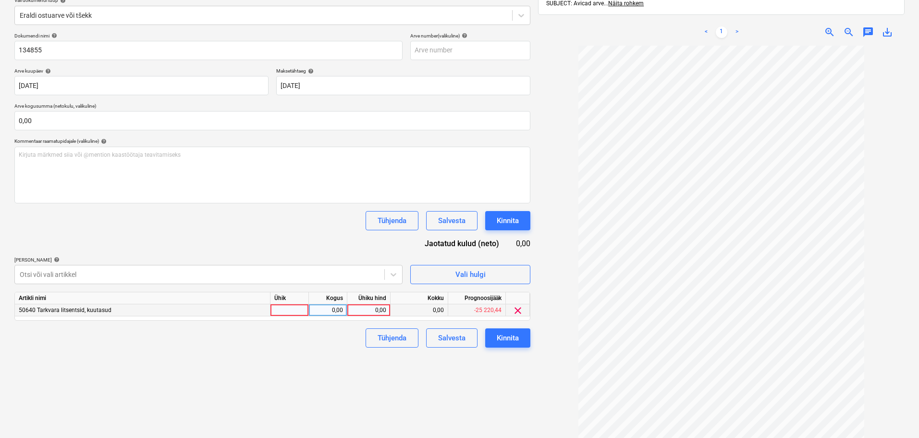
click at [365, 313] on div "0,00" at bounding box center [368, 310] width 35 height 12
type input "49"
click at [511, 340] on div "Kinnita" at bounding box center [508, 337] width 22 height 12
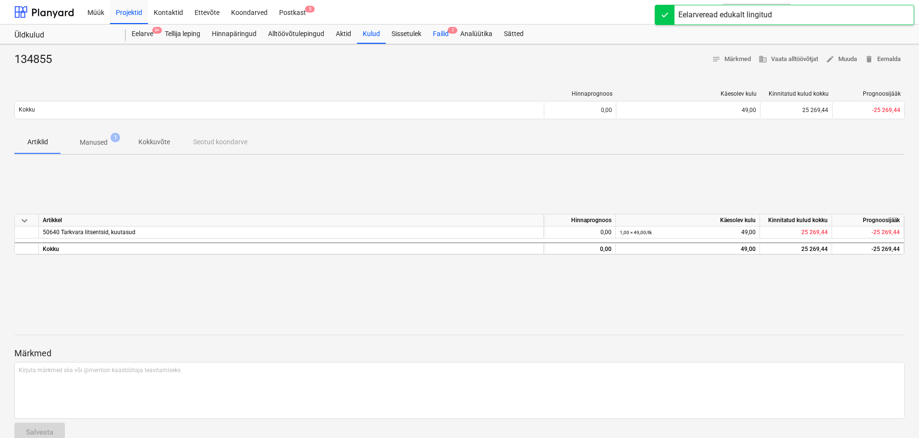
click at [441, 34] on div "Failid 7" at bounding box center [440, 33] width 27 height 19
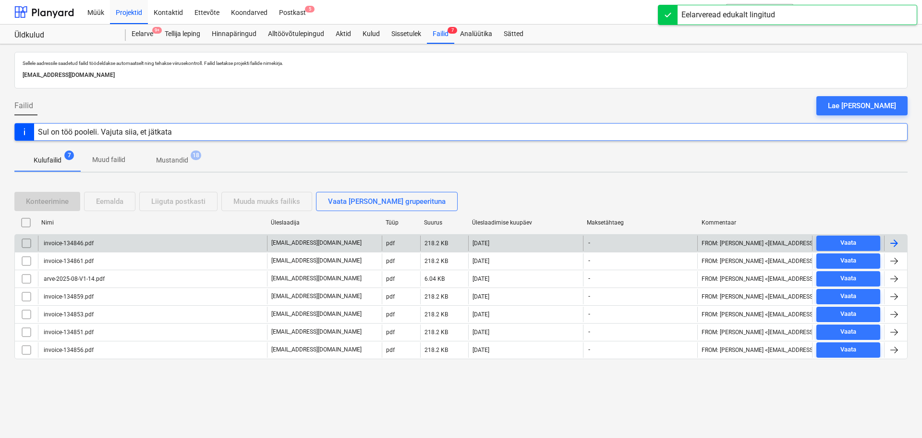
click at [68, 240] on div "invoice-134846.pdf" at bounding box center [67, 243] width 51 height 7
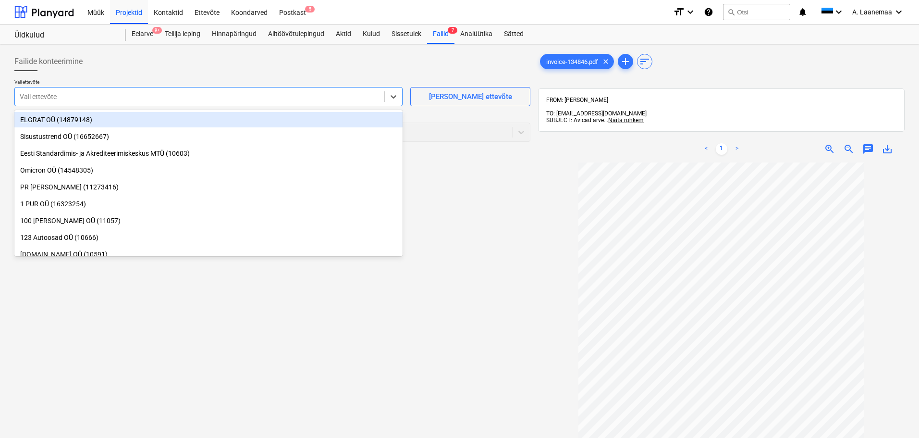
click at [57, 97] on div at bounding box center [200, 97] width 360 height 10
type input "avi"
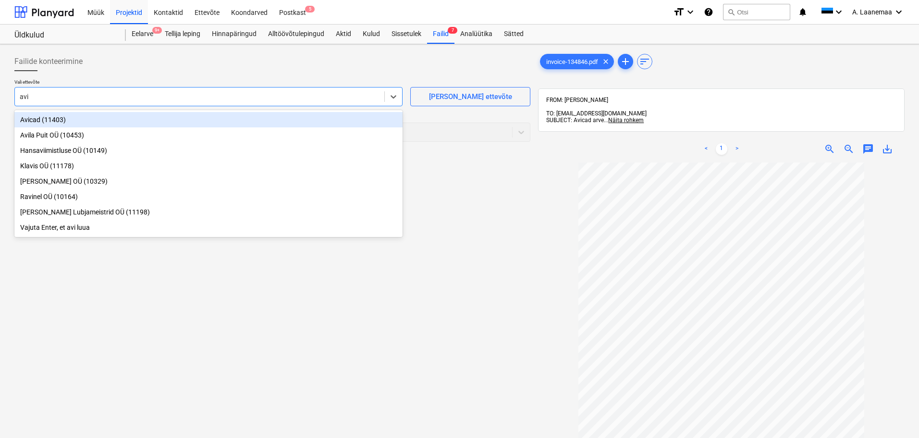
click at [58, 119] on div "Avicad (11403)" at bounding box center [208, 119] width 388 height 15
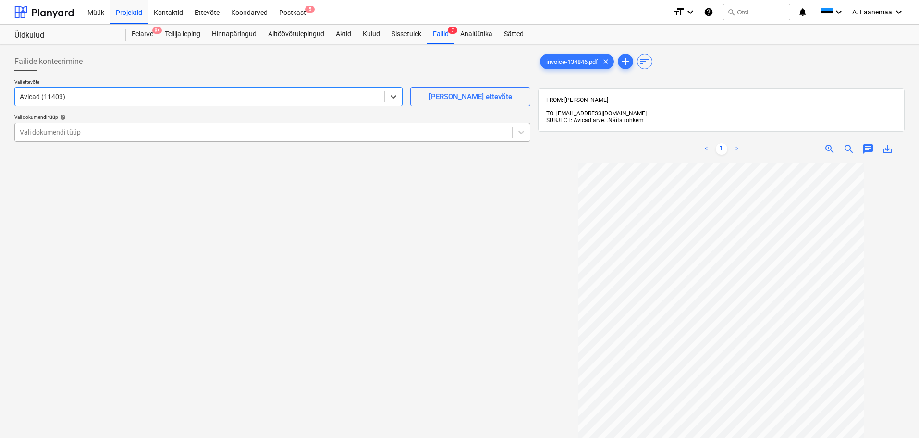
click at [67, 131] on div at bounding box center [264, 132] width 488 height 10
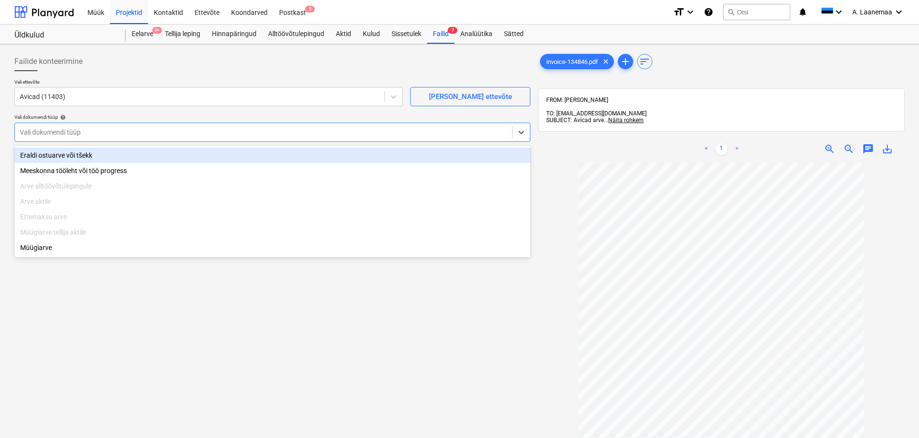
click at [73, 152] on div "Eraldi ostuarve või tšekk" at bounding box center [272, 154] width 516 height 15
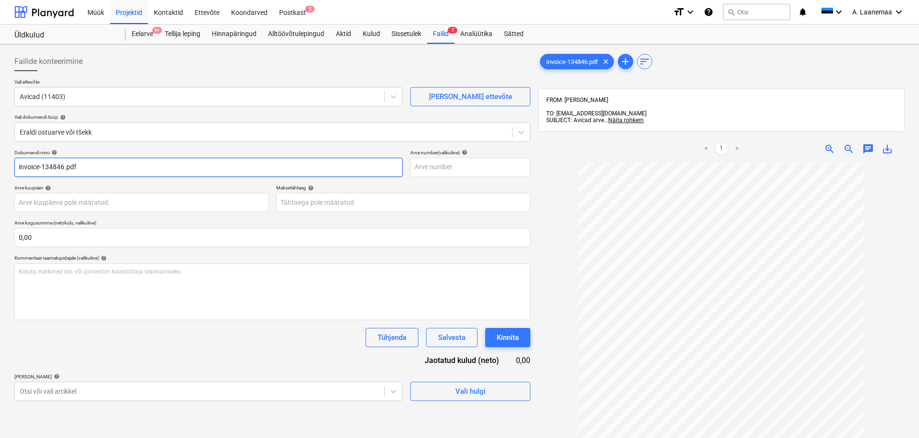
drag, startPoint x: 107, startPoint y: 173, endPoint x: 0, endPoint y: 147, distance: 109.7
click at [0, 147] on div "Failide konteerimine Vali ettevõte Avicad (11403) [PERSON_NAME] uus ettevõte Va…" at bounding box center [459, 312] width 919 height 537
type input "134846"
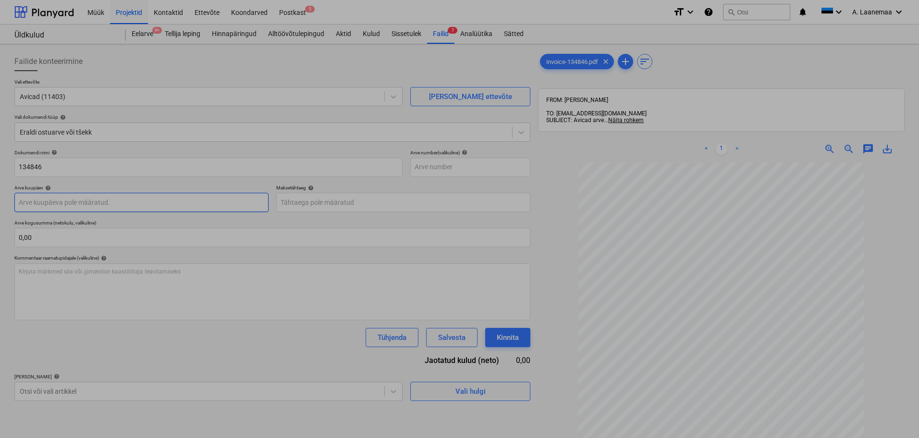
click at [64, 203] on body "Müük Projektid Kontaktid Ettevõte Koondarved Postkast 5 format_size keyboard_ar…" at bounding box center [459, 219] width 919 height 438
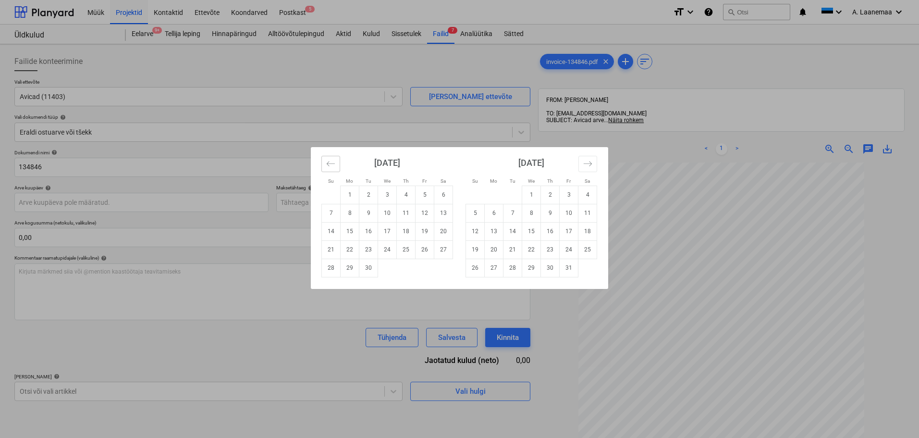
click at [332, 163] on icon "Move backward to switch to the previous month." at bounding box center [330, 163] width 9 height 9
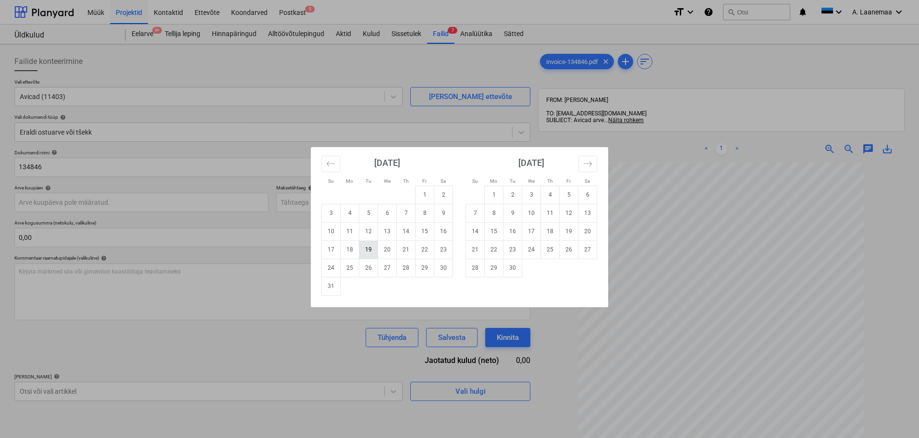
click at [370, 246] on td "19" at bounding box center [368, 249] width 19 height 18
type input "[DATE]"
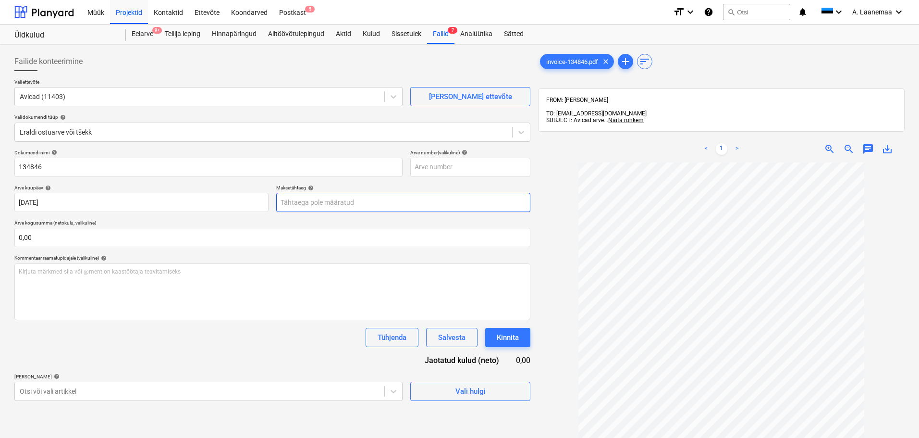
click at [351, 200] on body "Müük Projektid Kontaktid Ettevõte Koondarved Postkast 5 format_size keyboard_ar…" at bounding box center [459, 219] width 919 height 438
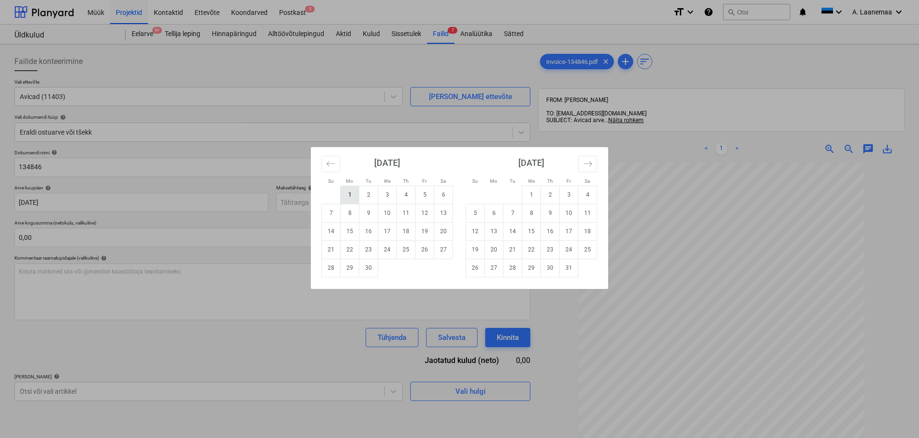
click at [352, 192] on td "1" at bounding box center [350, 194] width 19 height 18
type input "[DATE]"
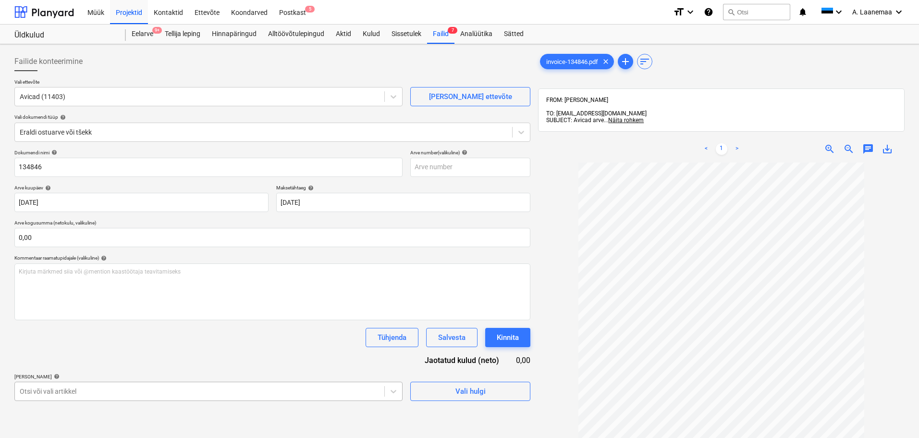
click at [240, 391] on body "Müük Projektid Kontaktid Ettevõte Koondarved Postkast 5 format_size keyboard_ar…" at bounding box center [459, 219] width 919 height 438
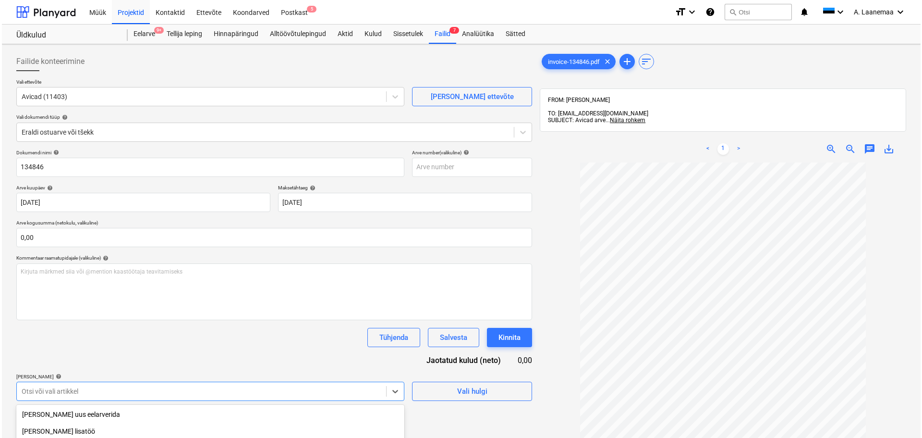
scroll to position [117, 0]
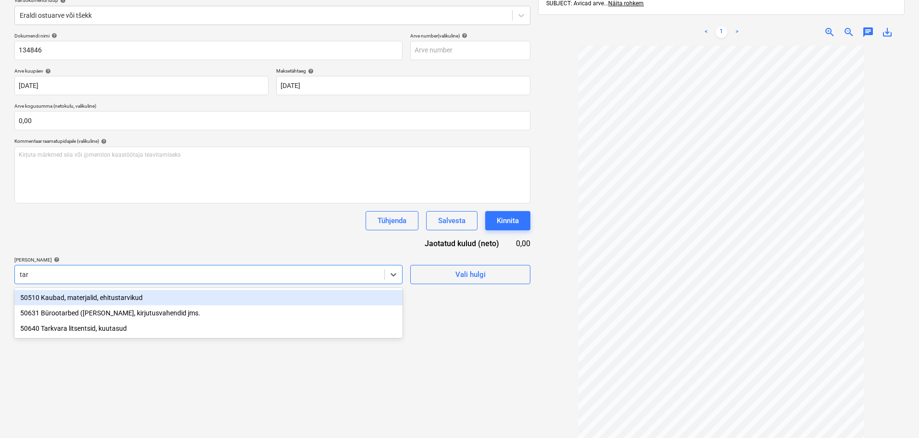
type input "tark"
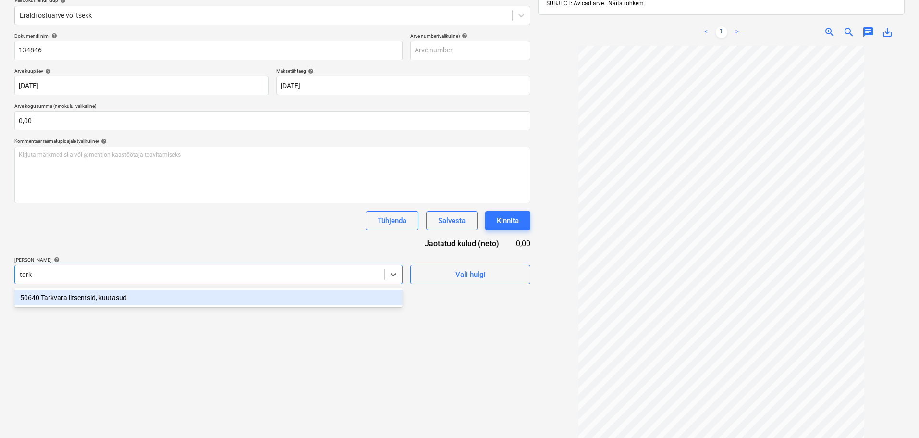
click at [87, 302] on div "50640 Tarkvara litsentsid, kuutasud" at bounding box center [208, 297] width 388 height 15
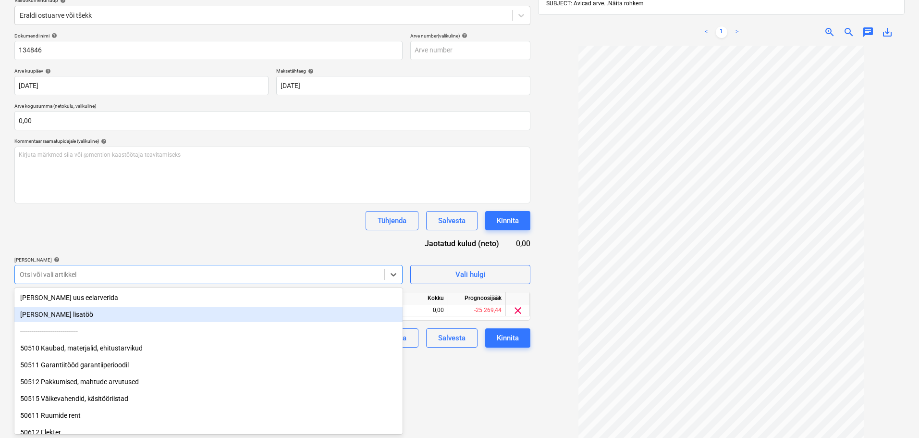
drag, startPoint x: 501, startPoint y: 377, endPoint x: 496, endPoint y: 376, distance: 5.4
click at [500, 377] on div "Failide konteerimine Vali ettevõte Avicad (11403) [PERSON_NAME] uus ettevõte Va…" at bounding box center [273, 195] width 524 height 529
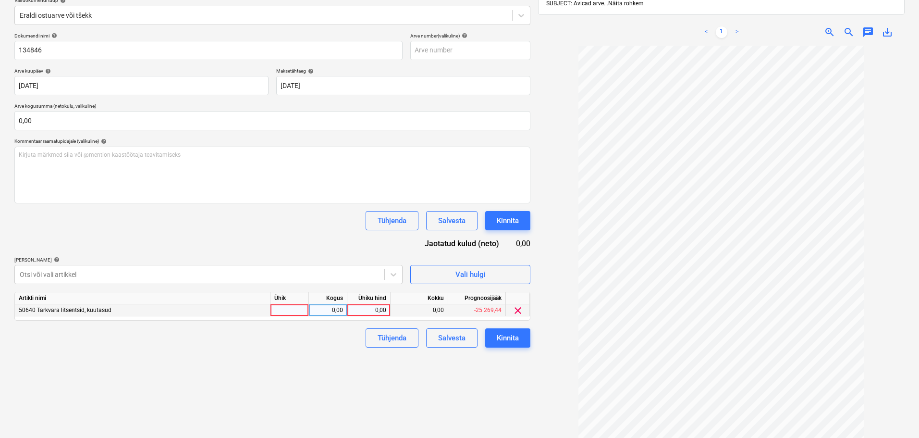
click at [362, 310] on div "0,00" at bounding box center [368, 310] width 35 height 12
type input "49"
click at [506, 333] on div "Kinnita" at bounding box center [508, 337] width 22 height 12
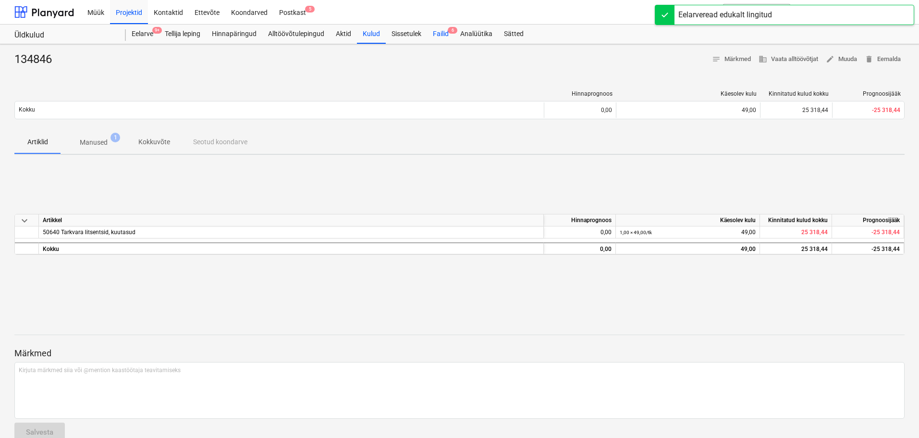
click at [442, 31] on div "Failid 6" at bounding box center [440, 33] width 27 height 19
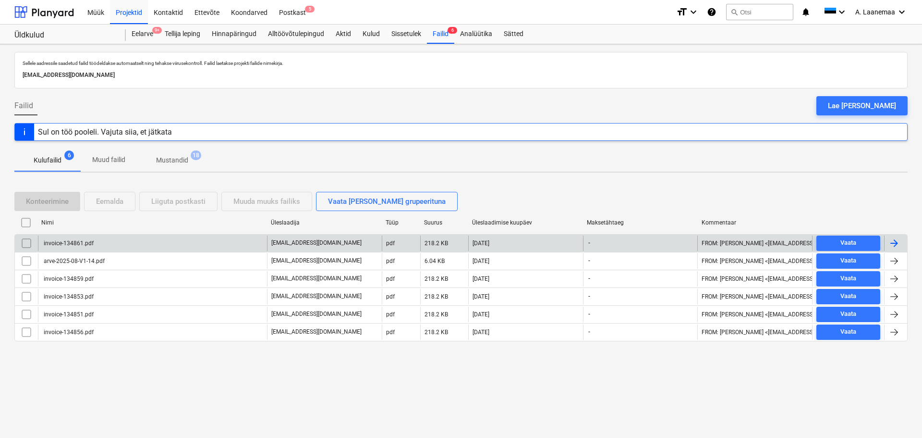
click at [65, 243] on div "invoice-134861.pdf" at bounding box center [67, 243] width 51 height 7
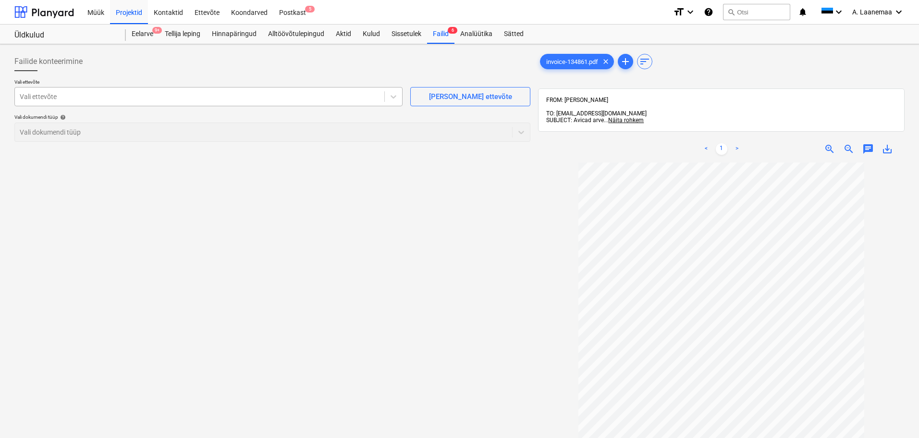
click at [91, 96] on div at bounding box center [200, 97] width 360 height 10
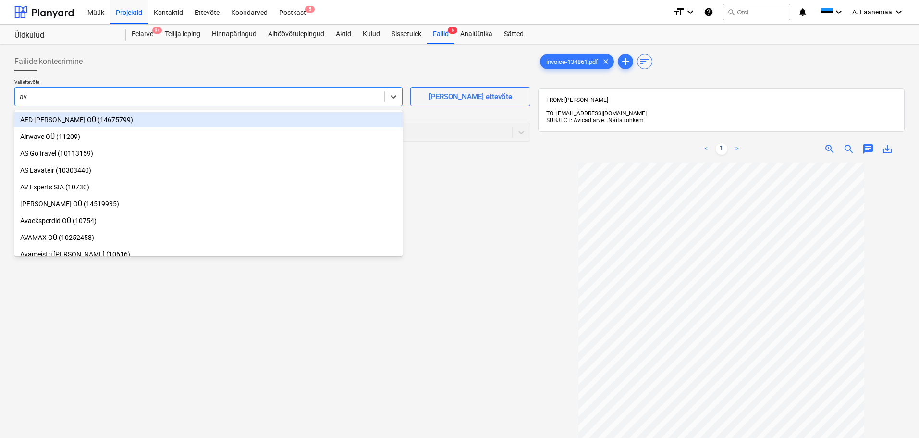
type input "avi"
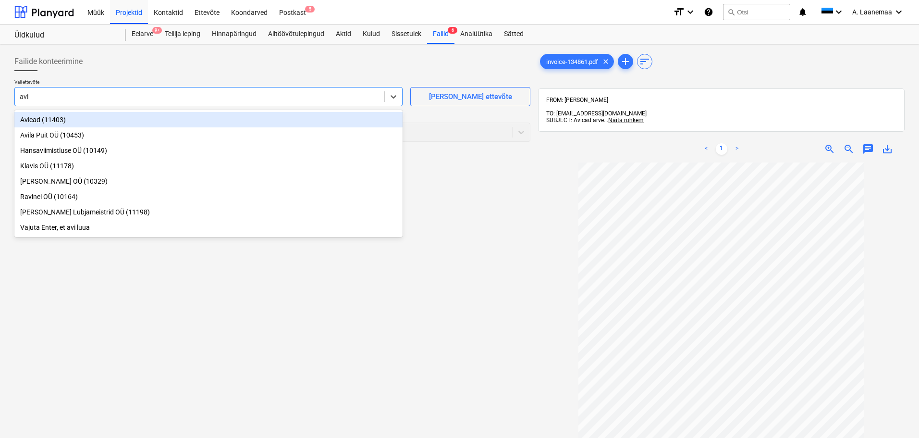
click at [61, 119] on div "Avicad (11403)" at bounding box center [208, 119] width 388 height 15
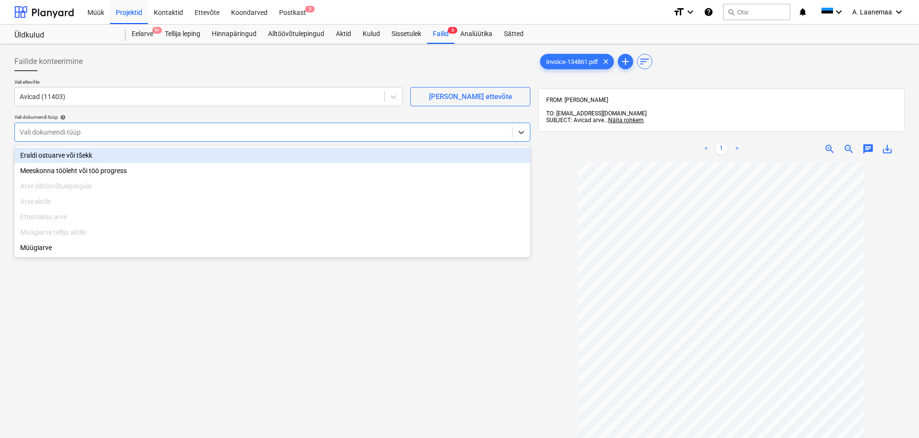
click at [62, 134] on div at bounding box center [264, 132] width 488 height 10
click at [69, 152] on div "Eraldi ostuarve või tšekk" at bounding box center [272, 154] width 516 height 15
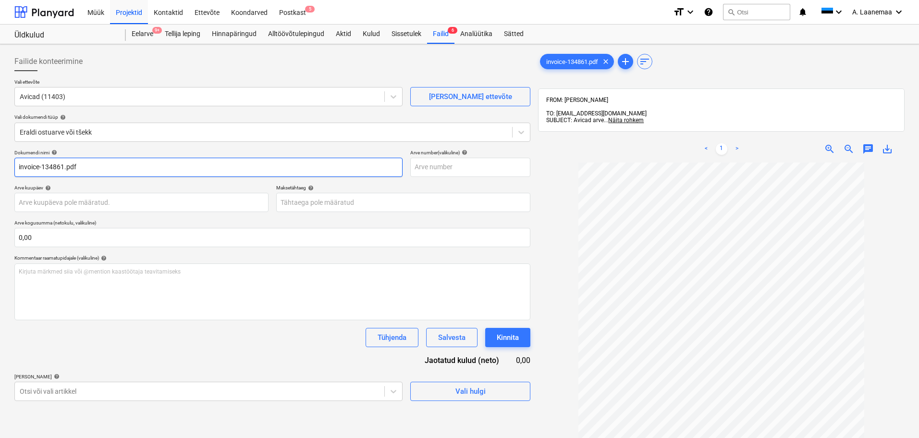
drag, startPoint x: 112, startPoint y: 168, endPoint x: 0, endPoint y: 174, distance: 112.6
click at [0, 173] on div "Failide konteerimine Vali ettevõte Avicad (11403) [PERSON_NAME] uus ettevõte Va…" at bounding box center [459, 312] width 919 height 537
type input "134861"
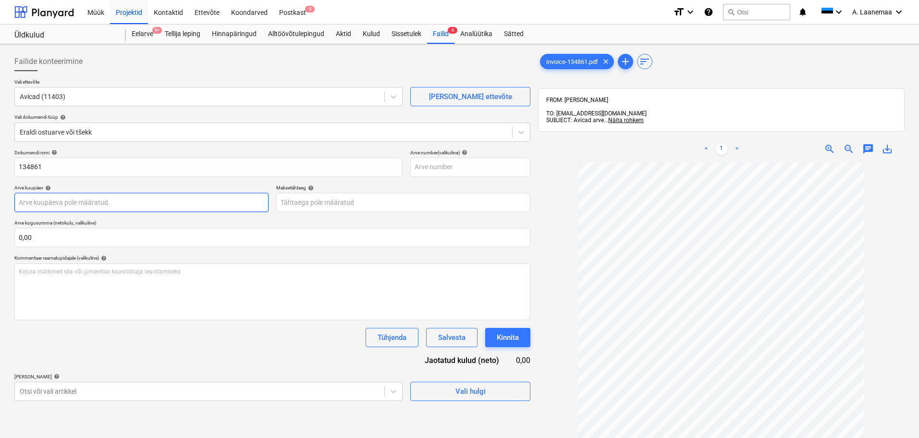
click at [49, 198] on body "Müük Projektid Kontaktid Ettevõte Koondarved Postkast 5 format_size keyboard_ar…" at bounding box center [459, 219] width 919 height 438
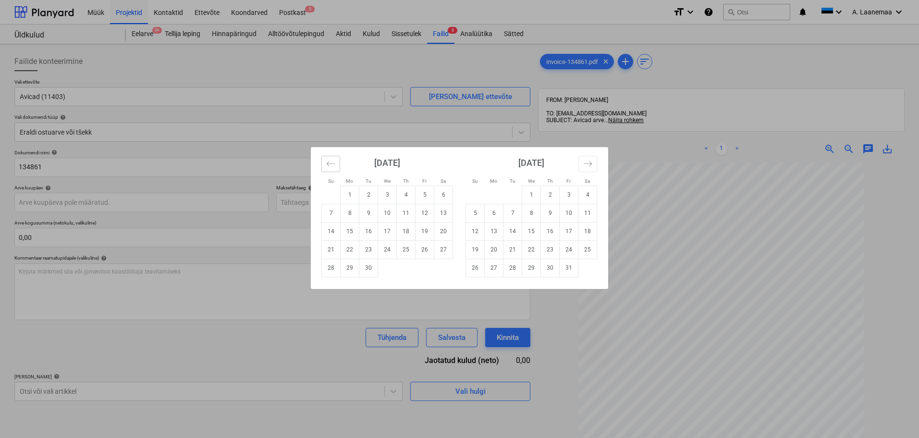
click at [333, 163] on icon "Move backward to switch to the previous month." at bounding box center [330, 163] width 9 height 9
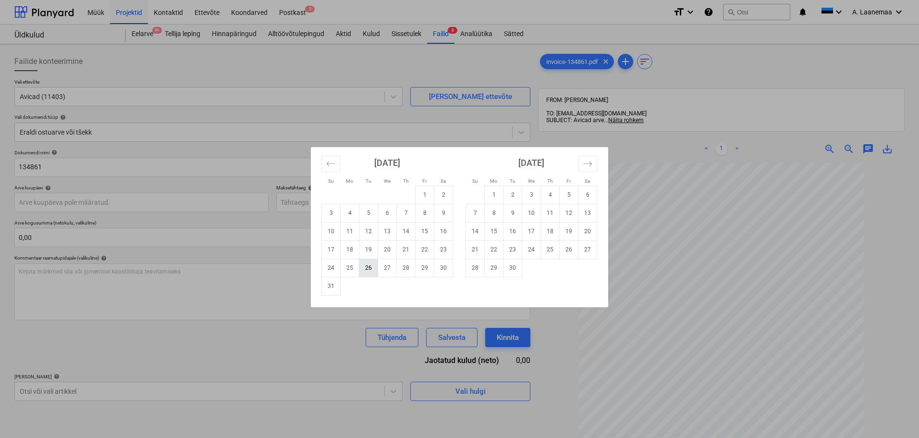
click at [368, 269] on td "26" at bounding box center [368, 267] width 19 height 18
type input "[DATE]"
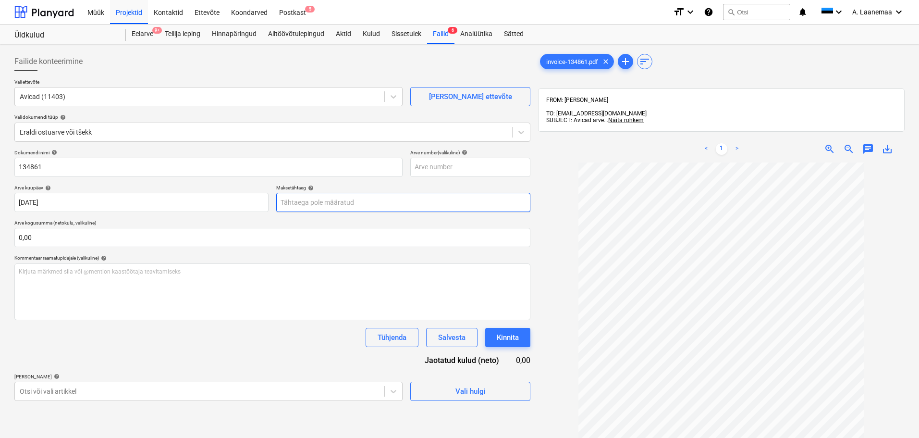
click at [321, 202] on body "Müük Projektid Kontaktid Ettevõte Koondarved Postkast 5 format_size keyboard_ar…" at bounding box center [459, 219] width 919 height 438
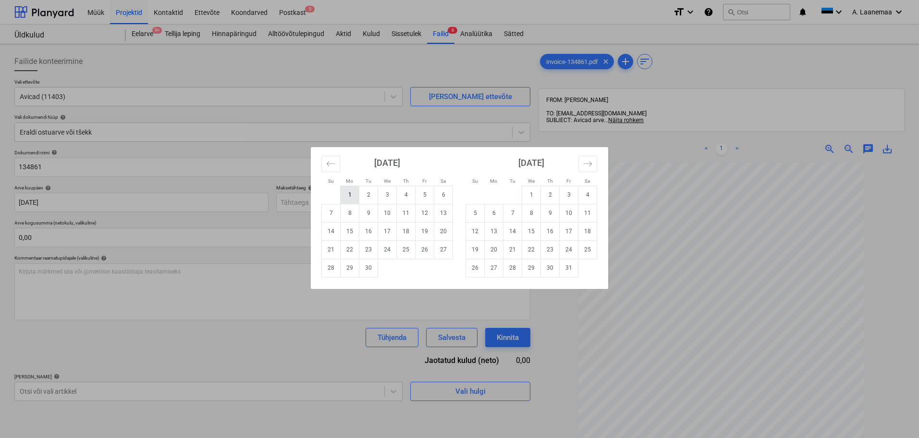
click at [355, 197] on td "1" at bounding box center [350, 194] width 19 height 18
type input "[DATE]"
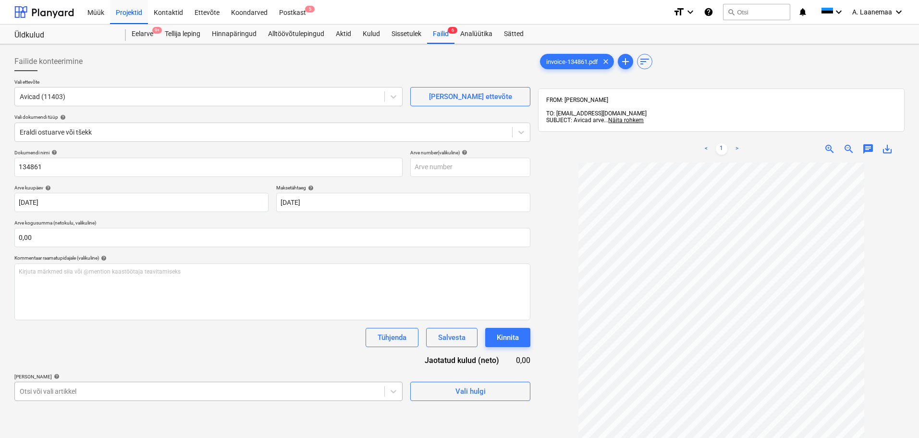
click at [204, 393] on body "Müük Projektid Kontaktid Ettevõte Koondarved Postkast 5 format_size keyboard_ar…" at bounding box center [459, 219] width 919 height 438
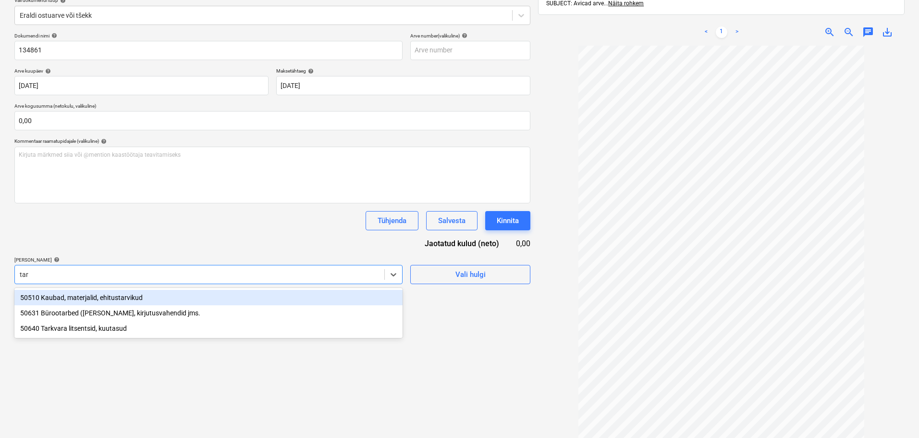
type input "tark"
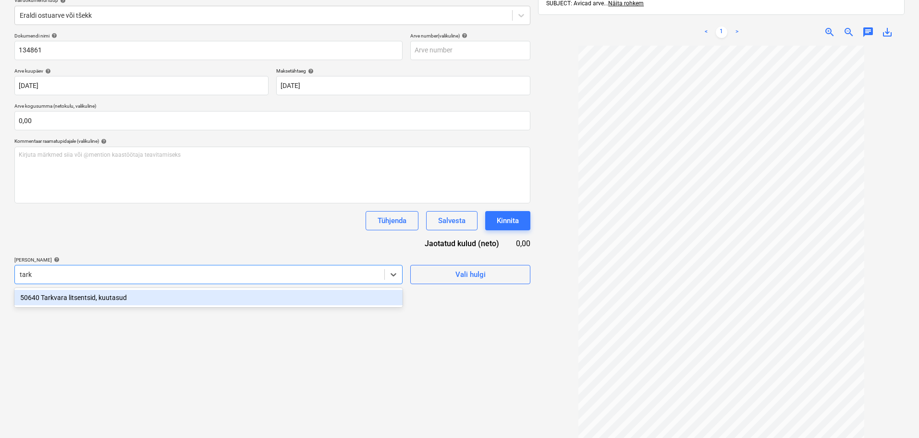
click at [71, 303] on div "50640 Tarkvara litsentsid, kuutasud" at bounding box center [208, 297] width 388 height 15
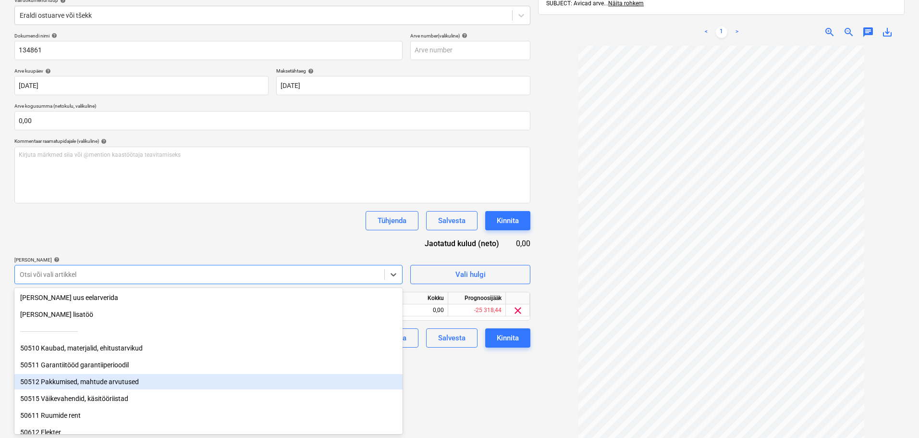
click at [451, 390] on div "Failide konteerimine Vali ettevõte Avicad (11403) [PERSON_NAME] uus ettevõte Va…" at bounding box center [273, 195] width 524 height 529
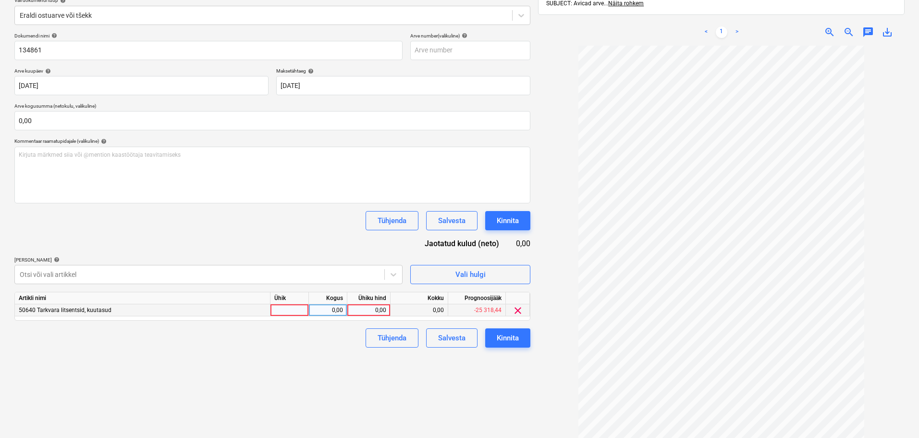
click at [370, 308] on div "0,00" at bounding box center [368, 310] width 35 height 12
type input "49"
click at [512, 341] on div "Kinnita" at bounding box center [508, 337] width 22 height 12
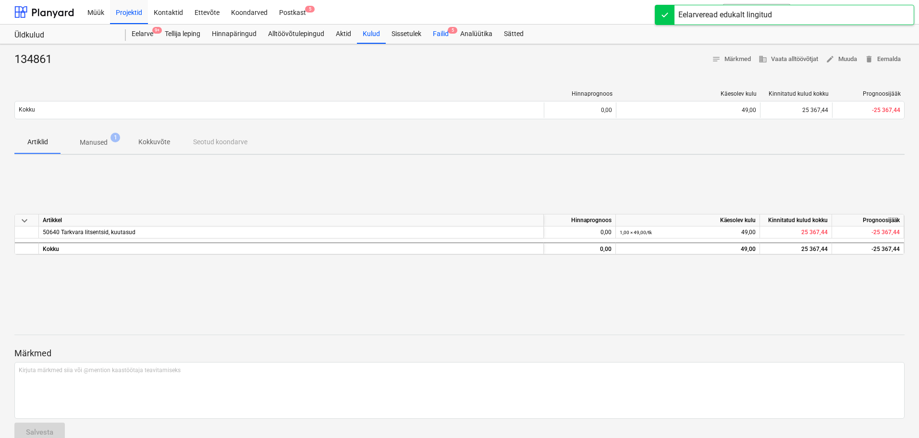
click at [437, 33] on div "Failid 5" at bounding box center [440, 33] width 27 height 19
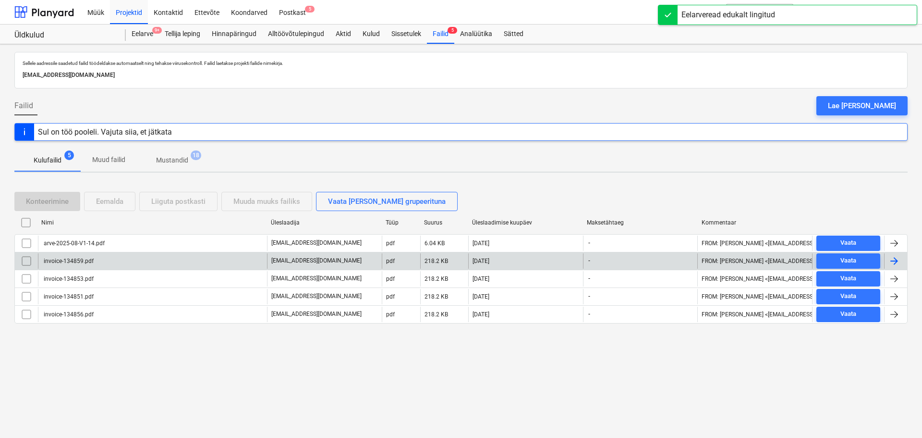
click at [65, 258] on div "invoice-134859.pdf" at bounding box center [67, 260] width 51 height 7
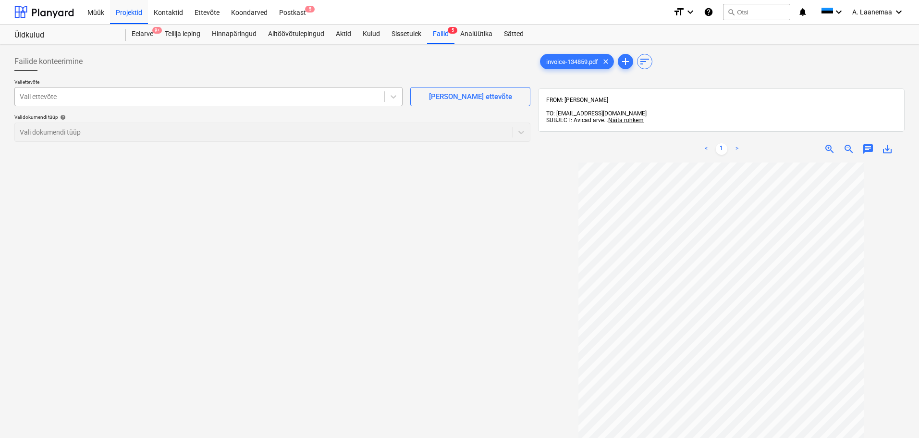
click at [45, 98] on div at bounding box center [200, 97] width 360 height 10
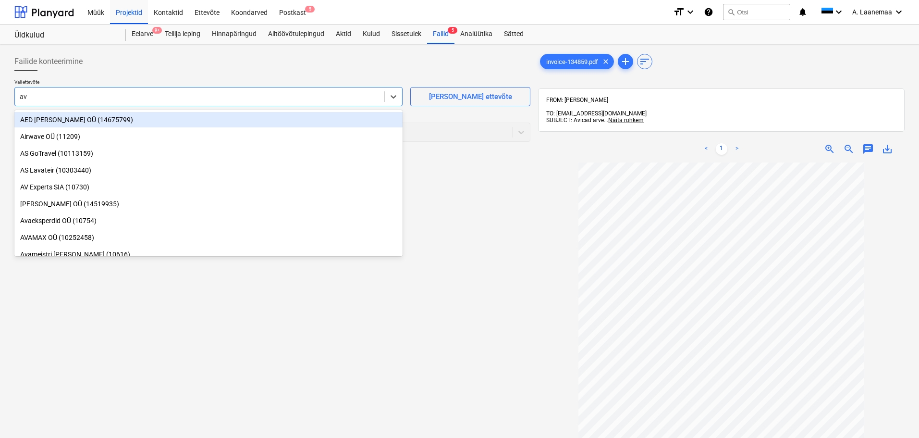
type input "avi"
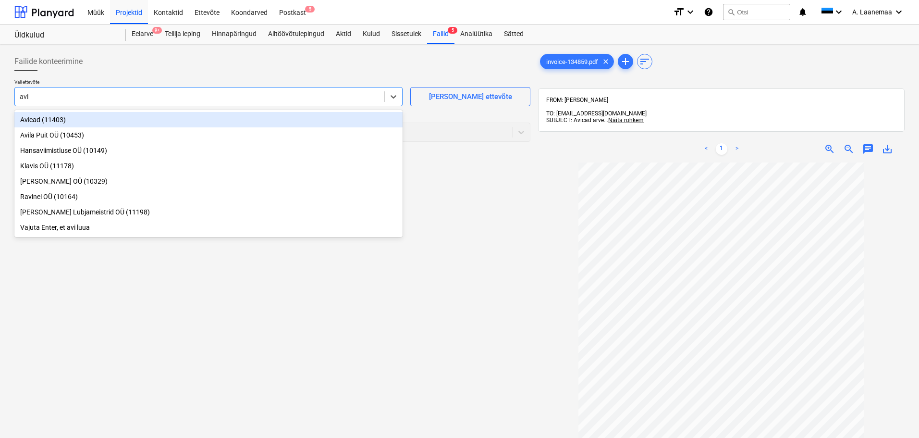
click at [47, 115] on div "Avicad (11403)" at bounding box center [208, 119] width 388 height 15
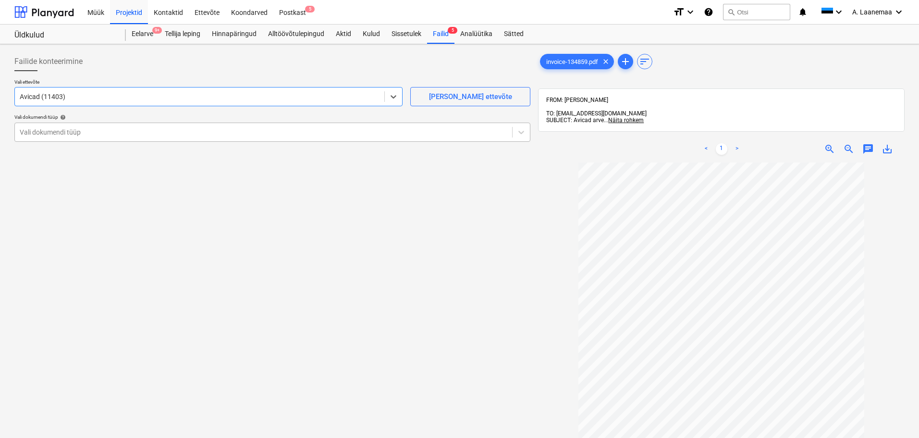
click at [52, 131] on div at bounding box center [264, 132] width 488 height 10
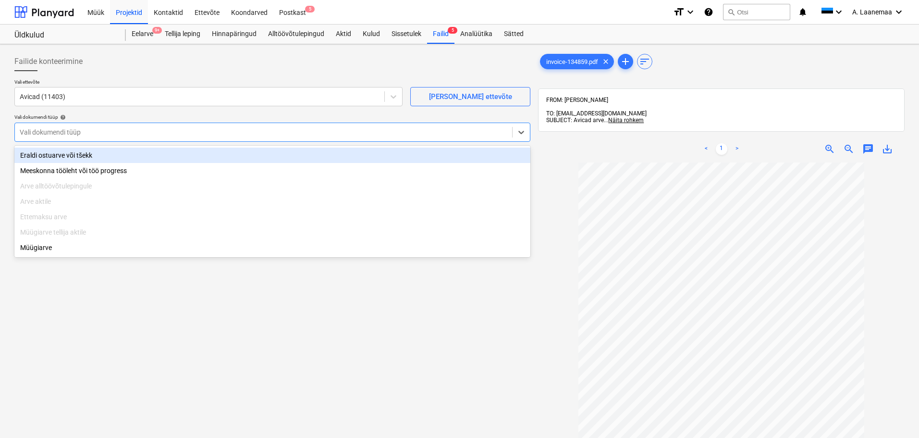
click at [53, 153] on div "Eraldi ostuarve või tšekk" at bounding box center [272, 154] width 516 height 15
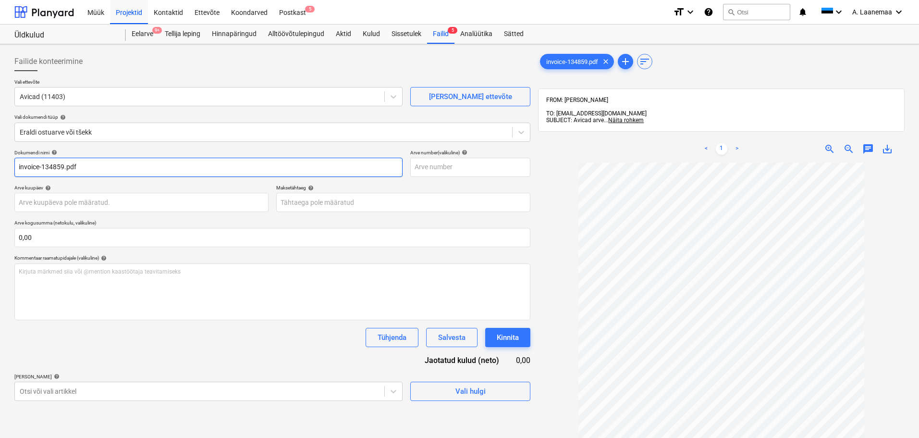
drag, startPoint x: 0, startPoint y: 161, endPoint x: 0, endPoint y: 147, distance: 13.9
click at [0, 147] on div "Failide konteerimine Vali ettevõte Avicad (11403) [PERSON_NAME] uus ettevõte Va…" at bounding box center [459, 312] width 919 height 537
type input "134859"
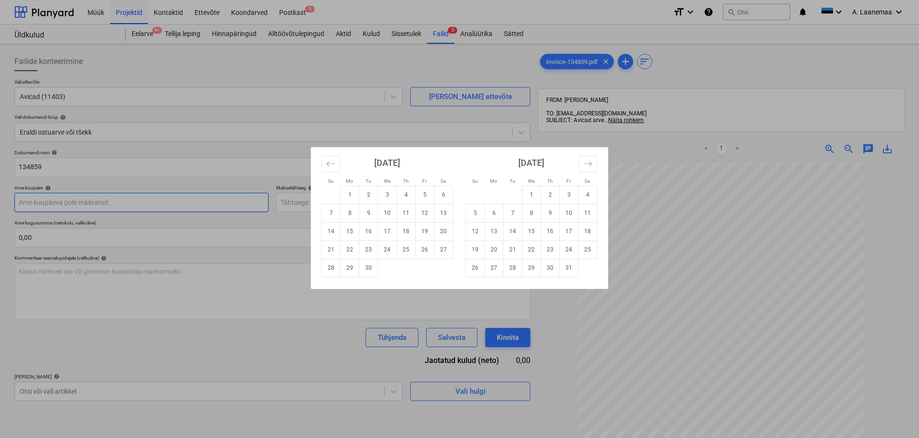
click at [106, 203] on body "Müük Projektid Kontaktid Ettevõte Koondarved Postkast 5 format_size keyboard_ar…" at bounding box center [459, 219] width 919 height 438
click at [332, 165] on icon "Move backward to switch to the previous month." at bounding box center [330, 163] width 9 height 9
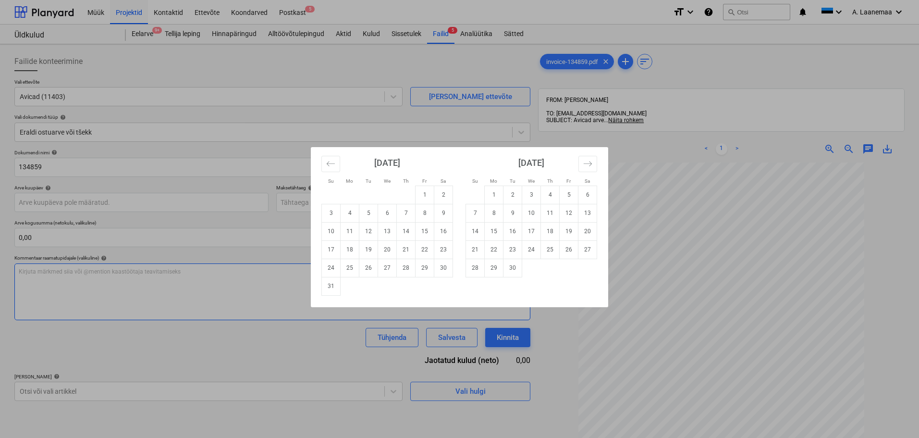
click at [369, 270] on td "26" at bounding box center [368, 267] width 19 height 18
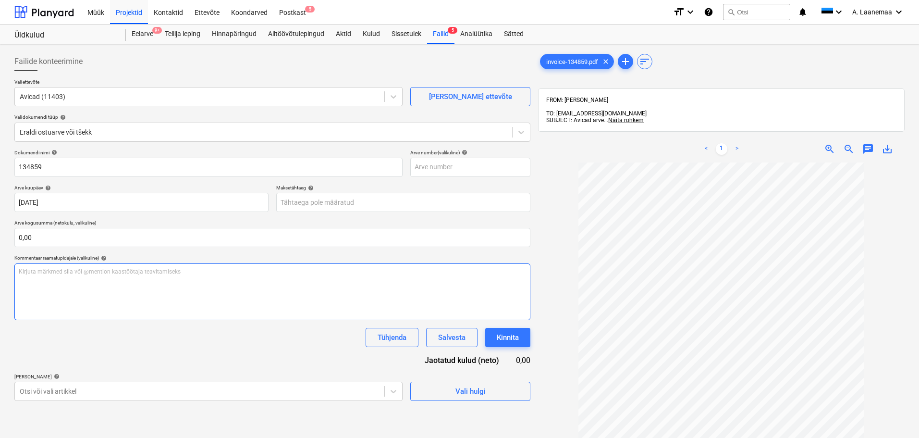
type input "[DATE]"
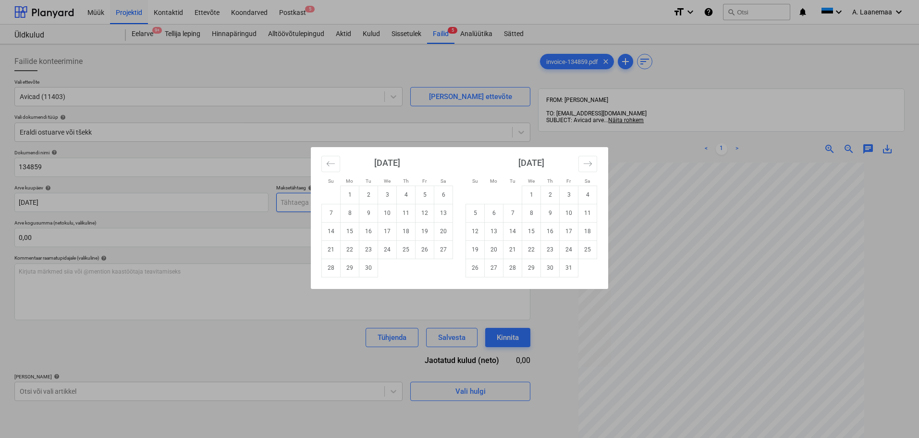
click at [334, 207] on body "Müük Projektid Kontaktid Ettevõte Koondarved Postkast 5 format_size keyboard_ar…" at bounding box center [459, 219] width 919 height 438
click at [352, 202] on td "1" at bounding box center [350, 194] width 19 height 18
type input "[DATE]"
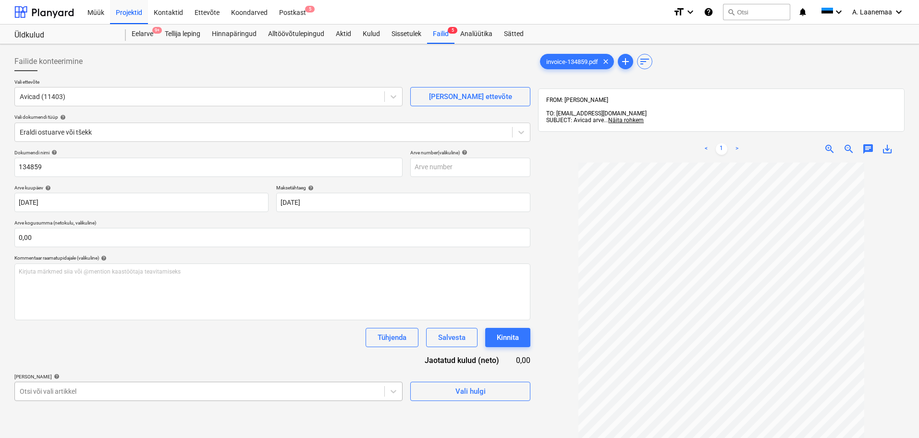
click at [256, 388] on body "Müük Projektid Kontaktid Ettevõte Koondarved Postkast 5 format_size keyboard_ar…" at bounding box center [459, 219] width 919 height 438
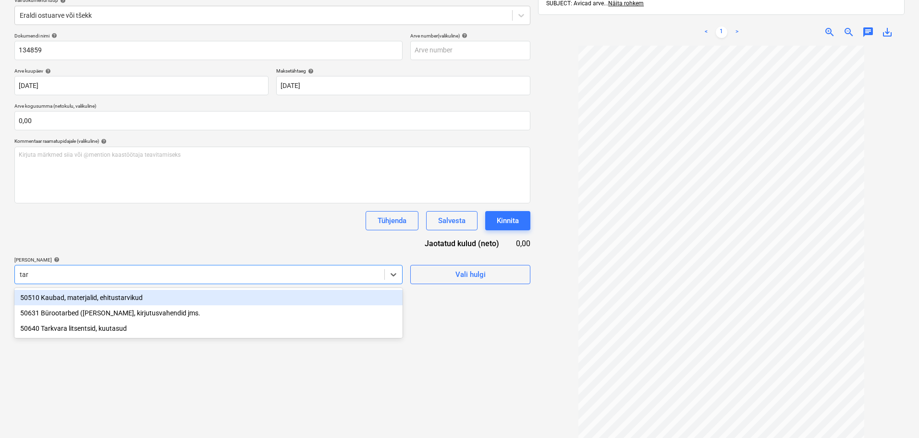
type input "tark"
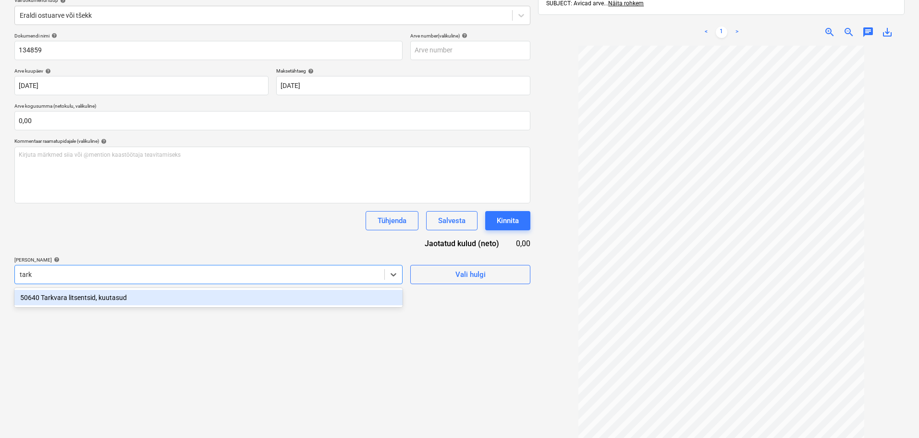
click at [72, 302] on div "50640 Tarkvara litsentsid, kuutasud" at bounding box center [208, 297] width 388 height 15
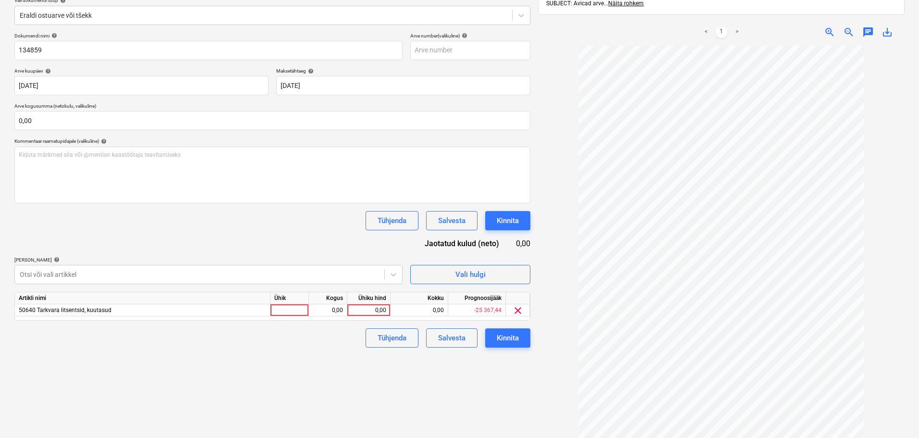
click at [478, 376] on div "Failide konteerimine Vali ettevõte Avicad (11403) [PERSON_NAME] uus ettevõte Va…" at bounding box center [273, 195] width 524 height 529
click at [368, 311] on div "0,00" at bounding box center [368, 310] width 35 height 12
type input "49"
click at [504, 339] on div "Kinnita" at bounding box center [508, 337] width 22 height 12
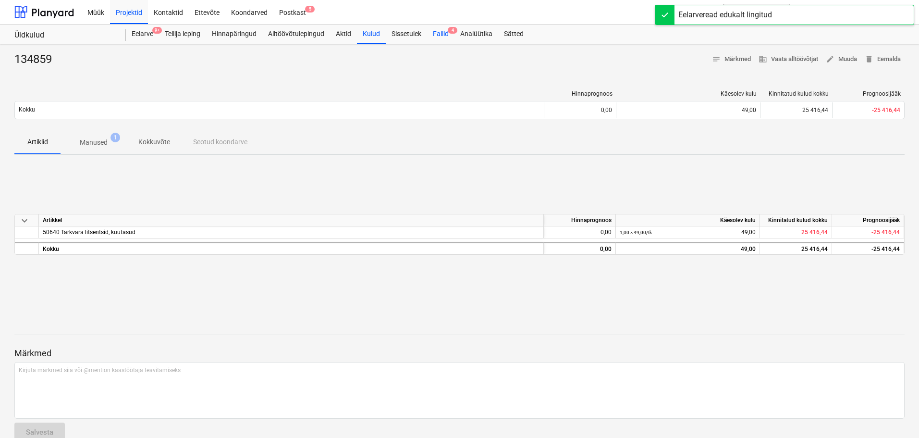
click at [440, 33] on div "Failid 4" at bounding box center [440, 33] width 27 height 19
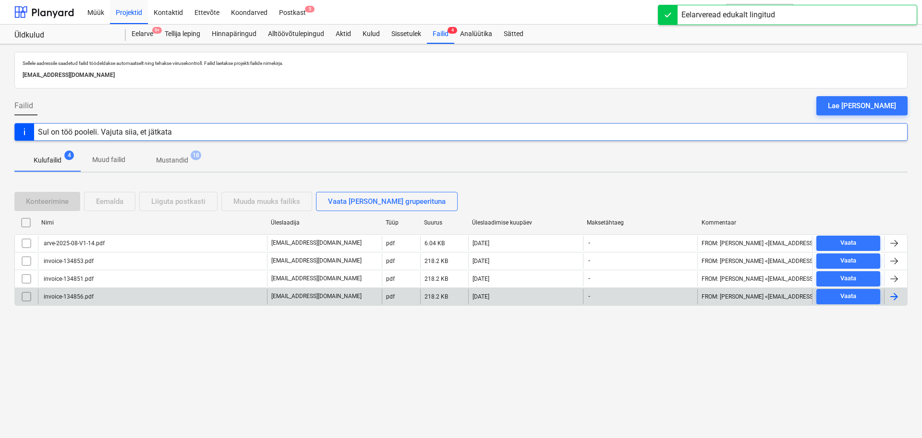
click at [76, 296] on div "invoice-134856.pdf" at bounding box center [67, 296] width 51 height 7
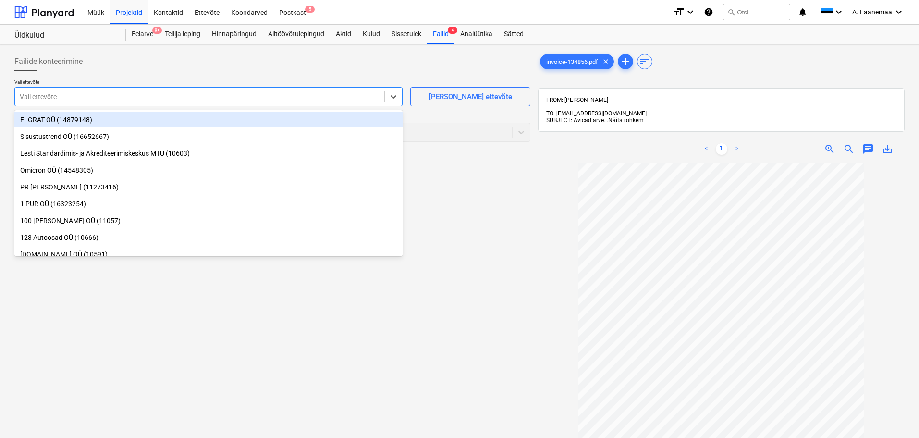
click at [56, 96] on div at bounding box center [200, 97] width 360 height 10
type input "avi"
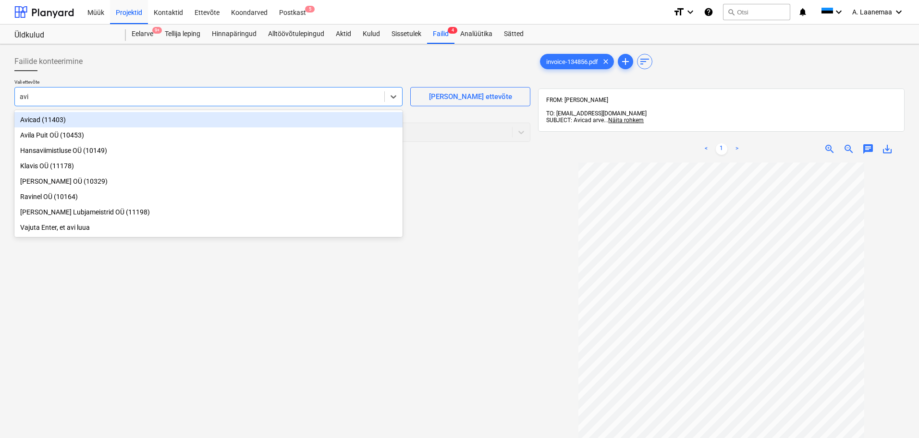
click at [40, 118] on div "Avicad (11403)" at bounding box center [208, 119] width 388 height 15
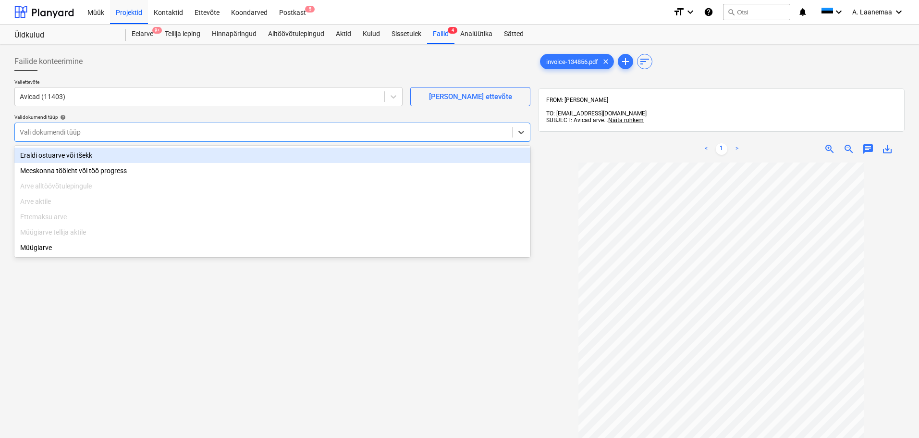
click at [43, 129] on div at bounding box center [264, 132] width 488 height 10
click at [49, 152] on div "Eraldi ostuarve või tšekk" at bounding box center [272, 154] width 516 height 15
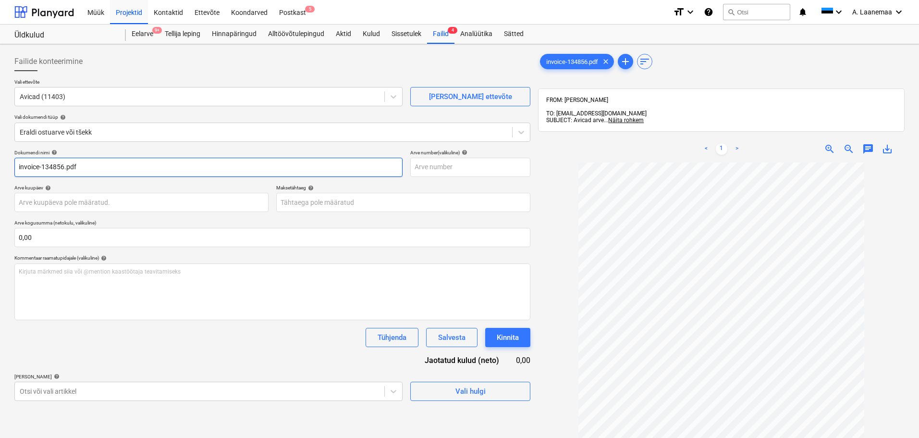
drag, startPoint x: 112, startPoint y: 168, endPoint x: 0, endPoint y: 139, distance: 115.6
click at [0, 139] on div "Failide konteerimine Vali ettevõte Avicad (11403) [PERSON_NAME] uus ettevõte Va…" at bounding box center [459, 312] width 919 height 537
type input "134856"
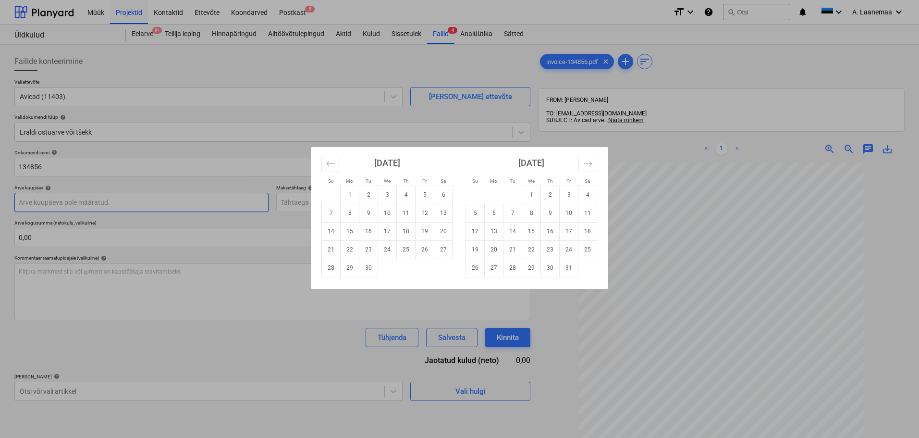
click at [71, 199] on body "Müük Projektid Kontaktid Ettevõte Koondarved Postkast 5 format_size keyboard_ar…" at bounding box center [459, 219] width 919 height 438
click at [335, 164] on button "Move backward to switch to the previous month." at bounding box center [330, 164] width 19 height 16
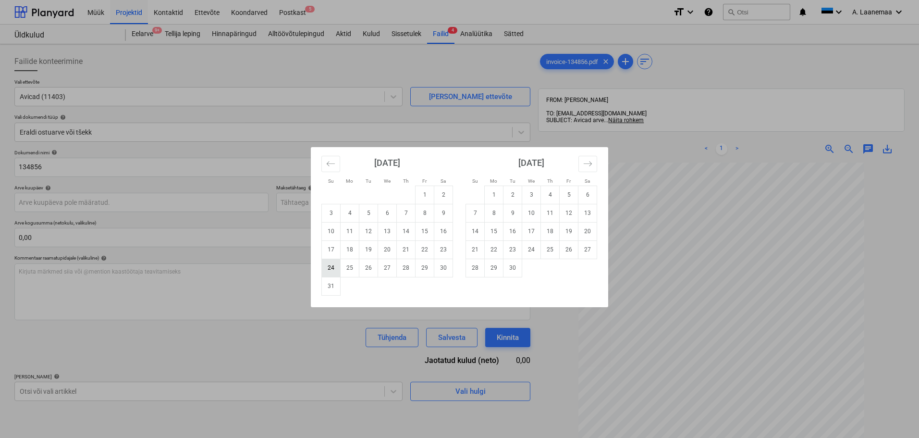
click at [333, 268] on td "24" at bounding box center [331, 267] width 19 height 18
type input "[DATE]"
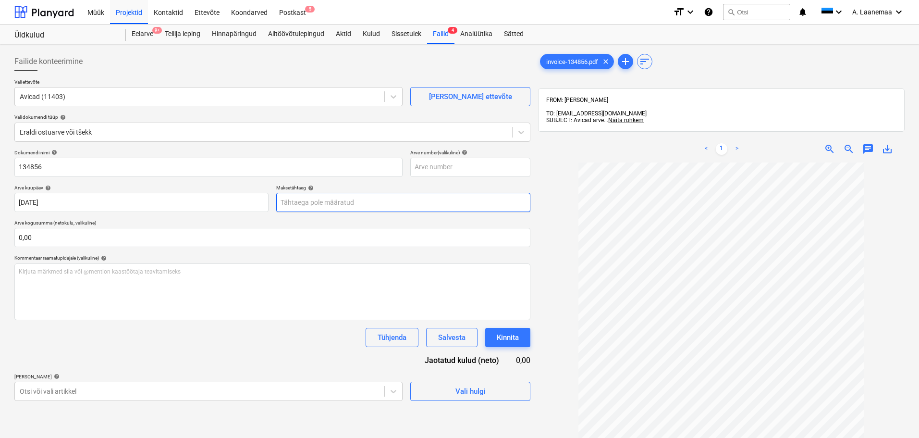
click at [319, 198] on body "Müük Projektid Kontaktid Ettevõte Koondarved Postkast 5 format_size keyboard_ar…" at bounding box center [459, 219] width 919 height 438
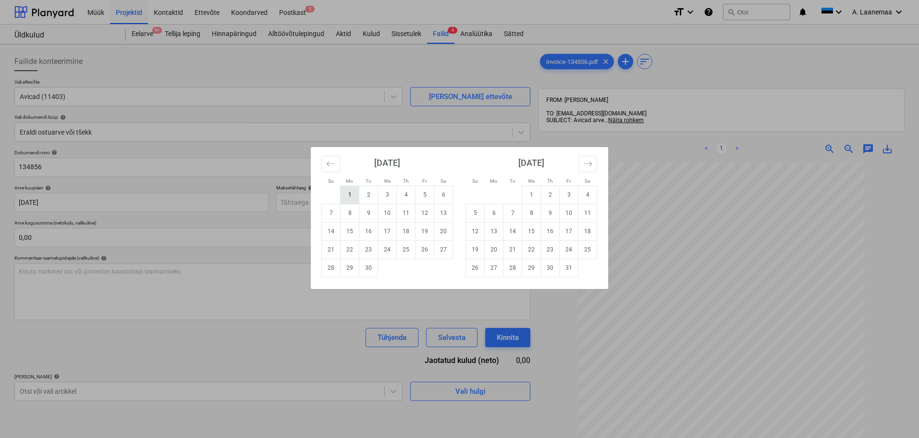
click at [354, 197] on td "1" at bounding box center [350, 194] width 19 height 18
type input "[DATE]"
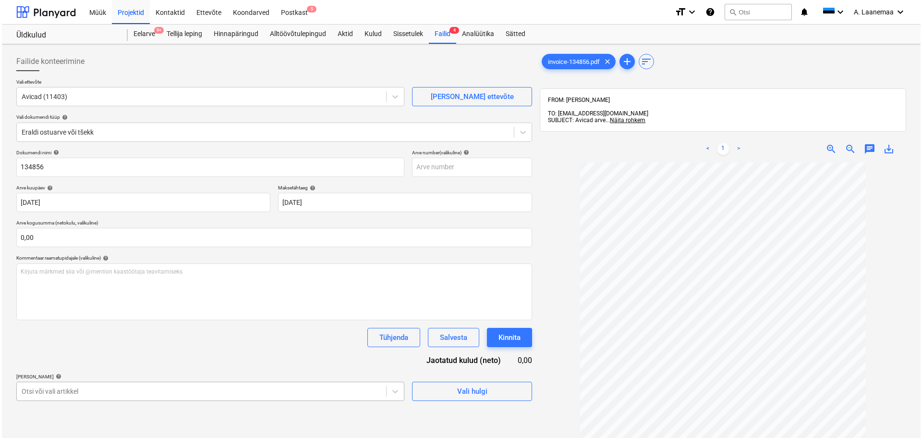
scroll to position [117, 0]
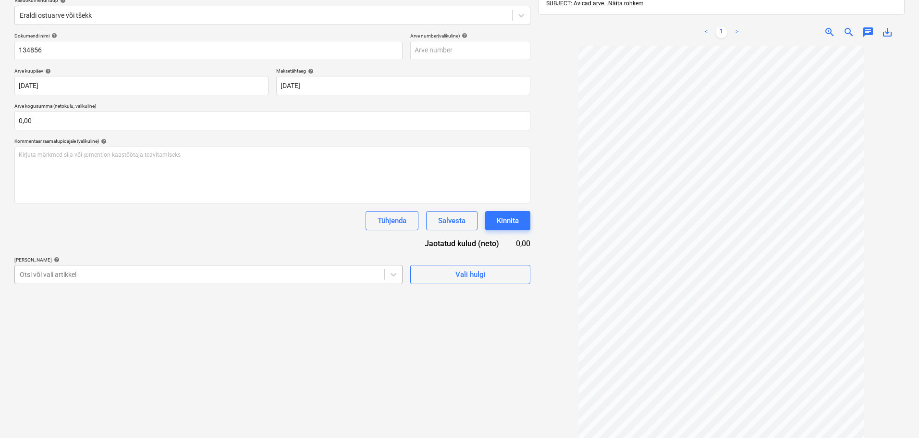
click at [63, 321] on body "Müük Projektid Kontaktid Ettevõte Koondarved Postkast 5 format_size keyboard_ar…" at bounding box center [459, 102] width 919 height 438
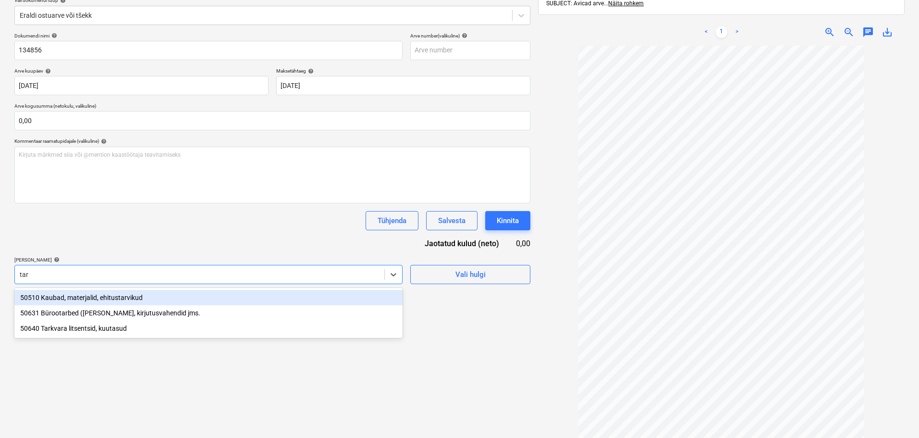
type input "tark"
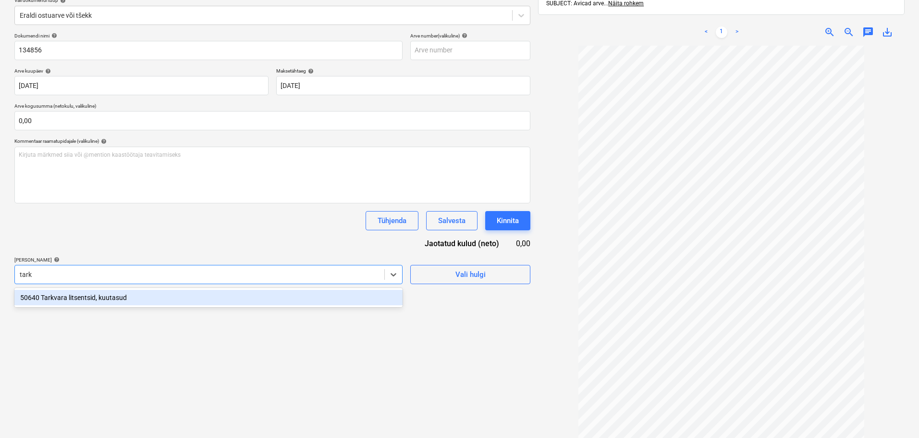
click at [74, 298] on div "50640 Tarkvara litsentsid, kuutasud" at bounding box center [208, 297] width 388 height 15
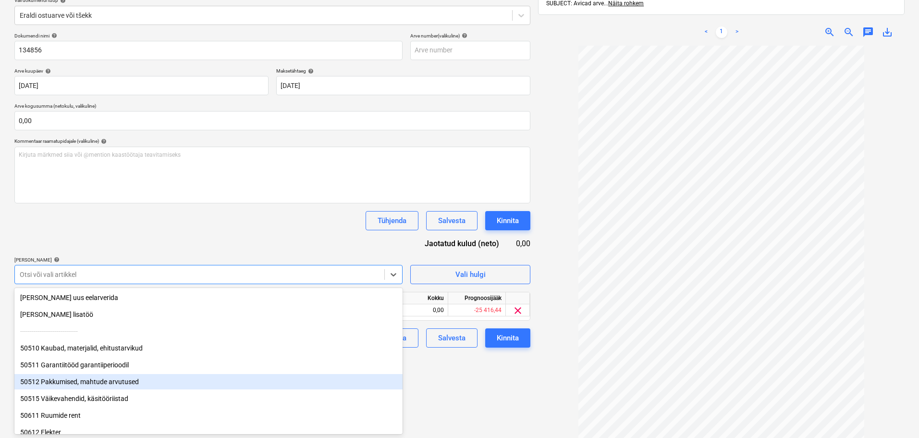
click at [445, 378] on div "Failide konteerimine Vali ettevõte Avicad (11403) [PERSON_NAME] uus ettevõte Va…" at bounding box center [273, 195] width 524 height 529
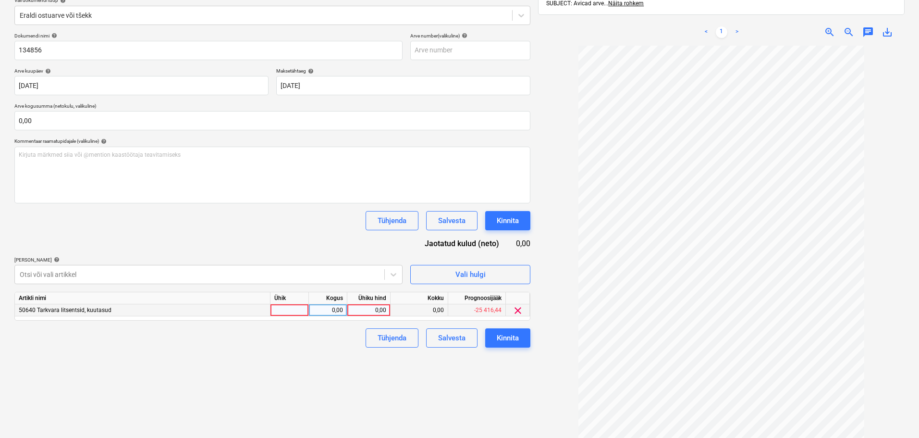
click at [376, 310] on div "0,00" at bounding box center [368, 310] width 35 height 12
type input "49"
click at [511, 336] on div "Kinnita" at bounding box center [508, 337] width 22 height 12
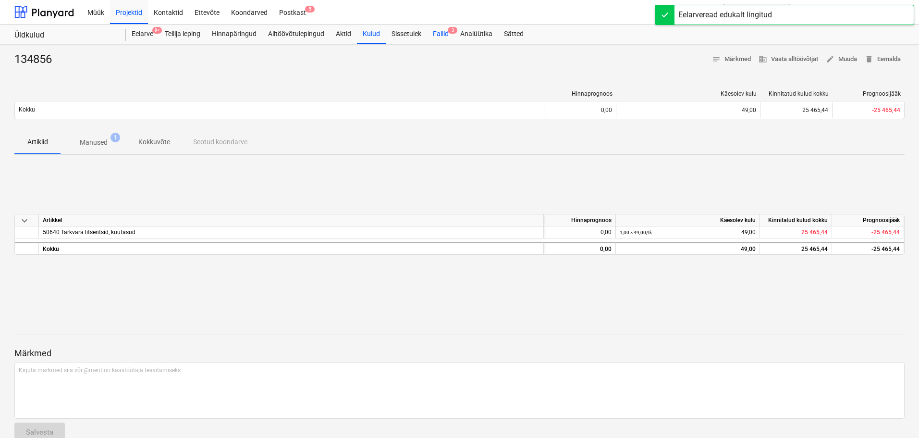
click at [444, 34] on div "Failid 3" at bounding box center [440, 33] width 27 height 19
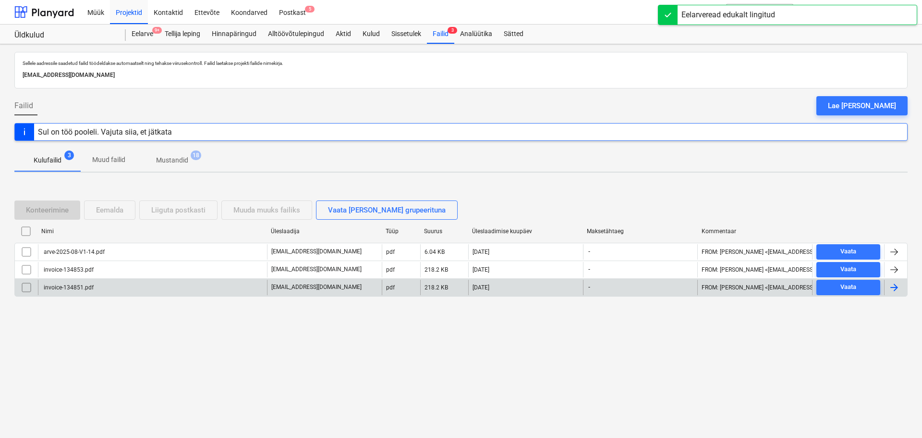
click at [85, 289] on div "invoice-134851.pdf" at bounding box center [67, 287] width 51 height 7
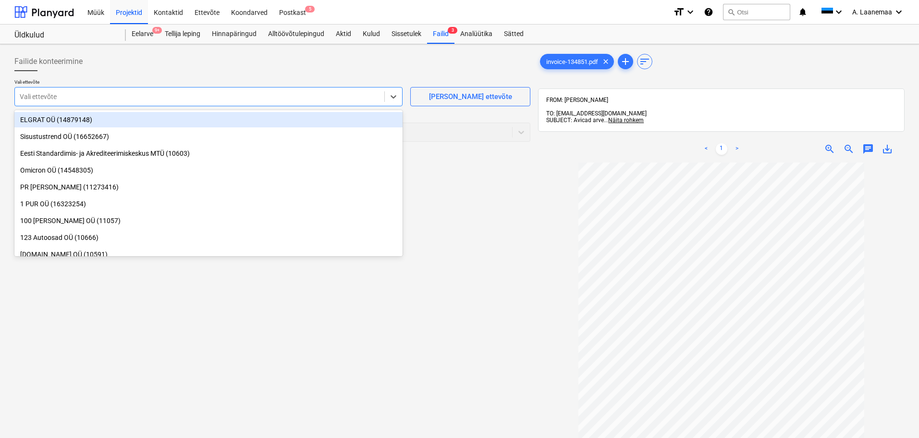
click at [60, 101] on div at bounding box center [200, 97] width 360 height 10
type input "avi"
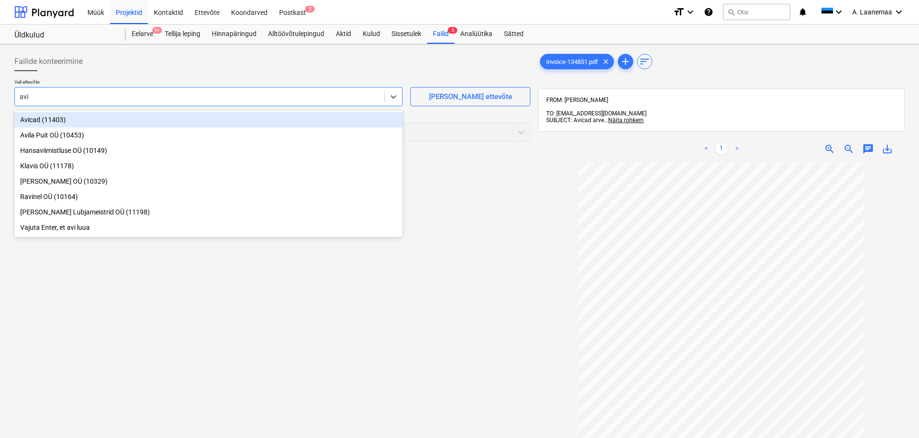
click at [39, 121] on div "Avicad (11403)" at bounding box center [208, 119] width 388 height 15
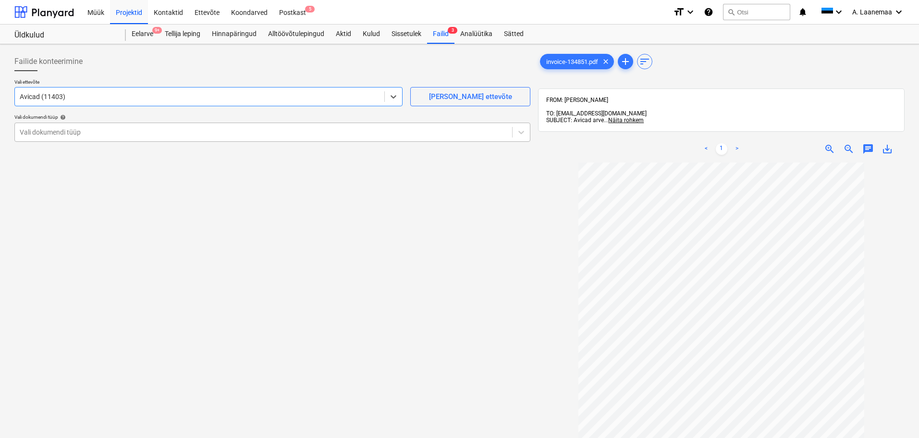
click at [42, 135] on div at bounding box center [264, 132] width 488 height 10
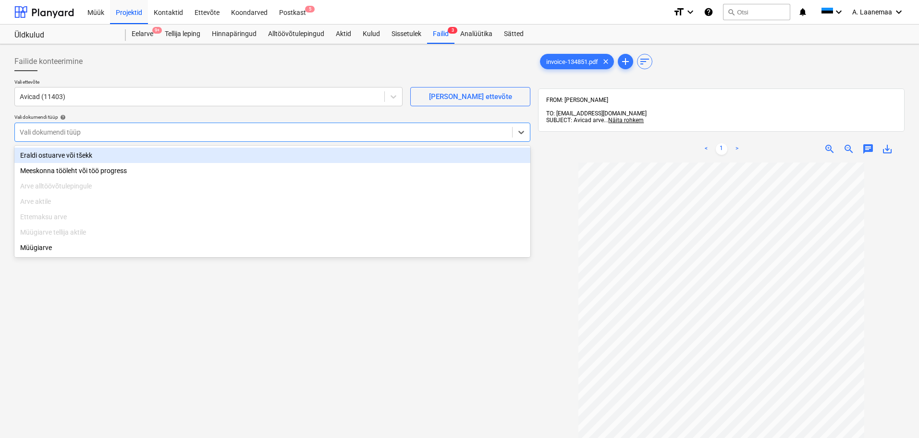
click at [47, 154] on div "Eraldi ostuarve või tšekk" at bounding box center [272, 154] width 516 height 15
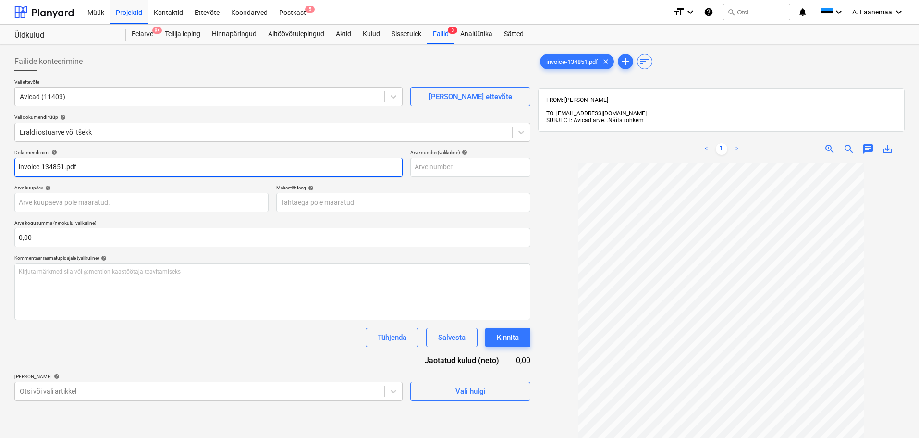
drag, startPoint x: 94, startPoint y: 163, endPoint x: 0, endPoint y: 117, distance: 104.8
click at [0, 117] on div "Failide konteerimine Vali ettevõte Avicad (11403) [PERSON_NAME] uus ettevõte Va…" at bounding box center [459, 312] width 919 height 537
type input "134851"
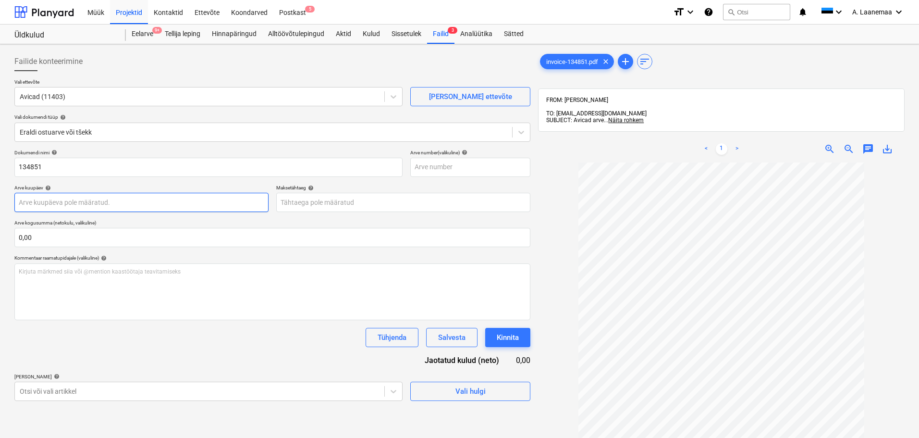
click at [87, 199] on body "Müük Projektid Kontaktid Ettevõte Koondarved Postkast 5 format_size keyboard_ar…" at bounding box center [459, 219] width 919 height 438
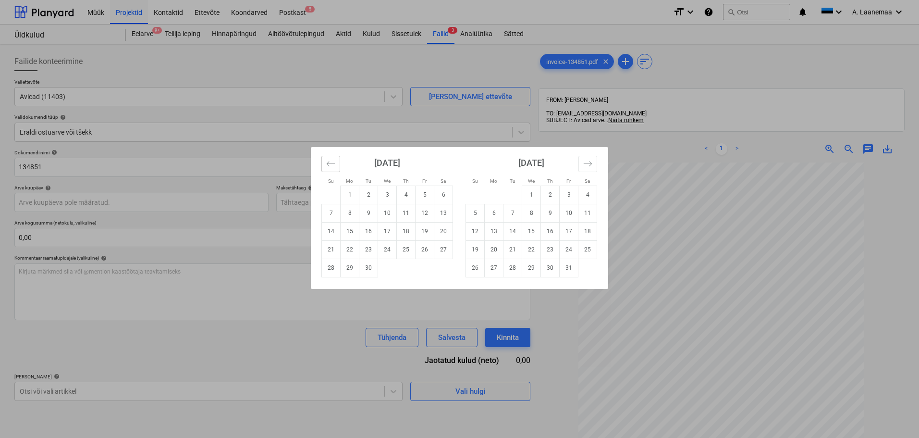
click at [332, 162] on icon "Move backward to switch to the previous month." at bounding box center [330, 163] width 9 height 9
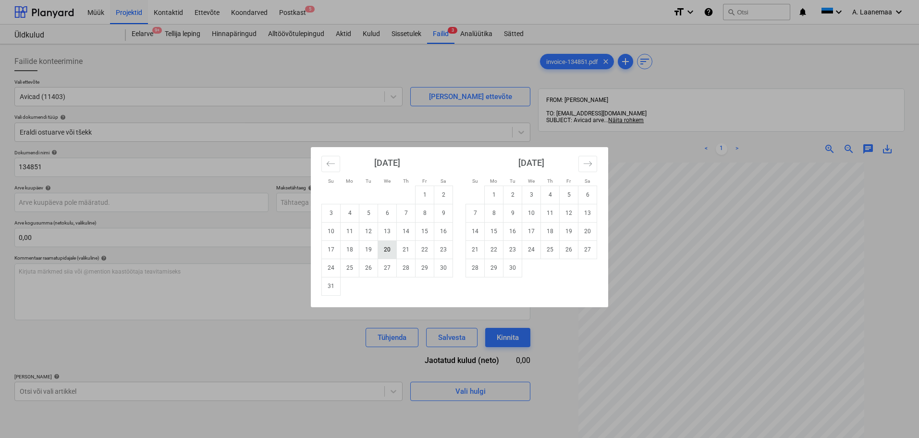
click at [388, 251] on td "20" at bounding box center [387, 249] width 19 height 18
type input "[DATE]"
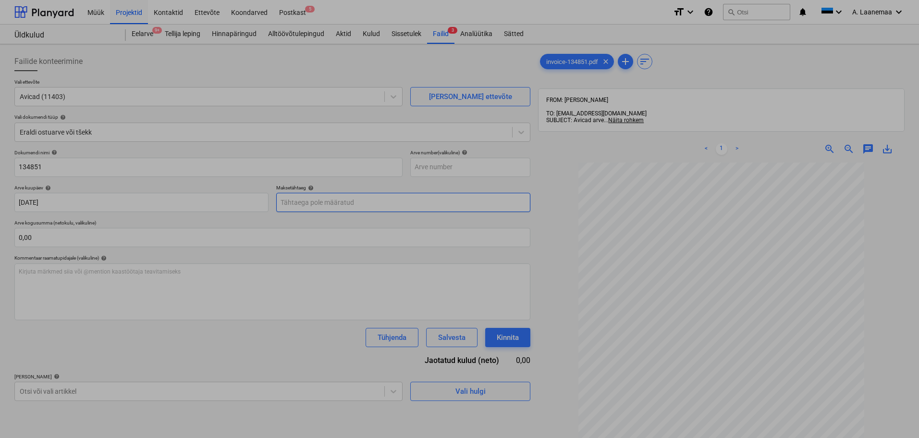
click at [338, 203] on body "Müük Projektid Kontaktid Ettevõte Koondarved Postkast 5 format_size keyboard_ar…" at bounding box center [459, 219] width 919 height 438
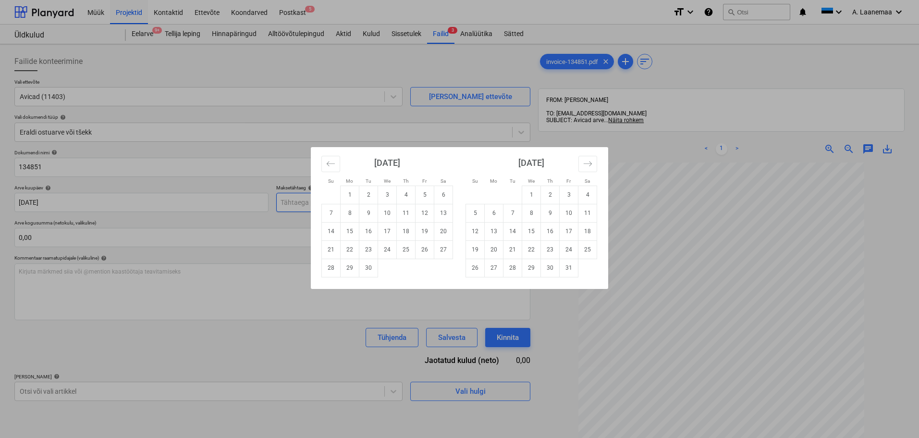
click at [349, 195] on td "1" at bounding box center [350, 194] width 19 height 18
type input "[DATE]"
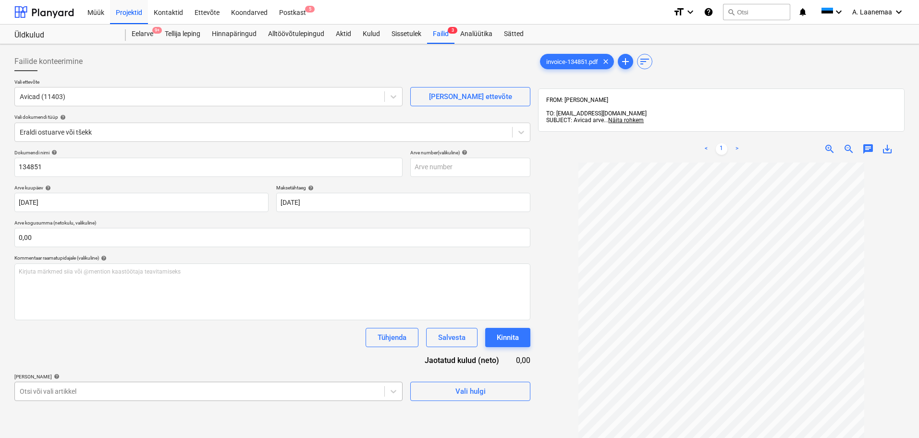
click at [193, 394] on body "Müük Projektid Kontaktid Ettevõte Koondarved Postkast 5 format_size keyboard_ar…" at bounding box center [459, 219] width 919 height 438
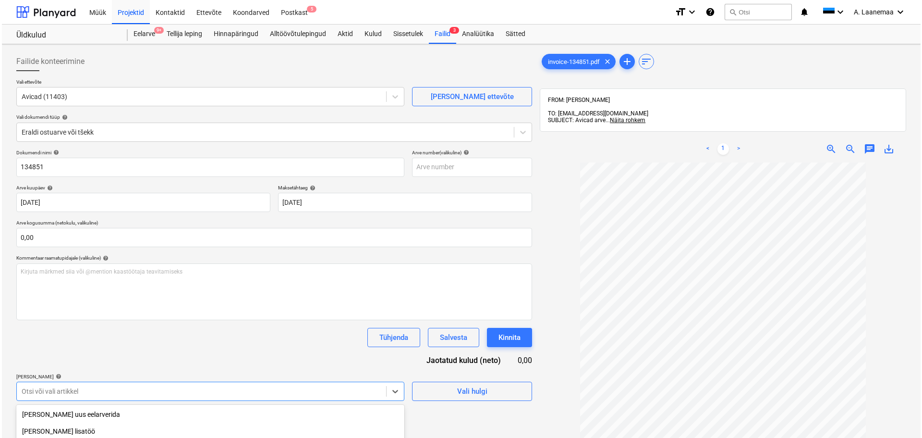
scroll to position [117, 0]
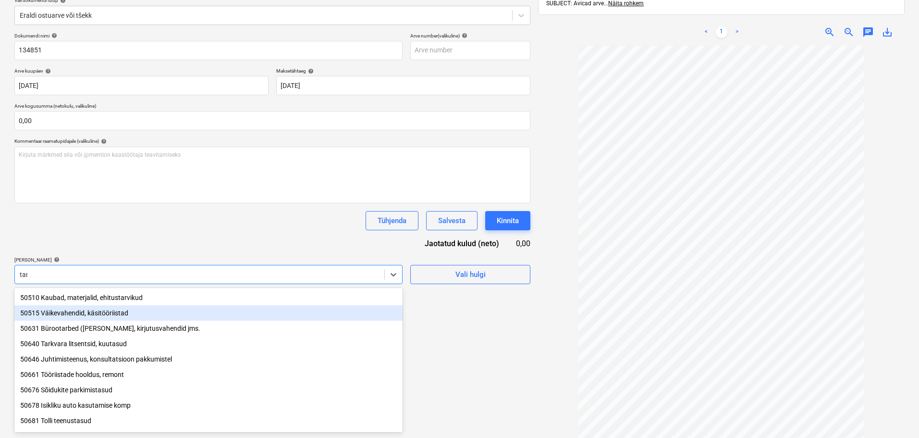
type input "tark"
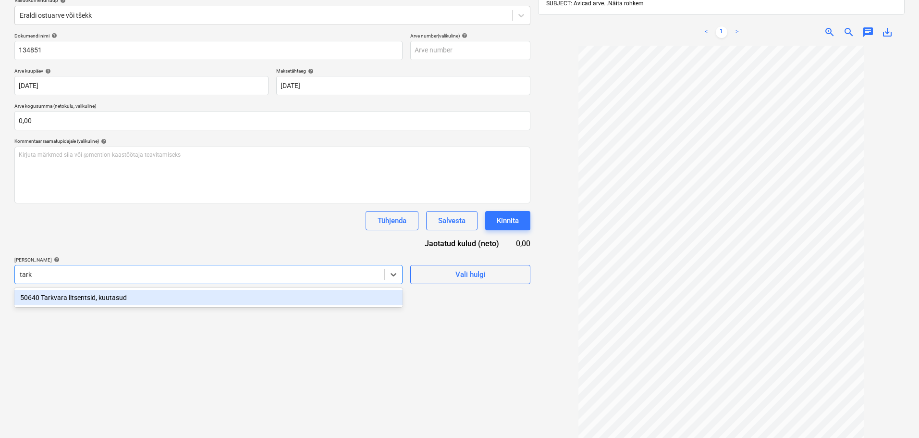
click at [103, 300] on div "50640 Tarkvara litsentsid, kuutasud" at bounding box center [208, 297] width 388 height 15
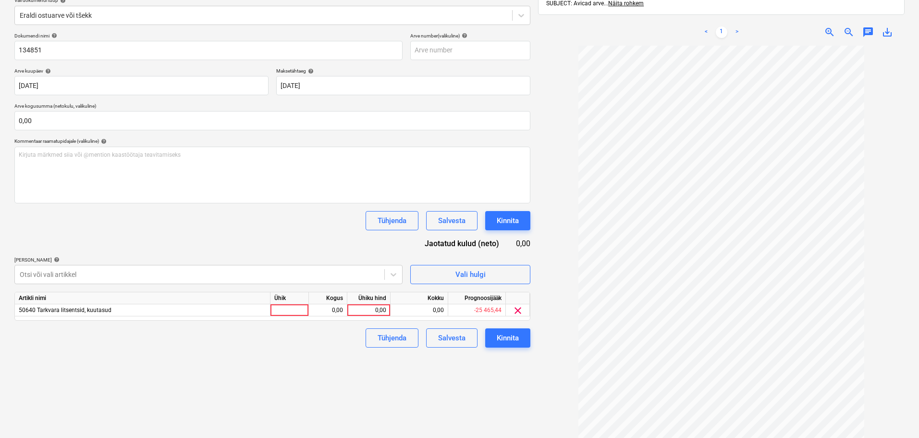
click at [467, 384] on div "Failide konteerimine Vali ettevõte Avicad (11403) [PERSON_NAME] uus ettevõte Va…" at bounding box center [273, 195] width 524 height 529
click at [366, 309] on div "0,00" at bounding box center [368, 310] width 35 height 12
type input "49"
click at [502, 334] on div "Kinnita" at bounding box center [508, 337] width 22 height 12
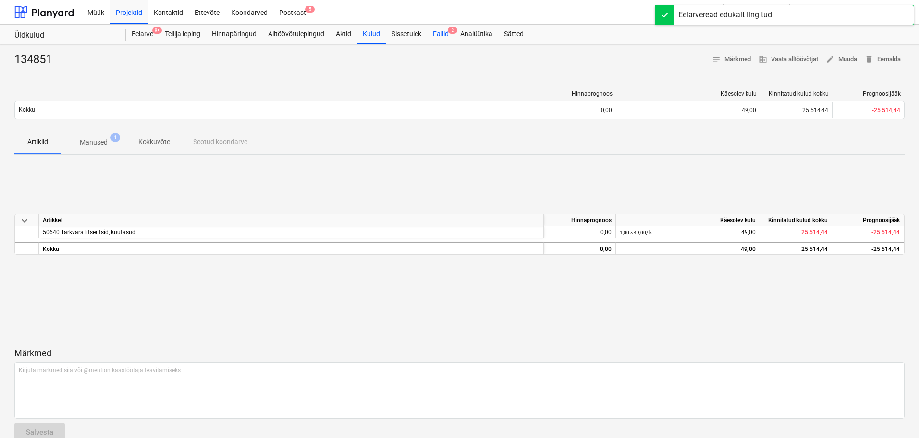
click at [443, 37] on div "Failid 2" at bounding box center [440, 33] width 27 height 19
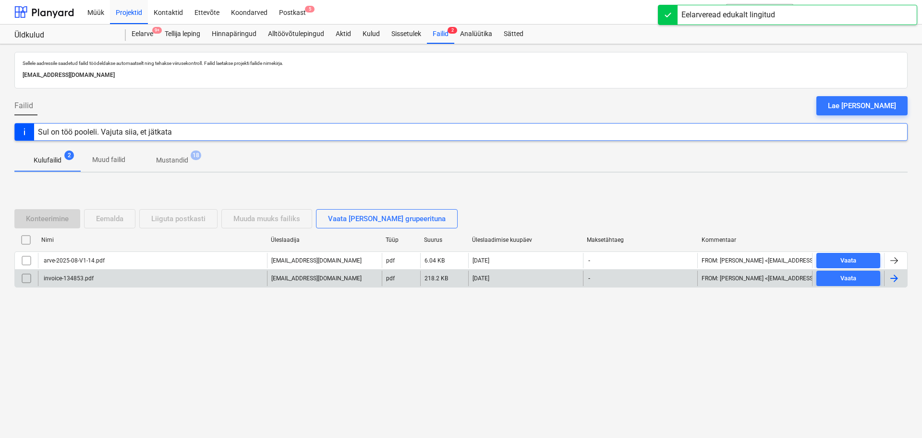
click at [63, 280] on div "invoice-134853.pdf" at bounding box center [67, 278] width 51 height 7
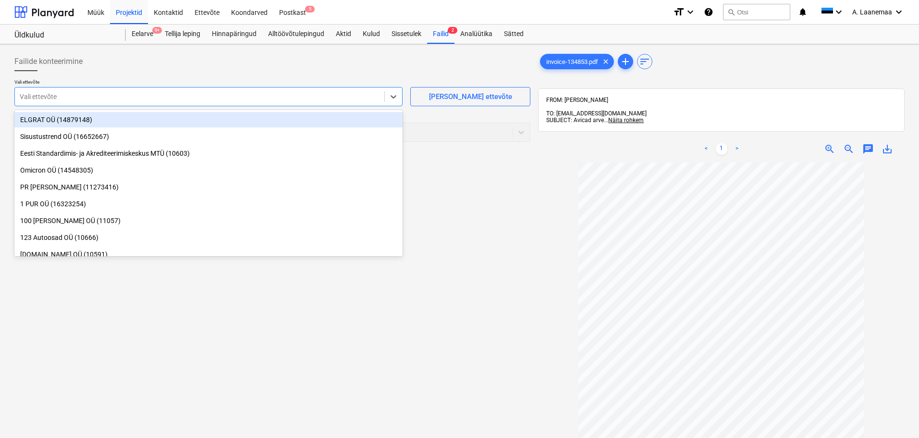
click at [85, 97] on div at bounding box center [200, 97] width 360 height 10
type input "avi"
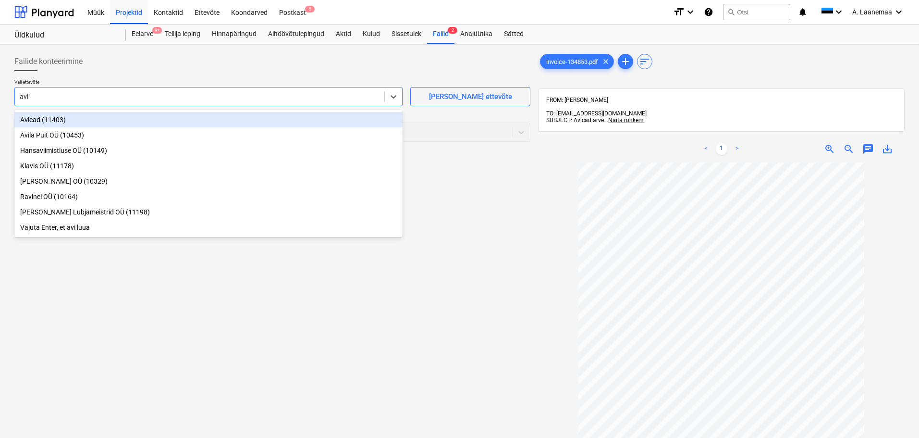
click at [48, 120] on div "Avicad (11403)" at bounding box center [208, 119] width 388 height 15
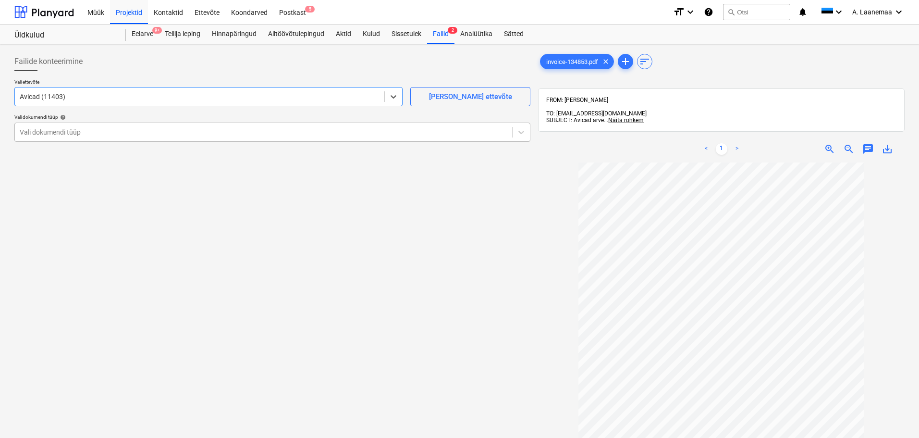
click at [48, 133] on div at bounding box center [264, 132] width 488 height 10
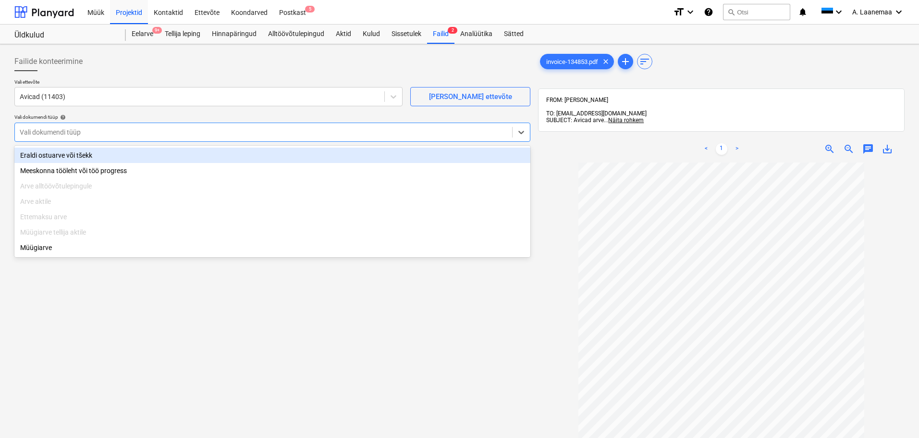
click at [51, 157] on div "Eraldi ostuarve või tšekk" at bounding box center [272, 154] width 516 height 15
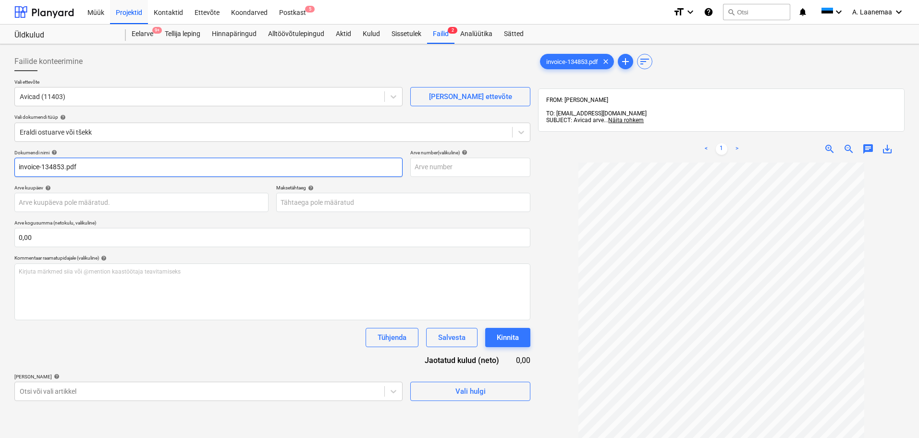
drag, startPoint x: 98, startPoint y: 171, endPoint x: 0, endPoint y: 169, distance: 98.5
click at [0, 169] on div "Failide konteerimine Vali ettevõte Avicad (11403) [PERSON_NAME] uus ettevõte Va…" at bounding box center [459, 312] width 919 height 537
type input "134853"
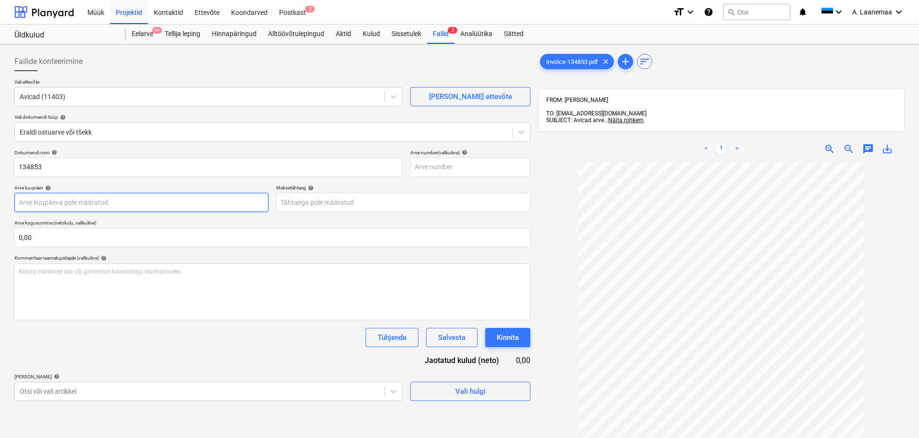
click at [119, 204] on body "Müük Projektid Kontaktid Ettevõte Koondarved Postkast 5 format_size keyboard_ar…" at bounding box center [459, 219] width 919 height 438
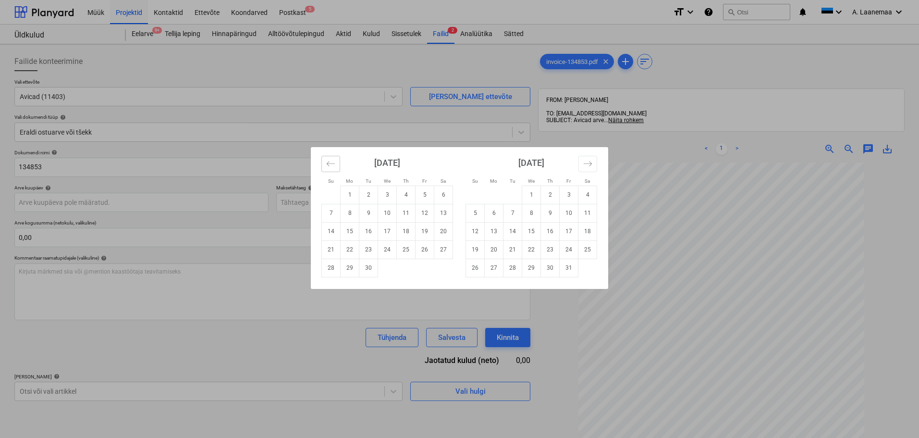
click at [331, 162] on icon "Move backward to switch to the previous month." at bounding box center [330, 163] width 9 height 9
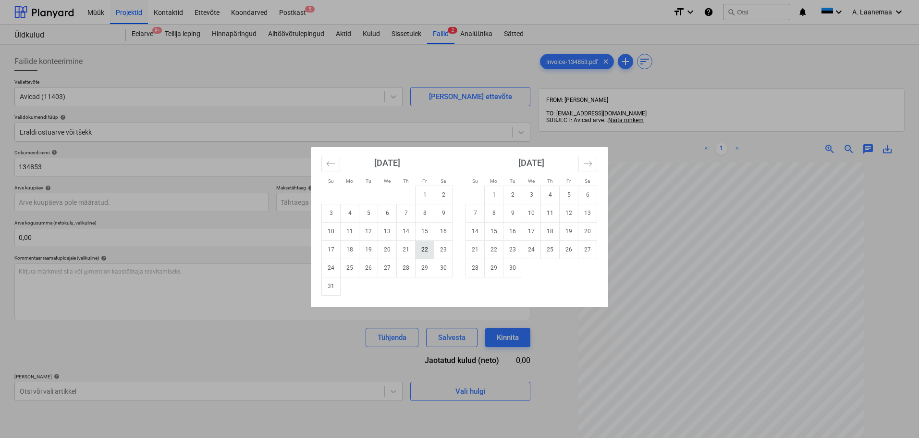
click at [425, 254] on td "22" at bounding box center [424, 249] width 19 height 18
type input "[DATE]"
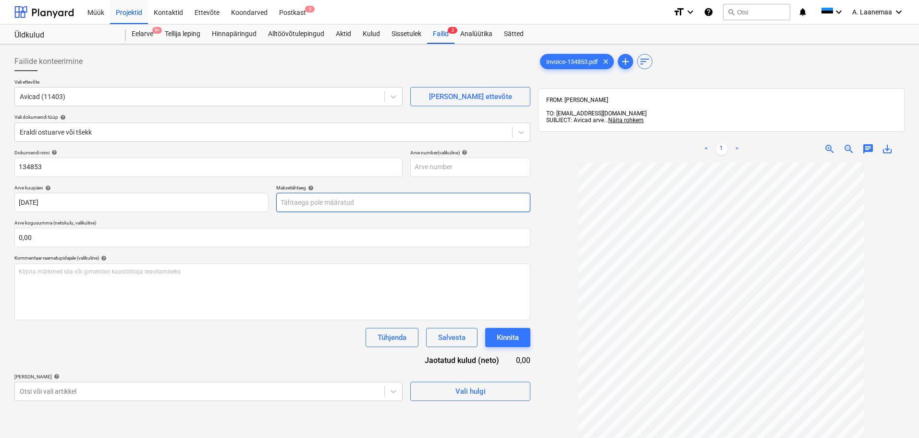
click at [366, 203] on body "Müük Projektid Kontaktid Ettevõte Koondarved Postkast 5 format_size keyboard_ar…" at bounding box center [459, 219] width 919 height 438
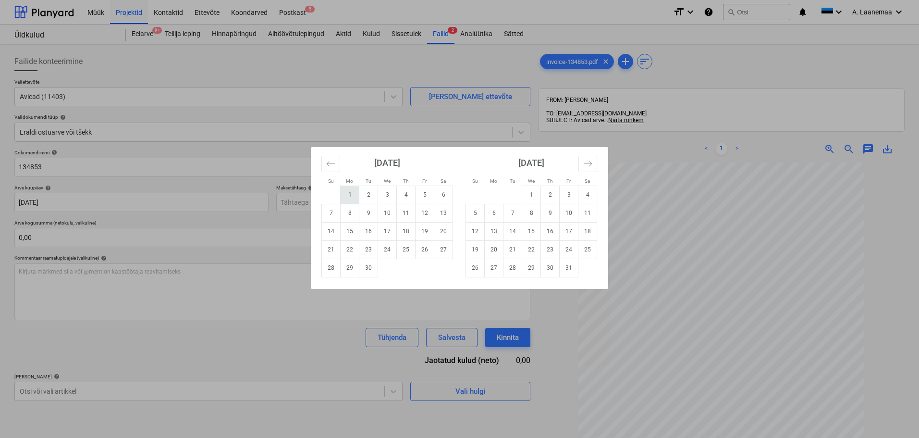
click at [350, 195] on td "1" at bounding box center [350, 194] width 19 height 18
type input "[DATE]"
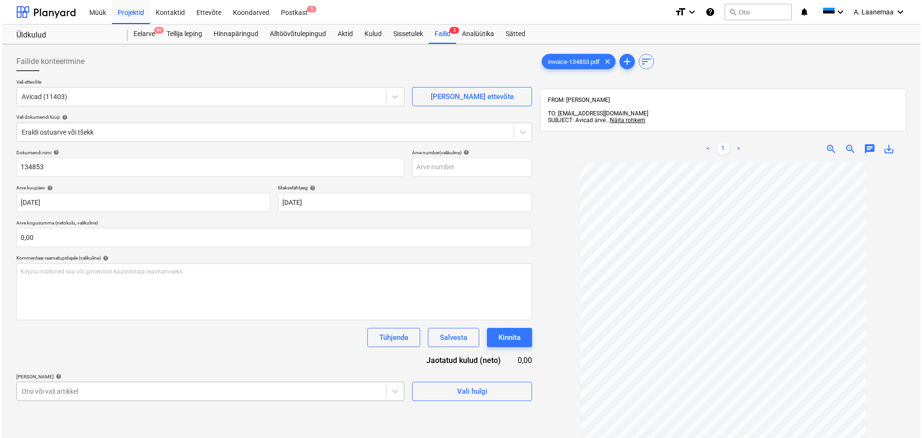
scroll to position [117, 0]
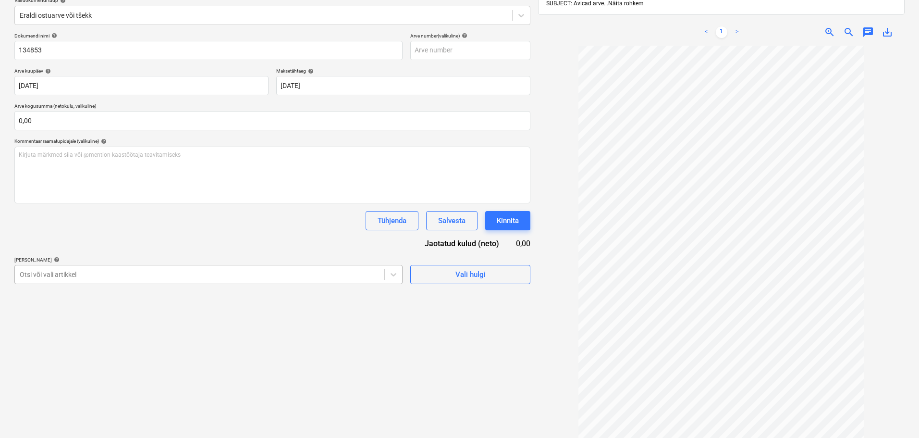
click at [194, 321] on body "Müük Projektid Kontaktid Ettevõte Koondarved Postkast 5 format_size keyboard_ar…" at bounding box center [459, 102] width 919 height 438
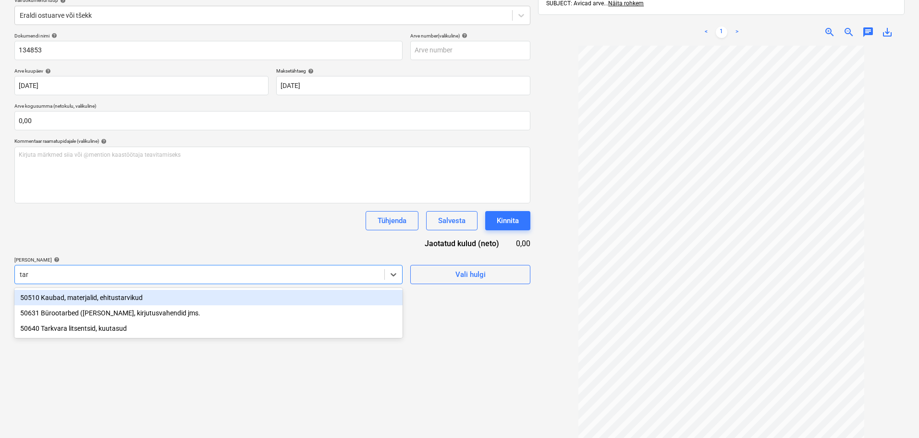
type input "tark"
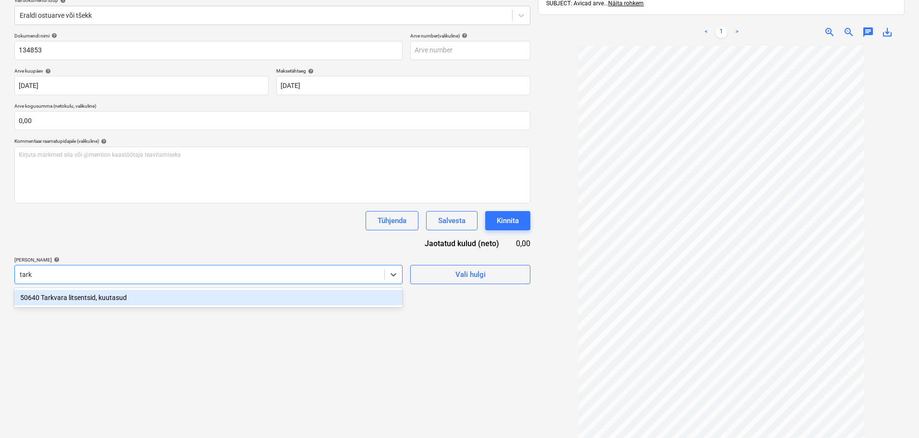
click at [109, 302] on div "50640 Tarkvara litsentsid, kuutasud" at bounding box center [208, 297] width 388 height 15
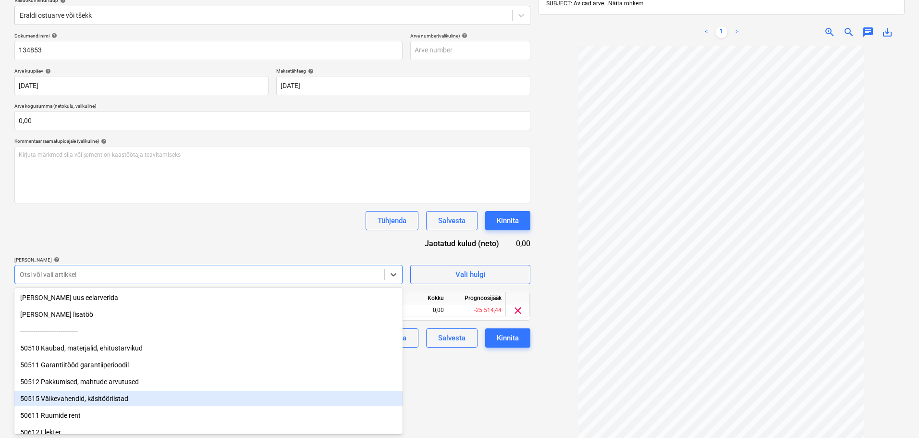
drag, startPoint x: 488, startPoint y: 410, endPoint x: 394, endPoint y: 350, distance: 111.7
click at [486, 410] on div "Failide konteerimine Vali ettevõte Avicad (11403) [PERSON_NAME] uus ettevõte Va…" at bounding box center [273, 195] width 524 height 529
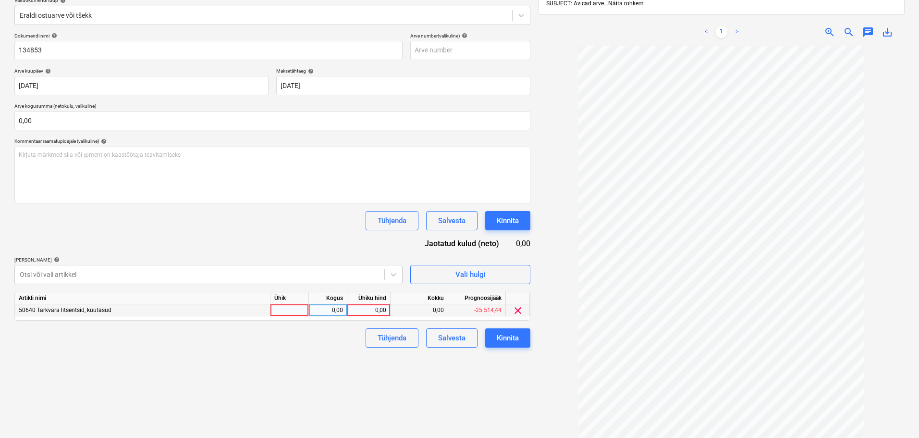
click at [374, 308] on div "0,00" at bounding box center [368, 310] width 35 height 12
type input "49"
click at [509, 341] on div "Kinnita" at bounding box center [508, 337] width 22 height 12
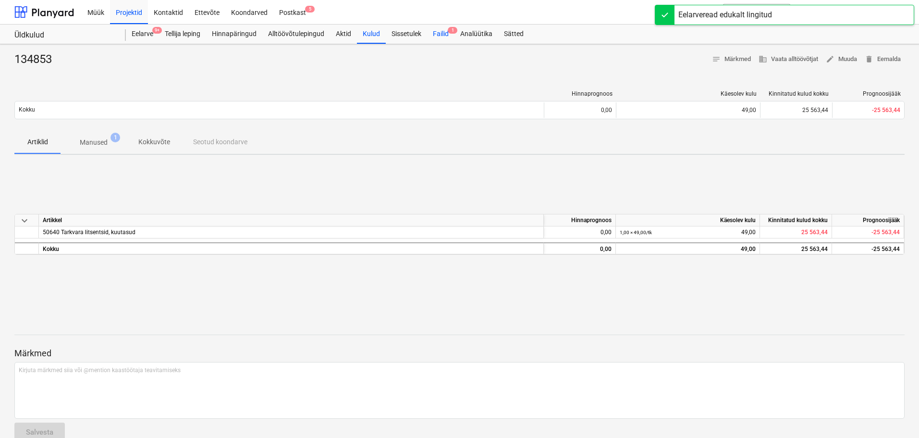
click at [438, 33] on div "Failid 1" at bounding box center [440, 33] width 27 height 19
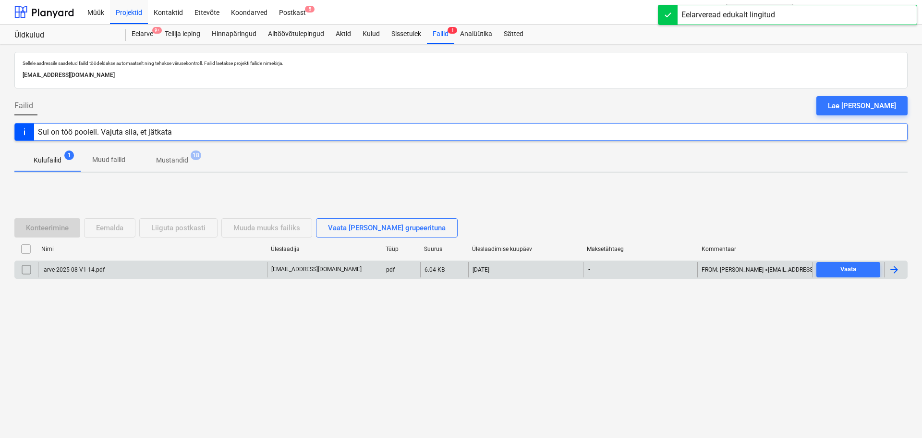
click at [90, 271] on div "arve-2025-08-V1-14.pdf" at bounding box center [73, 269] width 62 height 7
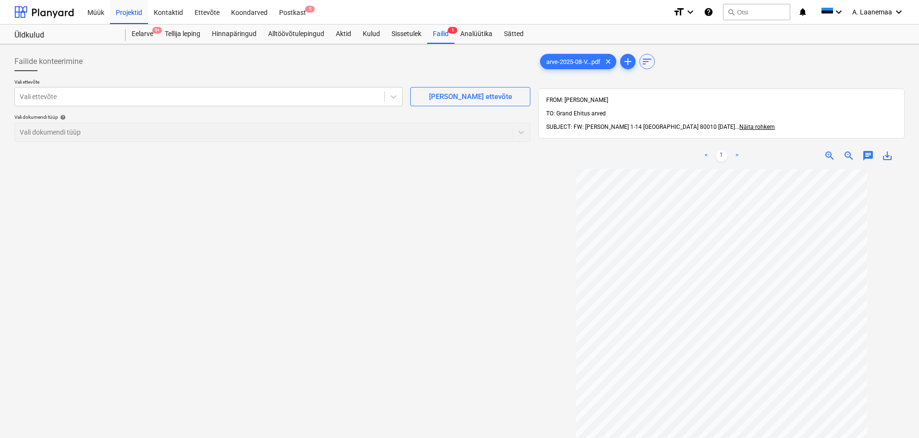
click at [888, 150] on span "save_alt" at bounding box center [887, 156] width 12 height 12
click at [448, 34] on div "Failid 1" at bounding box center [440, 33] width 27 height 19
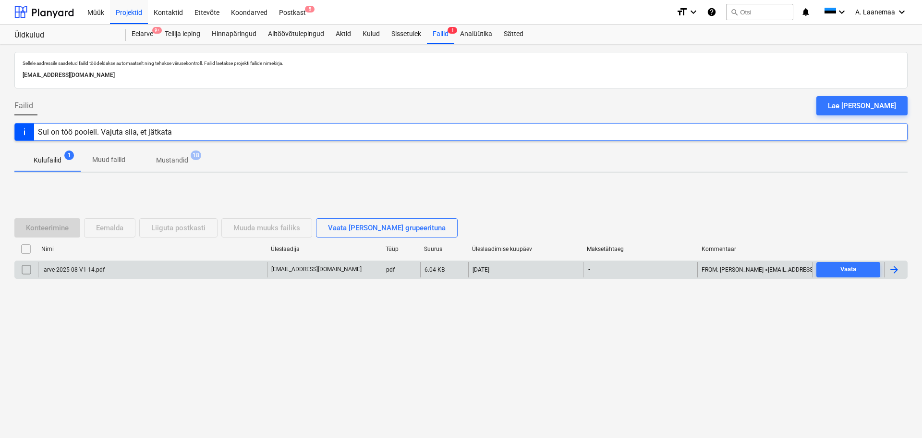
click at [24, 266] on input "checkbox" at bounding box center [26, 269] width 15 height 15
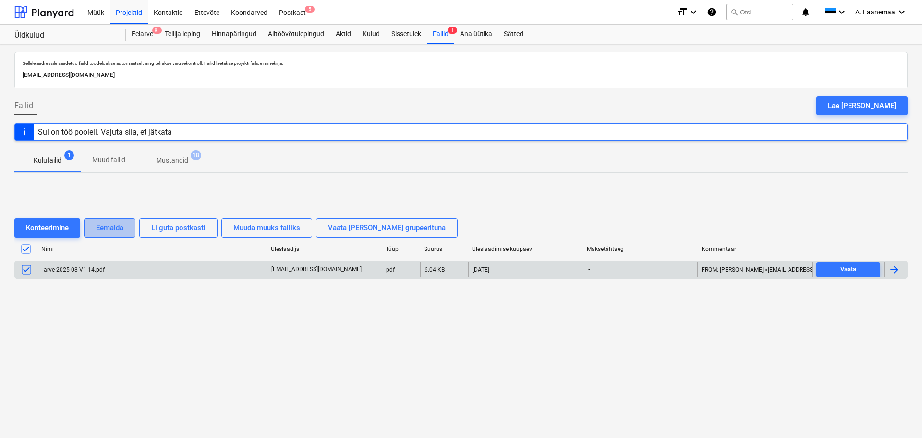
click at [101, 231] on div "Eemalda" at bounding box center [109, 227] width 27 height 12
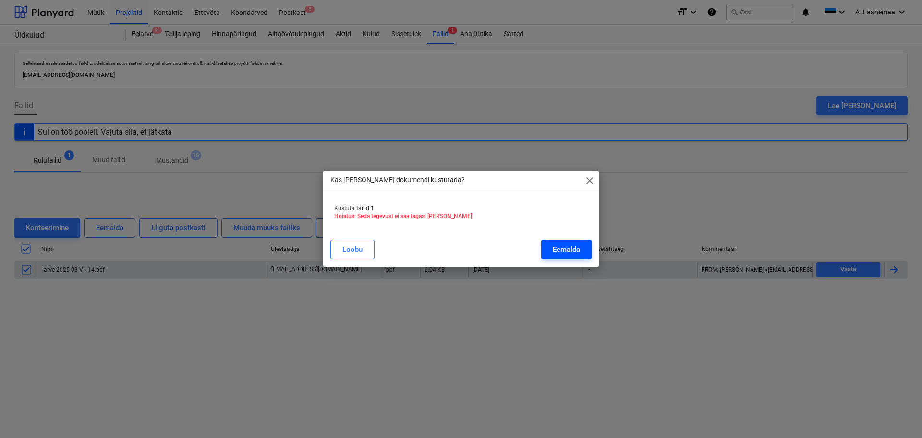
click at [568, 245] on div "Eemalda" at bounding box center [566, 249] width 27 height 12
